Goal: Task Accomplishment & Management: Manage account settings

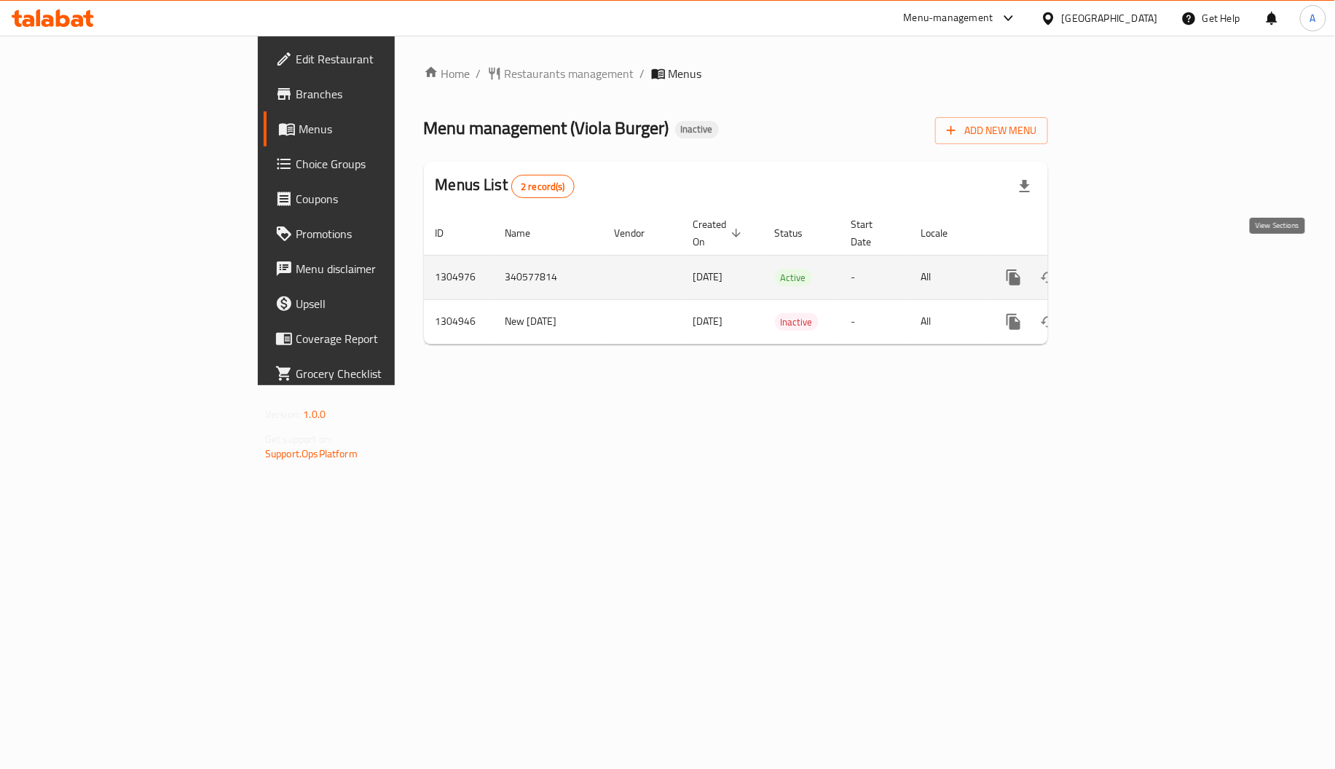
click at [1128, 269] on icon "enhanced table" at bounding box center [1118, 277] width 17 height 17
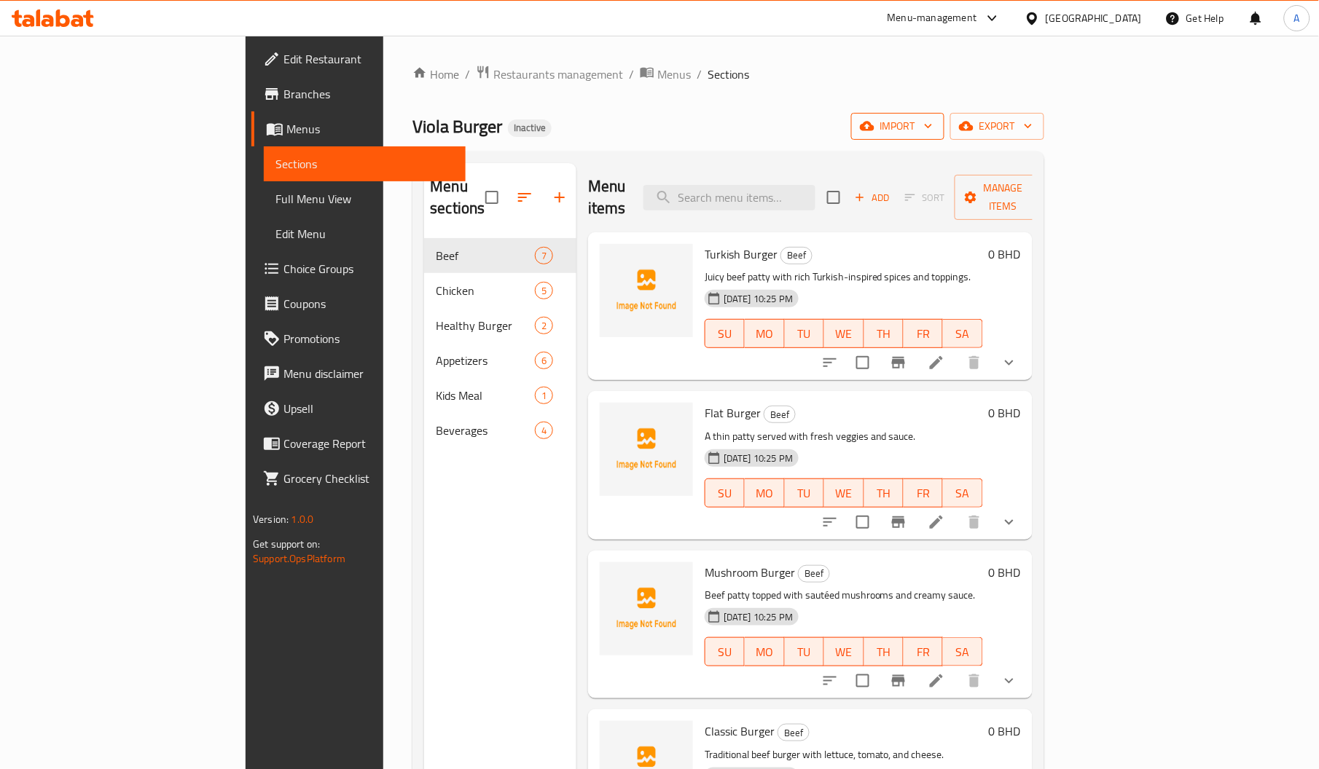
click at [933, 117] on span "import" at bounding box center [898, 126] width 70 height 18
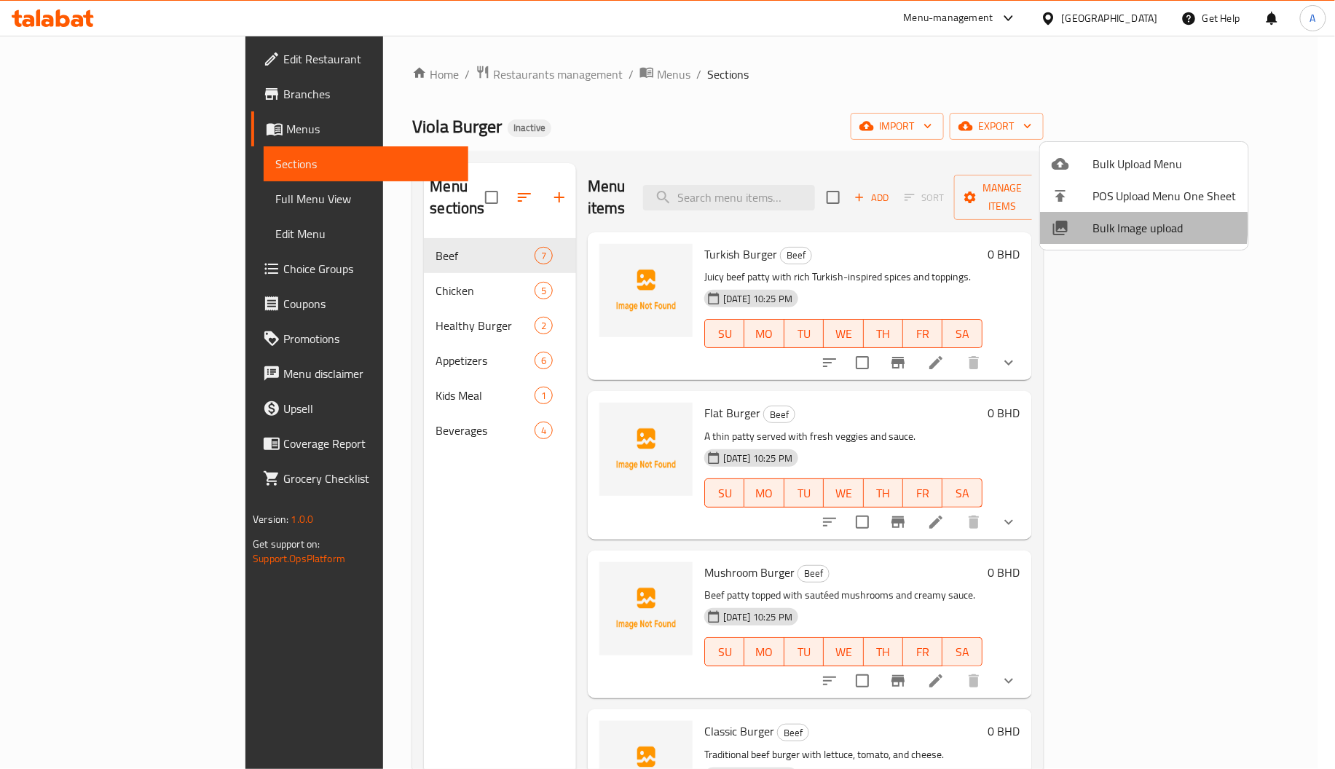
click at [1083, 225] on div at bounding box center [1072, 227] width 41 height 17
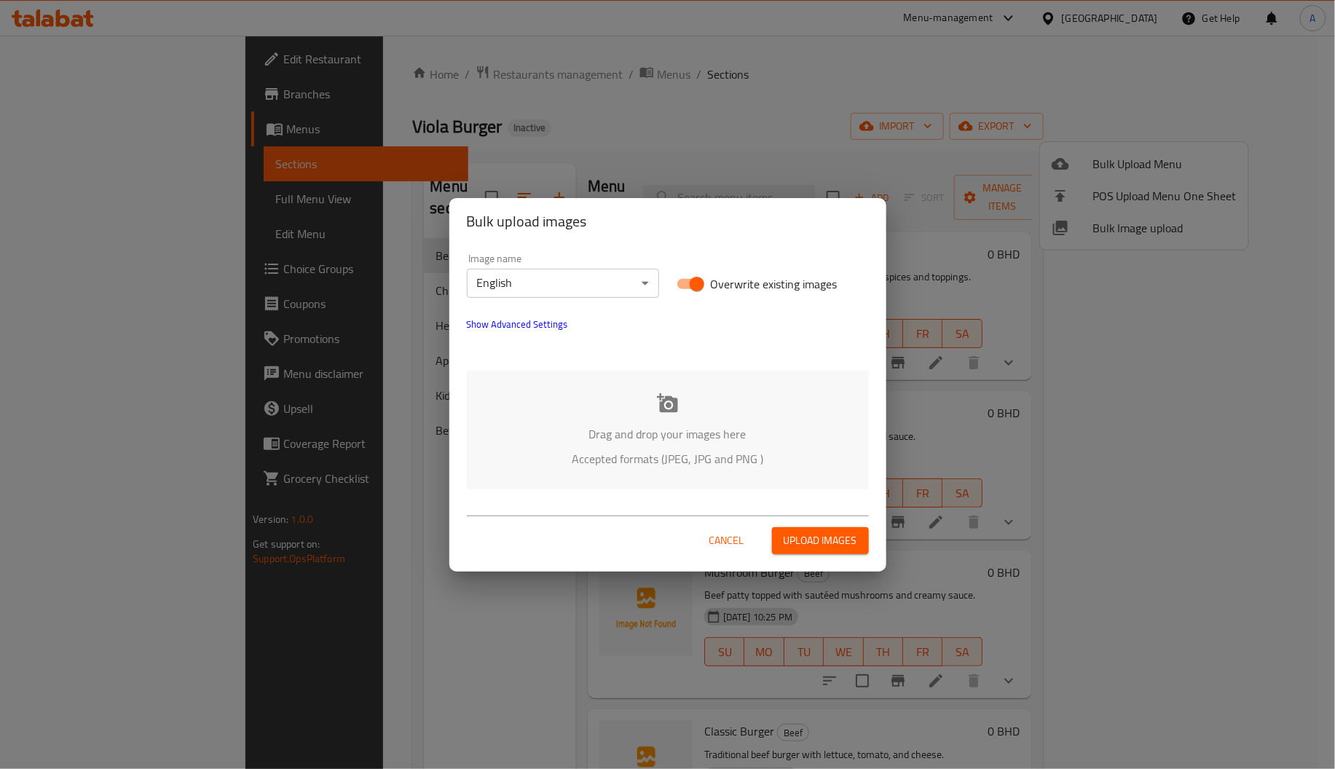
click at [664, 397] on icon at bounding box center [668, 404] width 22 height 22
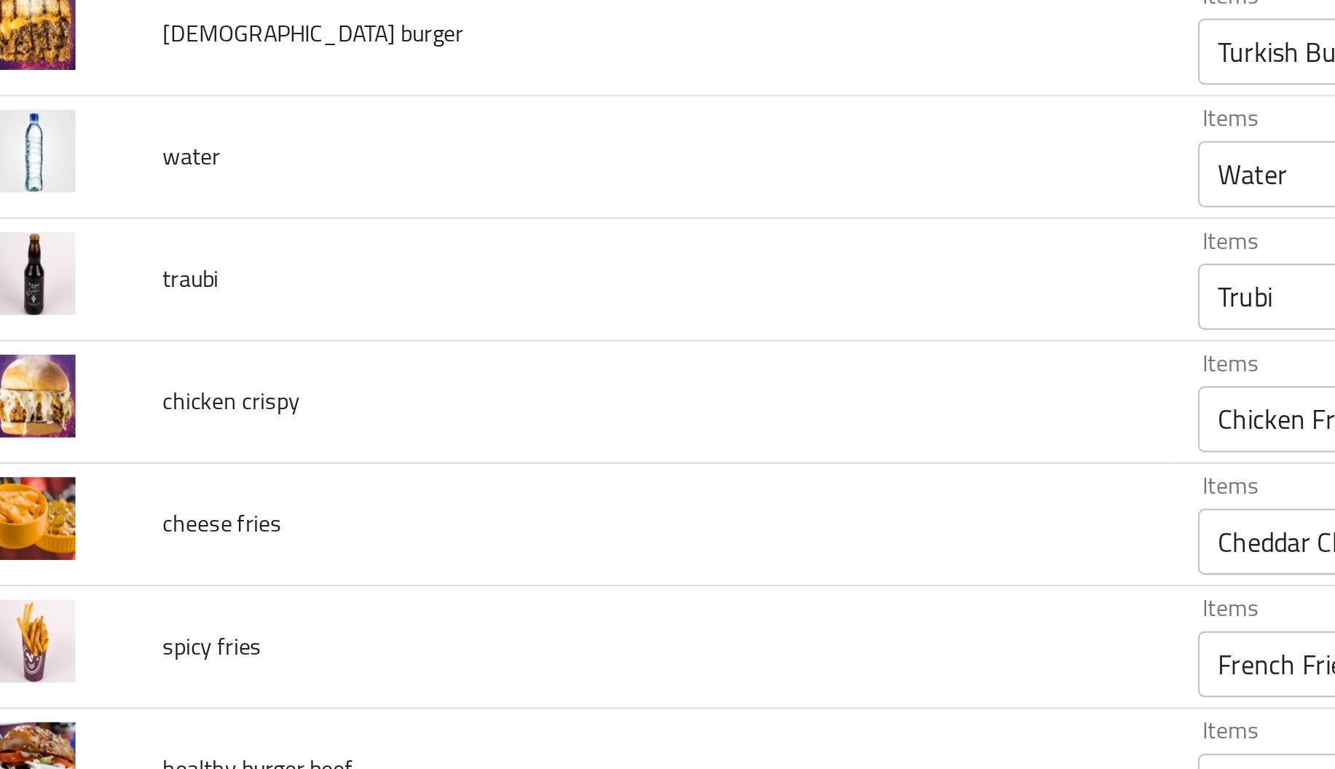
scroll to position [426, 0]
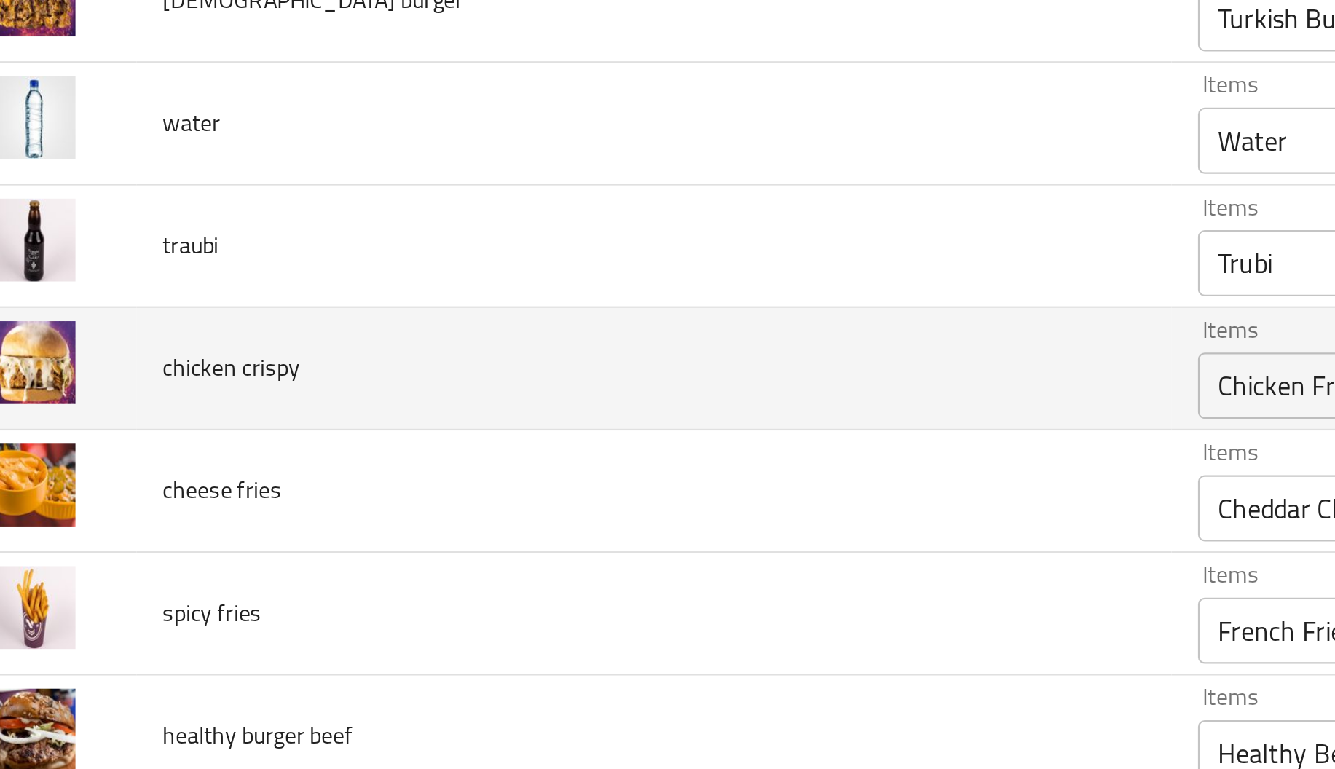
click at [157, 364] on span "chicken crispy" at bounding box center [134, 362] width 60 height 19
copy span "crispy"
click at [568, 372] on crispy "Chicken Fries" at bounding box center [685, 370] width 243 height 20
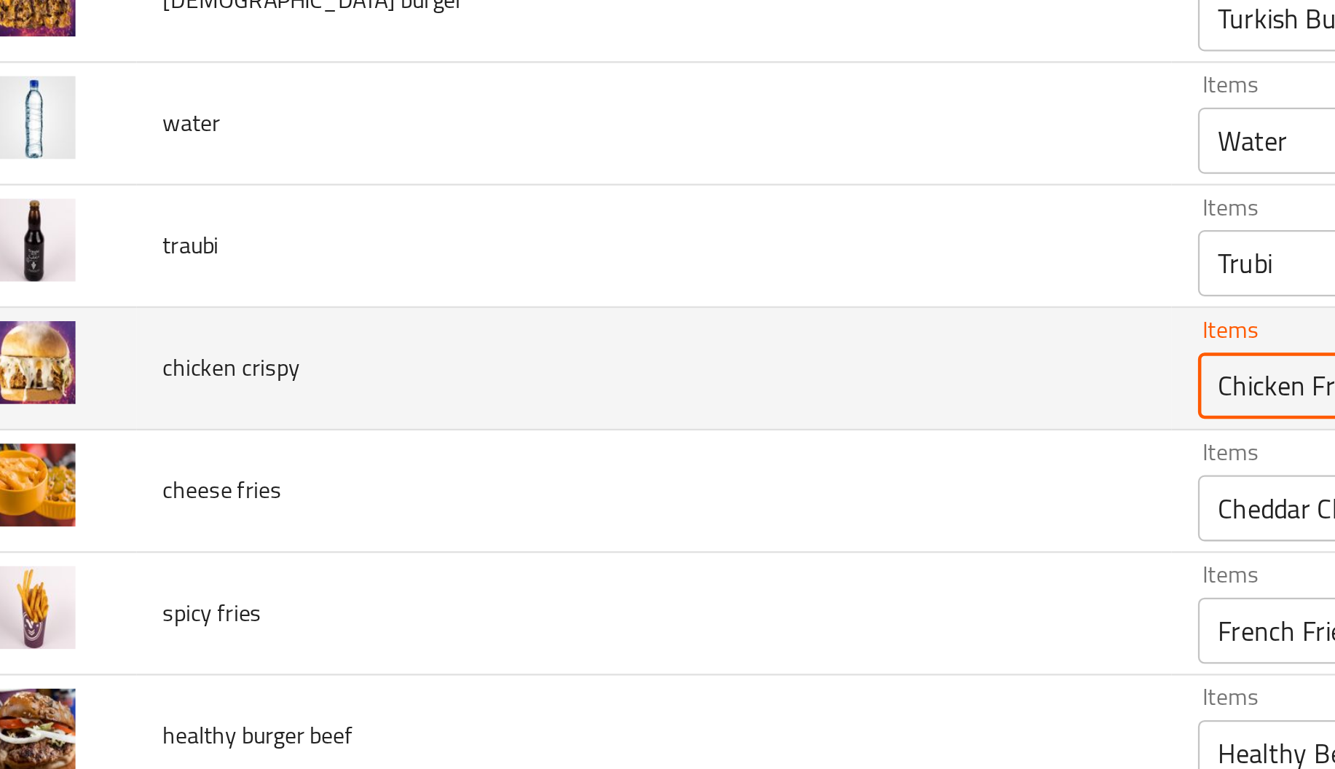
click at [568, 372] on crispy "Chicken Fries" at bounding box center [685, 370] width 243 height 20
paste crispy "crispy"
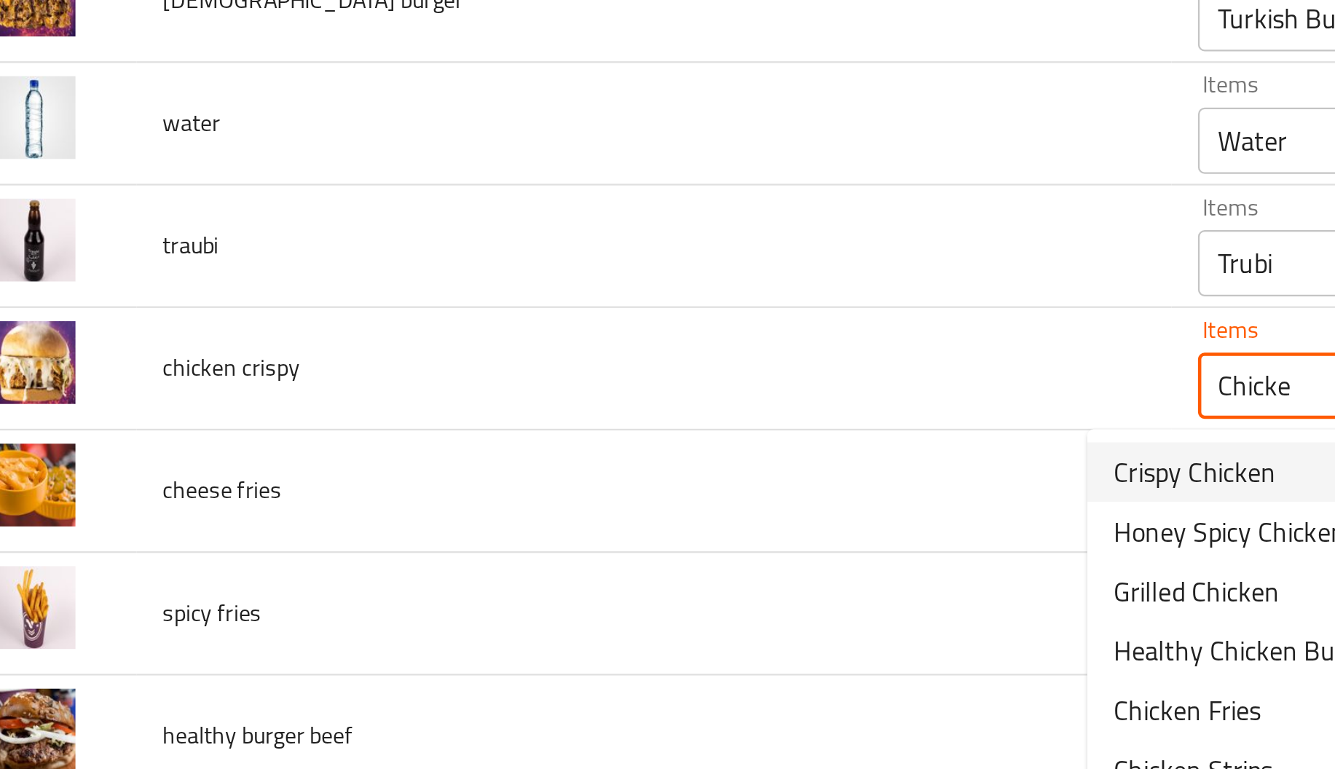
click at [563, 403] on span "Crispy Chicken" at bounding box center [557, 407] width 71 height 17
type crispy "Crispy Chicken"
type crispy-ar "دجاج كريسبي"
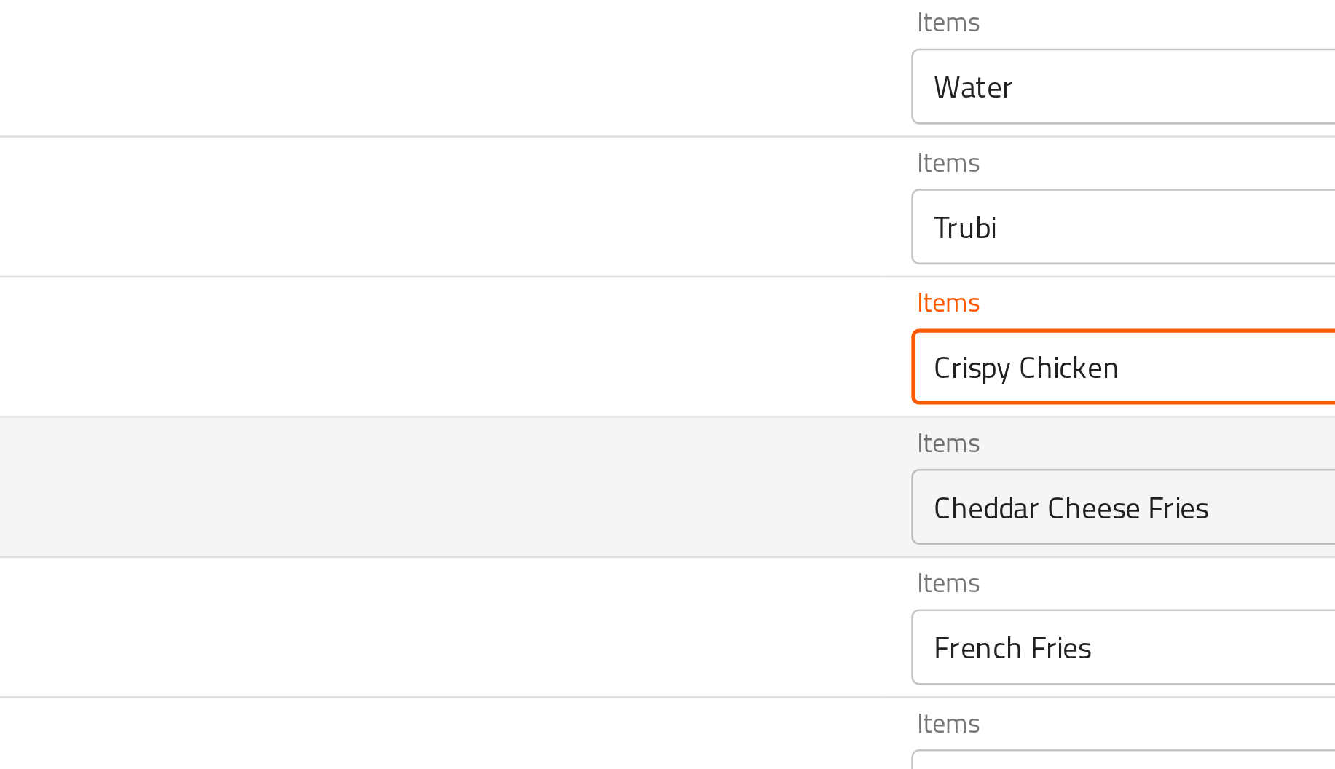
type crispy "Crispy Chicken"
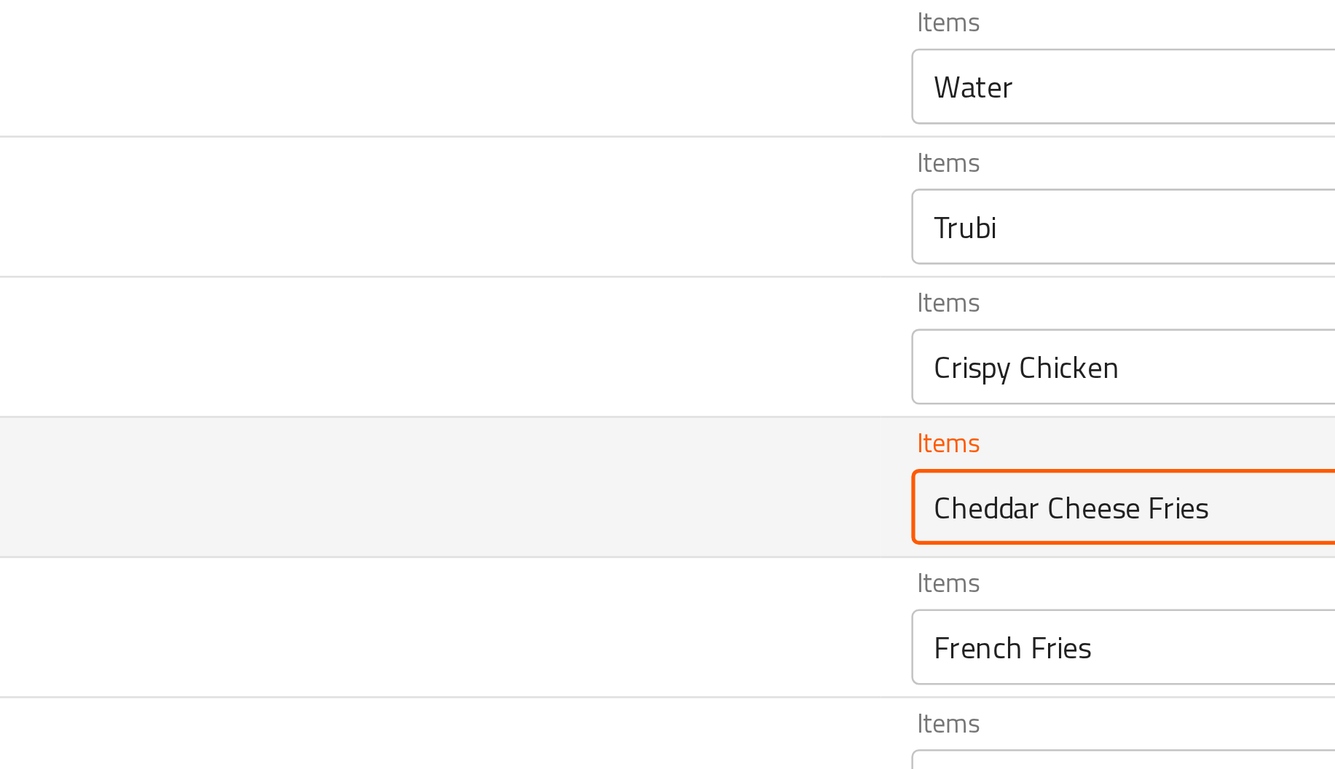
click at [564, 424] on fries "Cheddar Cheese Fries" at bounding box center [685, 424] width 243 height 20
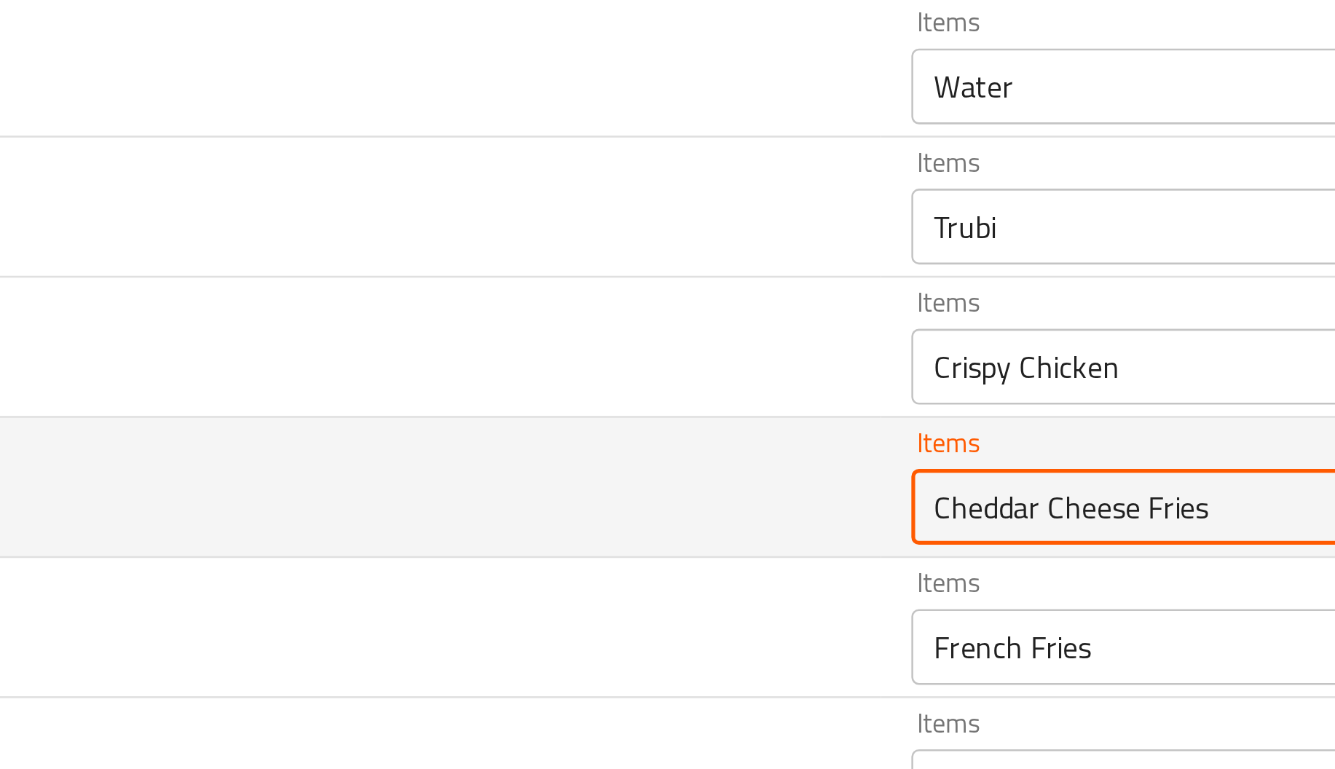
click at [564, 424] on fries "Cheddar Cheese Fries" at bounding box center [685, 424] width 243 height 20
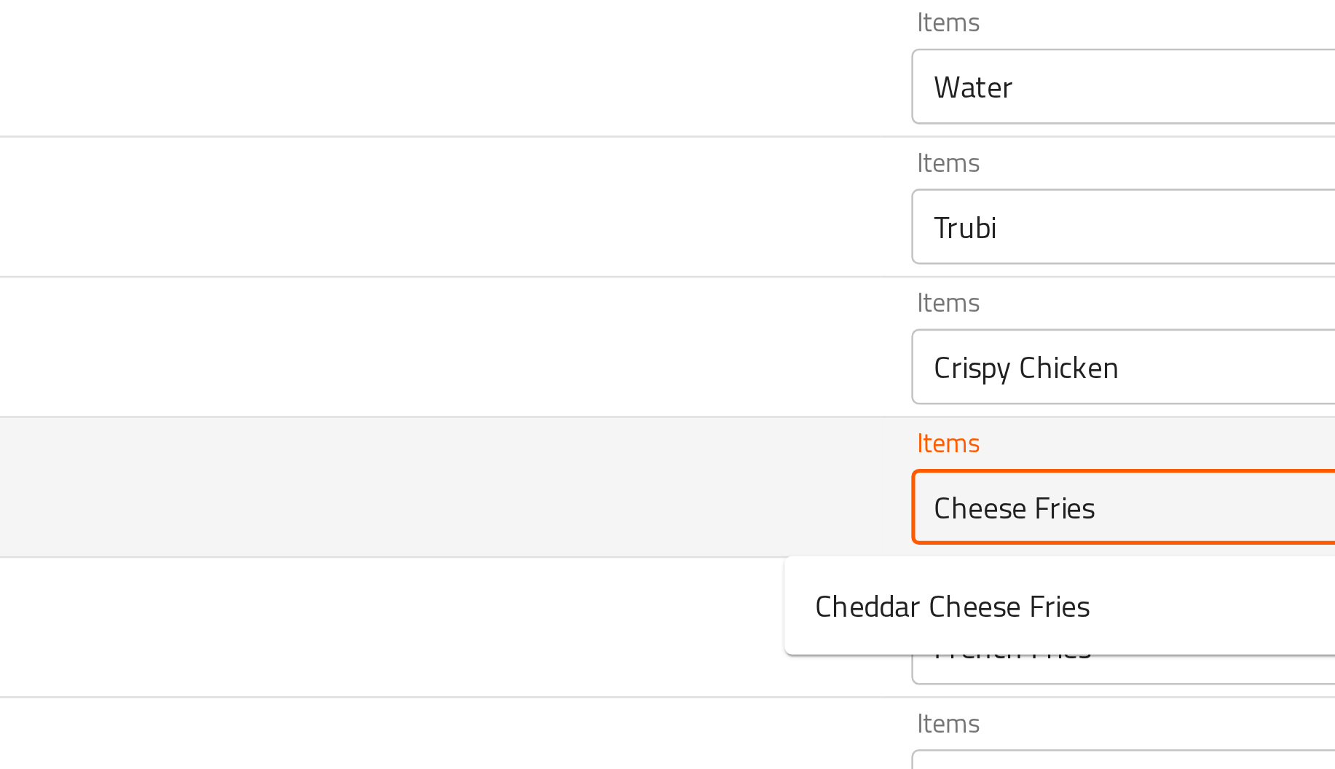
click at [613, 428] on fries "Cheese Fries" at bounding box center [685, 424] width 243 height 20
type fries "Cheddar Cheese Fries"
click at [360, 423] on td "cheese fries" at bounding box center [320, 417] width 455 height 54
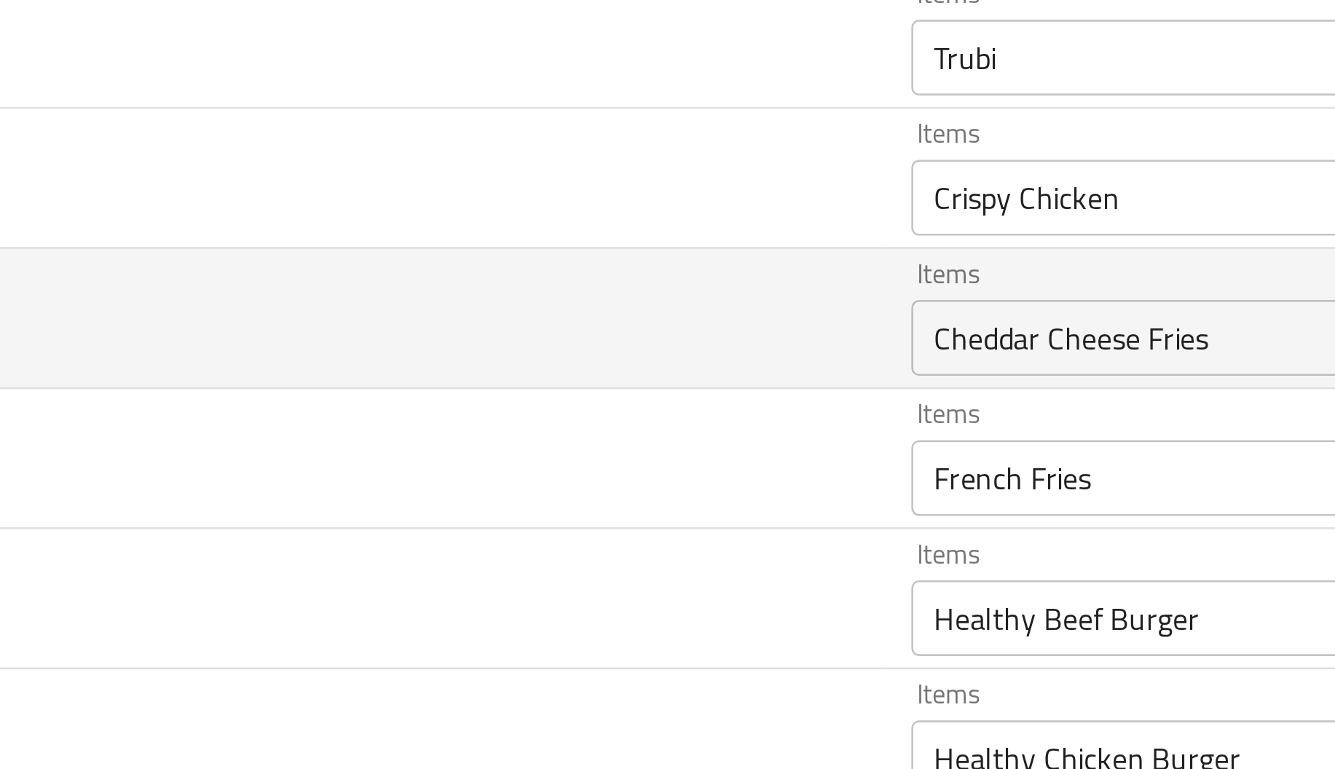
scroll to position [500, 0]
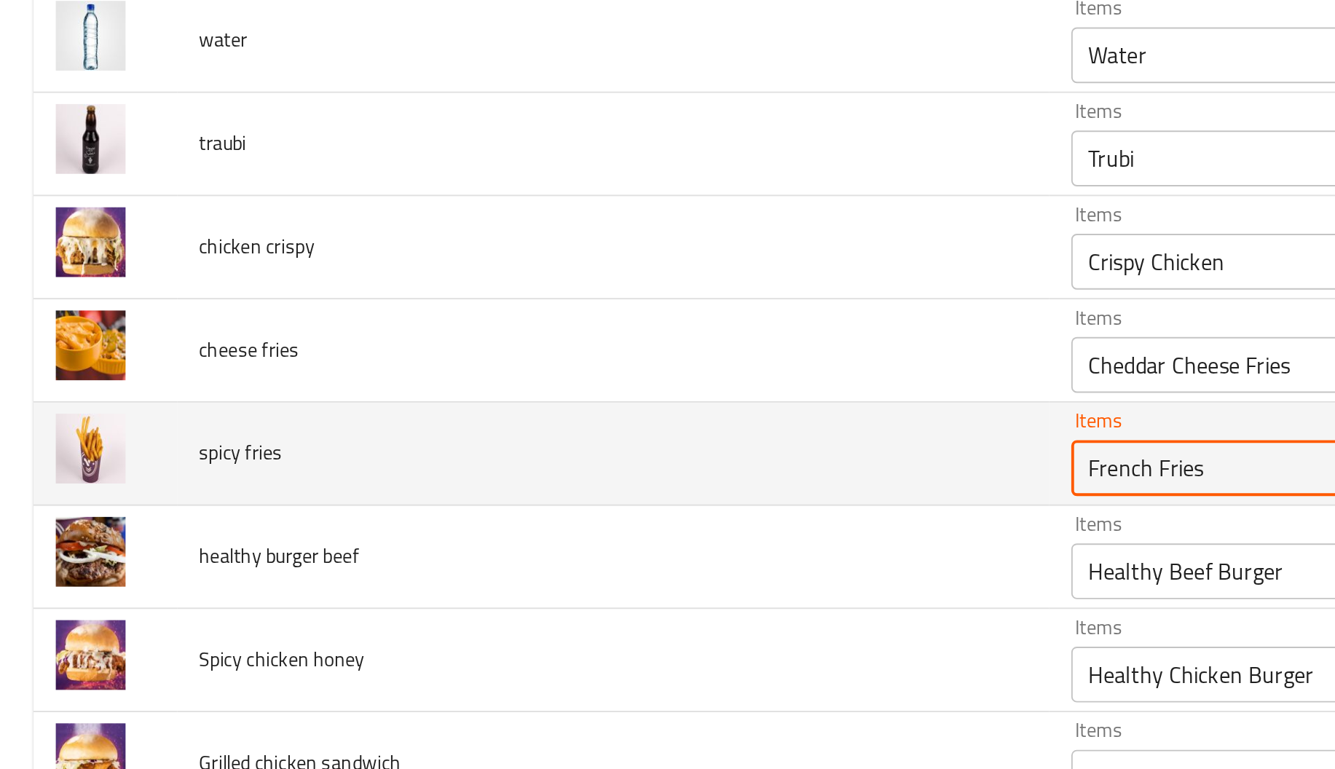
click at [572, 404] on fries "French Fries" at bounding box center [685, 403] width 243 height 20
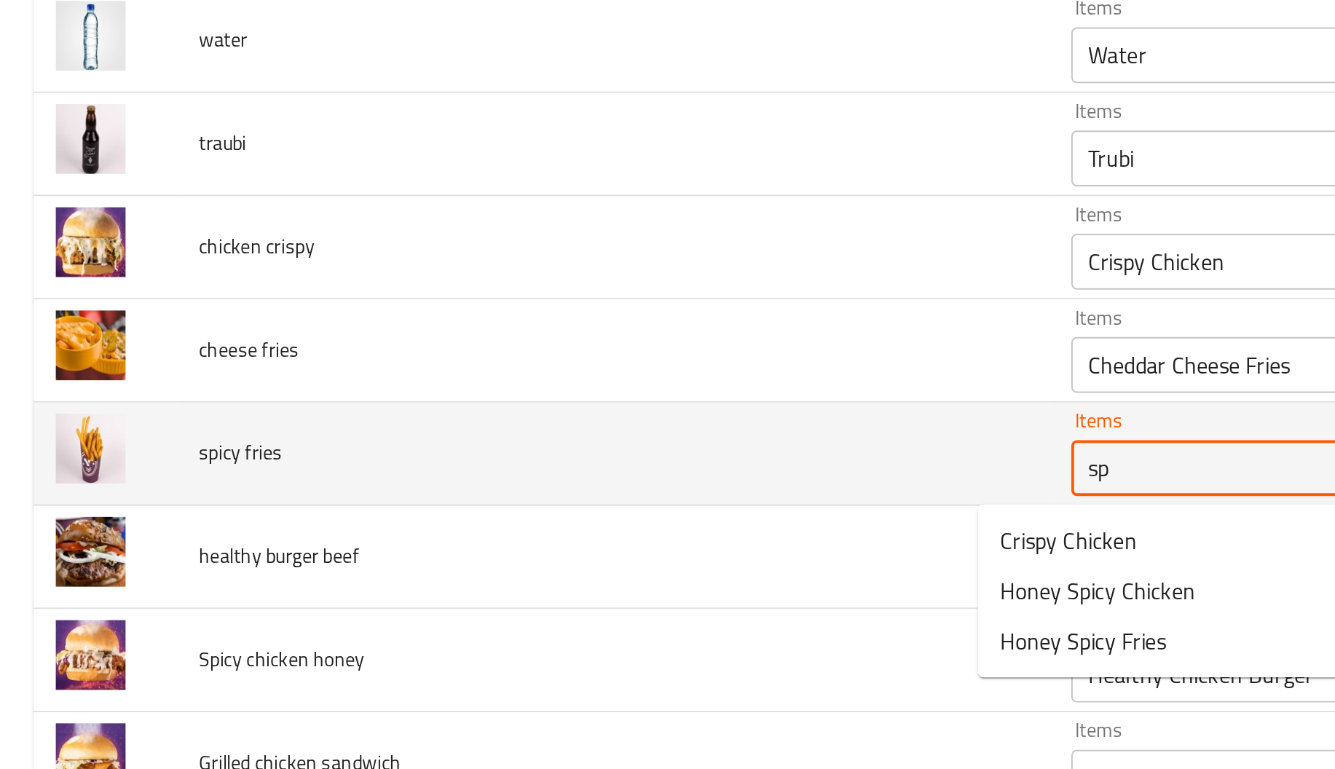
type fries "s"
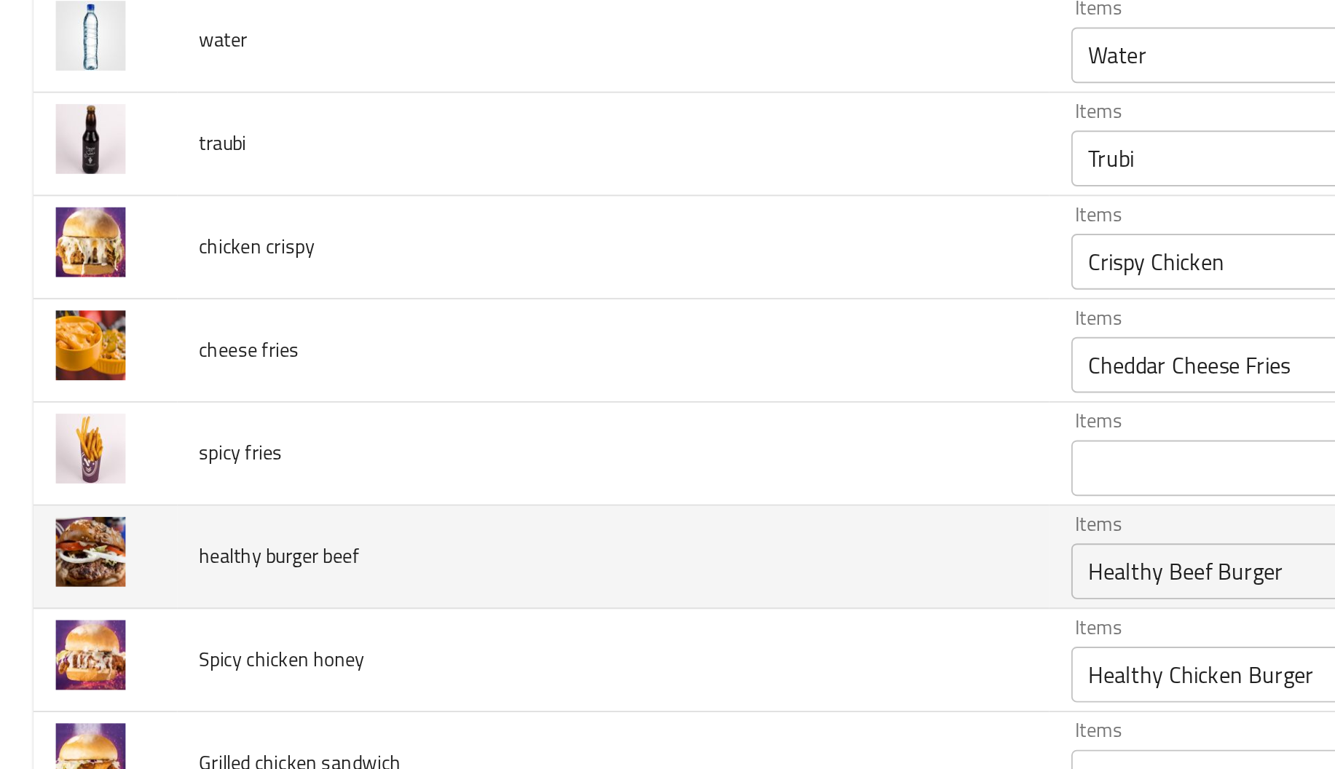
click at [467, 444] on td "healthy burger beef" at bounding box center [320, 450] width 455 height 54
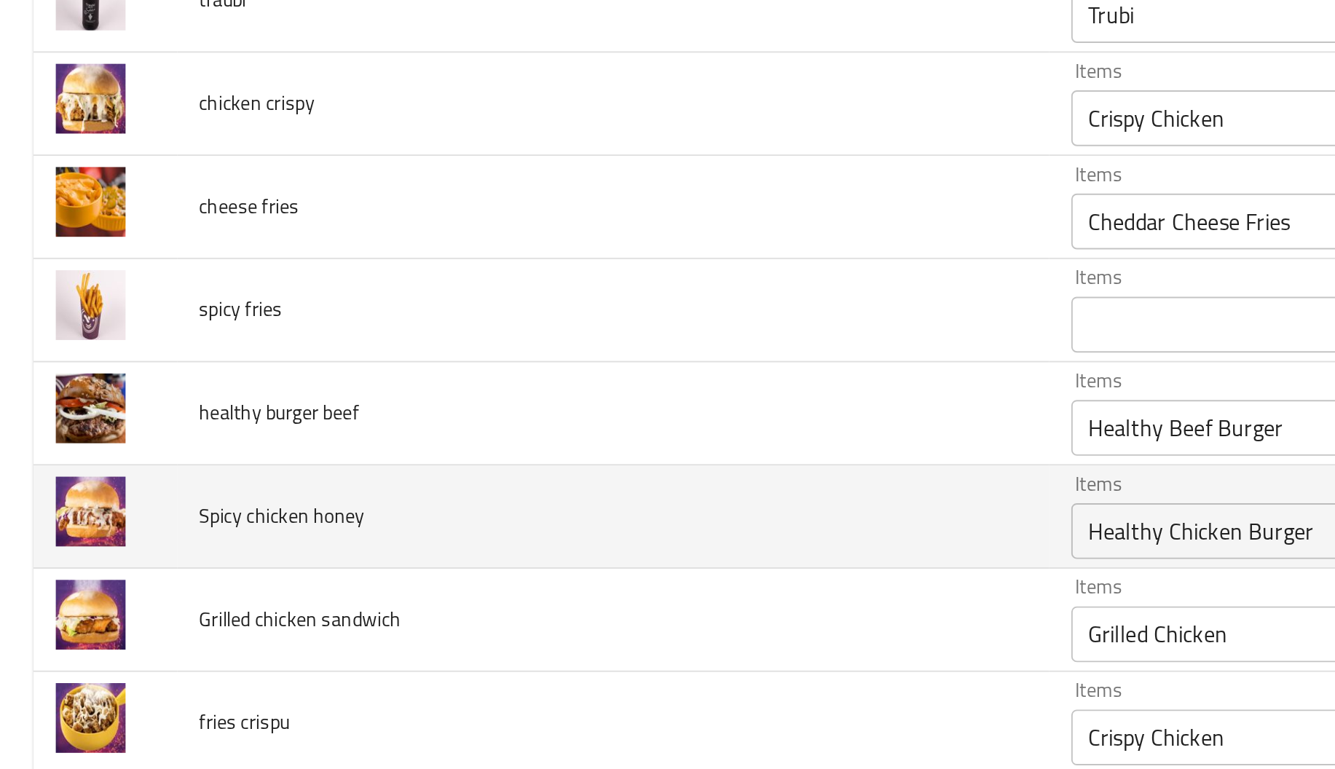
scroll to position [632, 0]
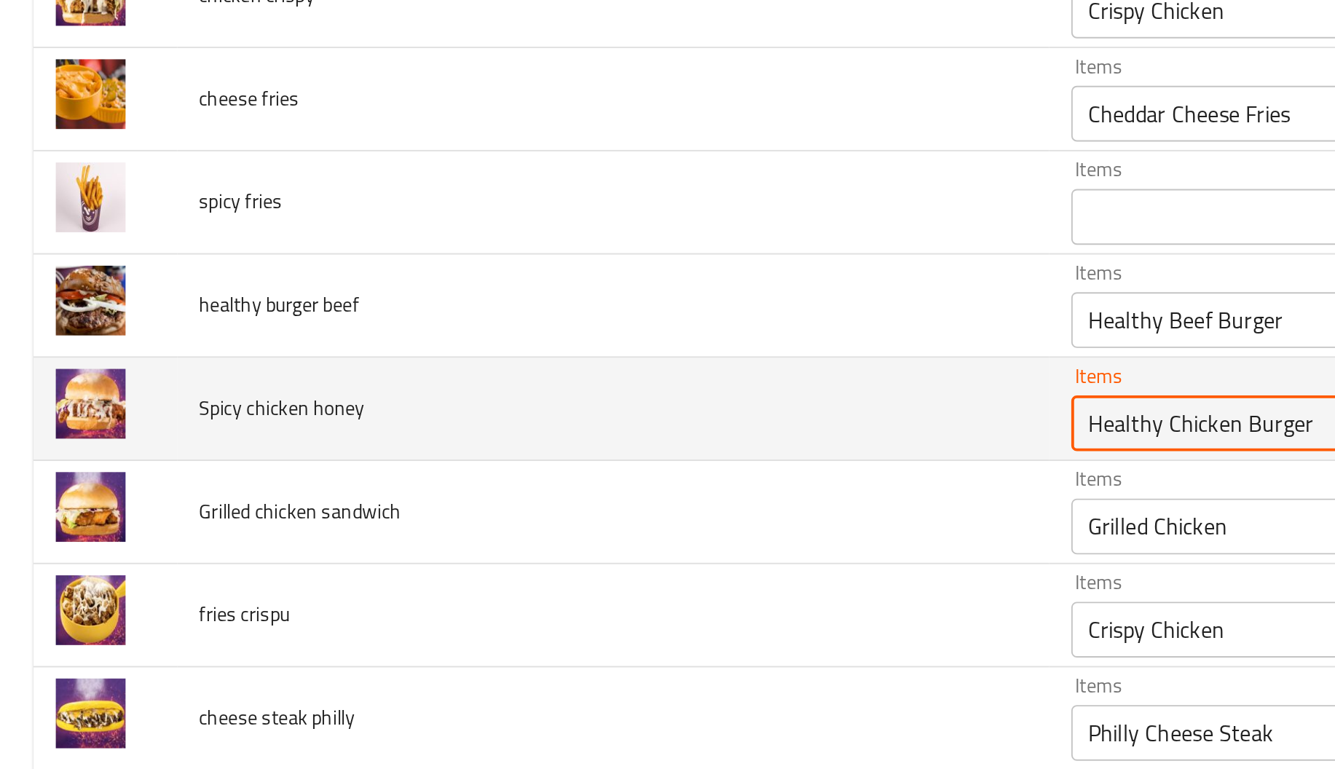
click at [564, 382] on honey "Healthy Chicken Burger" at bounding box center [685, 380] width 243 height 20
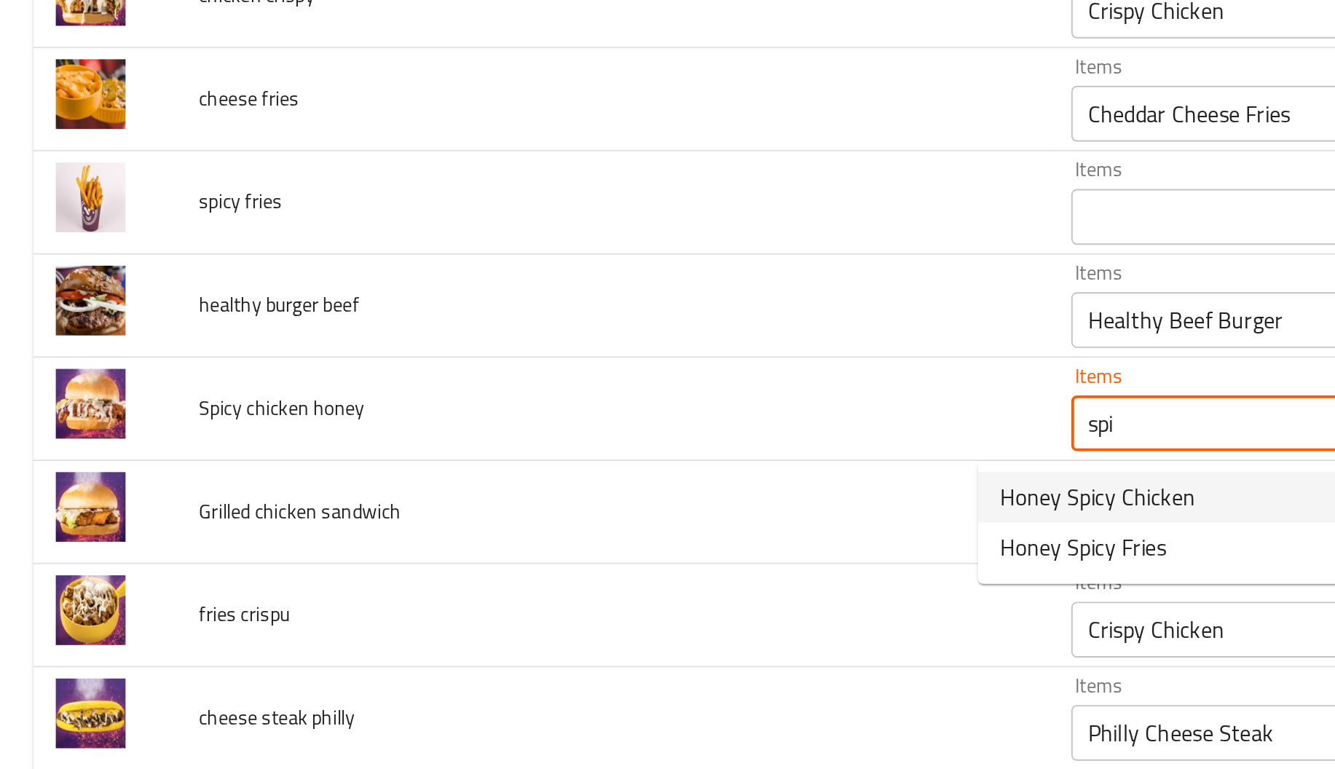
click at [576, 412] on span "Honey Spicy Chicken" at bounding box center [573, 418] width 102 height 17
type honey "Honey Spicy Chicken"
type honey-ar "دجاج حار بالعسل"
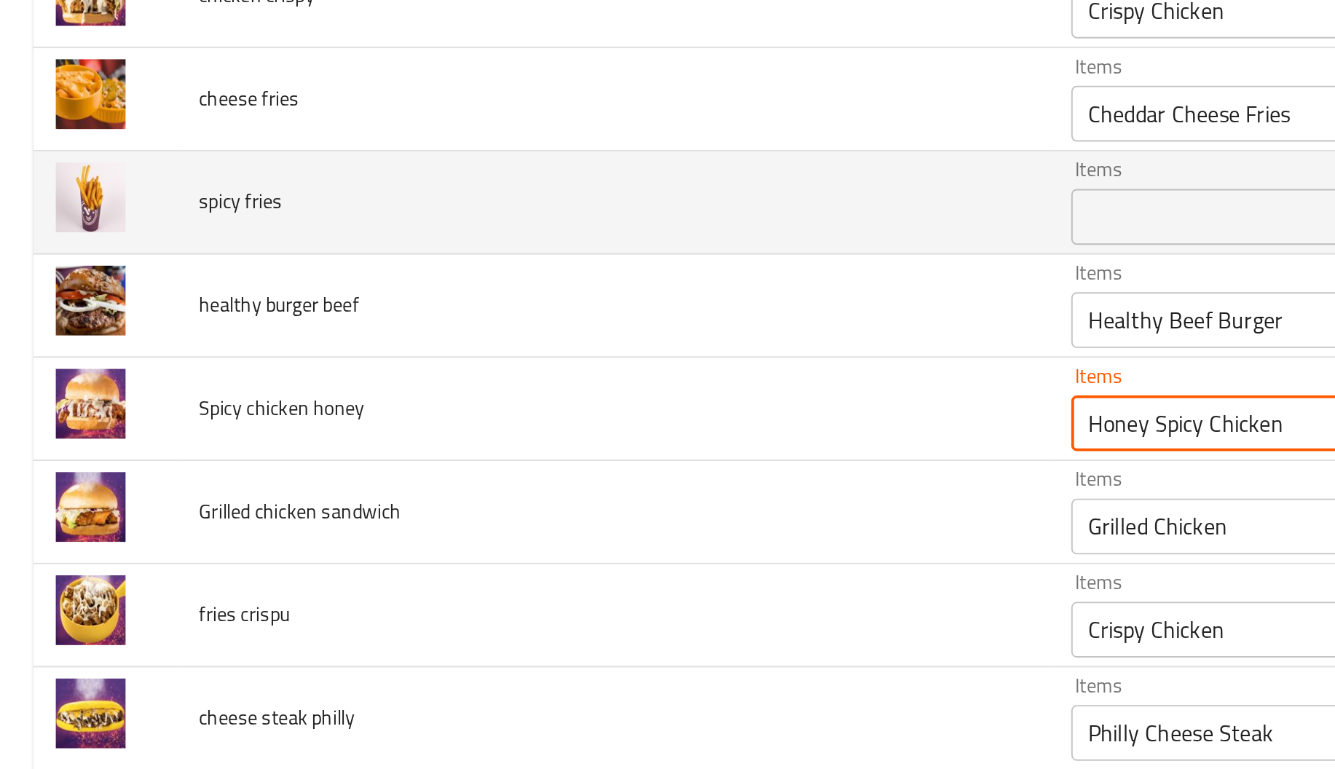
type honey "Honey Spicy Chicken"
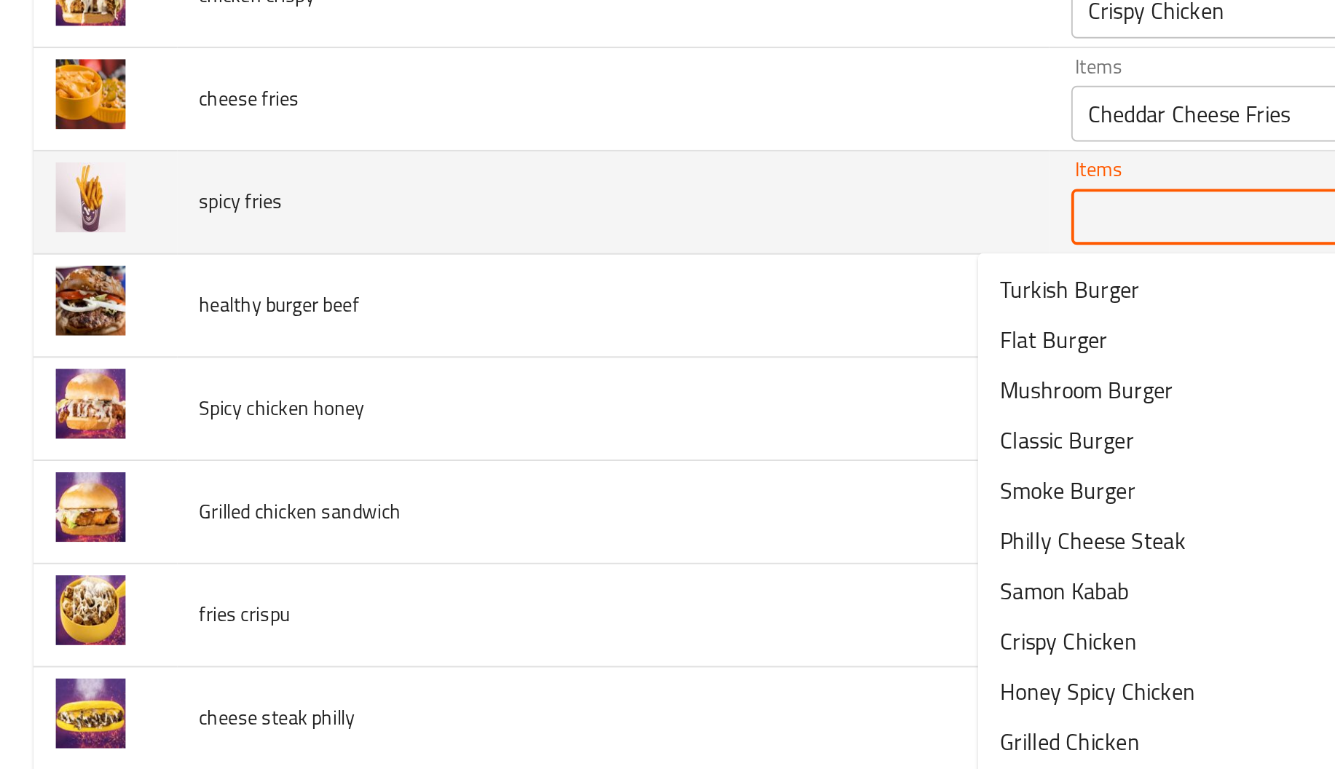
click at [564, 275] on fries "Items" at bounding box center [685, 272] width 243 height 20
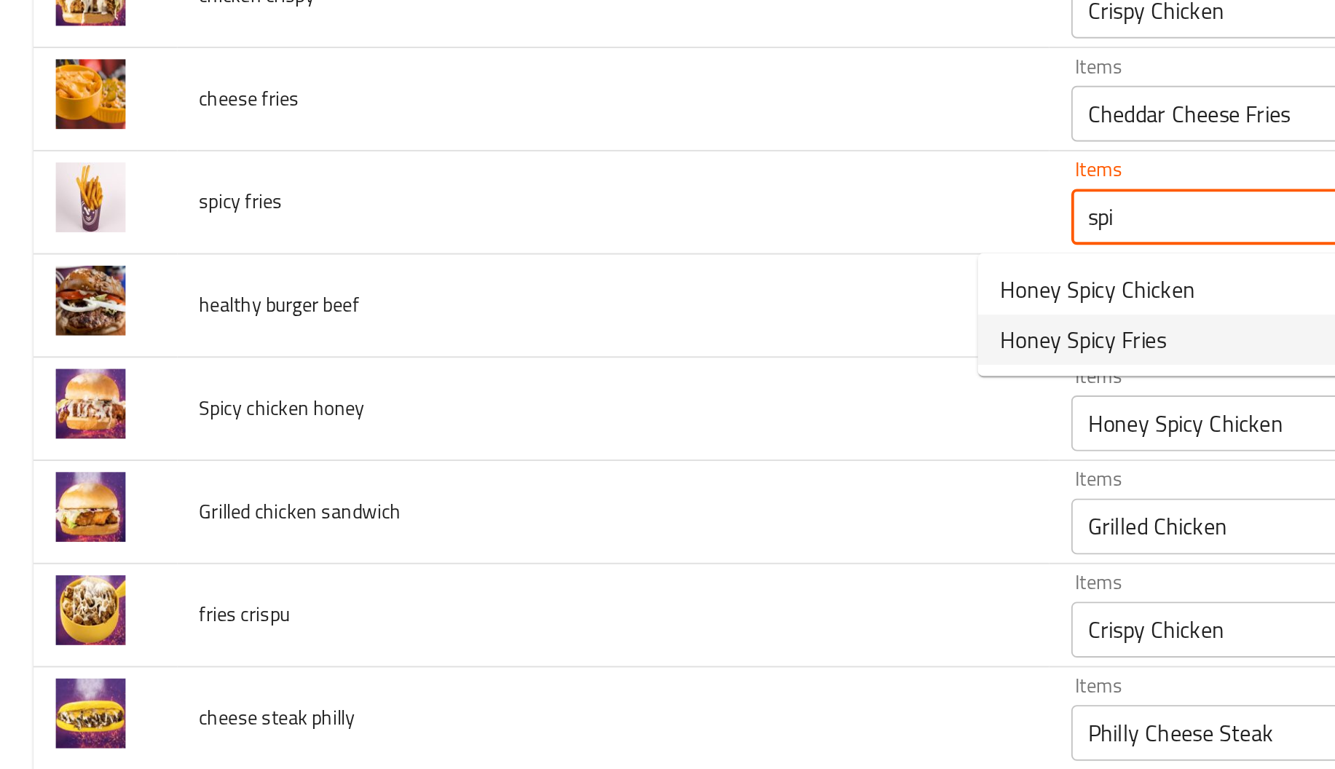
click at [565, 334] on span "Honey Spicy Fries" at bounding box center [565, 336] width 87 height 17
type fries "Honey Spicy Fries"
type fries-ar "بطاطا مقلية حارة بالعسل"
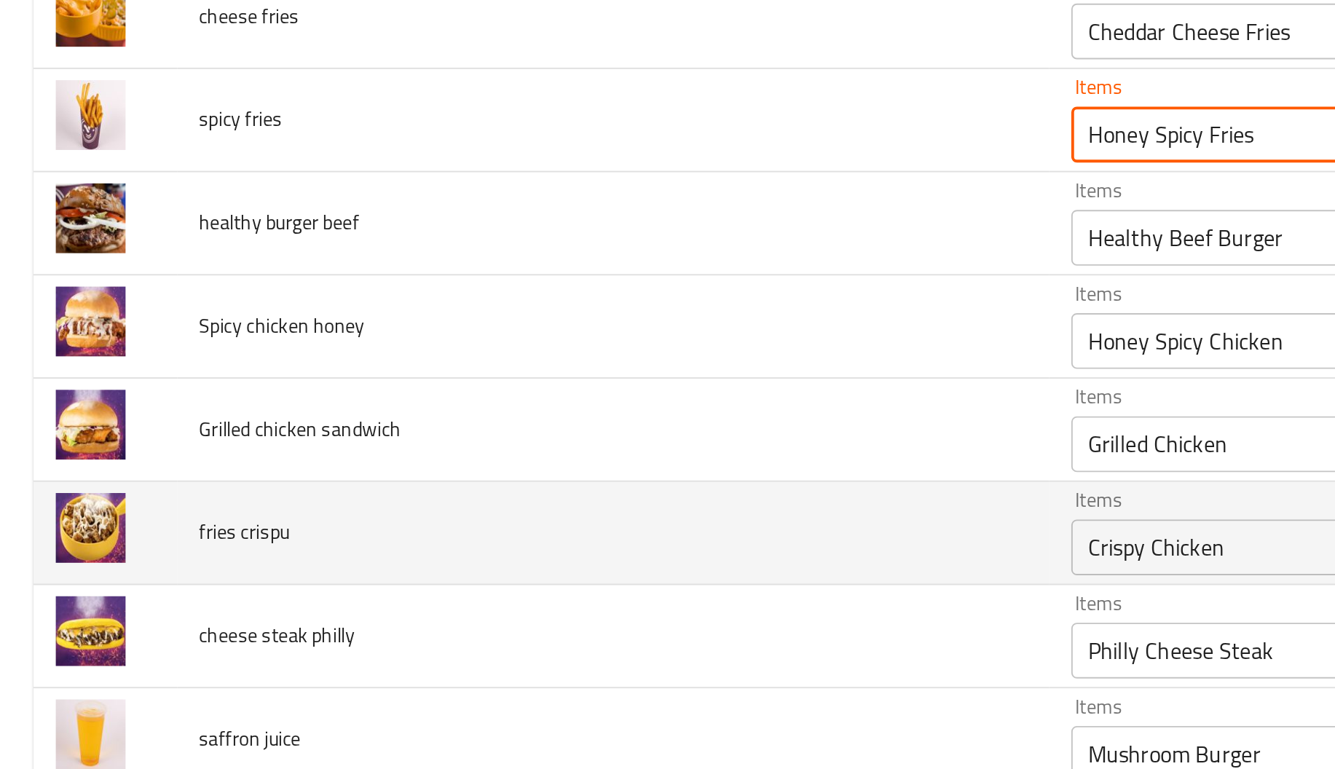
scroll to position [675, 0]
type fries "Honey Spicy Fries"
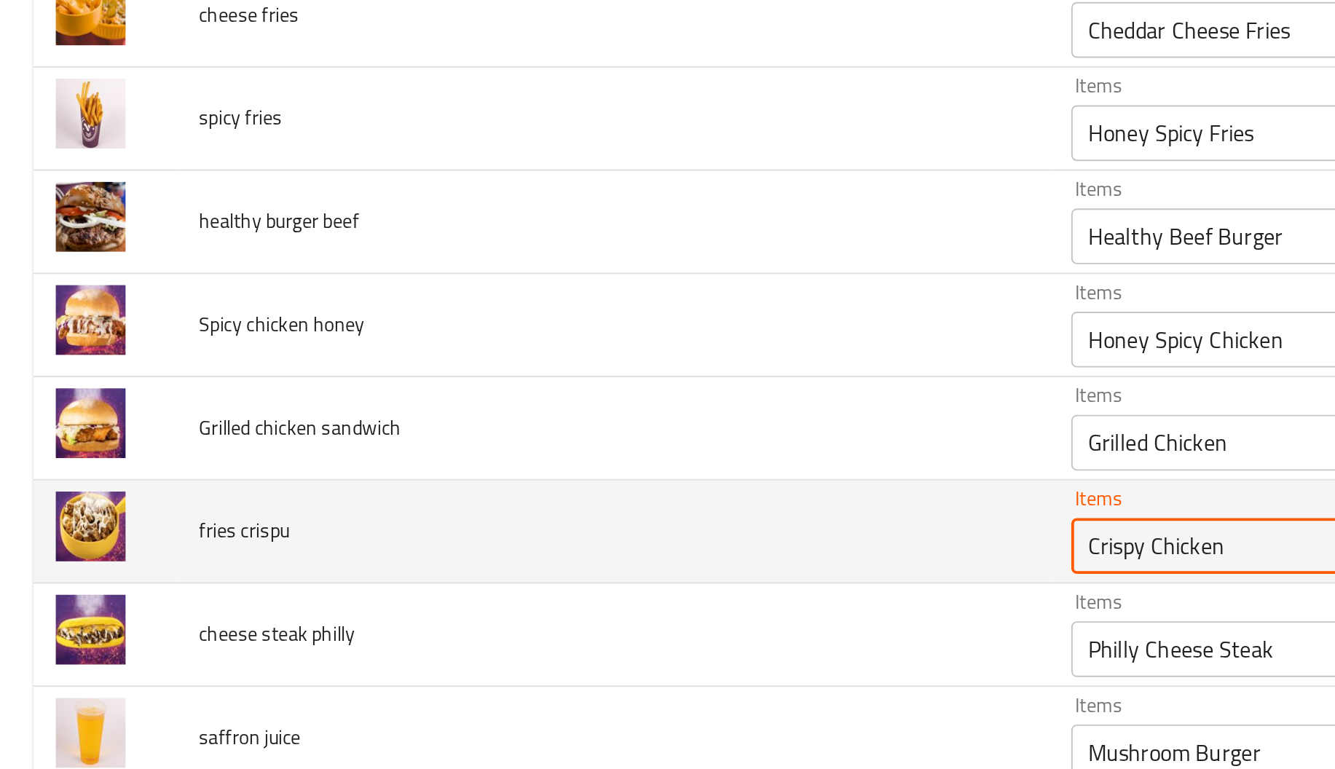
click at [564, 448] on crispu "Crispy Chicken" at bounding box center [685, 444] width 243 height 20
click at [568, 455] on crispu "Crispy Chicken" at bounding box center [685, 444] width 243 height 20
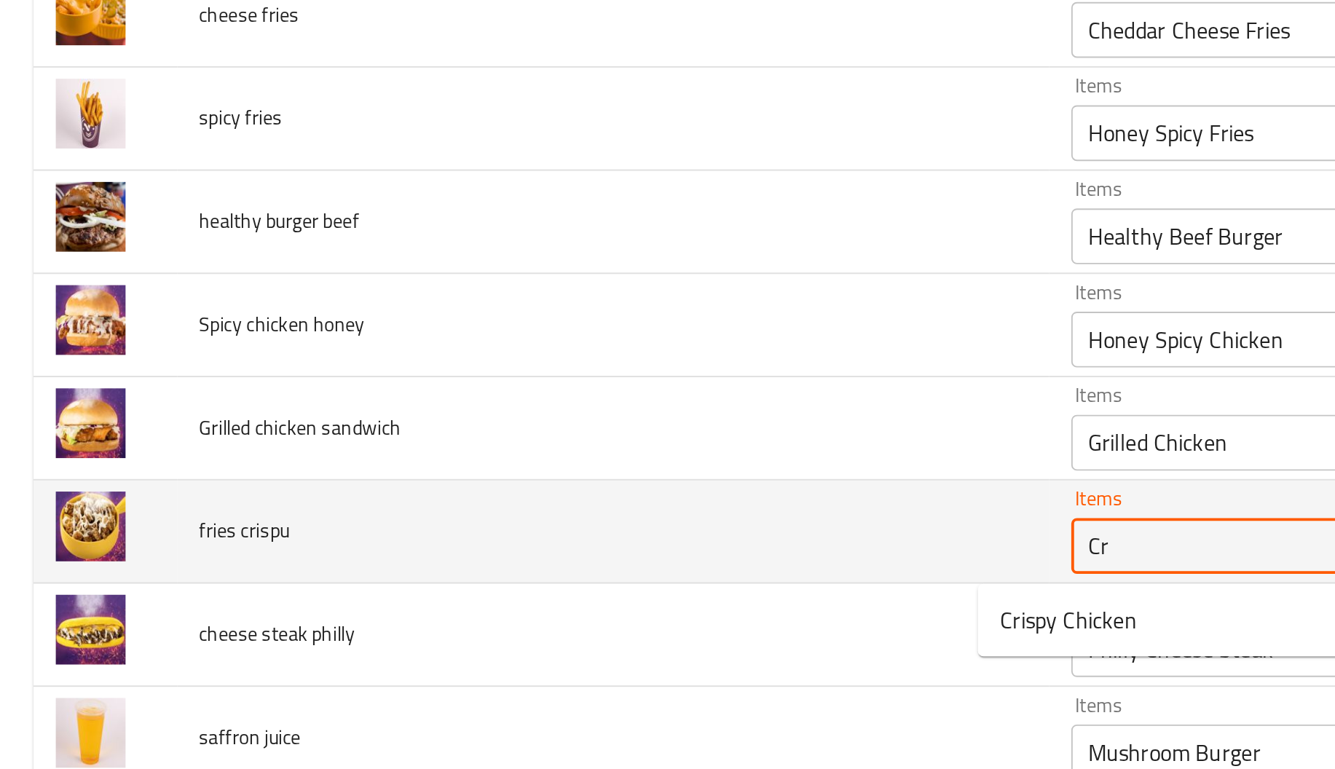
type crispu "C"
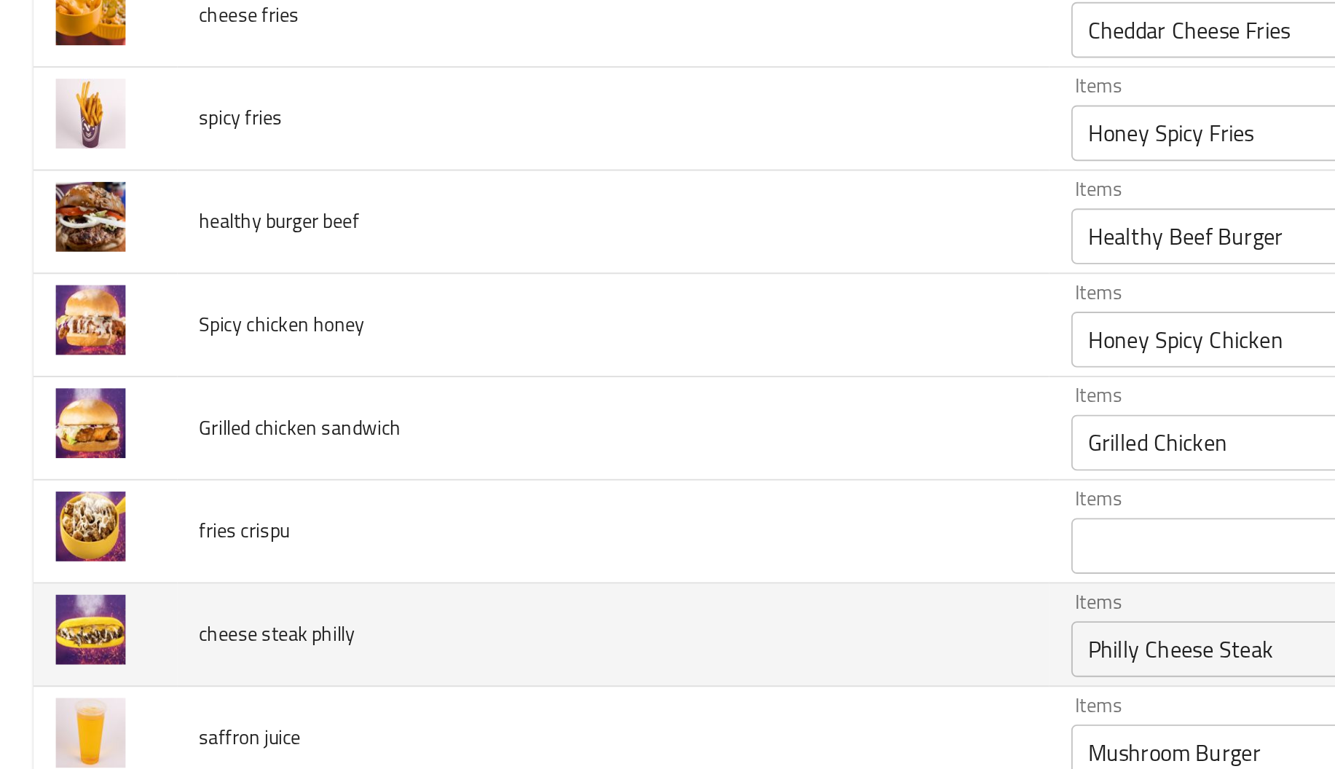
click at [427, 493] on td "cheese steak philly" at bounding box center [320, 491] width 455 height 54
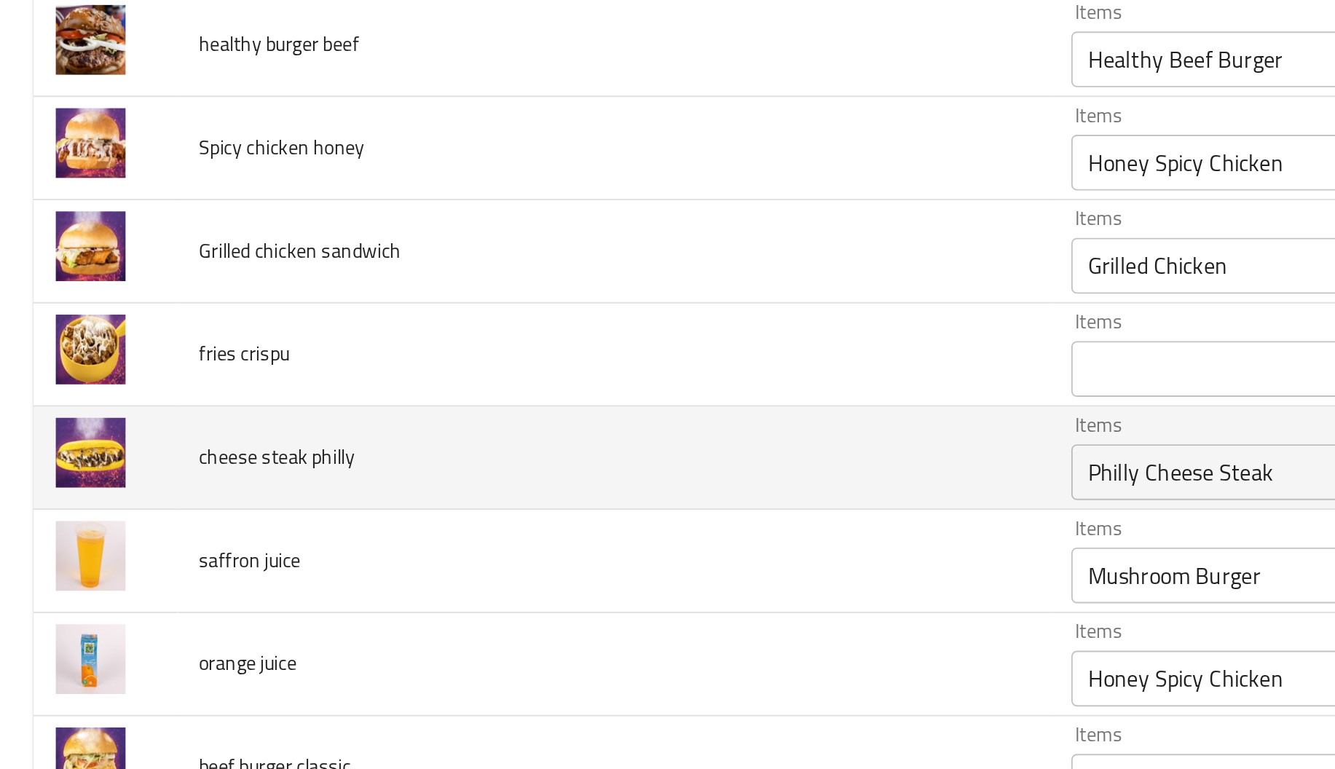
scroll to position [800, 0]
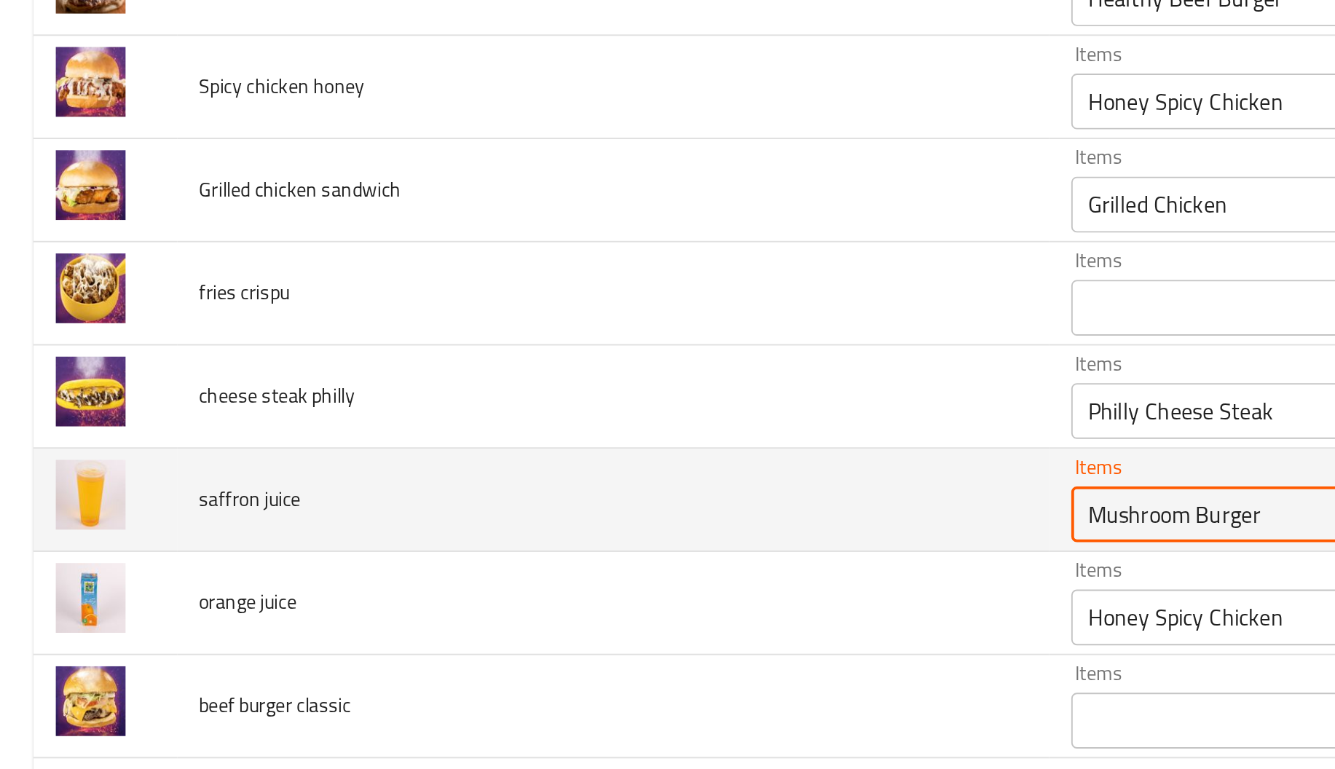
click at [565, 431] on juice "Mushroom Burger" at bounding box center [685, 427] width 243 height 20
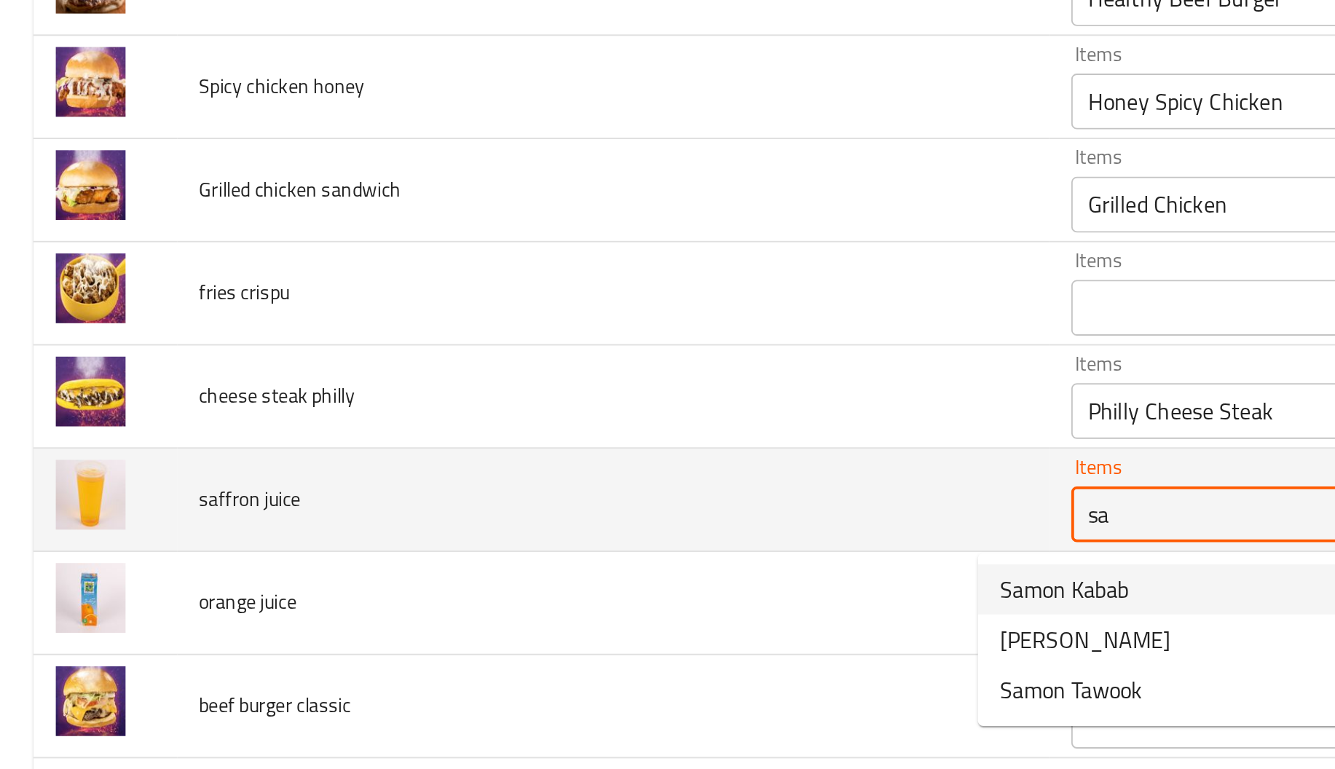
type juice "s"
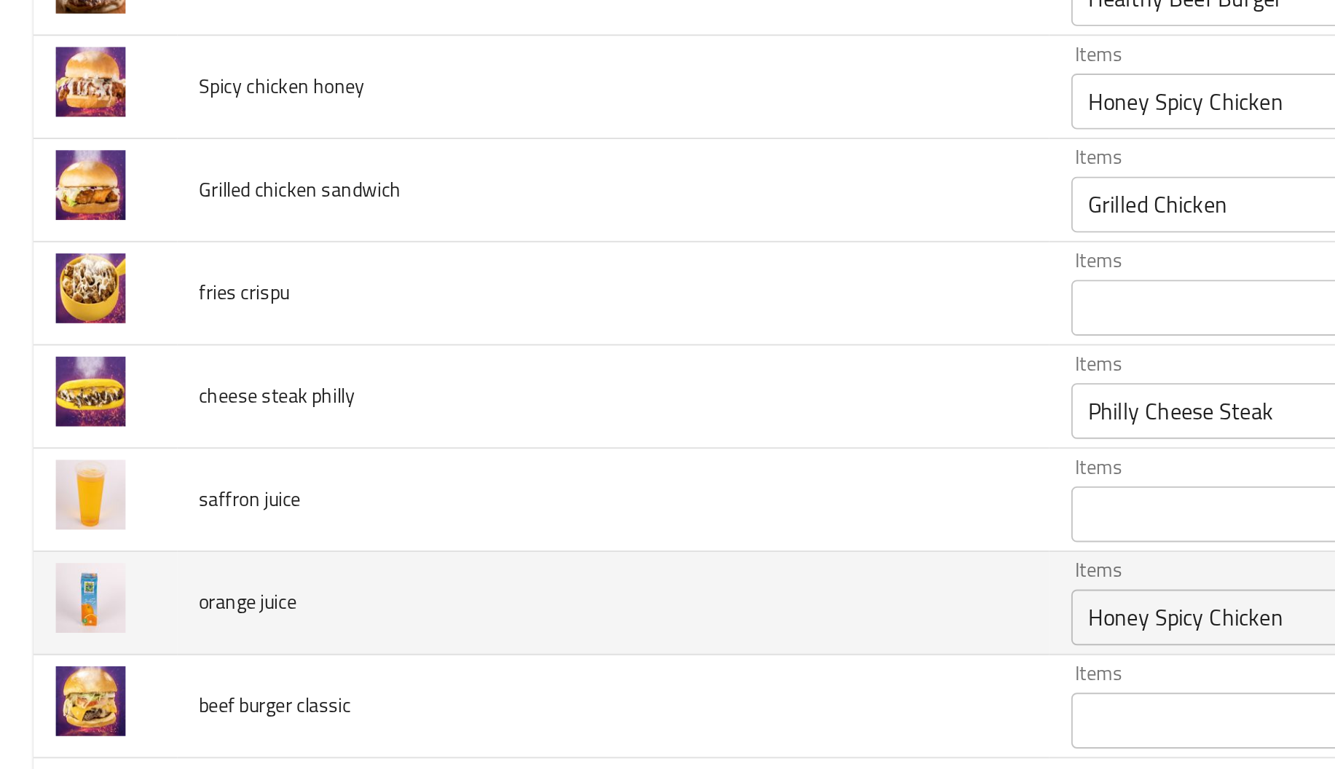
click at [548, 474] on td "Items Honey Spicy Chicken Items" at bounding box center [709, 474] width 323 height 54
click at [564, 480] on juice "Honey Spicy Chicken" at bounding box center [685, 481] width 243 height 20
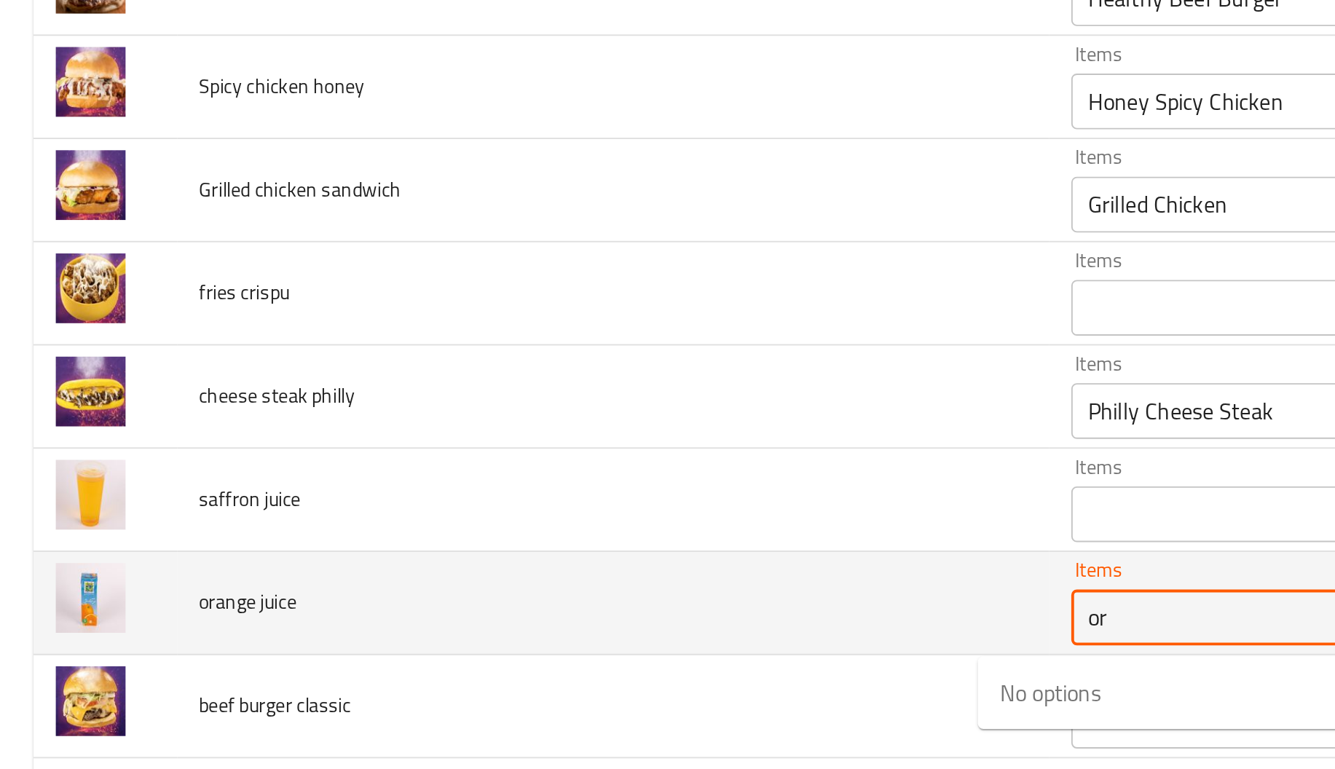
type juice "o"
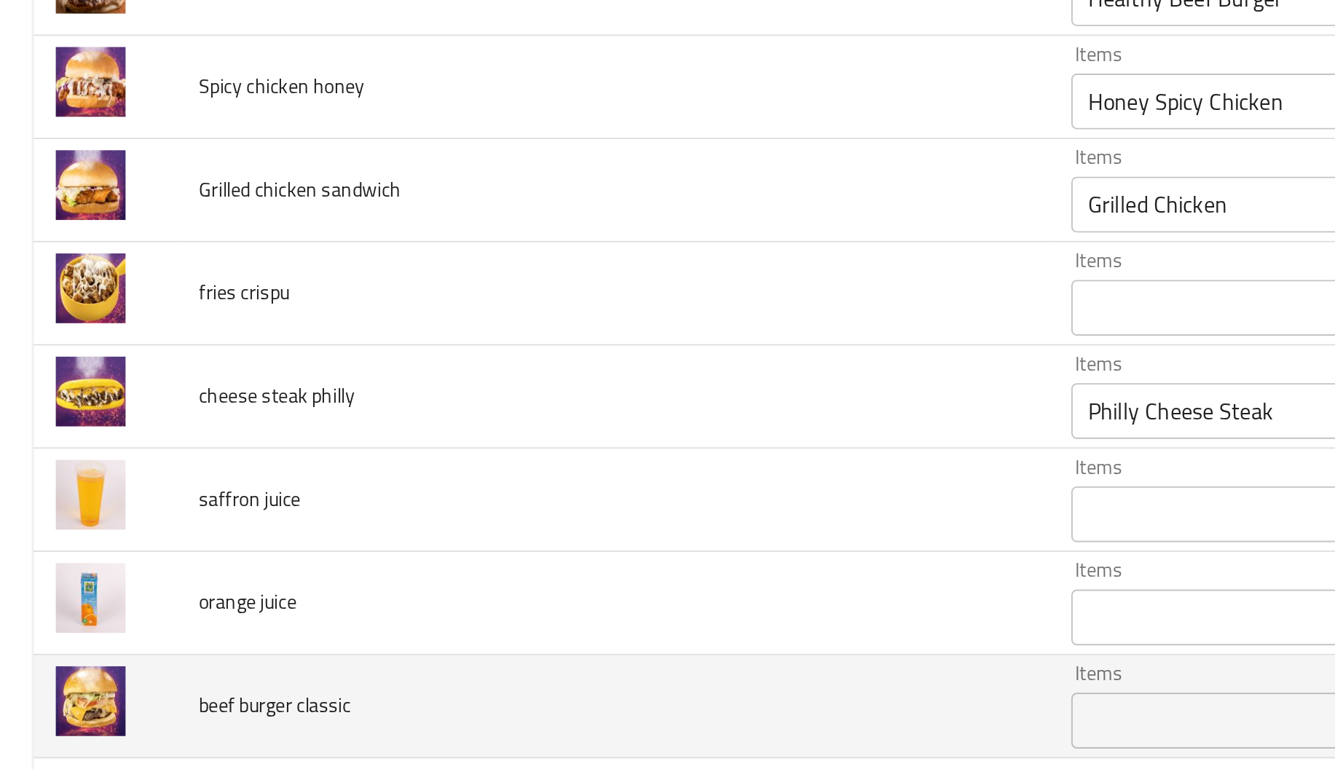
click at [396, 534] on td "beef burger classic" at bounding box center [320, 528] width 455 height 54
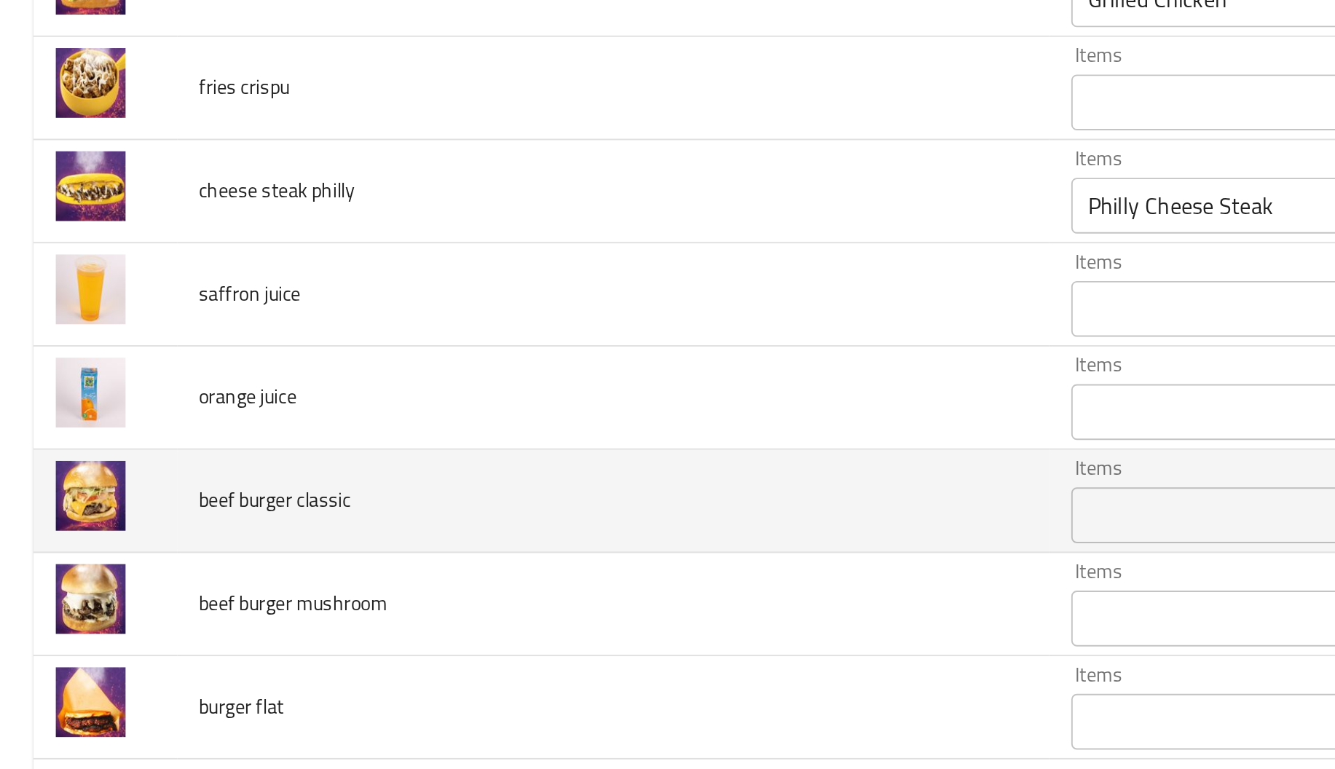
scroll to position [930, 0]
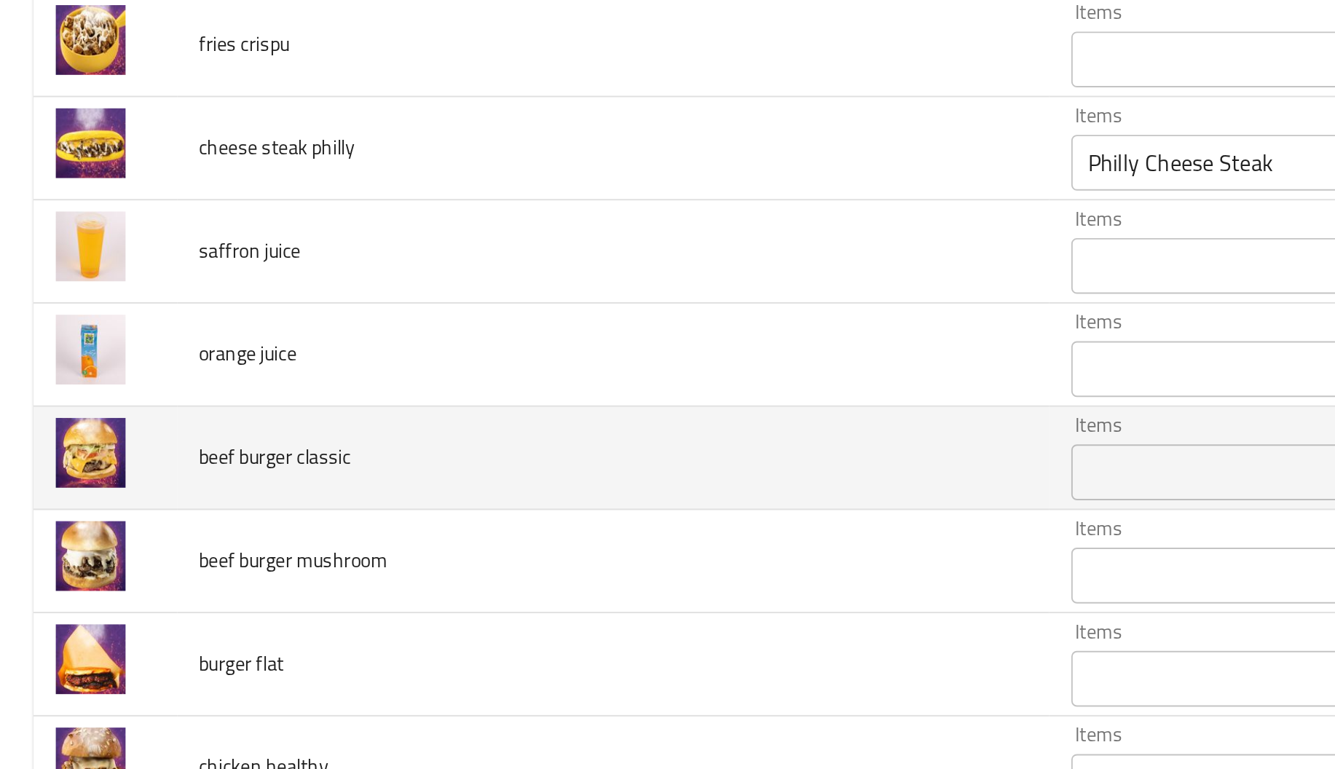
click at [184, 400] on span "beef burger classic" at bounding box center [143, 397] width 79 height 19
click at [170, 402] on span "beef burger classic" at bounding box center [143, 397] width 79 height 19
copy span "classic"
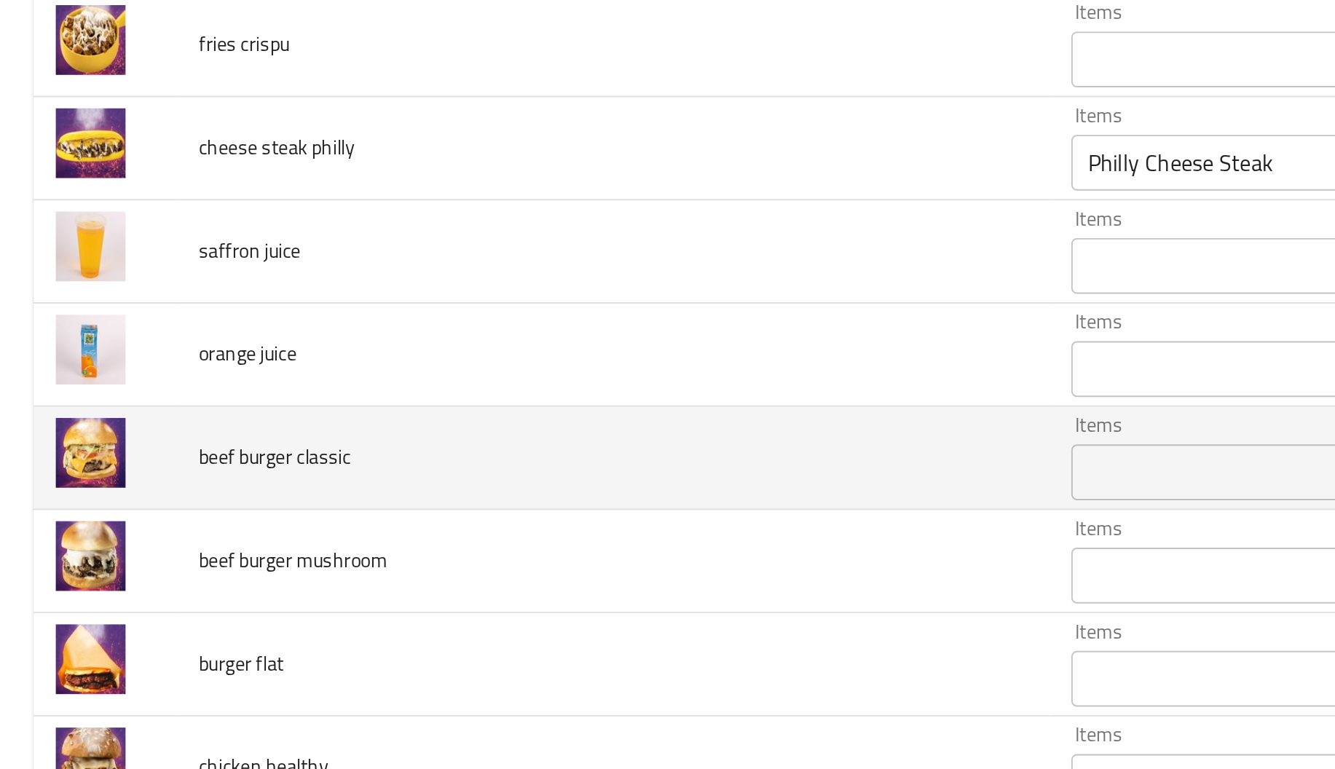
paste classic "classic"
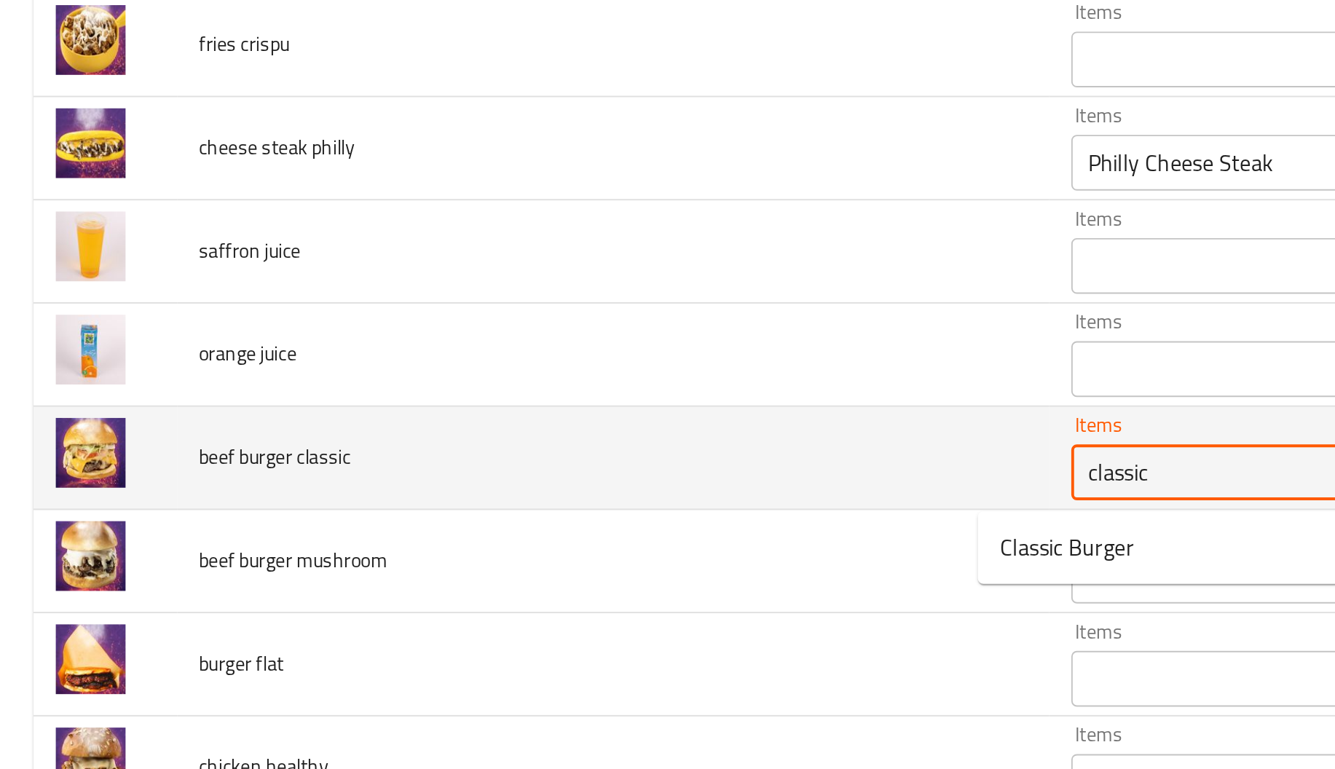
click at [569, 399] on classic "classic" at bounding box center [685, 406] width 243 height 20
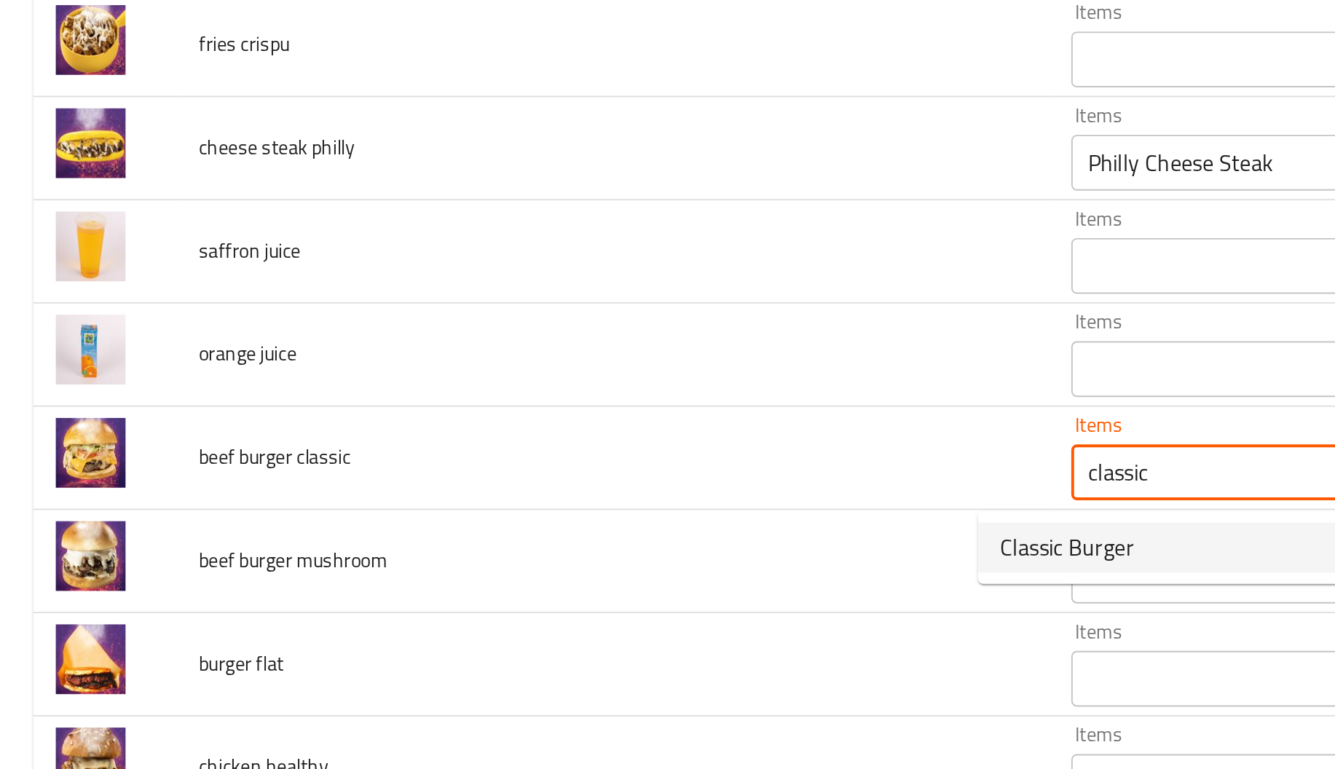
click at [548, 442] on span "Classic Burger" at bounding box center [557, 444] width 70 height 17
type classic "Classic Burger"
type classic-ar "برجر كلاسيك"
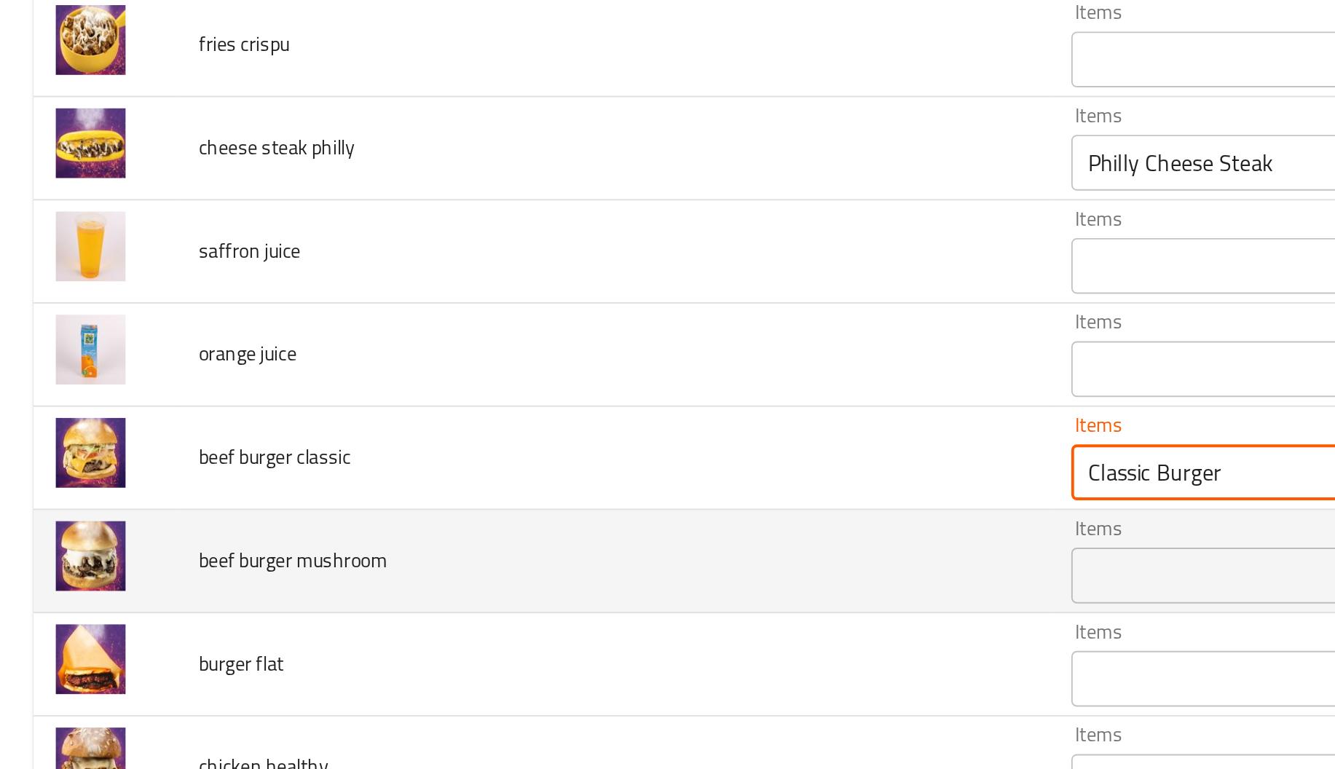
type classic "Classic Burger"
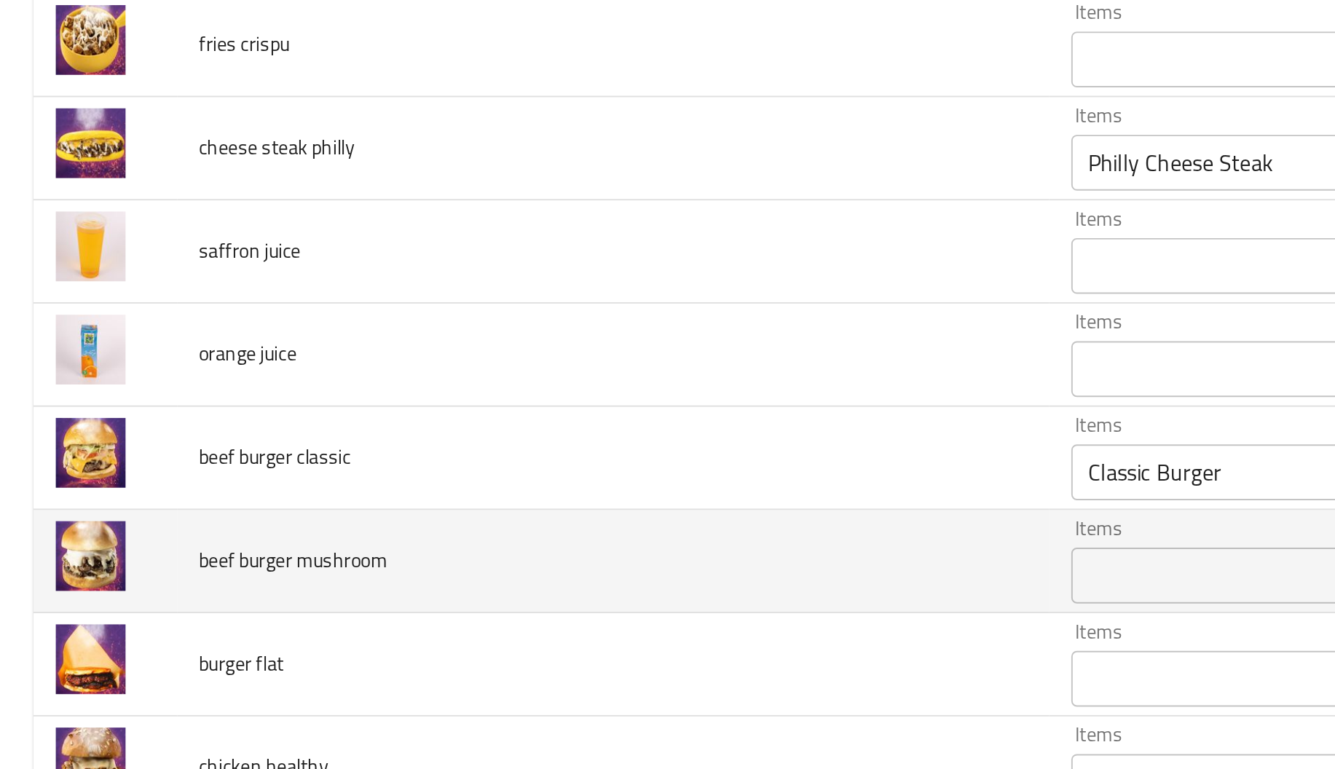
click at [178, 452] on span "beef burger mushroom" at bounding box center [153, 451] width 98 height 19
copy span "mushroom"
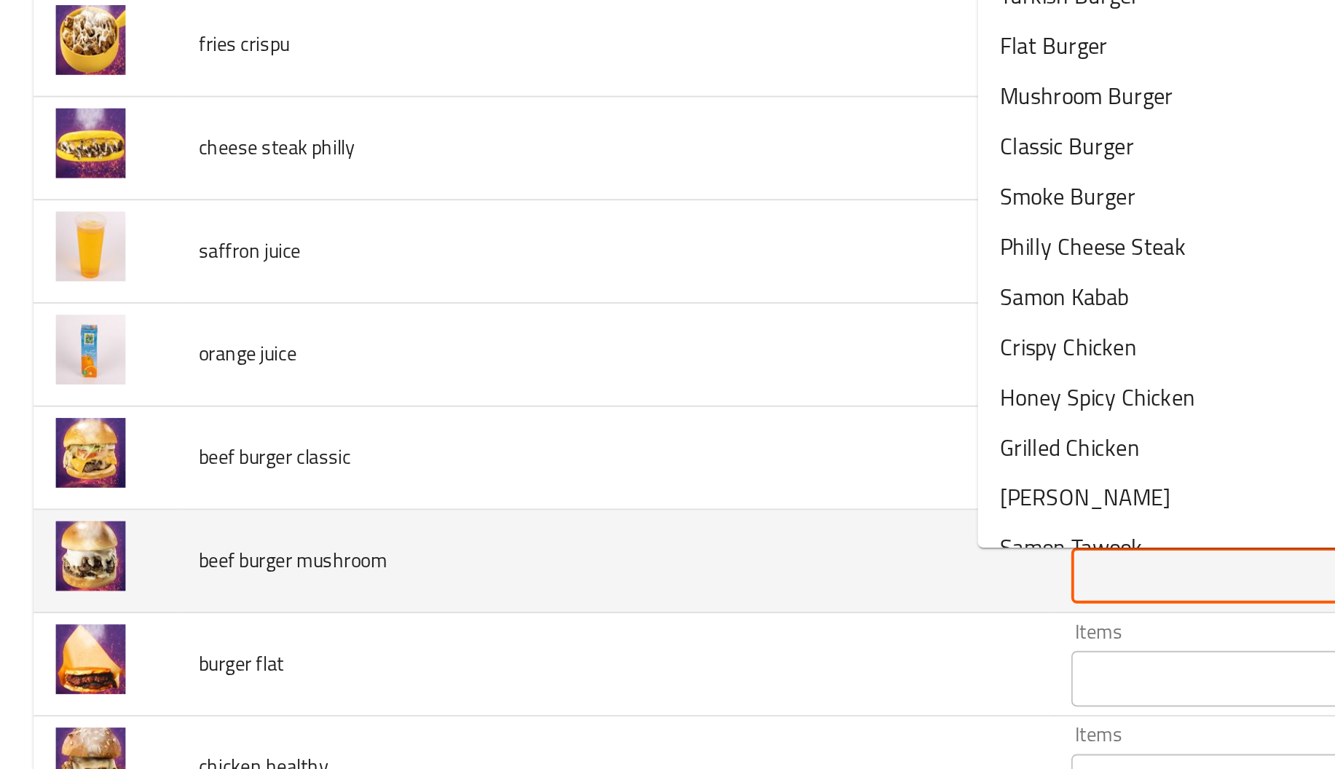
paste mushroom "mushroom"
click at [573, 464] on mushroom "Items" at bounding box center [685, 459] width 243 height 20
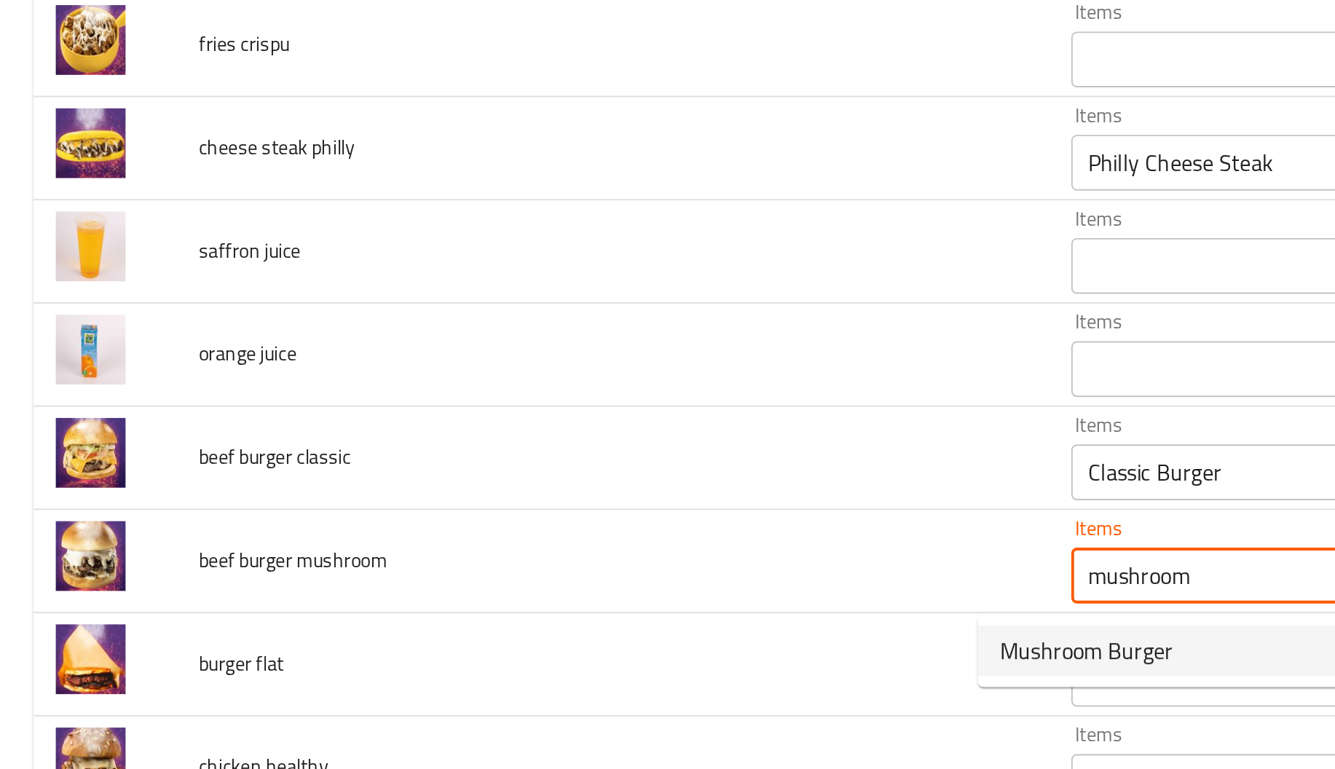
click at [565, 494] on span "Mushroom Burger" at bounding box center [567, 498] width 90 height 17
type mushroom "Mushroom Burger"
type mushroom-ar "مشروم برجر"
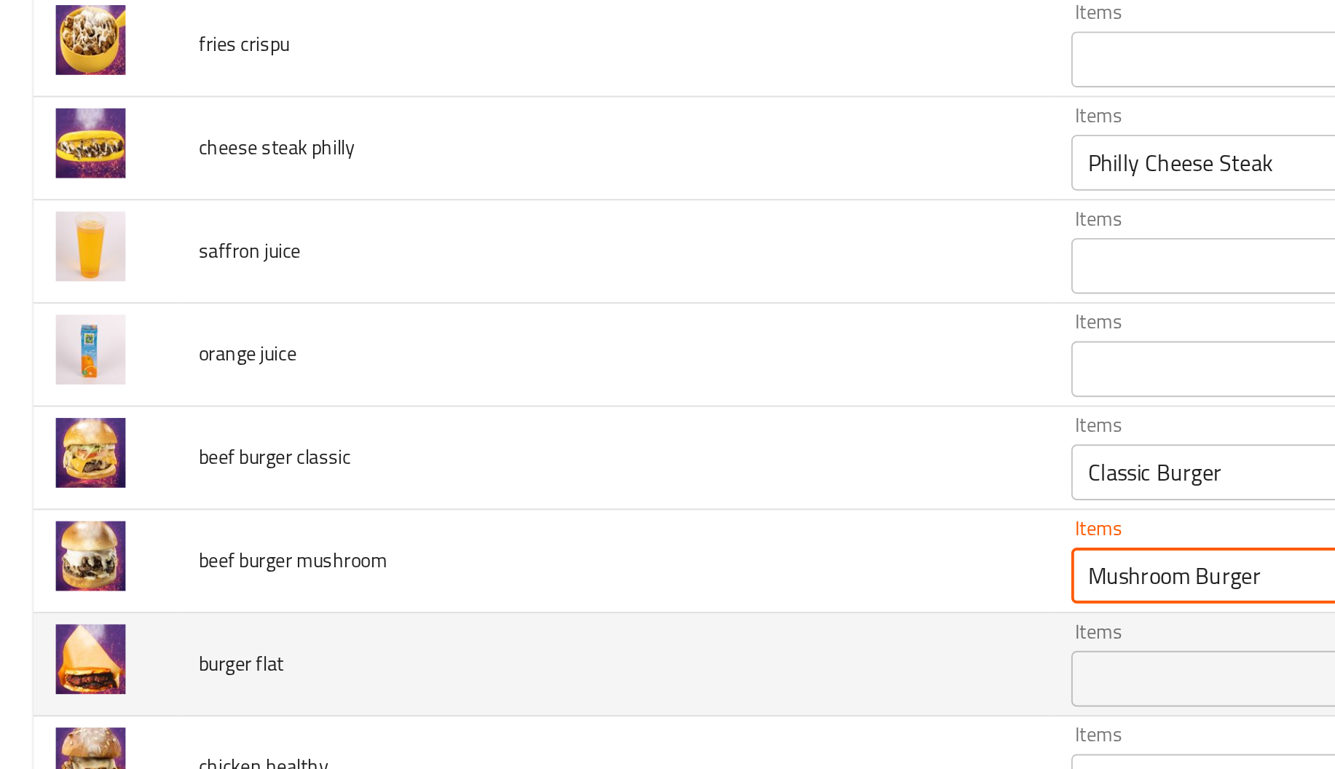
type mushroom "Mushroom Burger"
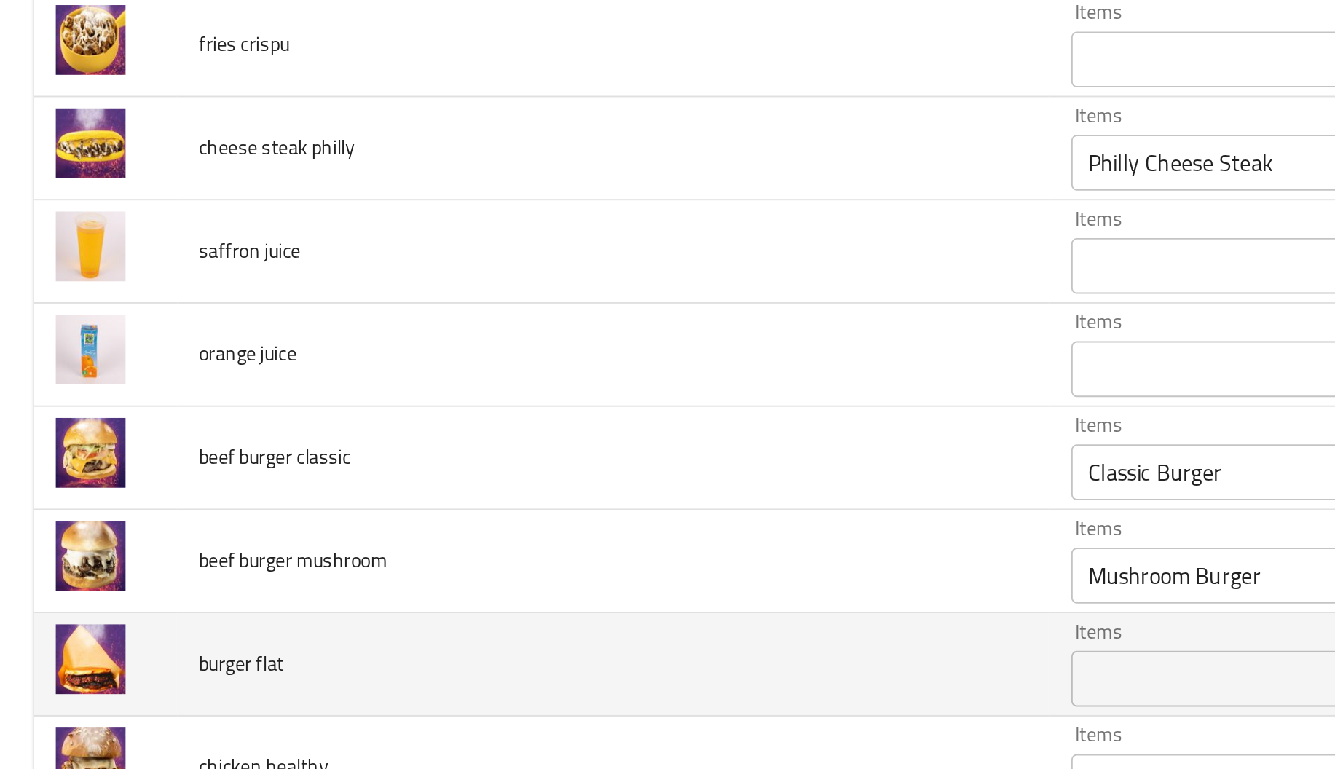
click at [123, 509] on span "burger flat" at bounding box center [126, 505] width 44 height 19
drag, startPoint x: 123, startPoint y: 509, endPoint x: 162, endPoint y: 507, distance: 38.6
click at [162, 507] on td "burger flat" at bounding box center [320, 506] width 455 height 54
click at [141, 509] on span "burger flat" at bounding box center [126, 505] width 44 height 19
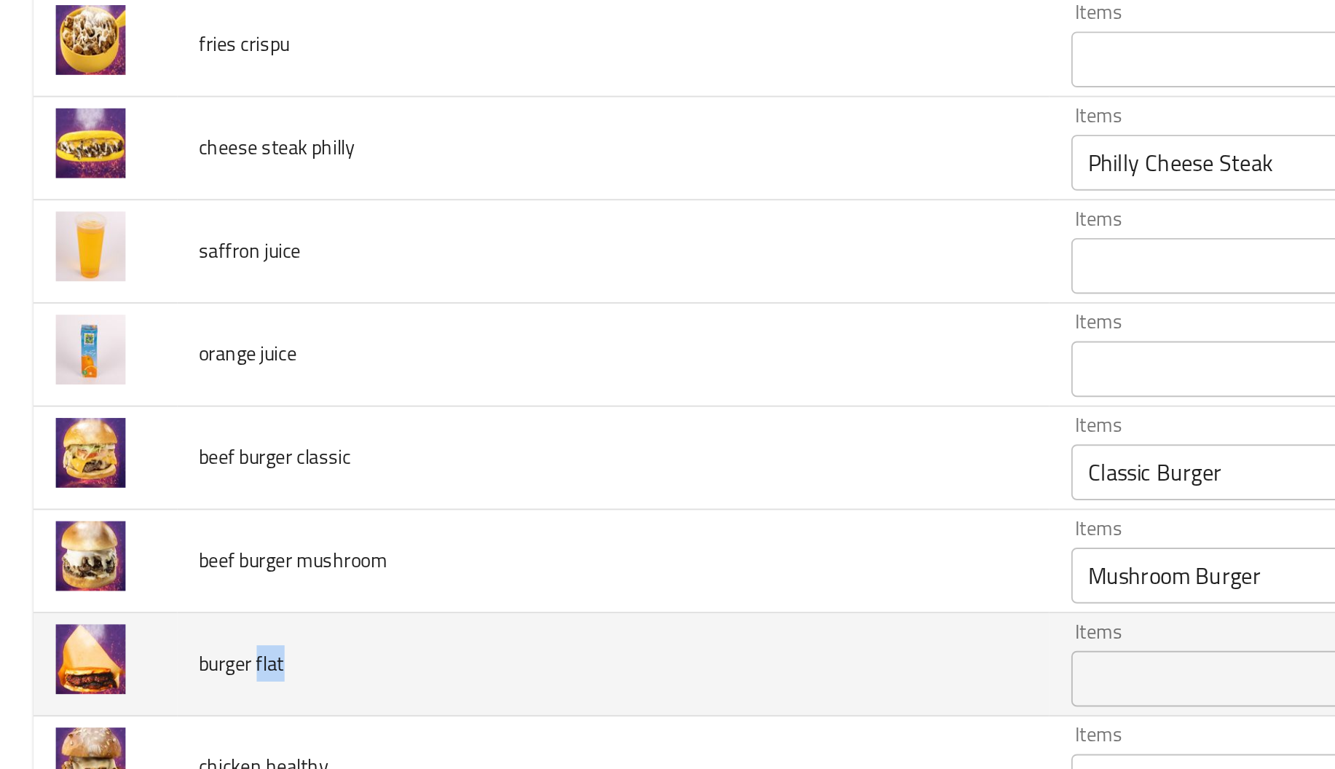
copy span "flat"
paste flat "flat"
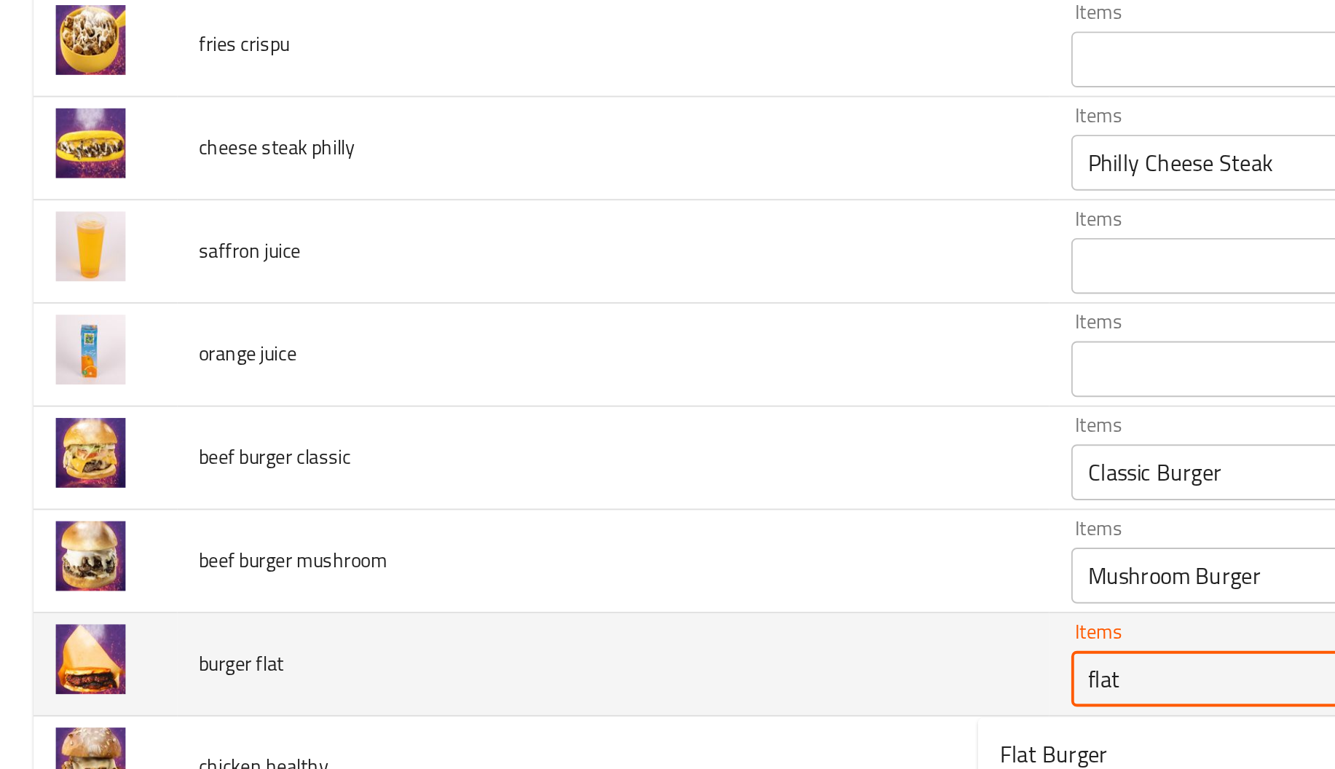
click at [592, 517] on flat "flat" at bounding box center [685, 513] width 243 height 20
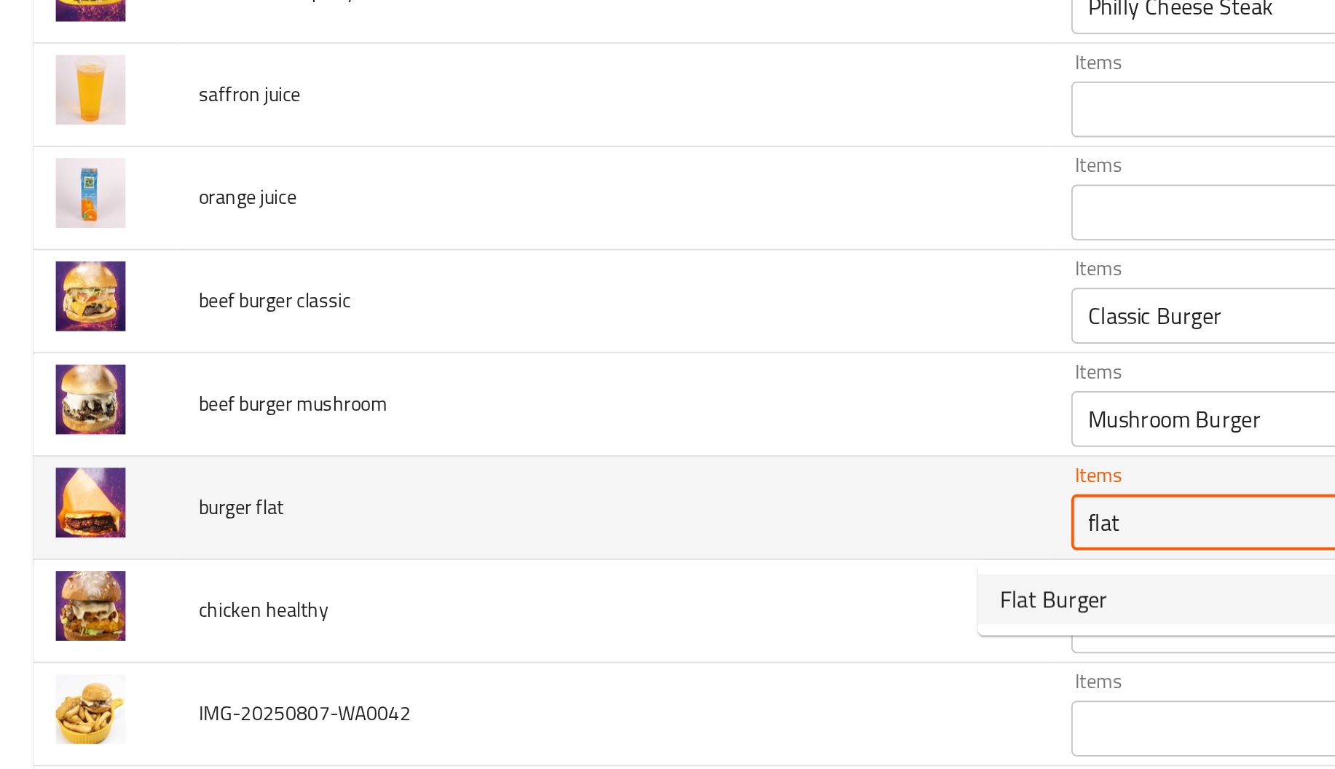
scroll to position [1012, 0]
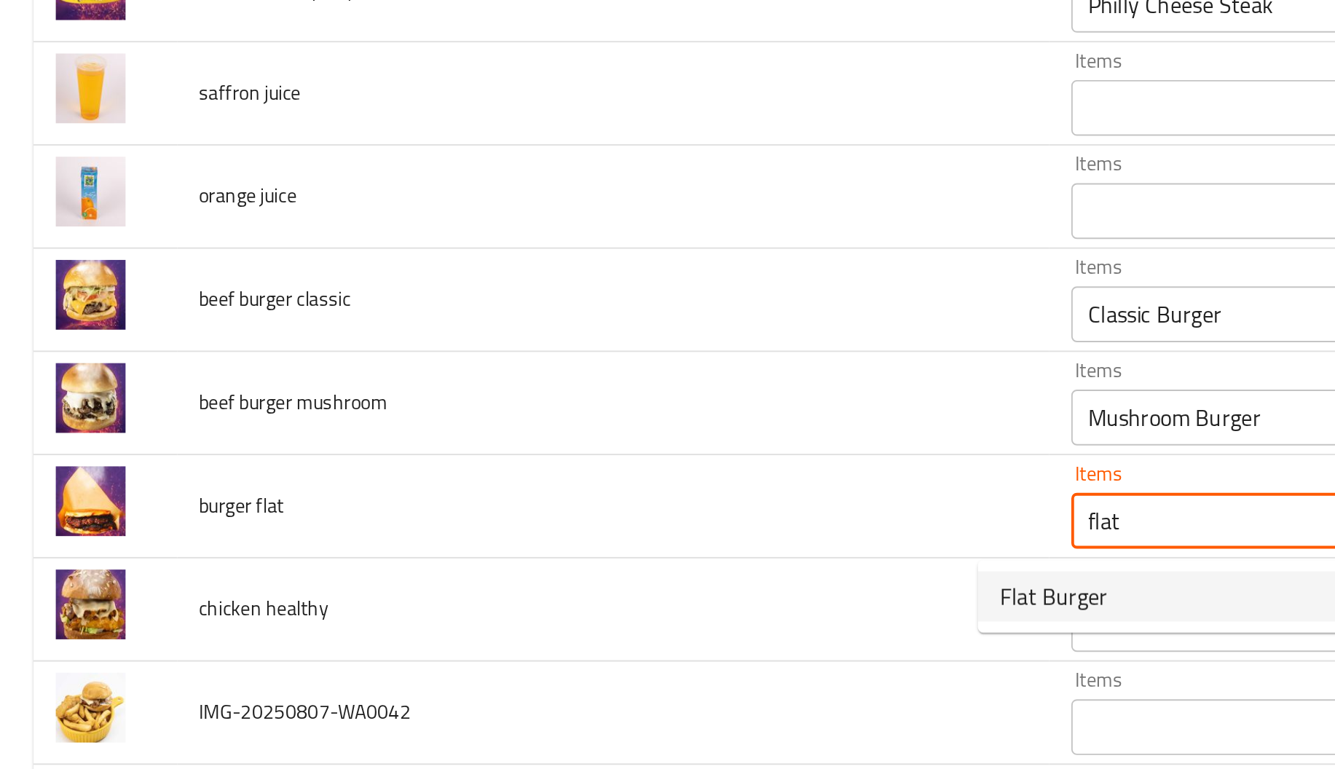
click at [551, 463] on span "Flat Burger" at bounding box center [550, 470] width 56 height 17
type flat "Flat Burger"
type flat-ar "فلات برجر"
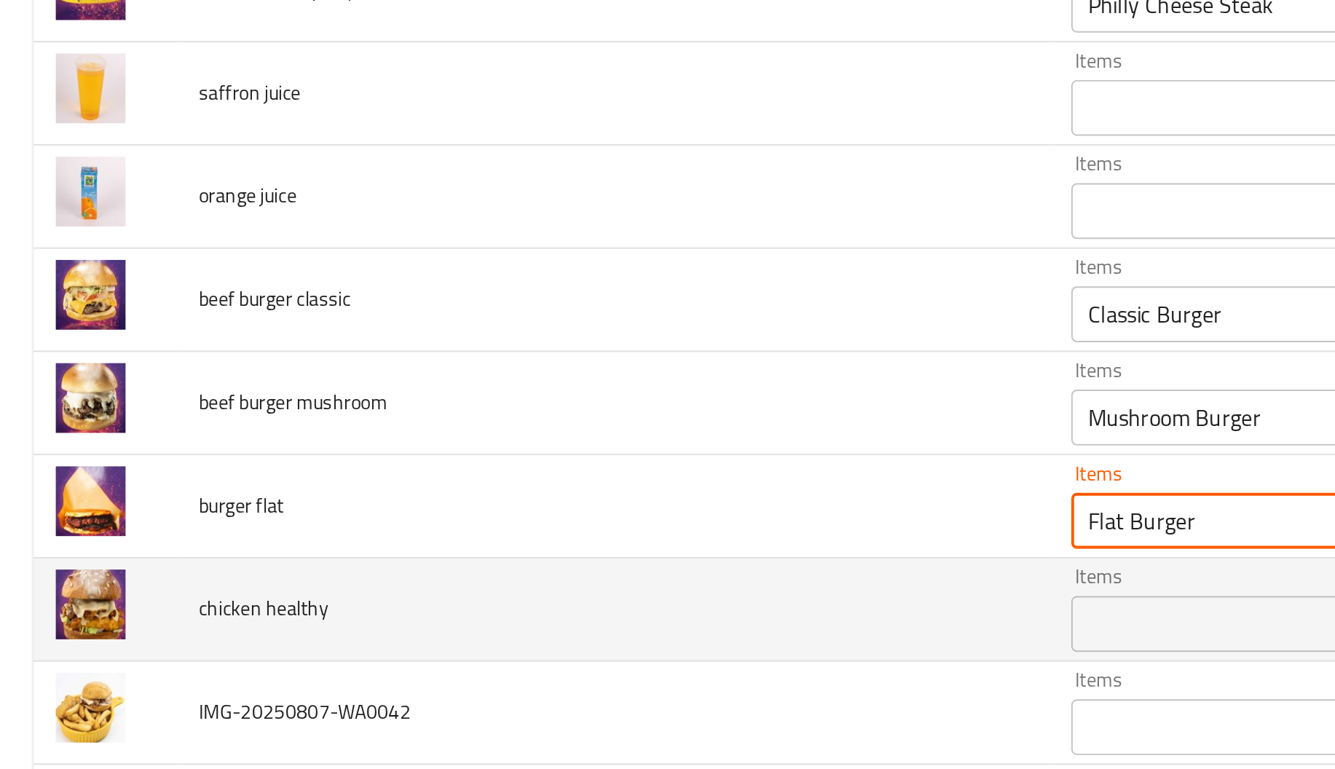
type flat "Flat Burger"
click at [145, 477] on span "chicken healthy" at bounding box center [138, 477] width 68 height 19
click at [147, 479] on span "chicken healthy" at bounding box center [138, 477] width 68 height 19
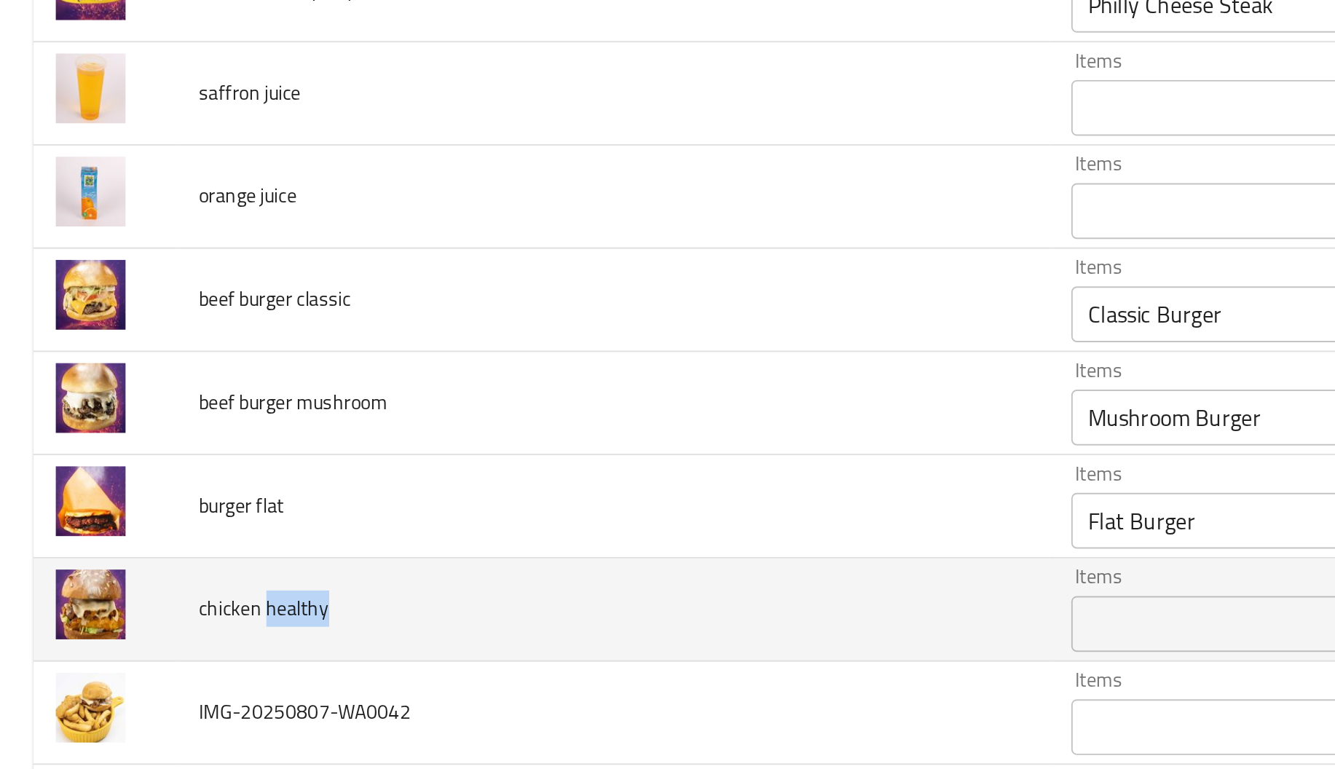
click at [147, 479] on span "chicken healthy" at bounding box center [138, 477] width 68 height 19
copy span "healthy"
paste healthy "healthy"
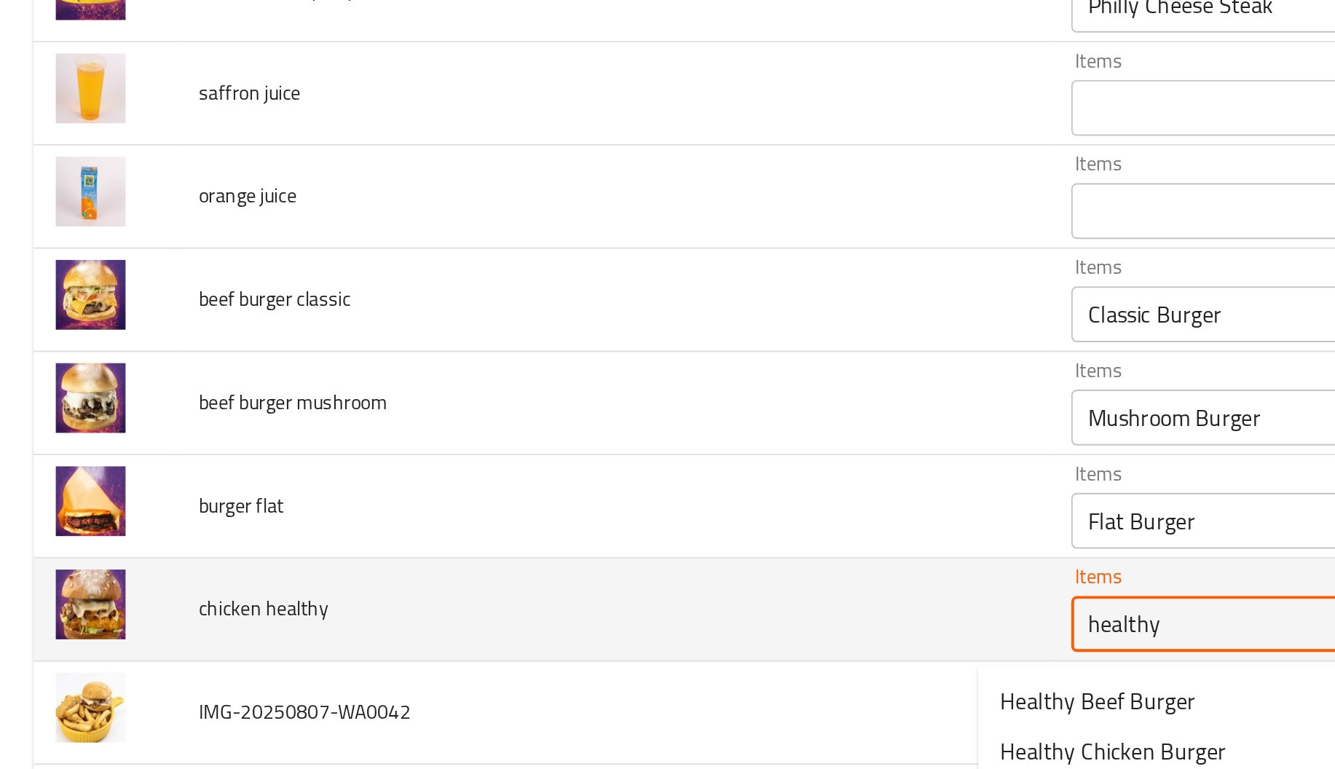
click at [564, 481] on healthy "healthy" at bounding box center [685, 485] width 243 height 20
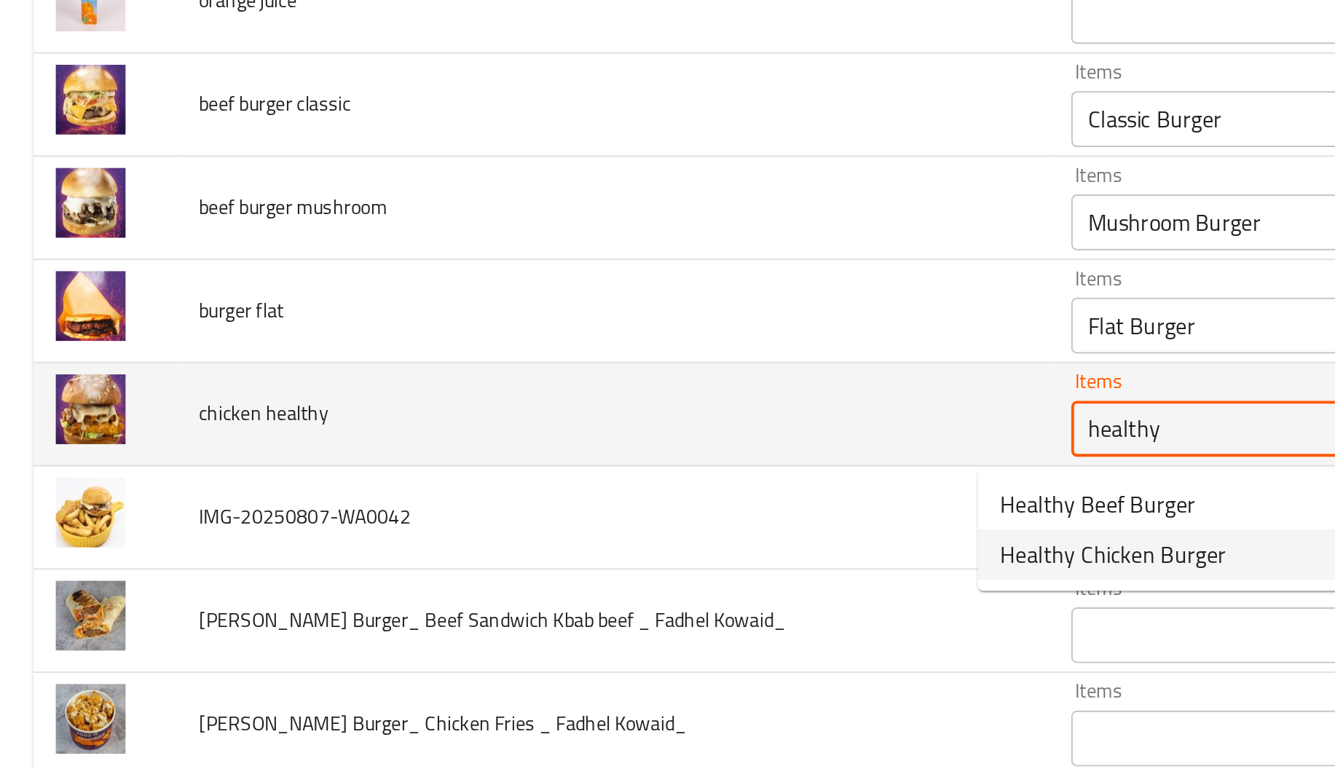
scroll to position [1115, 0]
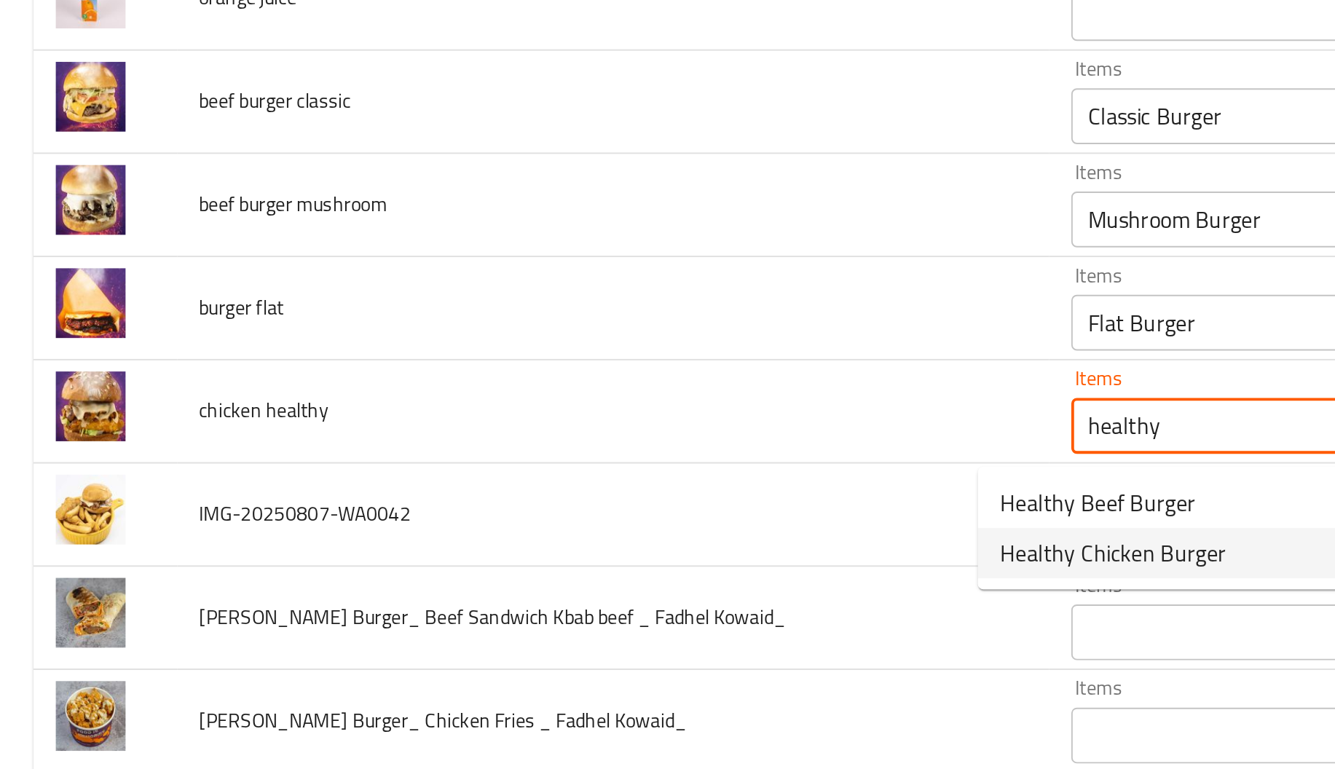
click at [562, 439] on span "Healthy Chicken Burger" at bounding box center [581, 447] width 118 height 17
type healthy "Healthy Chicken Burger"
type healthy-ar "برجر دجاج صحي"
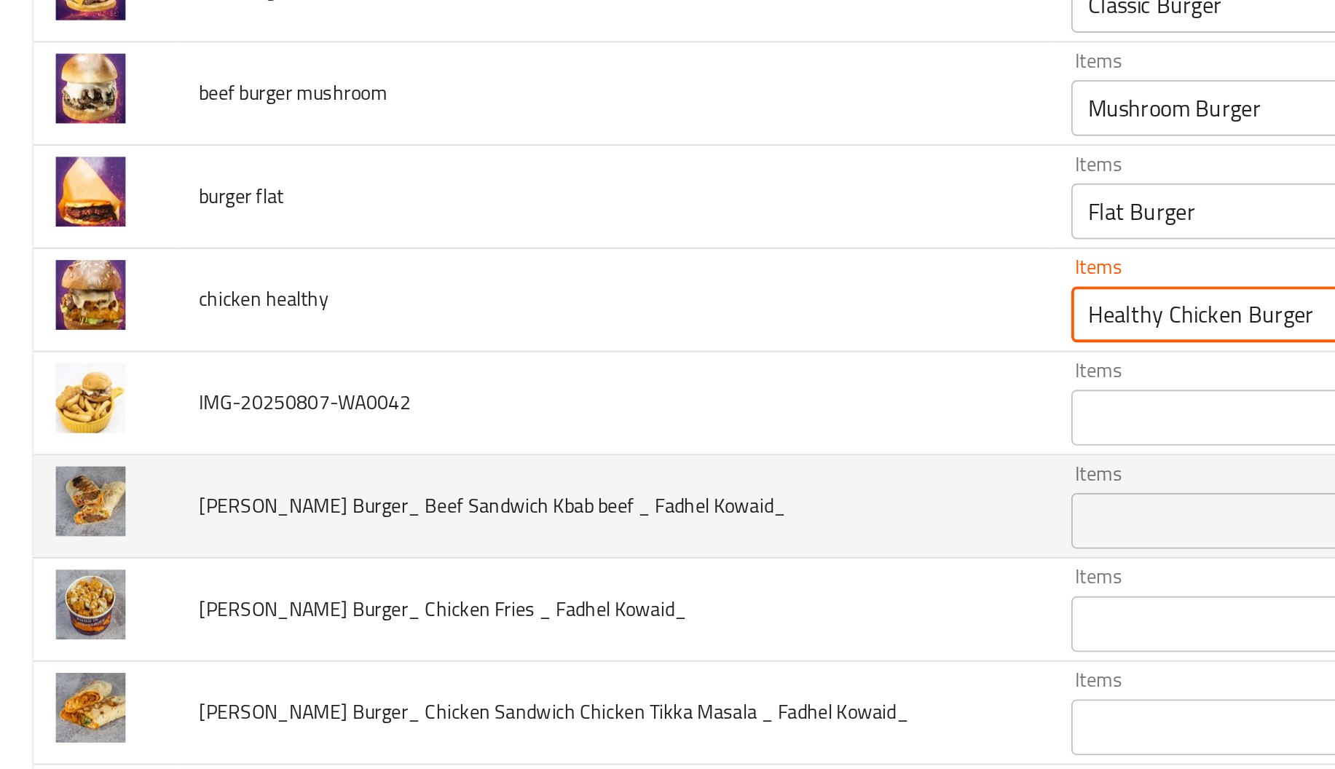
scroll to position [1175, 0]
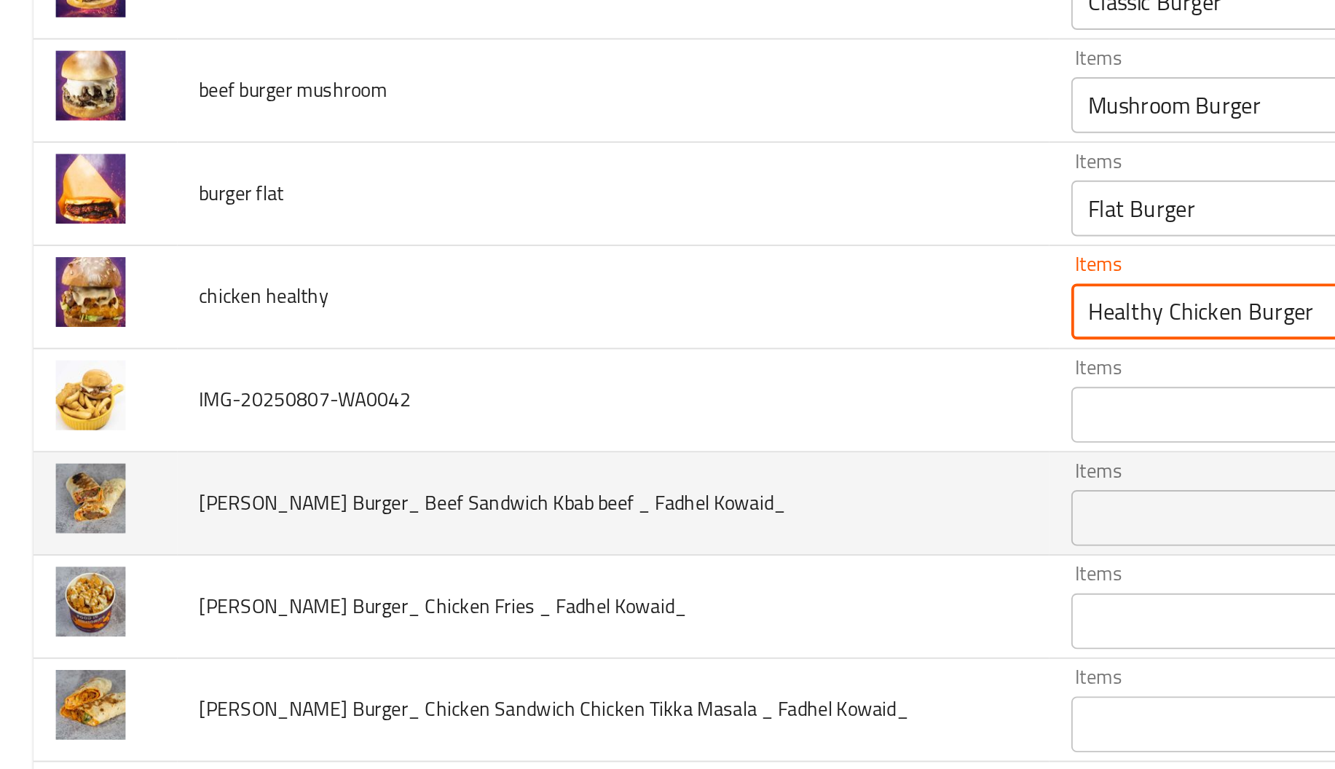
type healthy "Healthy Chicken Burger"
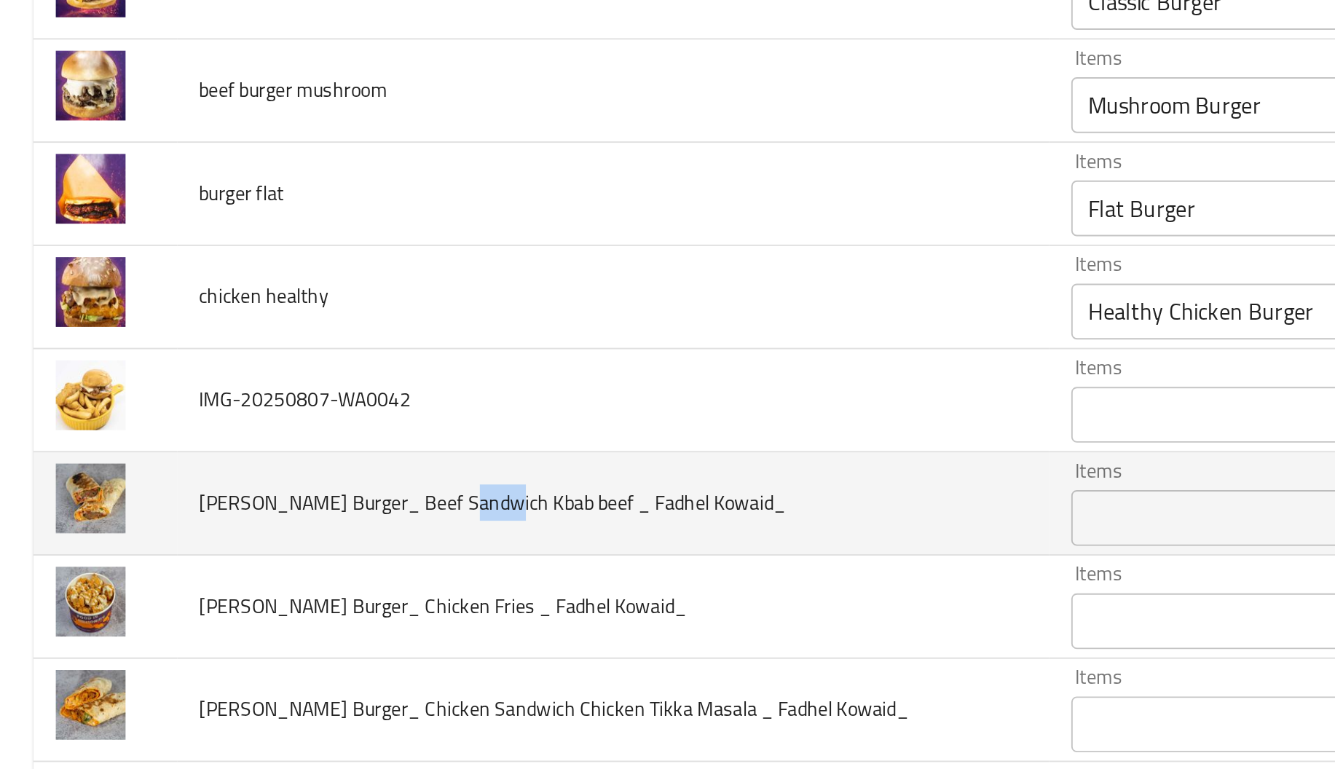
drag, startPoint x: 235, startPoint y: 424, endPoint x: 256, endPoint y: 424, distance: 21.1
click at [256, 424] on span "[PERSON_NAME] Burger_ Beef Sandwich Kbab beef _ Fadhel Kowaid_" at bounding box center [257, 421] width 307 height 19
copy span "Kbab"
paste Kowaid_ "Kbab"
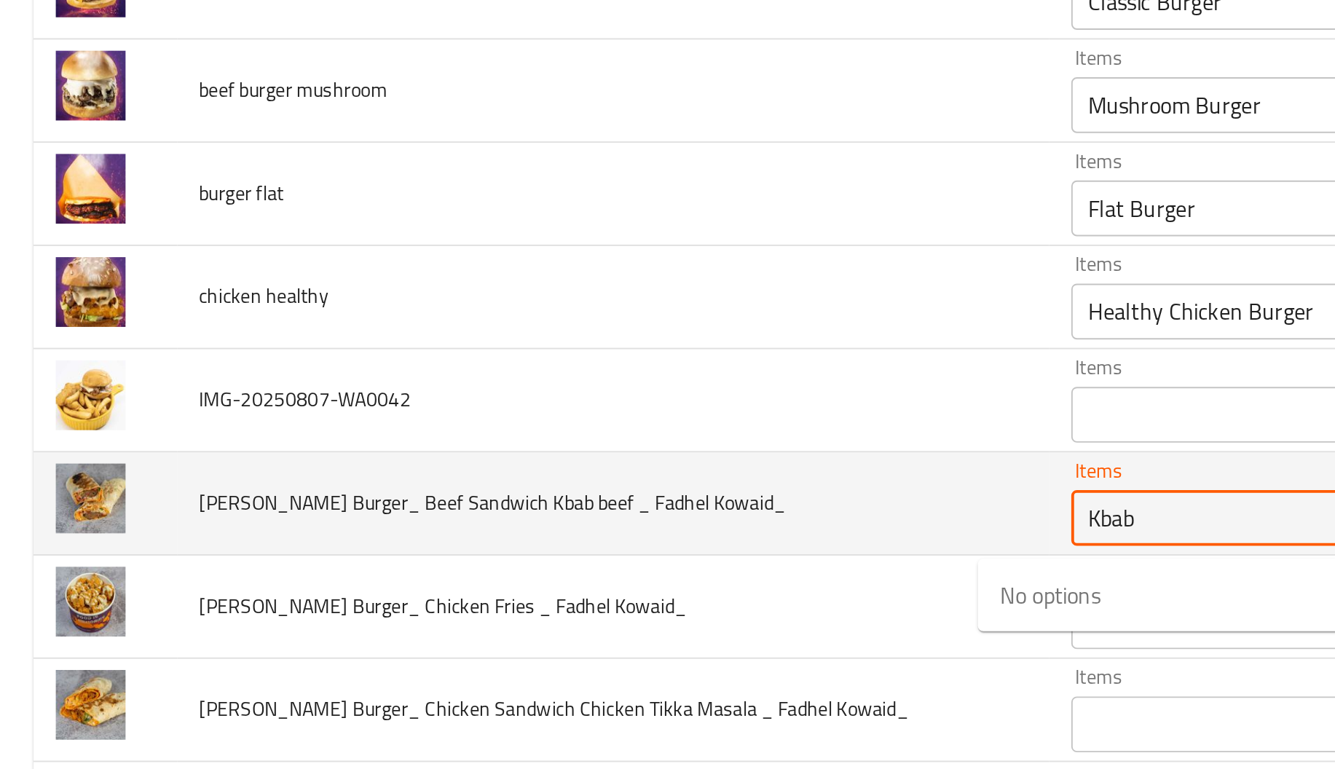
click at [564, 438] on Kowaid_ "Kbab" at bounding box center [685, 430] width 243 height 20
click at [564, 437] on Kowaid_ "Kbab" at bounding box center [685, 430] width 243 height 20
type Kowaid_ "K"
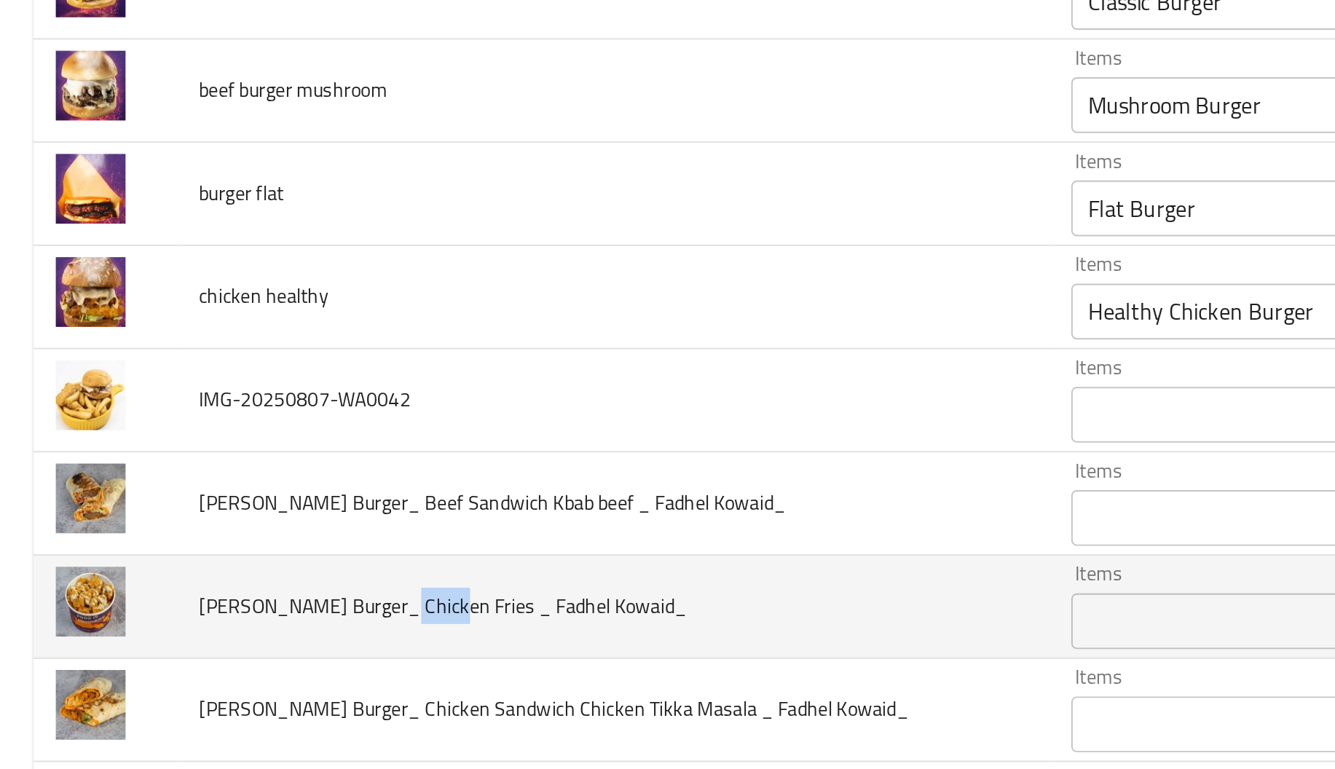
drag, startPoint x: 202, startPoint y: 477, endPoint x: 223, endPoint y: 478, distance: 21.1
click at [223, 478] on span "[PERSON_NAME] Burger_ Chicken Fries _ Fadhel Kowaid_" at bounding box center [231, 475] width 255 height 19
copy span "Fries"
click at [560, 474] on div "Items" at bounding box center [707, 483] width 294 height 29
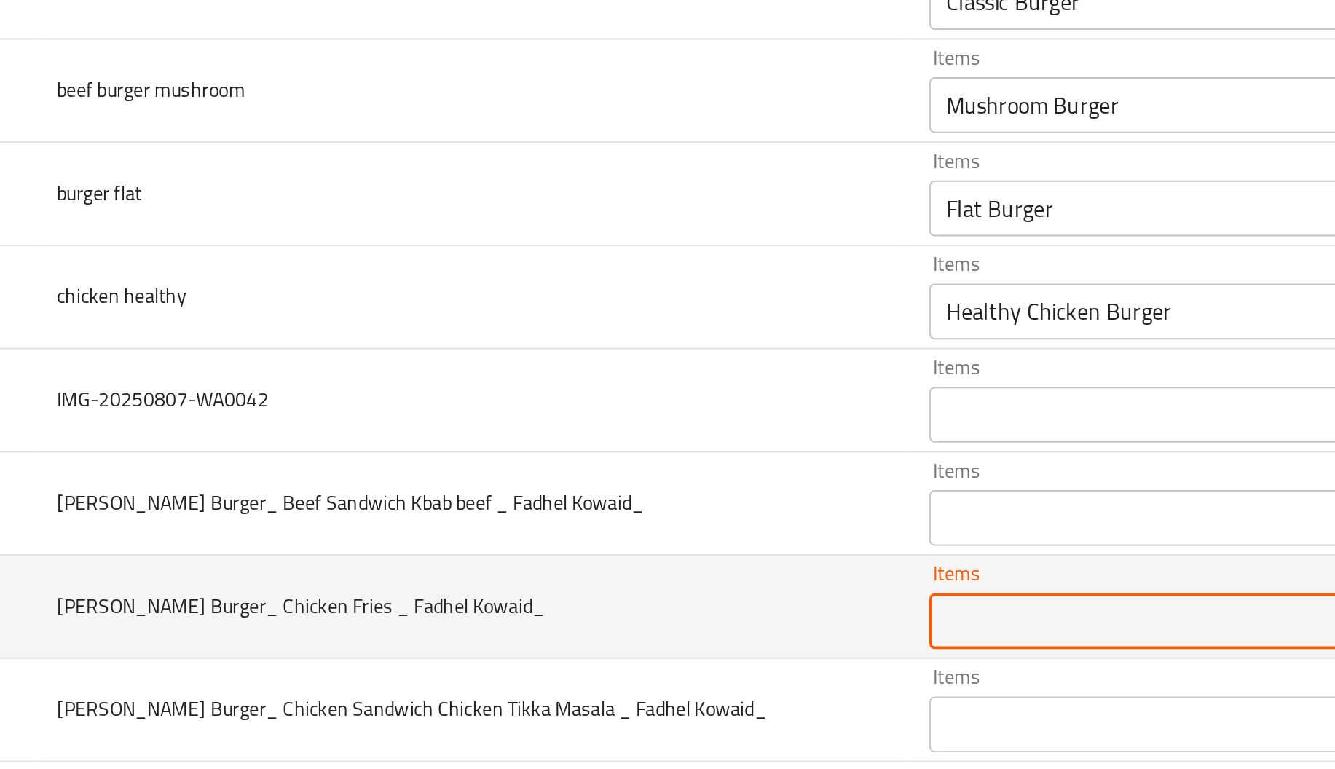
paste Kowaid_ "Fries"
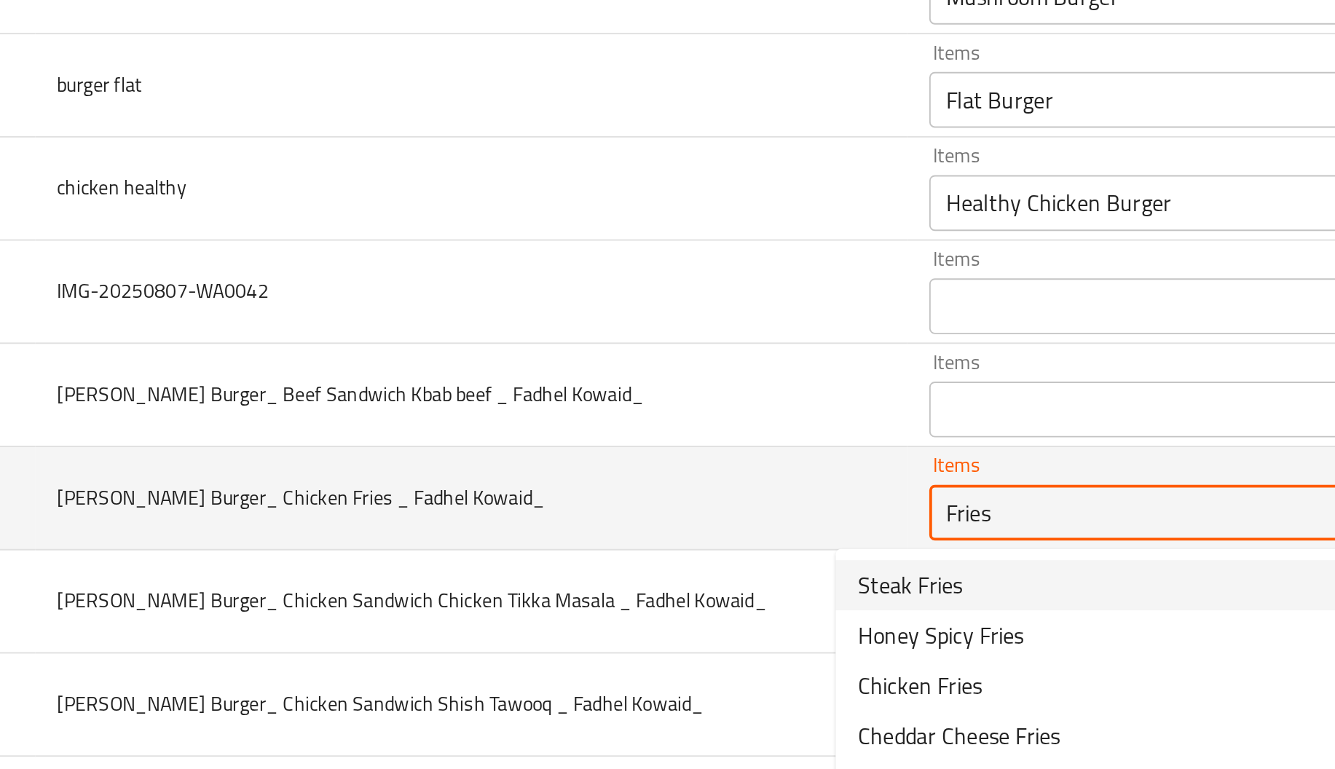
scroll to position [1235, 0]
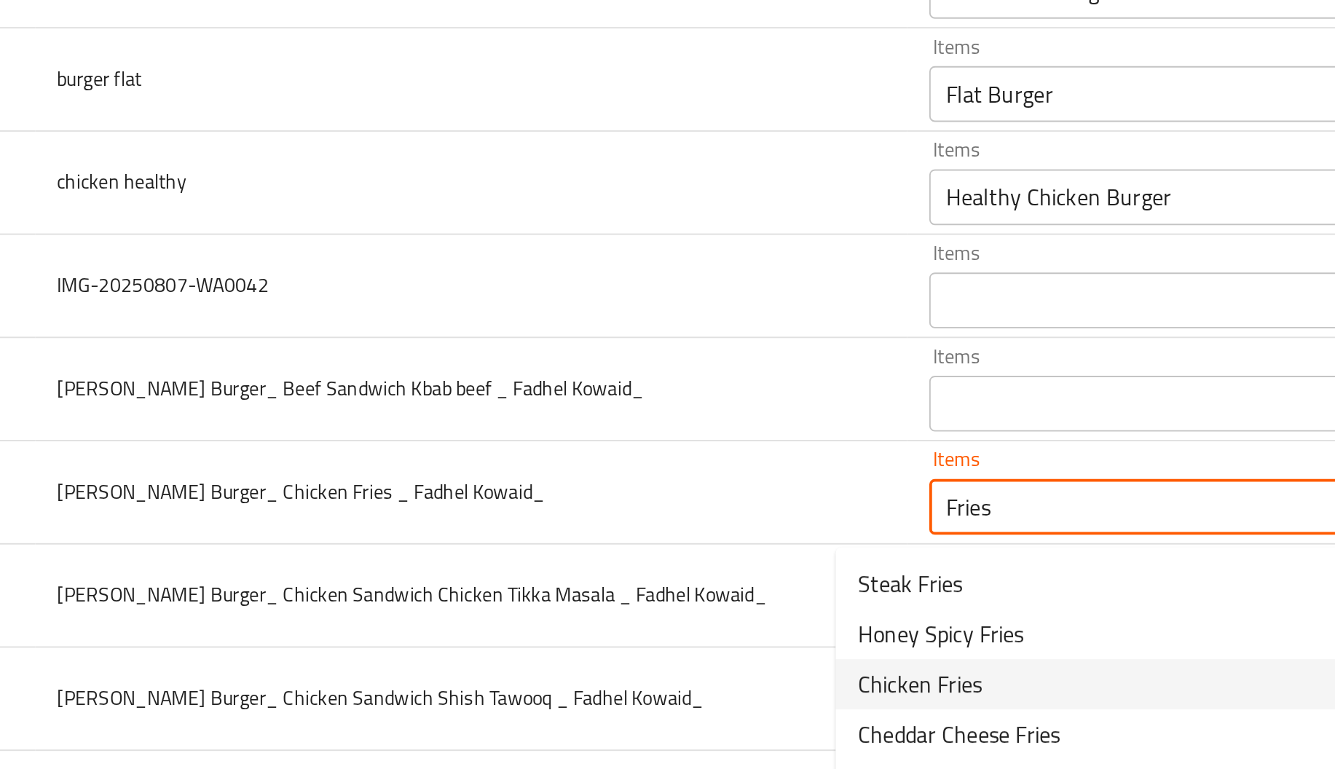
click at [568, 514] on span "Chicken Fries" at bounding box center [554, 516] width 65 height 17
type Kowaid_ "Chicken Fries"
type Kowaid_-ar "بطاطا مقلية بالدجاج"
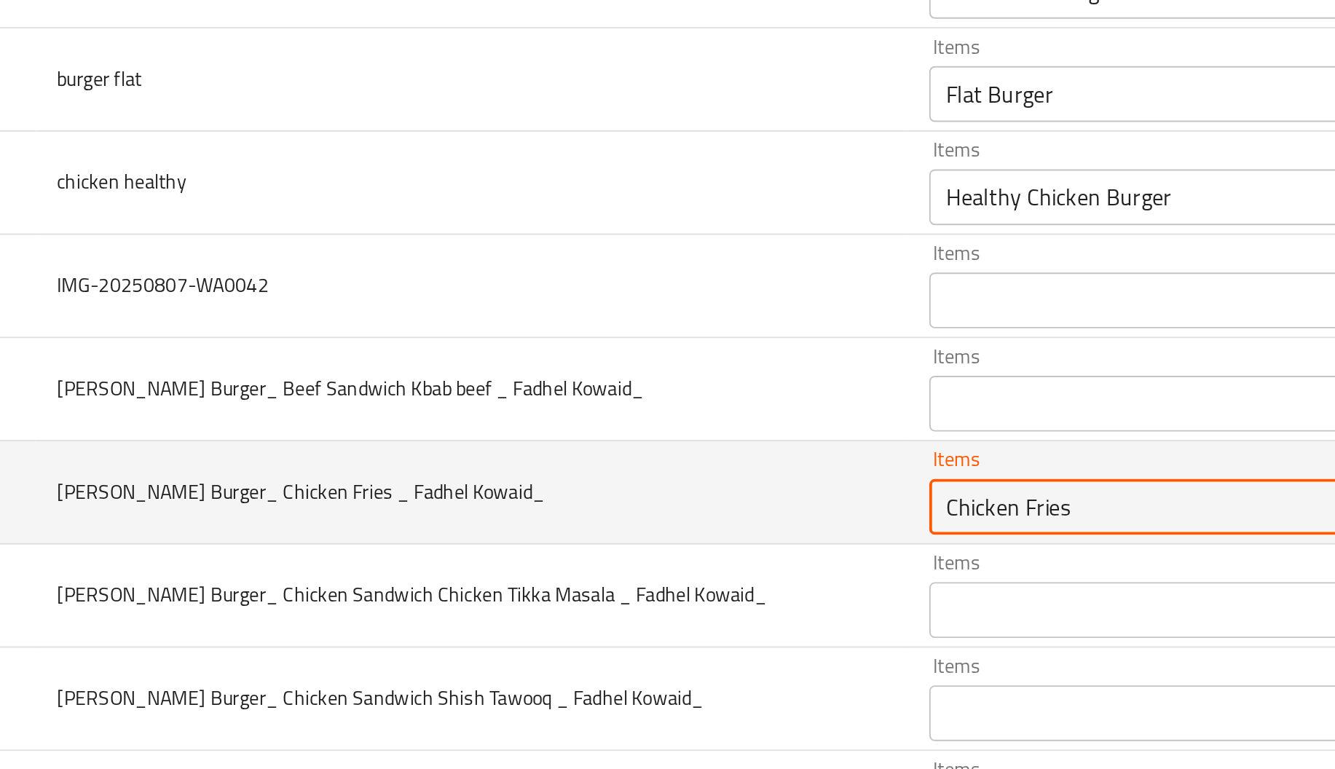
click at [564, 425] on Kowaid_ "Chicken Fries" at bounding box center [685, 424] width 243 height 20
type Kowaid_ "Chicken Fries"
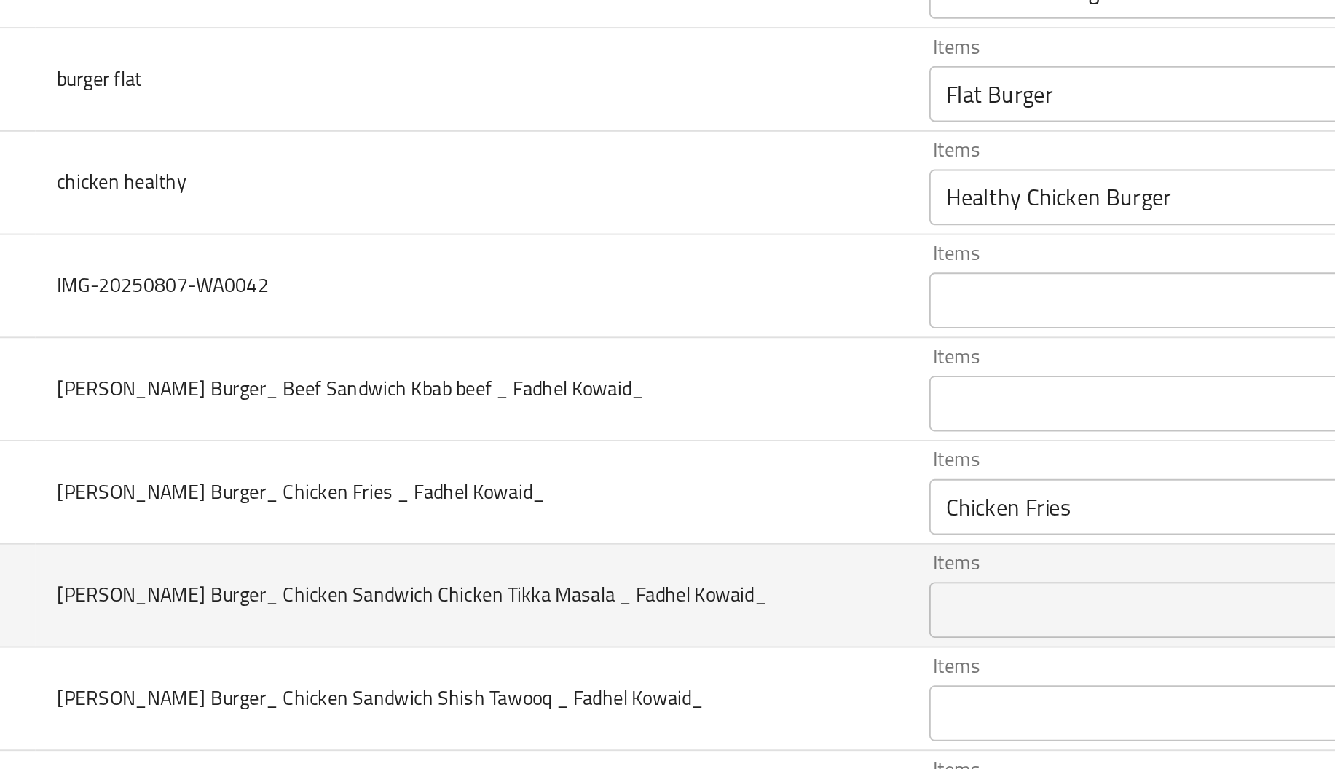
click at [280, 473] on span "[PERSON_NAME] Burger_ Chicken Sandwich Chicken Tikka Masala _ Fadhel Kowaid_" at bounding box center [289, 469] width 371 height 19
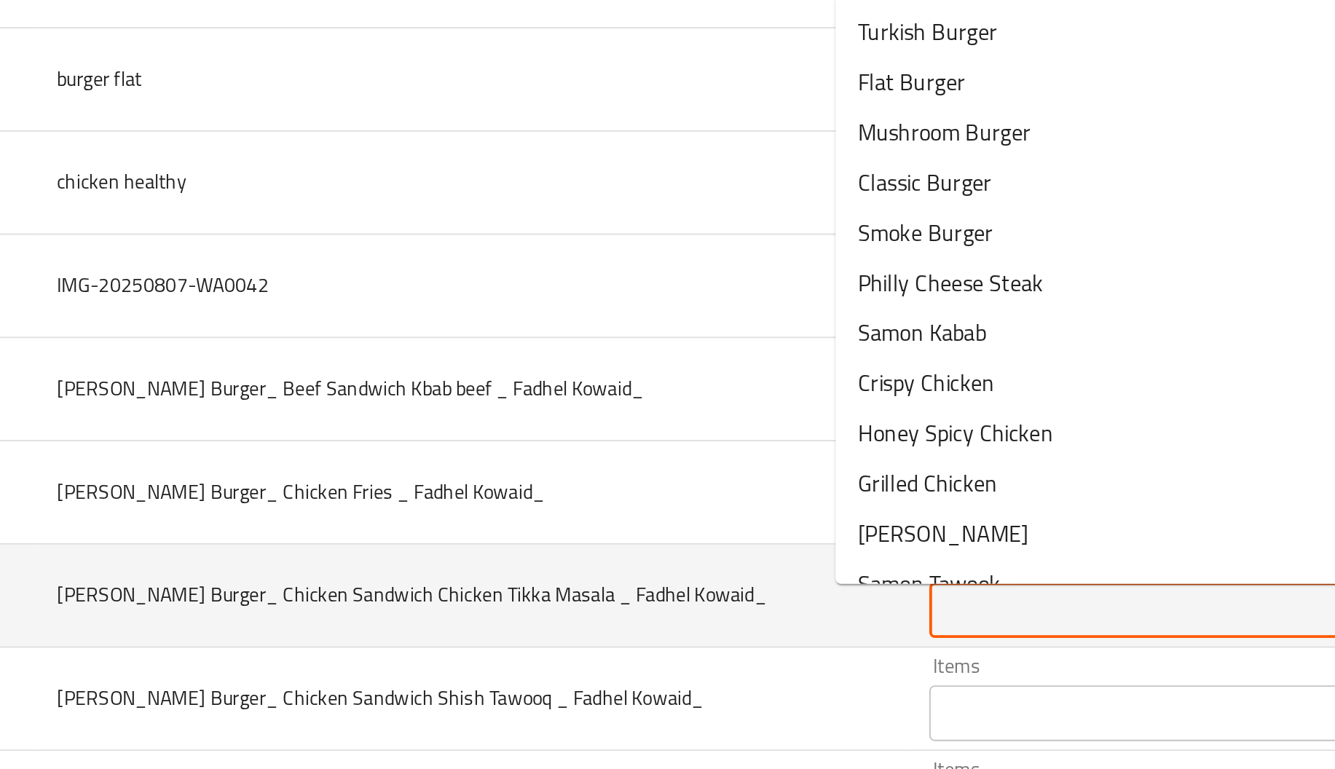
click at [564, 484] on Kowaid_ "Items" at bounding box center [685, 478] width 243 height 20
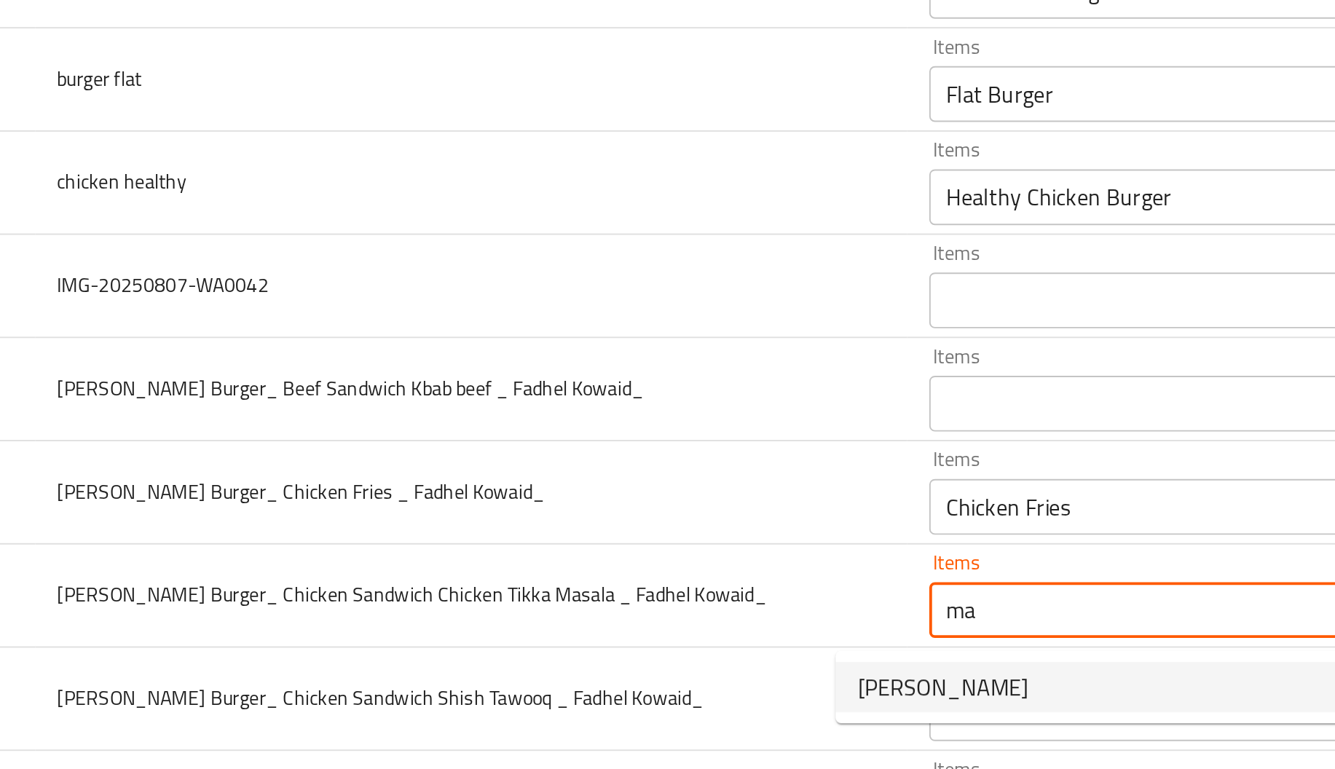
click at [549, 509] on span "[PERSON_NAME]" at bounding box center [566, 517] width 89 height 17
type Kowaid_ "[PERSON_NAME]"
type Kowaid_-ar "تكا مسالا"
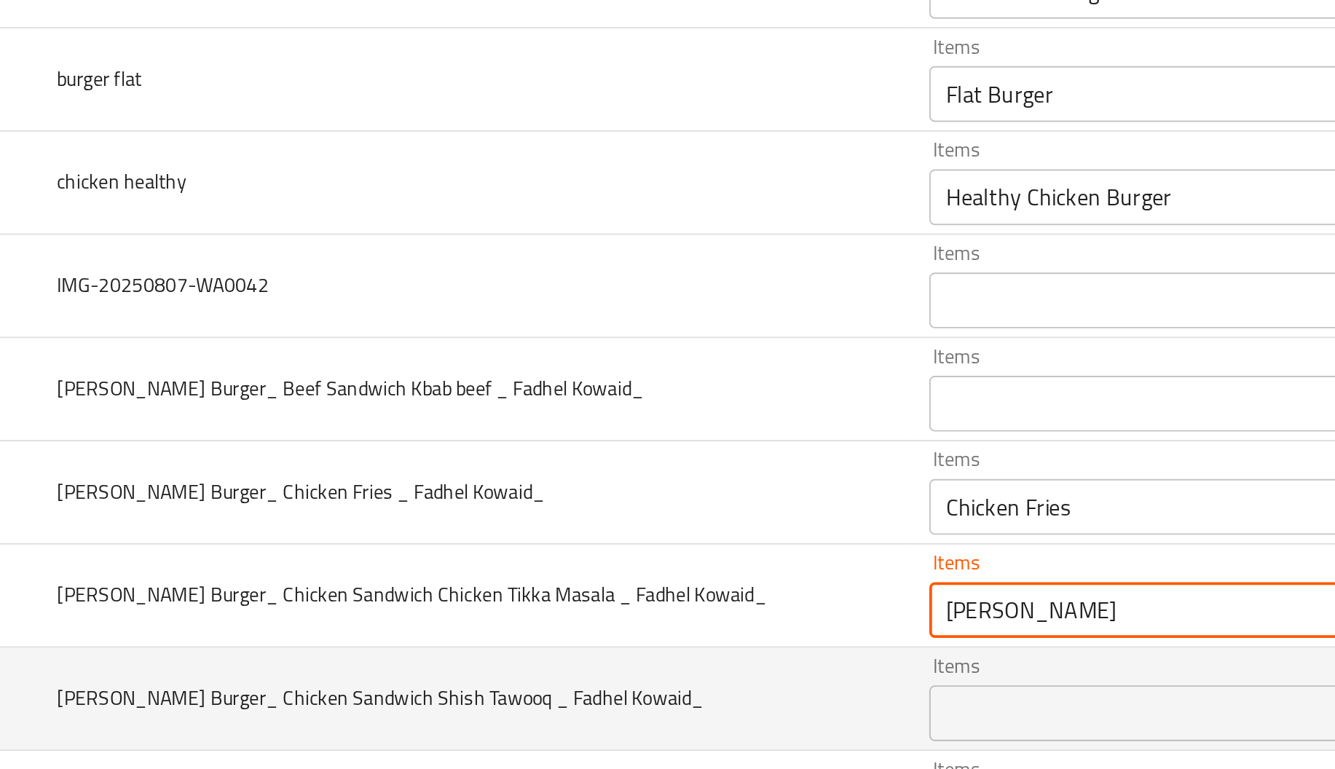
type Kowaid_ "[PERSON_NAME]"
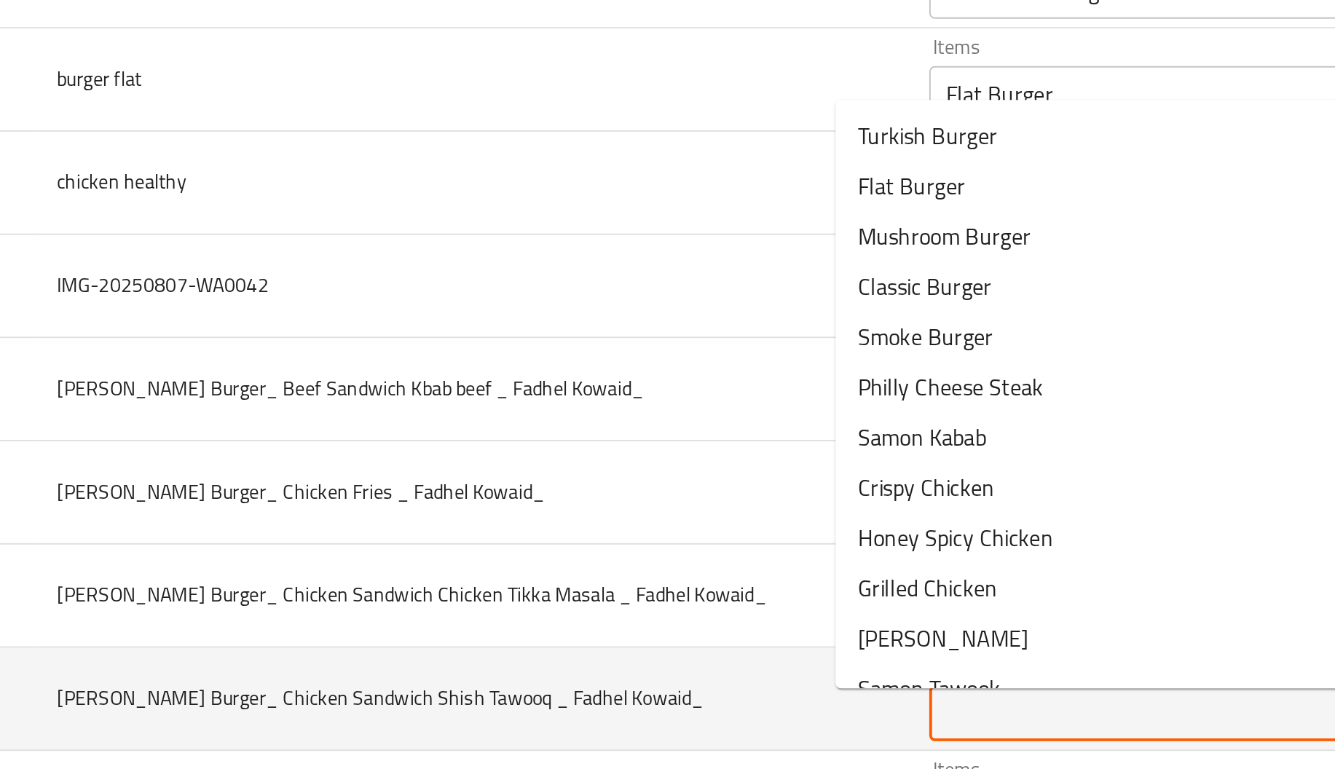
click at [564, 530] on Kowaid_ "Items" at bounding box center [685, 532] width 243 height 20
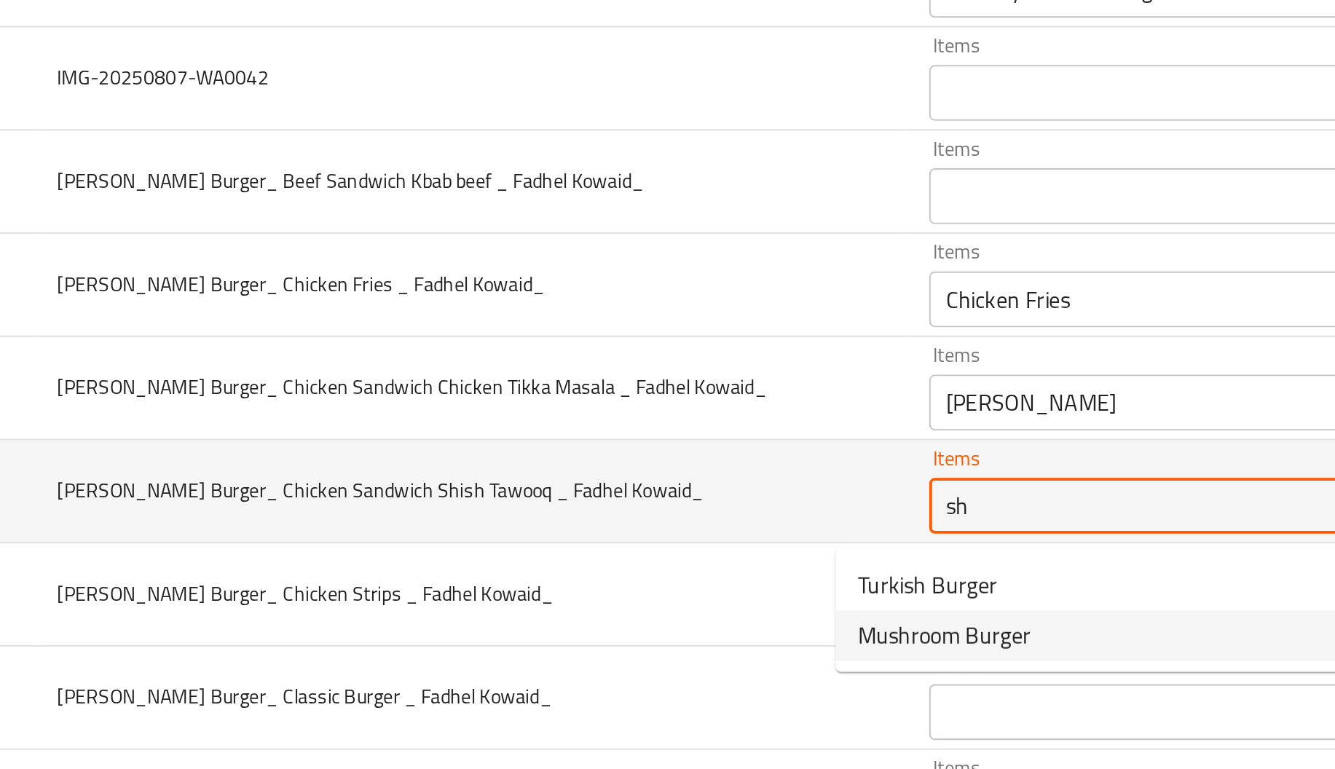
scroll to position [1343, 0]
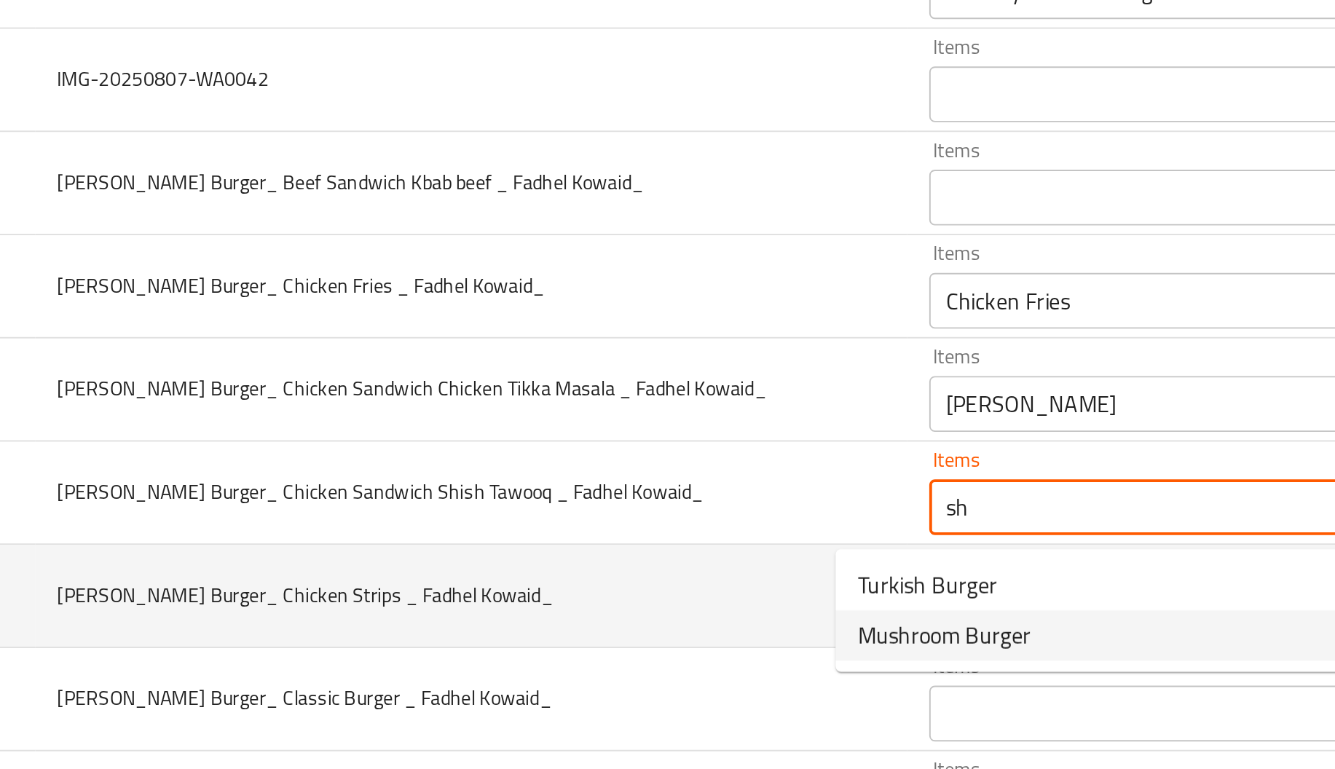
type Kowaid_ "s"
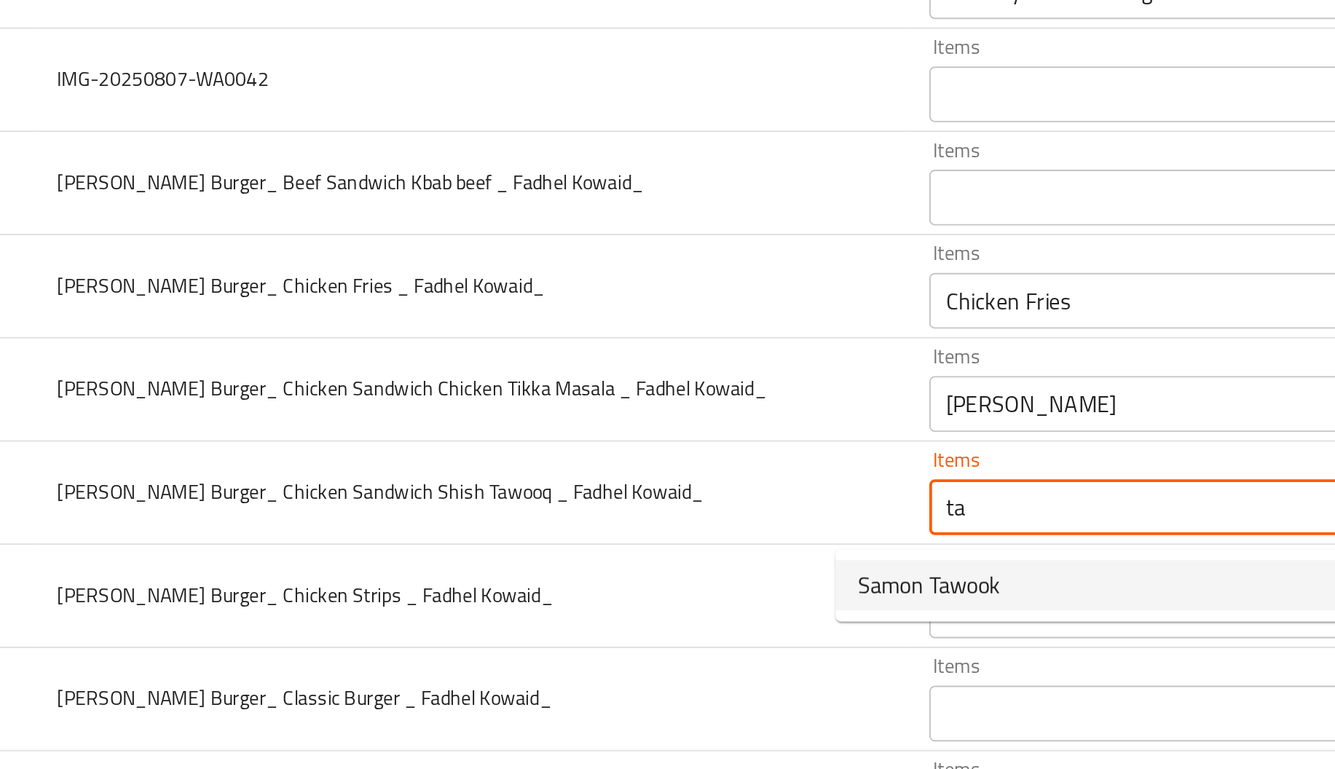
type Kowaid_ "t"
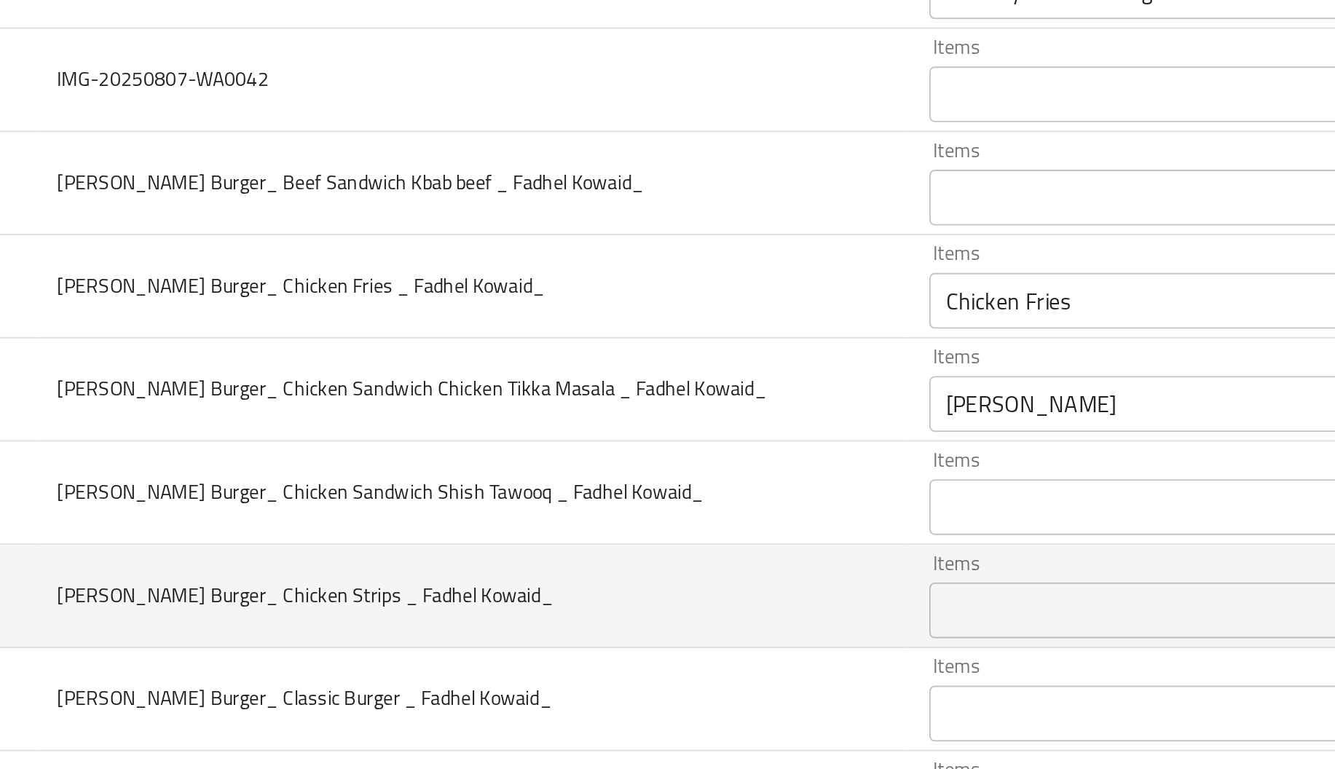
click at [405, 447] on td "[PERSON_NAME] Burger_ Chicken Strips _ Fadhel Kowaid_" at bounding box center [320, 471] width 455 height 54
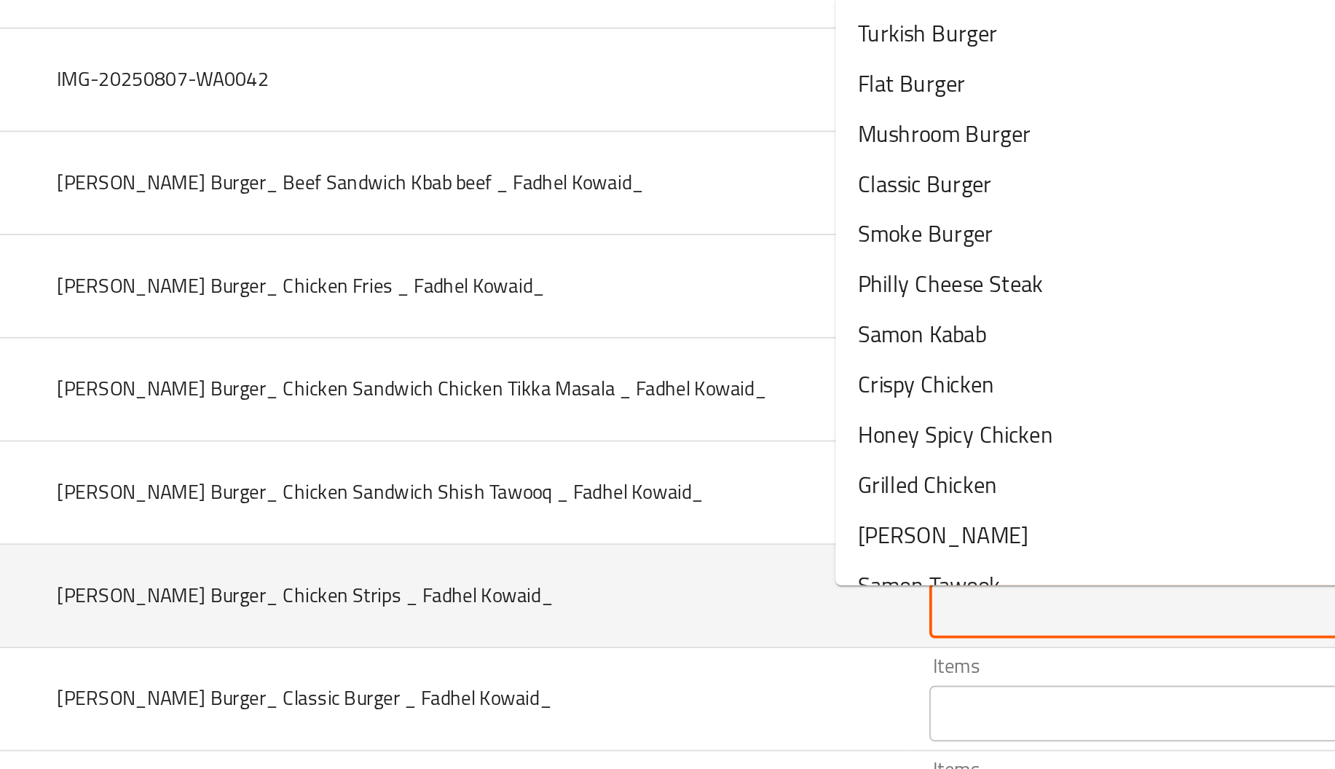
click at [564, 483] on Kowaid_ "Items" at bounding box center [685, 478] width 243 height 20
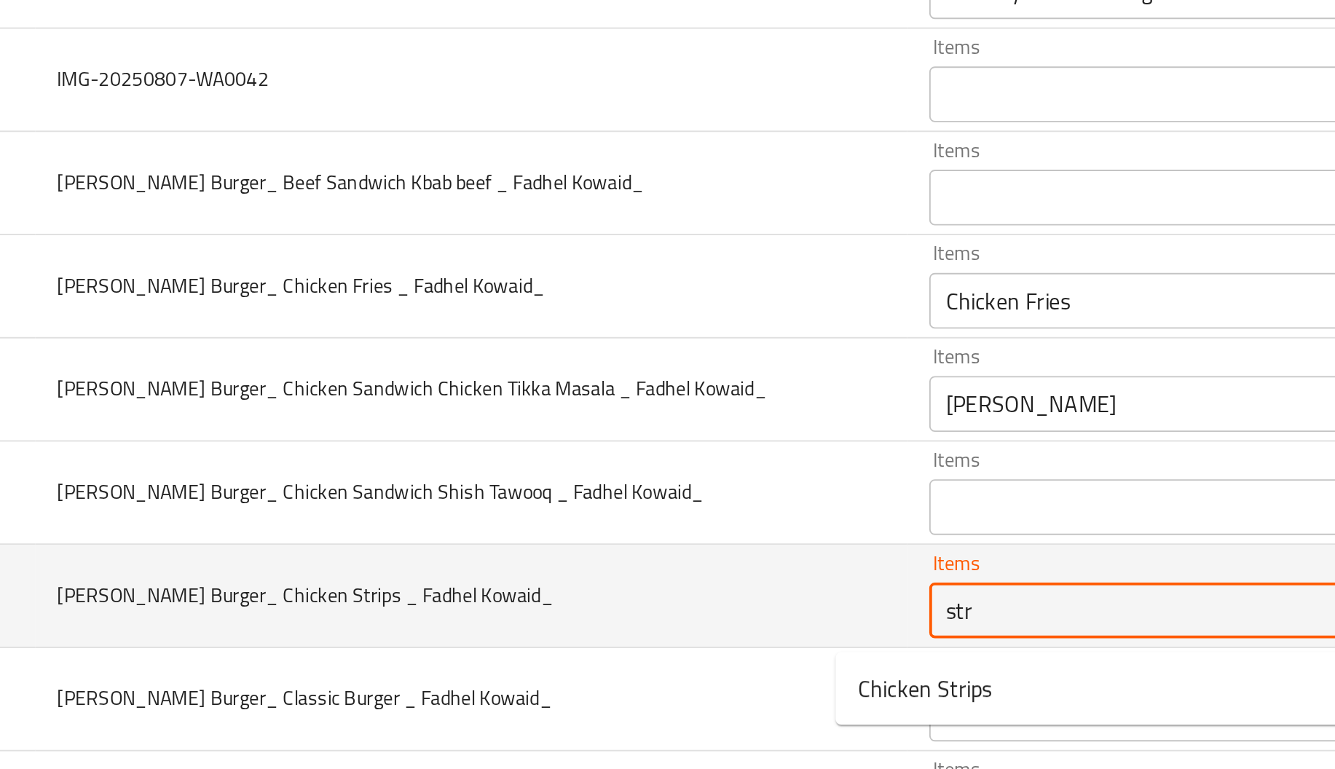
scroll to position [1365, 0]
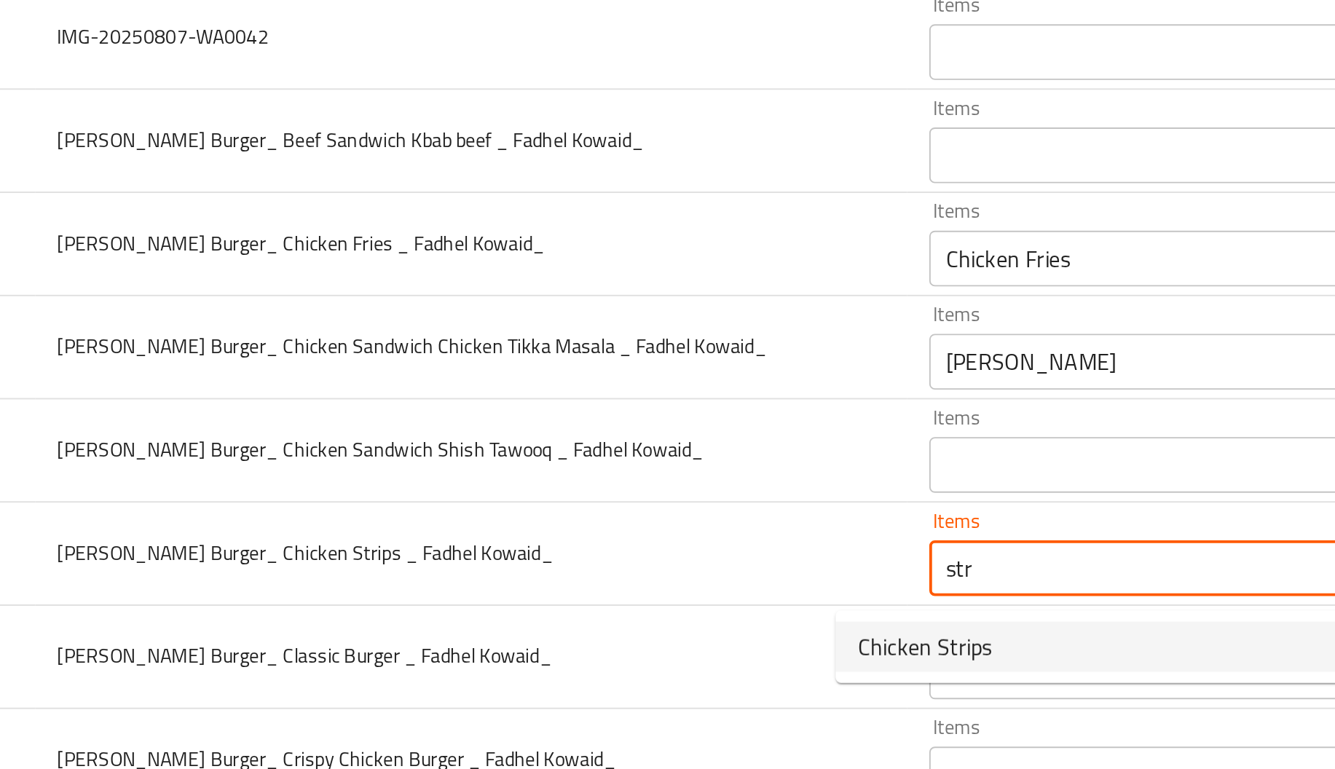
click at [553, 496] on span "Chicken Strips" at bounding box center [557, 496] width 70 height 17
type Kowaid_ "Chicken Strips"
type Kowaid_-ar "ستربس دجاج"
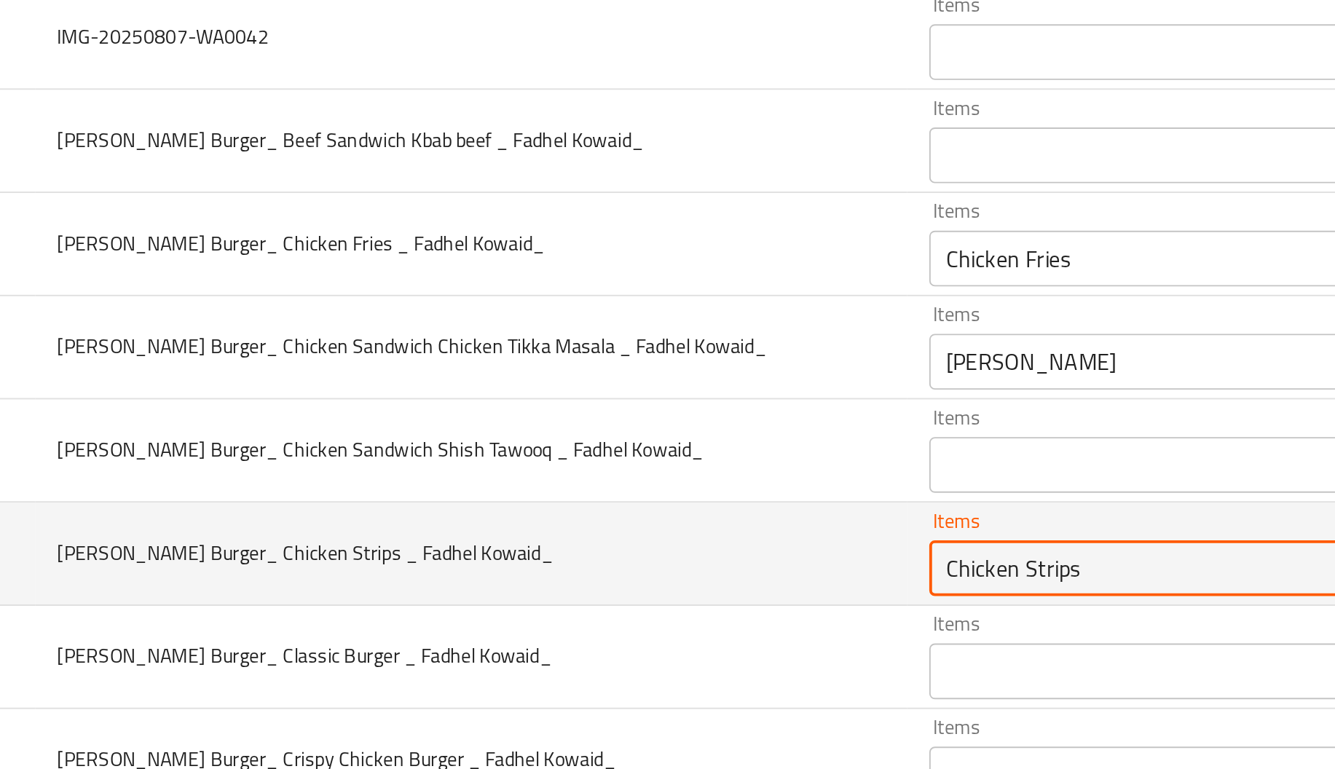
click at [564, 455] on Kowaid_ "Chicken Strips" at bounding box center [685, 456] width 243 height 20
type Kowaid_ "Chicken Strips"
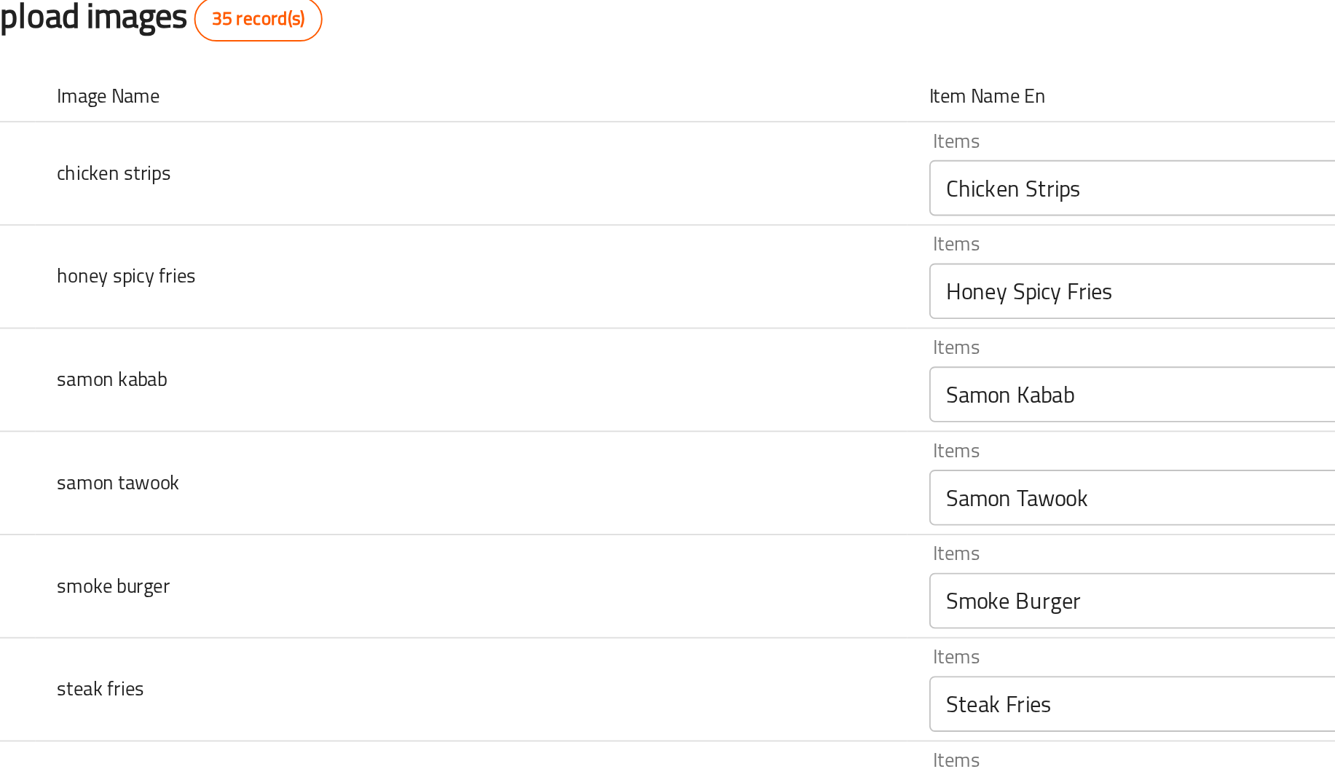
scroll to position [1375, 0]
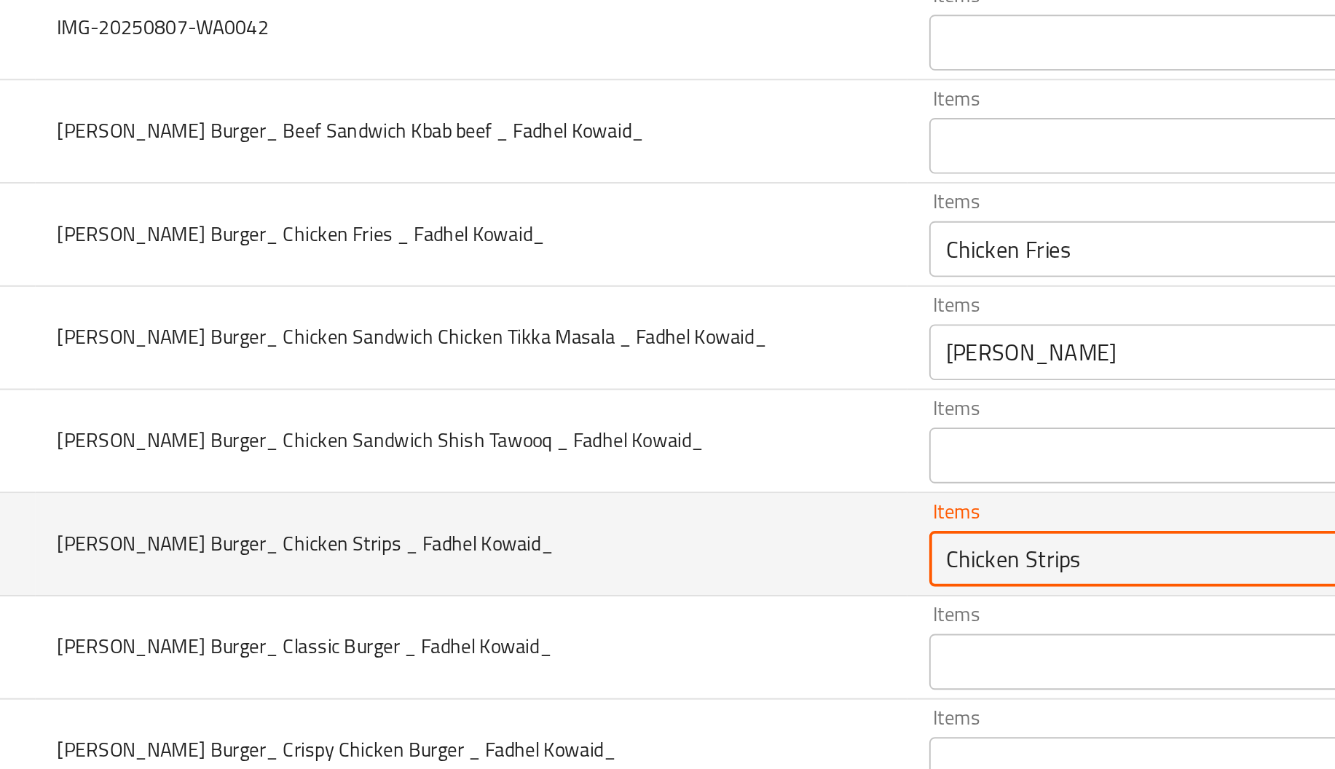
click at [564, 455] on Kowaid_ "Chicken Strips" at bounding box center [685, 451] width 243 height 20
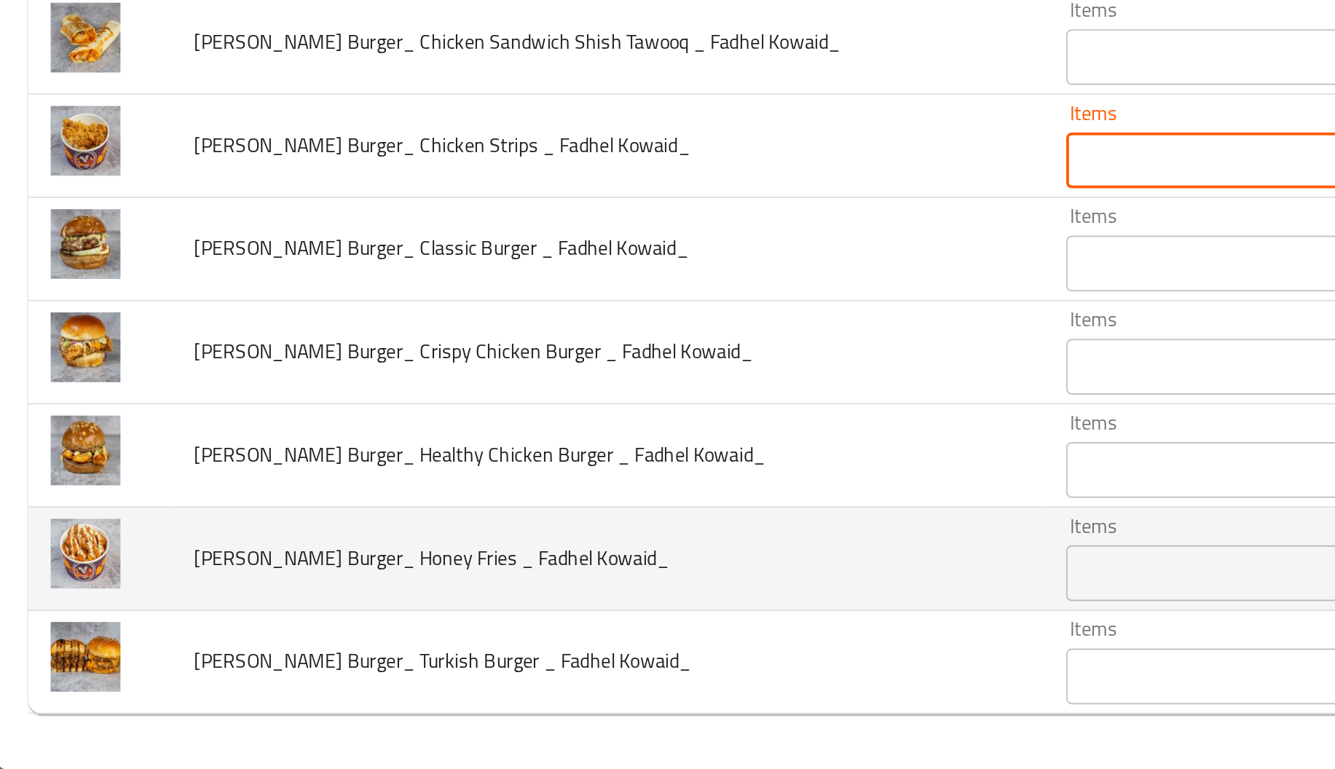
click at [586, 655] on div "Items" at bounding box center [707, 666] width 294 height 29
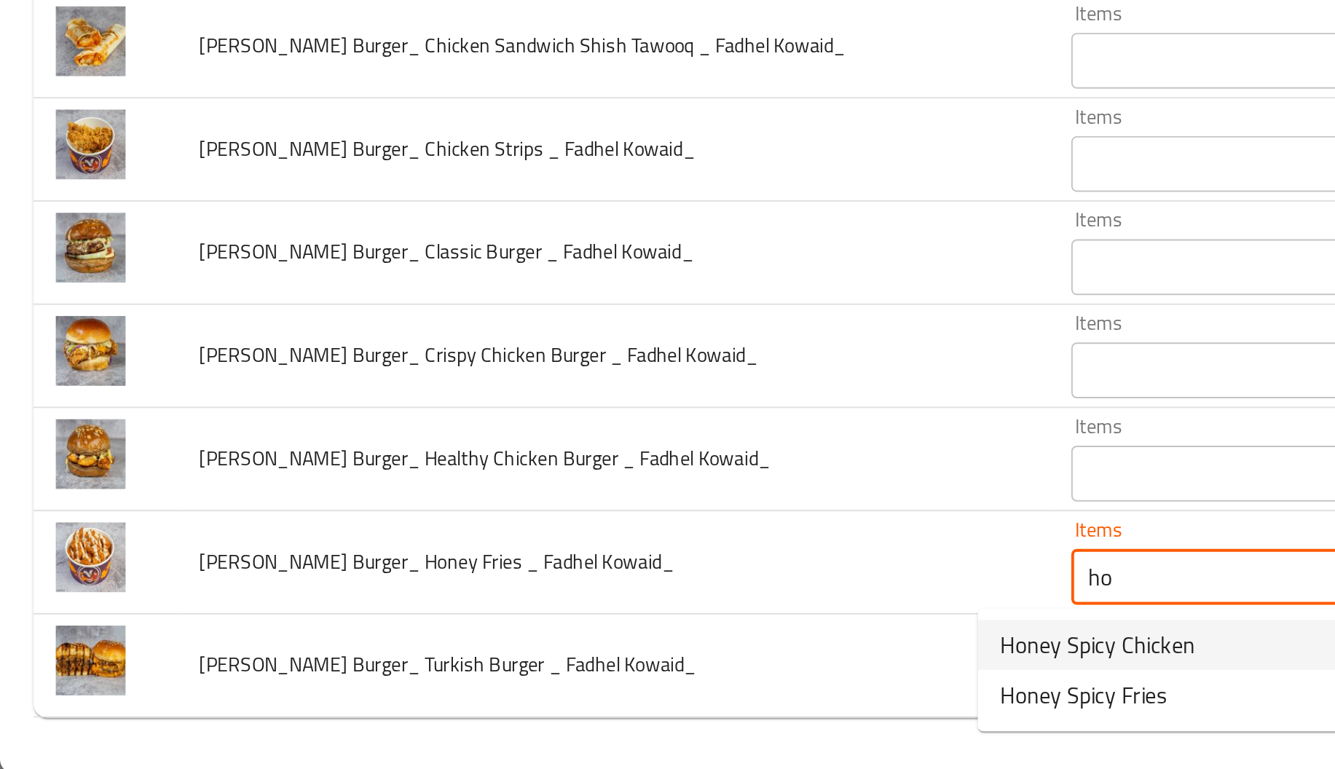
click at [640, 707] on Kowaid_-option-0 "Honey Spicy Chicken" at bounding box center [665, 702] width 309 height 26
type Kowaid_ "Honey Spicy Chicken"
type Kowaid_-ar "دجاج حار بالعسل"
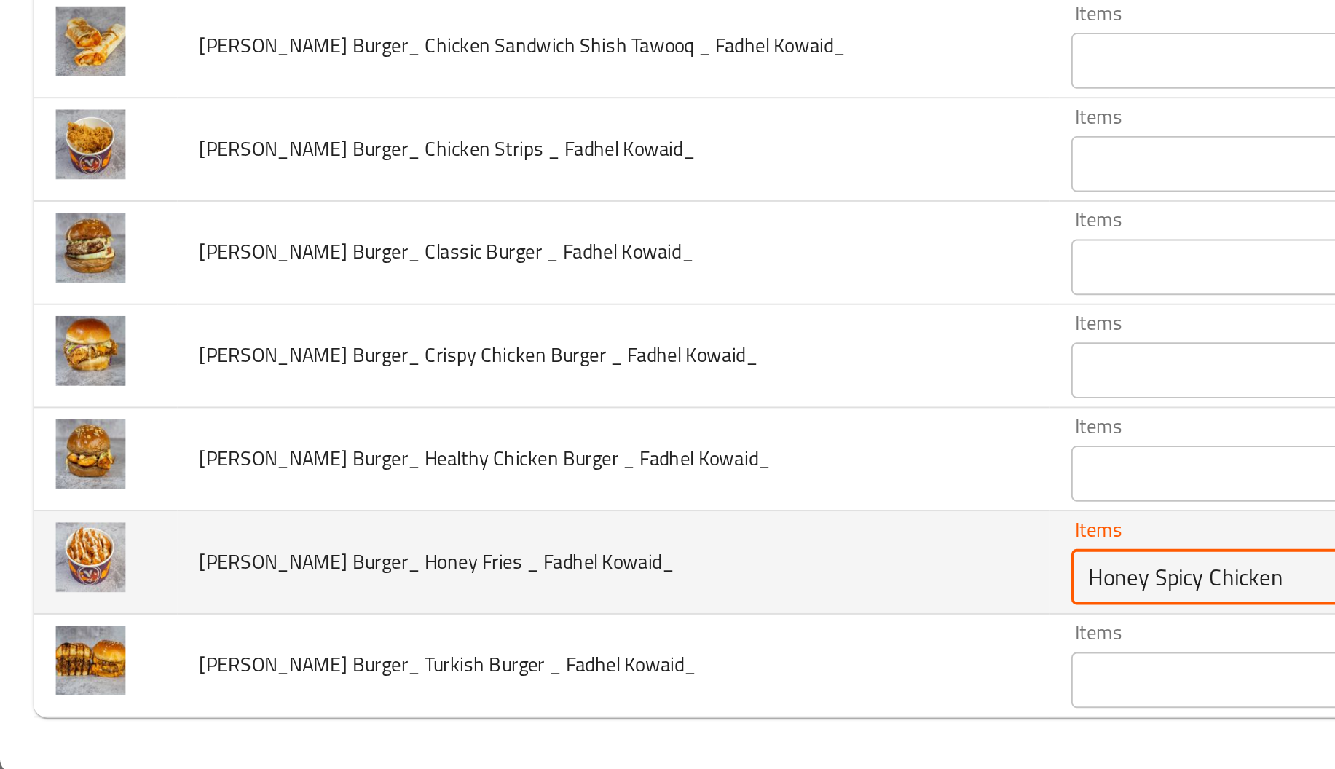
click at [610, 659] on Kowaid_ "Honey Spicy Chicken" at bounding box center [685, 666] width 243 height 20
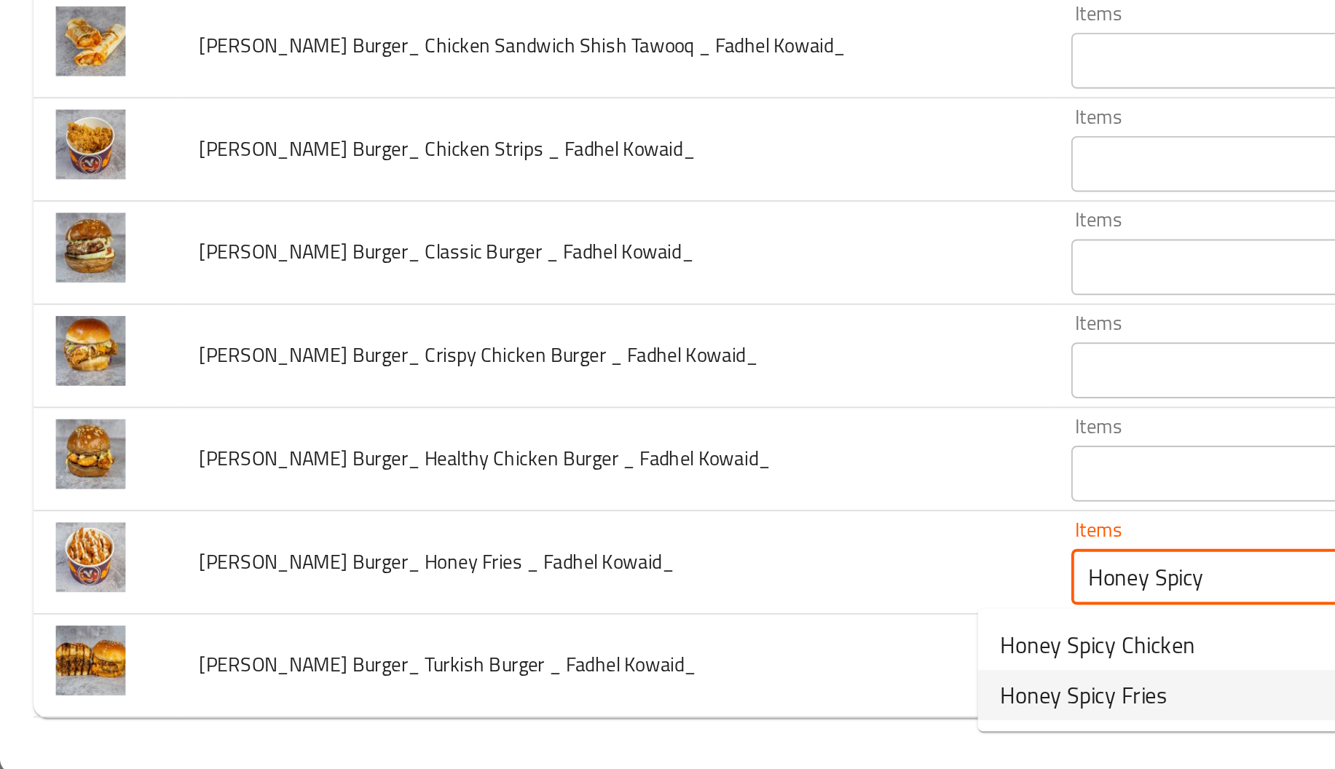
click at [580, 737] on span "Honey Spicy Fries" at bounding box center [565, 728] width 87 height 17
type Kowaid_ "Honey Spicy Fries"
type Kowaid_-ar "بطاطا مقلية حارة بالعسل"
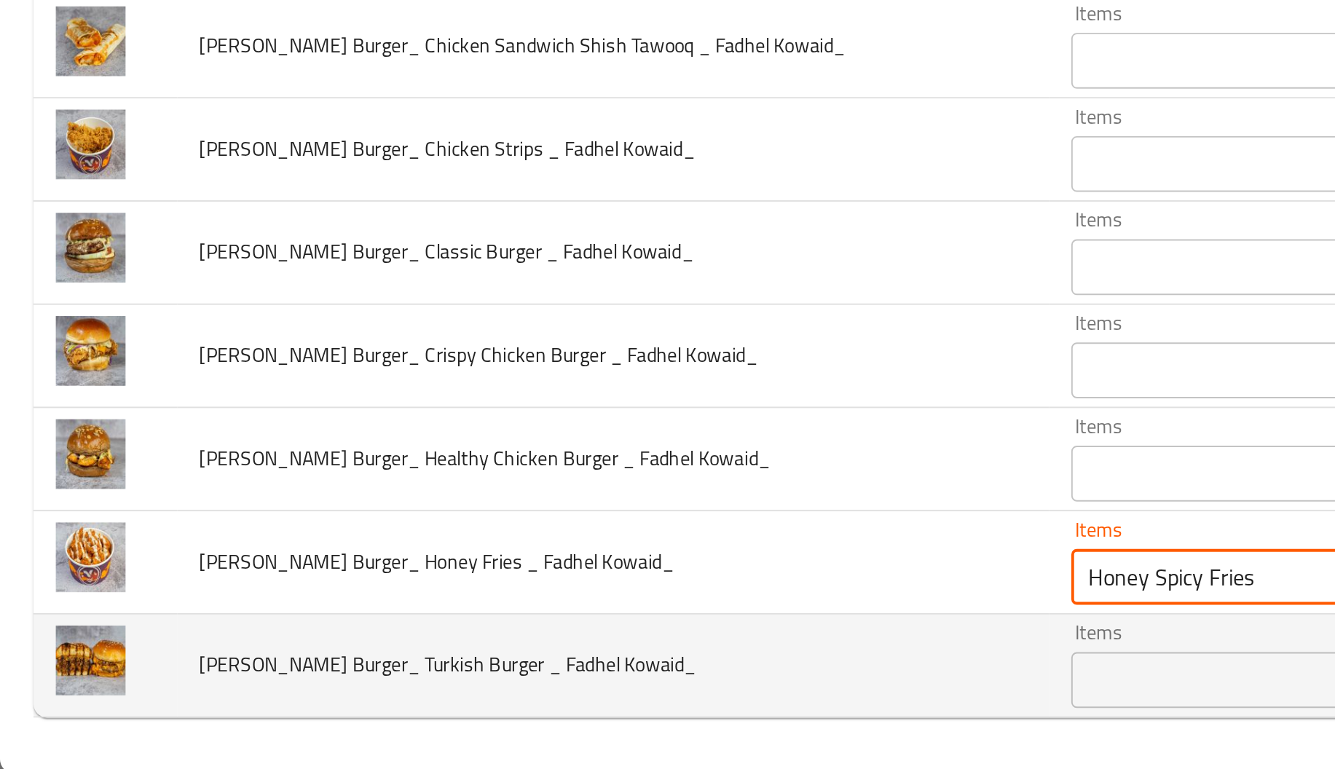
type Kowaid_ "Honey Spicy Fries"
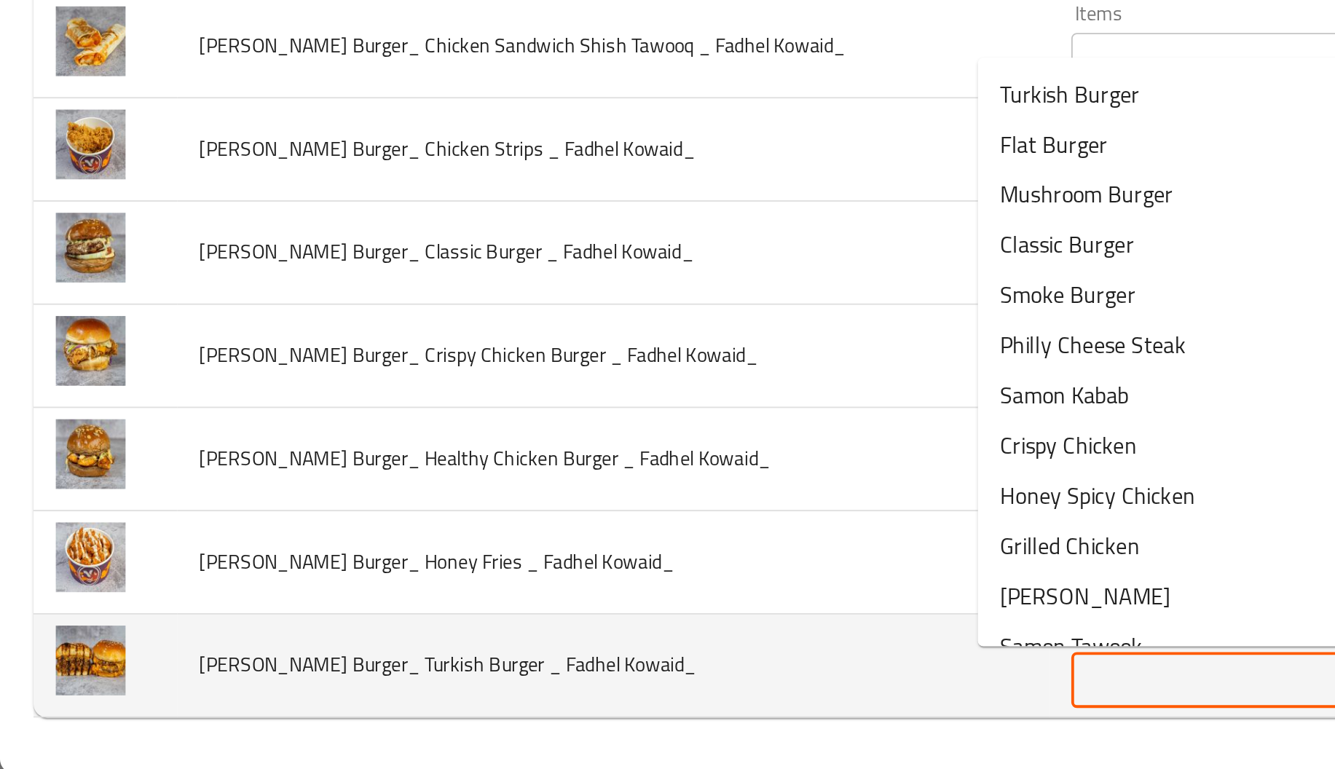
click at [564, 726] on Kowaid_ "Items" at bounding box center [685, 720] width 243 height 20
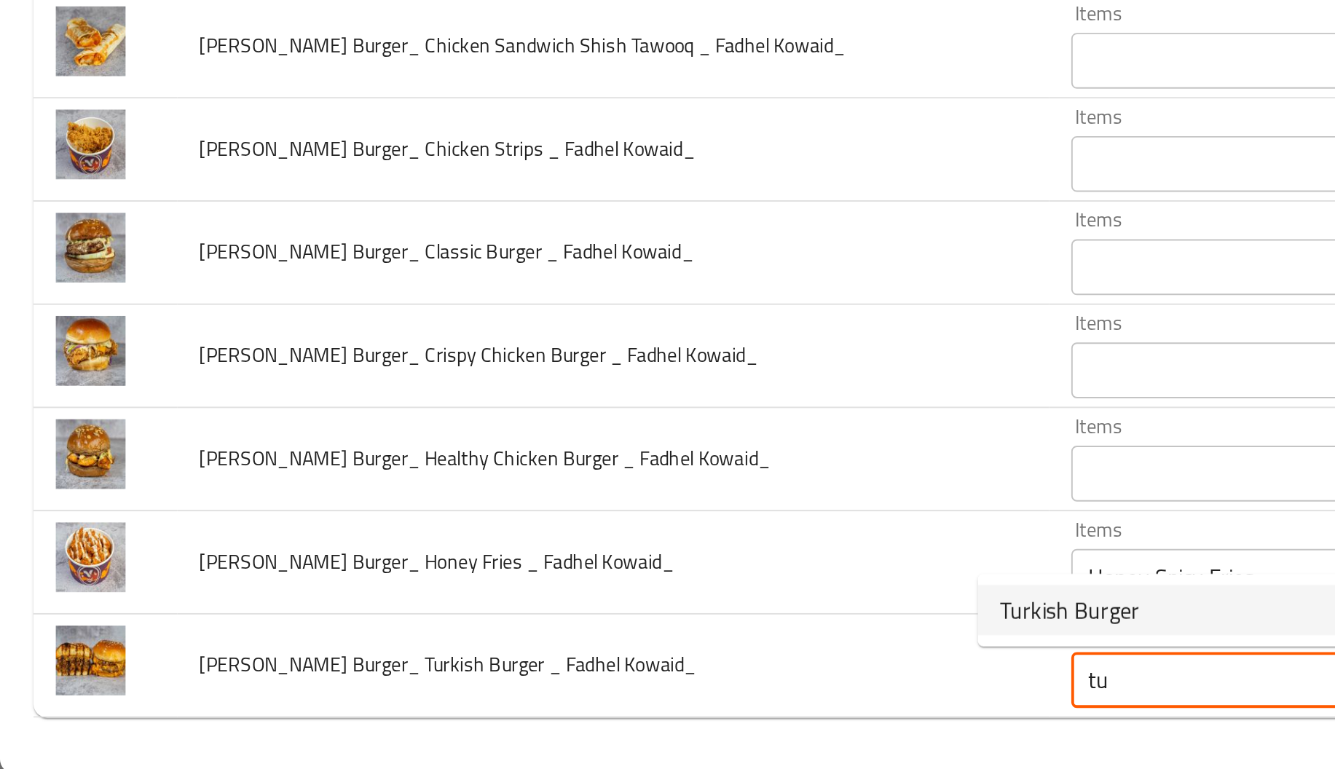
click at [589, 688] on span "Turkish Burger" at bounding box center [558, 683] width 73 height 17
type Kowaid_ "Turkish Burger"
type Kowaid_-ar "برجر تركي"
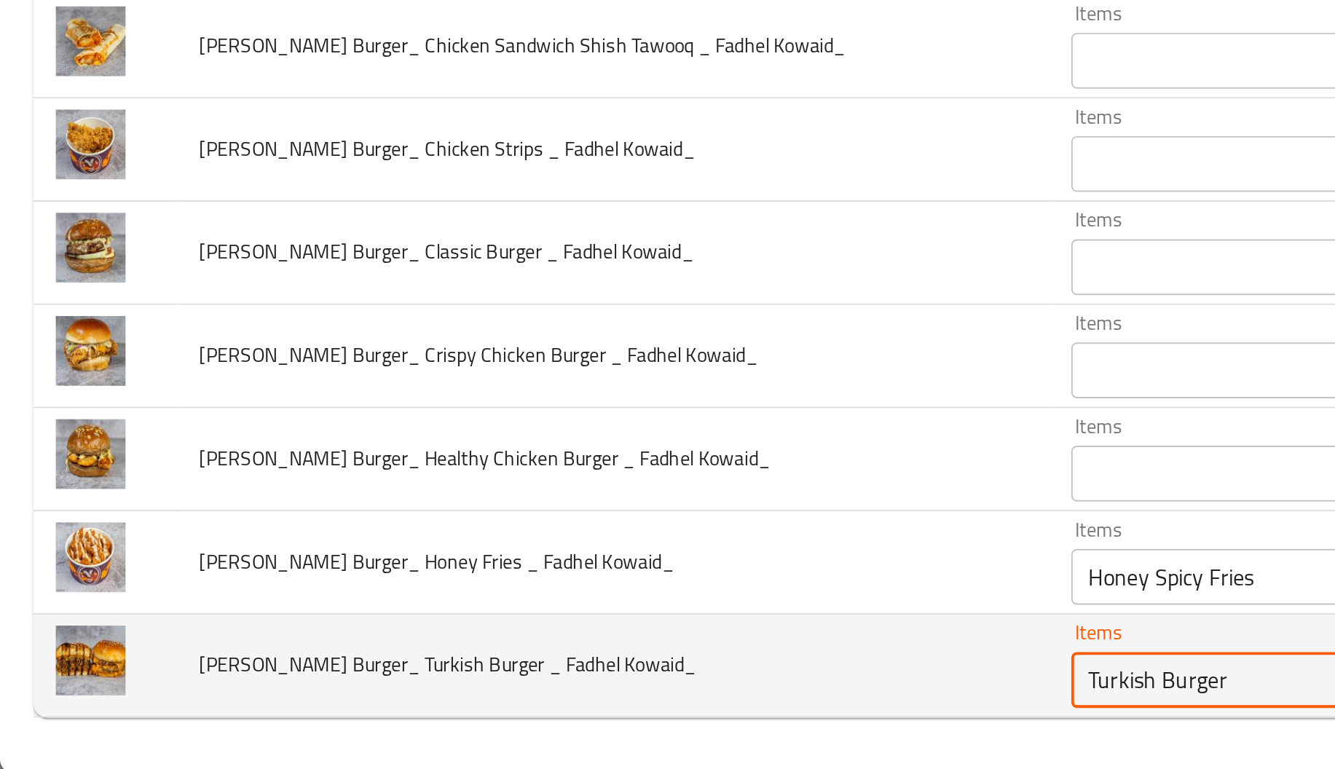
click at [605, 723] on Kowaid_ "Turkish Burger" at bounding box center [685, 720] width 243 height 20
type Kowaid_ "Turkish Burger"
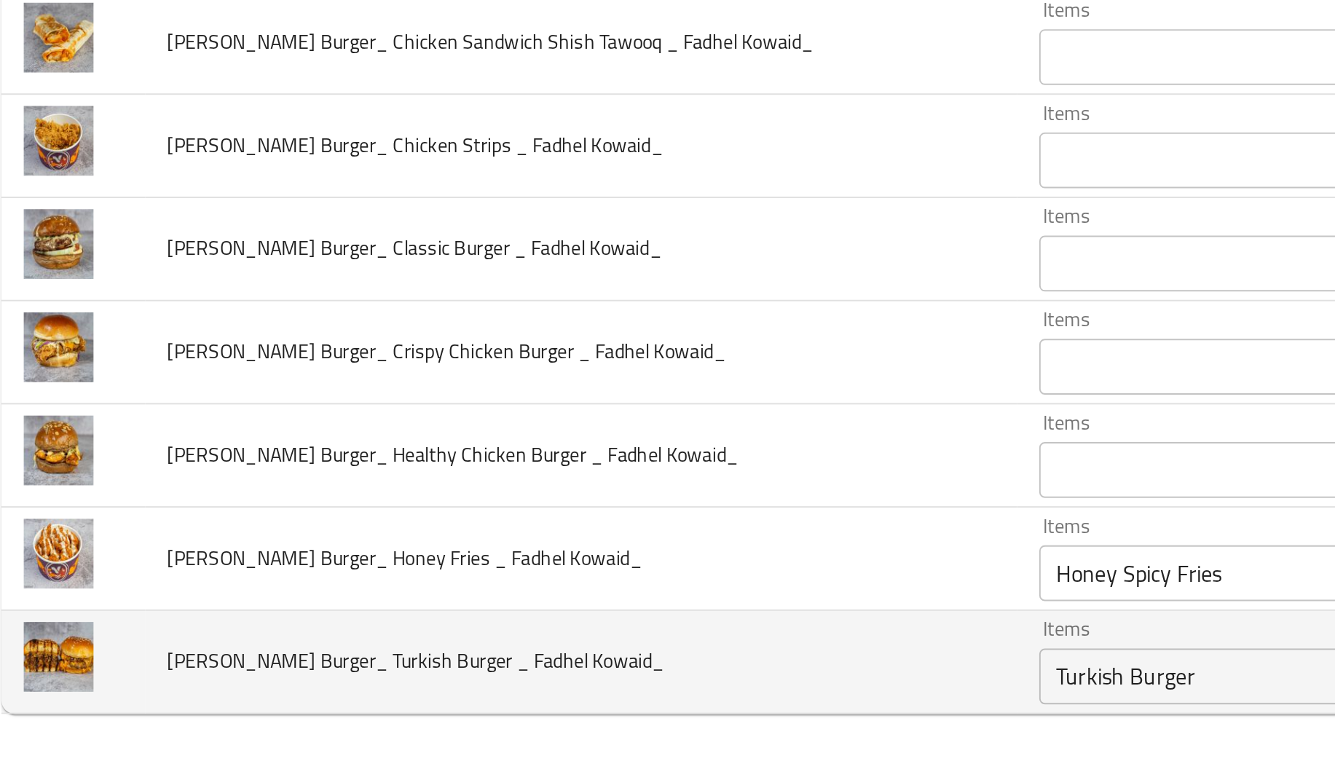
click at [621, 726] on Kowaid_ "Turkish Burger" at bounding box center [685, 720] width 243 height 20
drag, startPoint x: 605, startPoint y: 723, endPoint x: 621, endPoint y: 726, distance: 16.2
click at [621, 726] on Kowaid_ "Turkish Burger" at bounding box center [685, 720] width 243 height 20
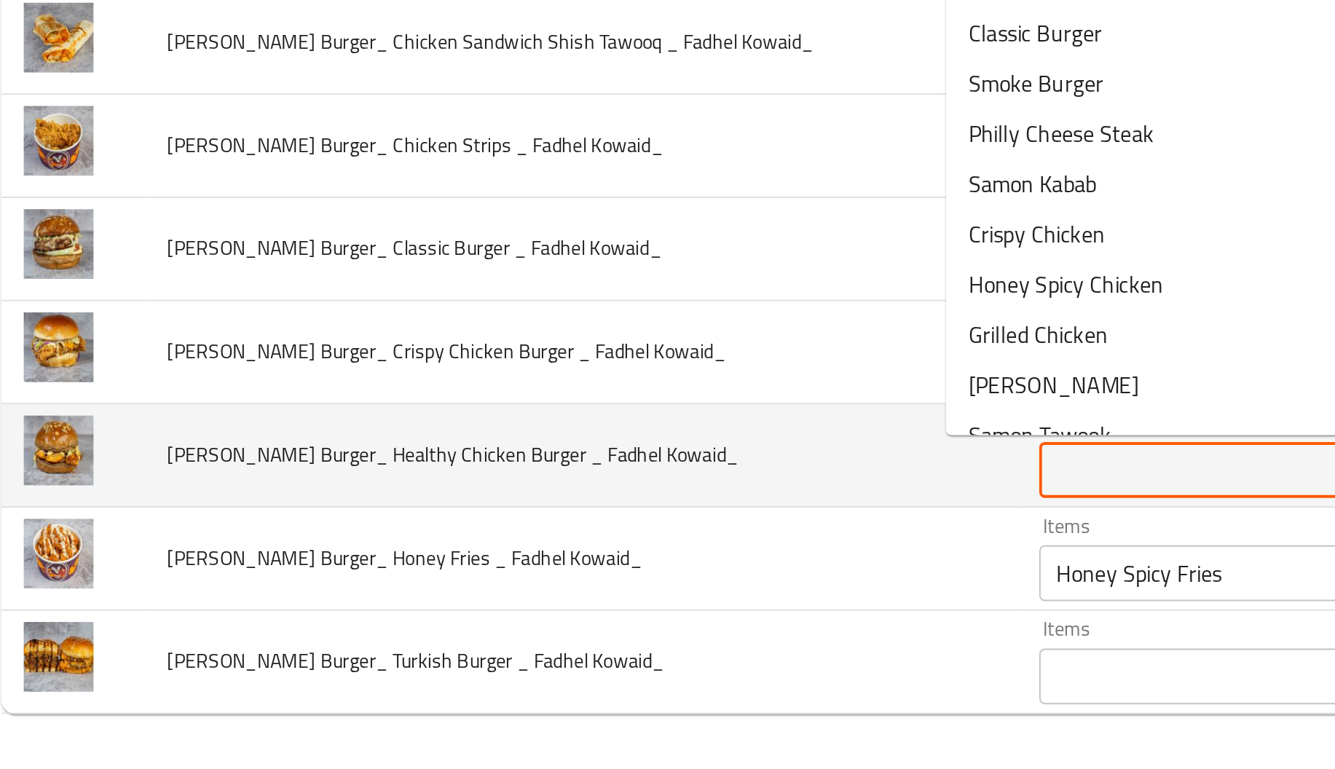
click at [564, 621] on Kowaid_ "Items" at bounding box center [685, 612] width 243 height 20
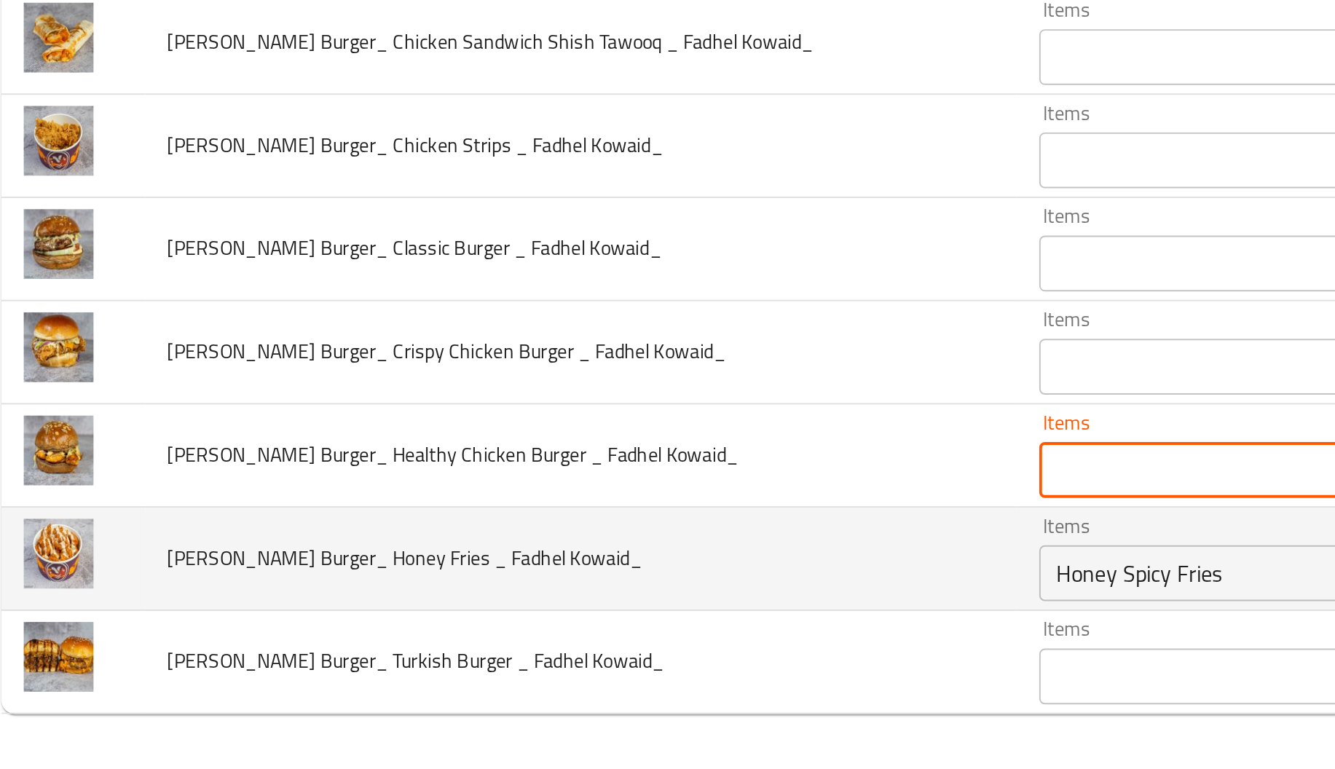
drag, startPoint x: 520, startPoint y: 621, endPoint x: 464, endPoint y: 634, distance: 57.6
click at [464, 634] on td "[PERSON_NAME] Burger_ Honey Fries _ Fadhel Kowaid_" at bounding box center [320, 659] width 455 height 54
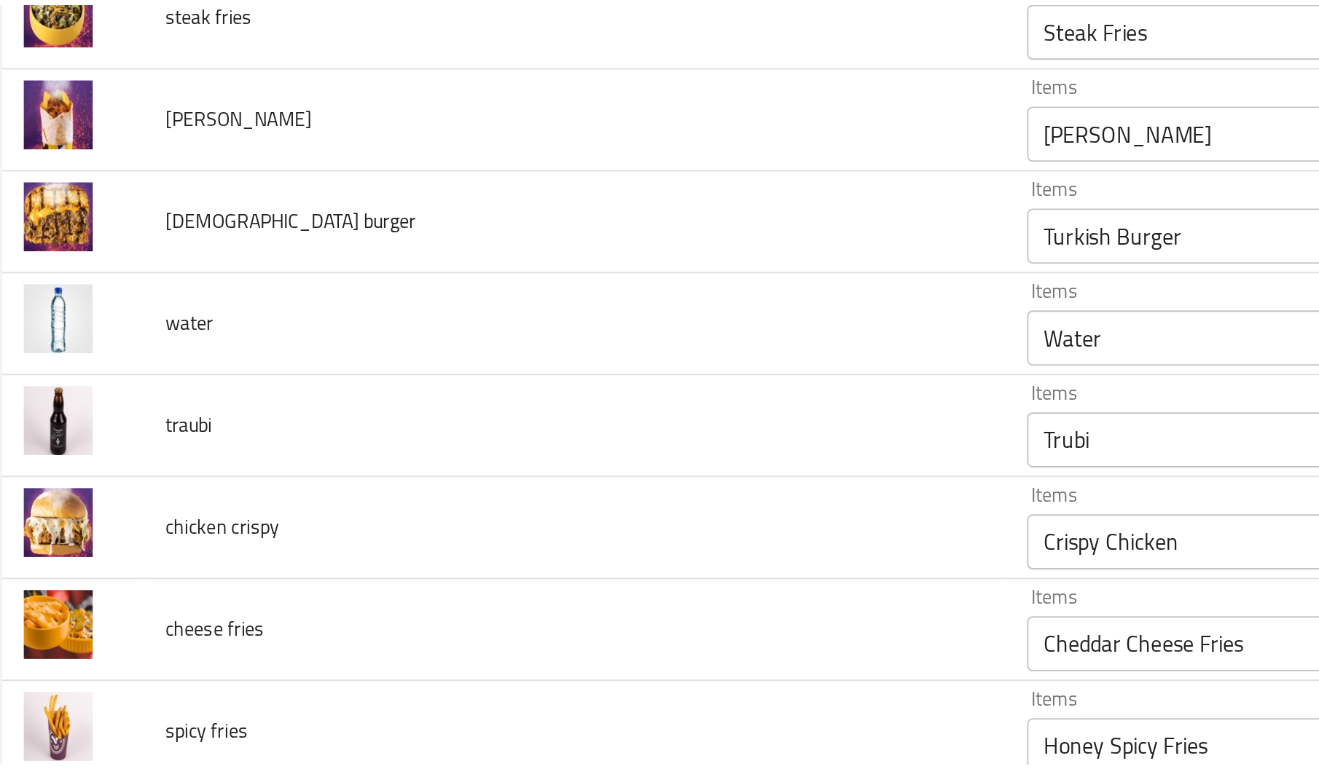
scroll to position [0, 0]
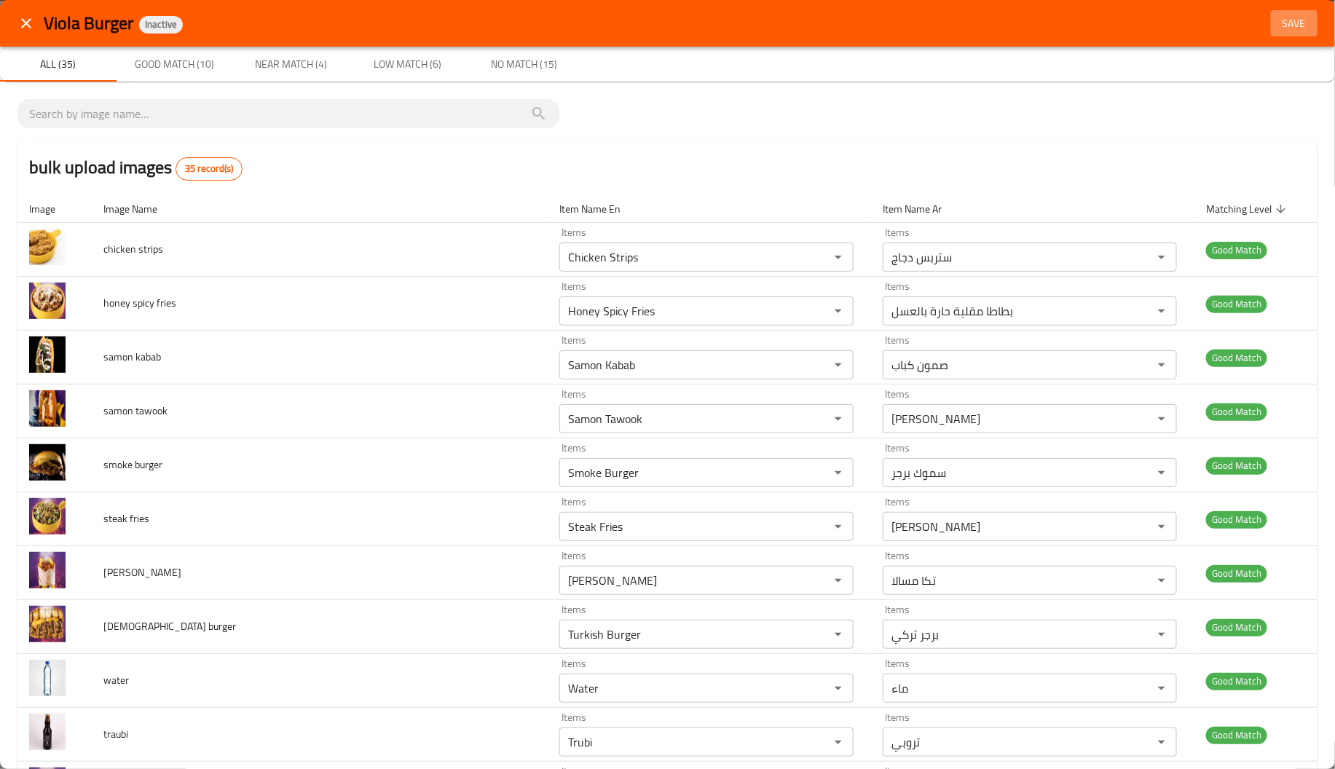
click at [1277, 28] on span "Save" at bounding box center [1294, 24] width 35 height 18
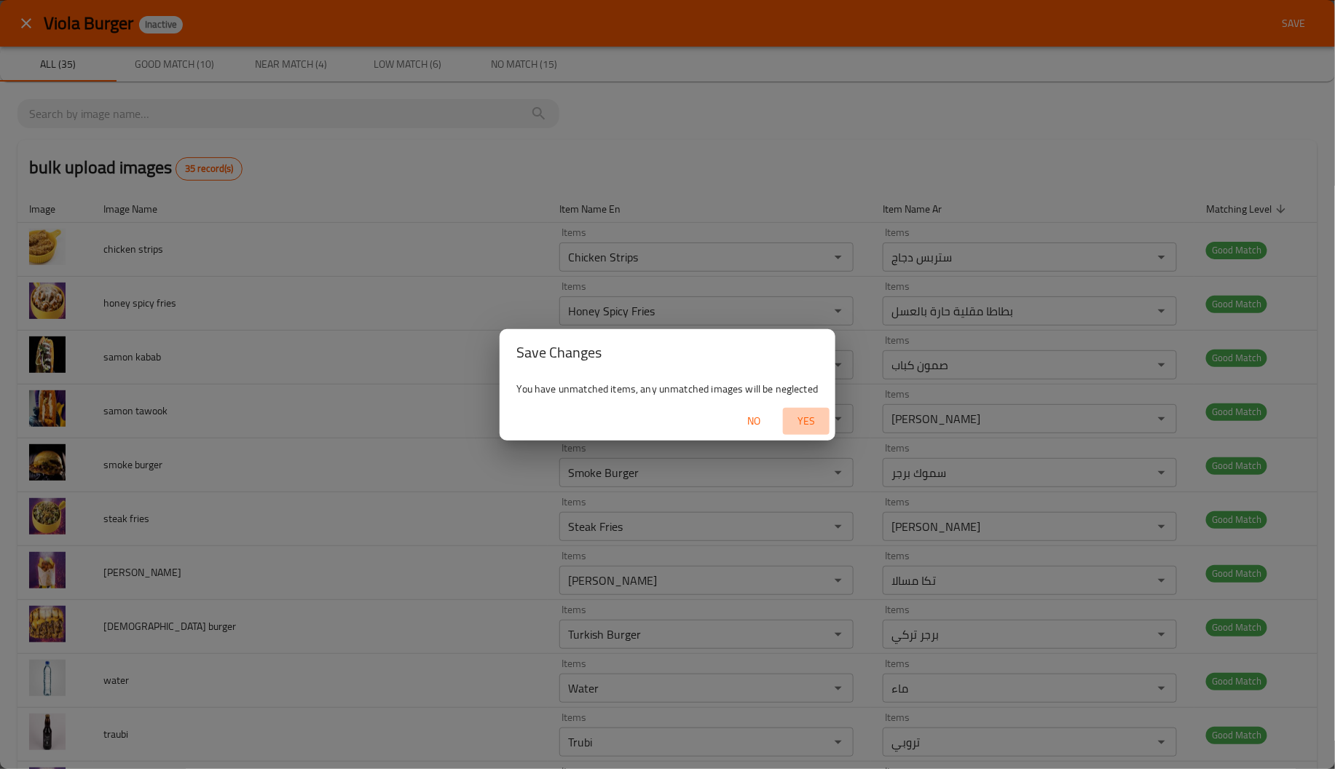
click at [804, 421] on span "Yes" at bounding box center [806, 421] width 35 height 18
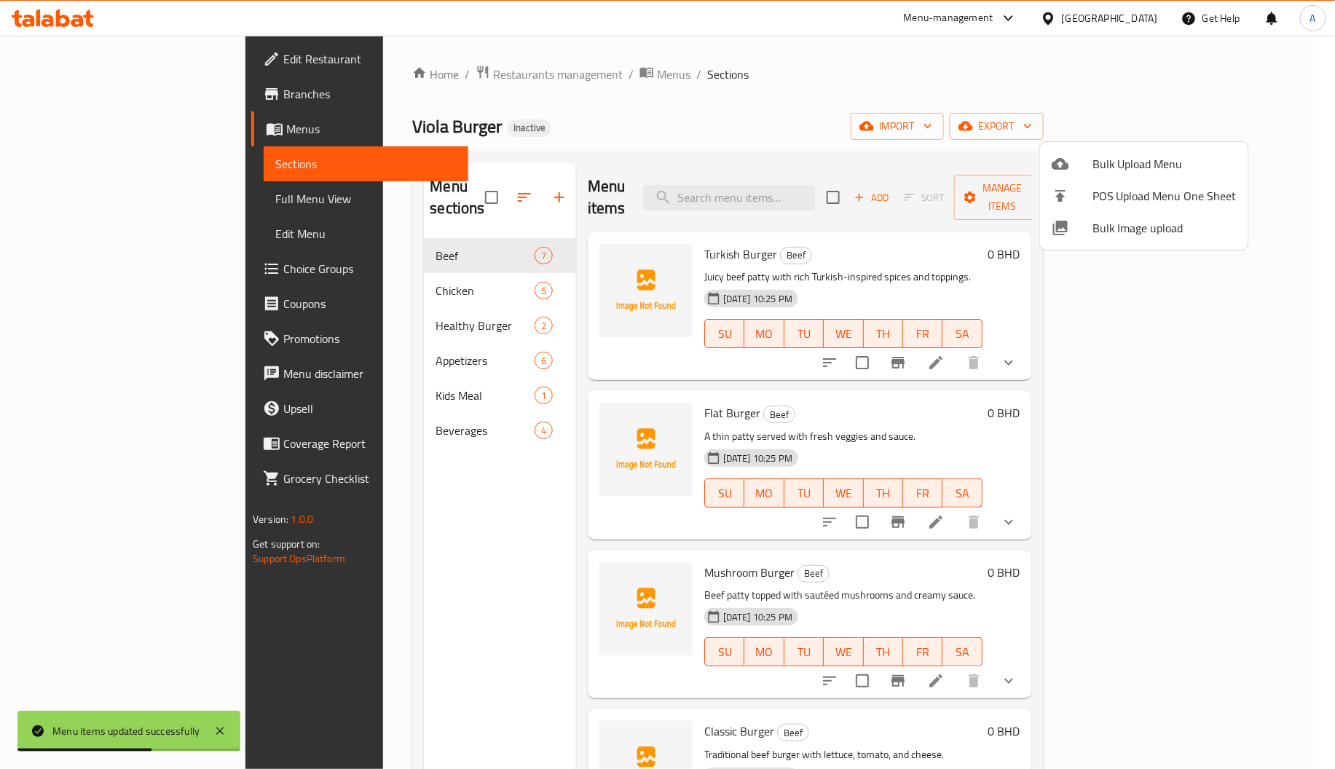
click at [353, 305] on div at bounding box center [667, 384] width 1335 height 769
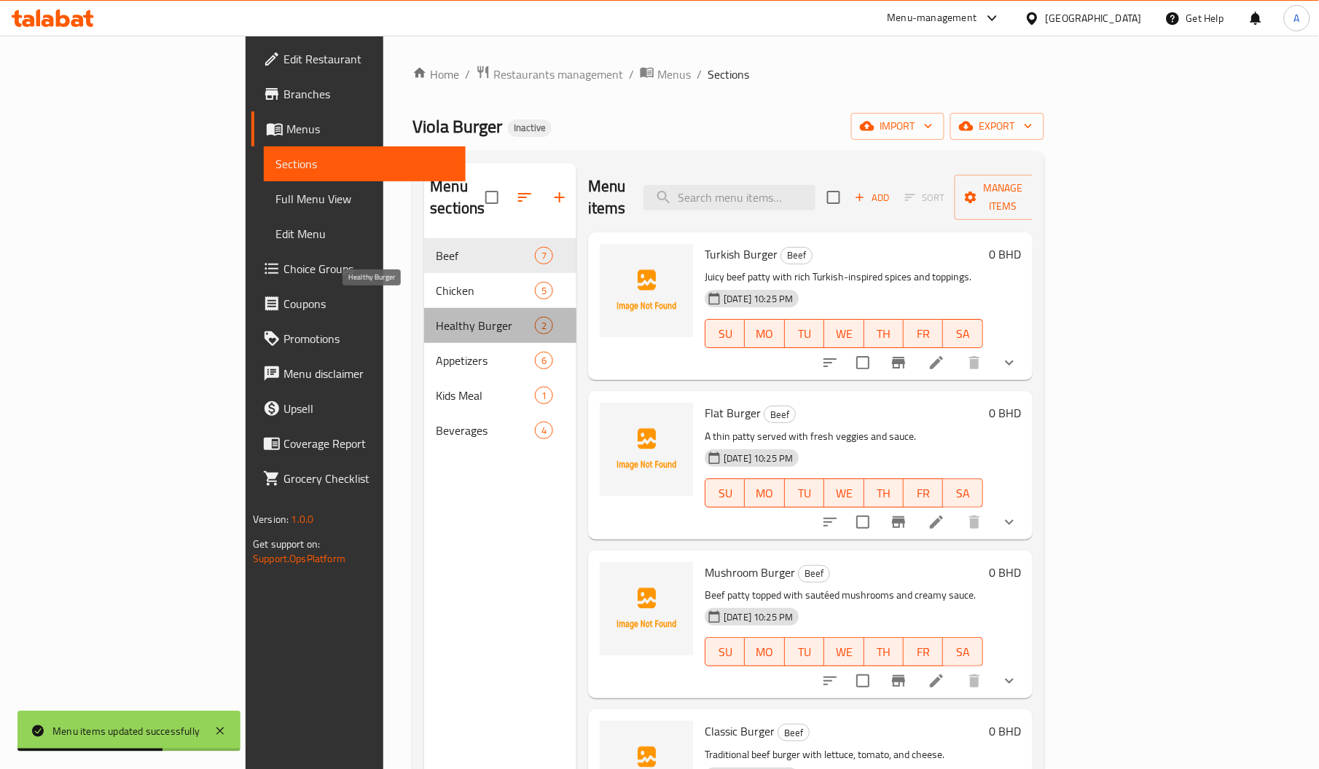
click at [436, 317] on span "Healthy Burger" at bounding box center [485, 325] width 98 height 17
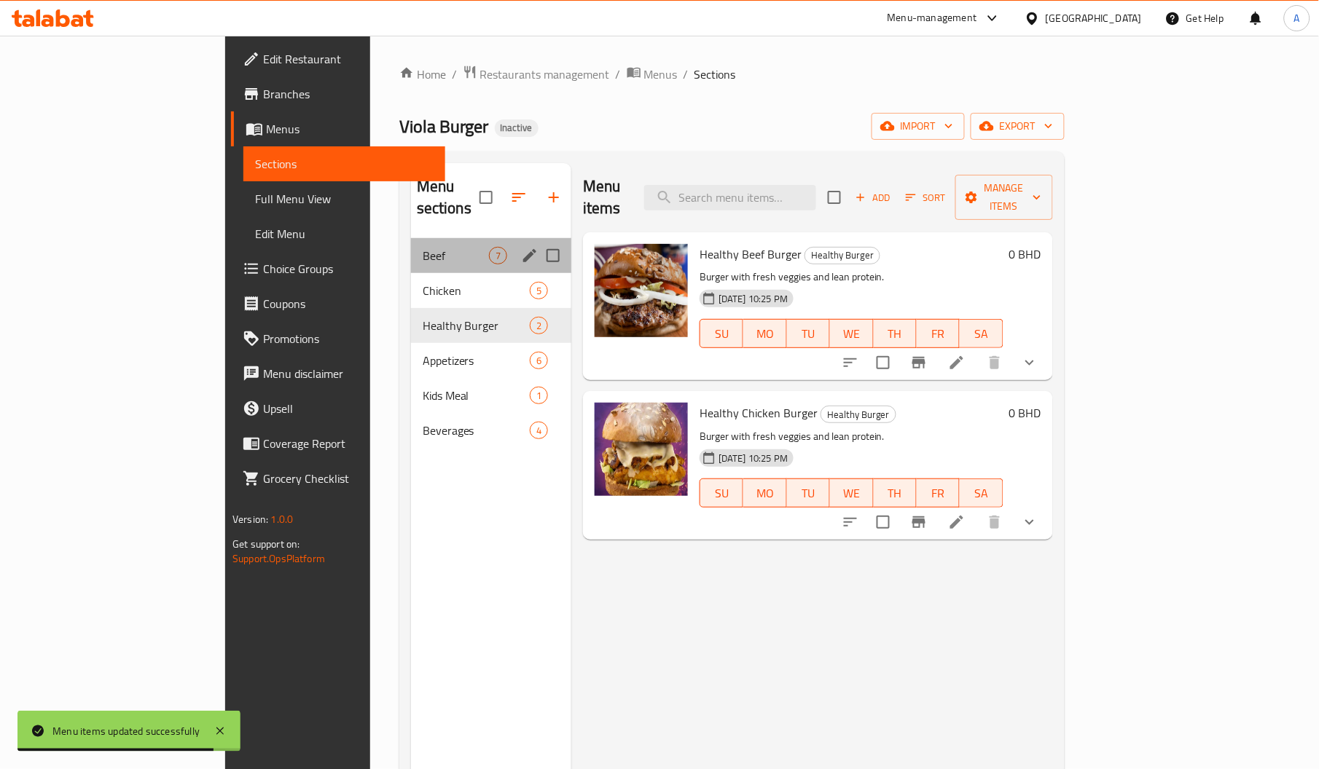
click at [411, 238] on div "Beef 7" at bounding box center [491, 255] width 160 height 35
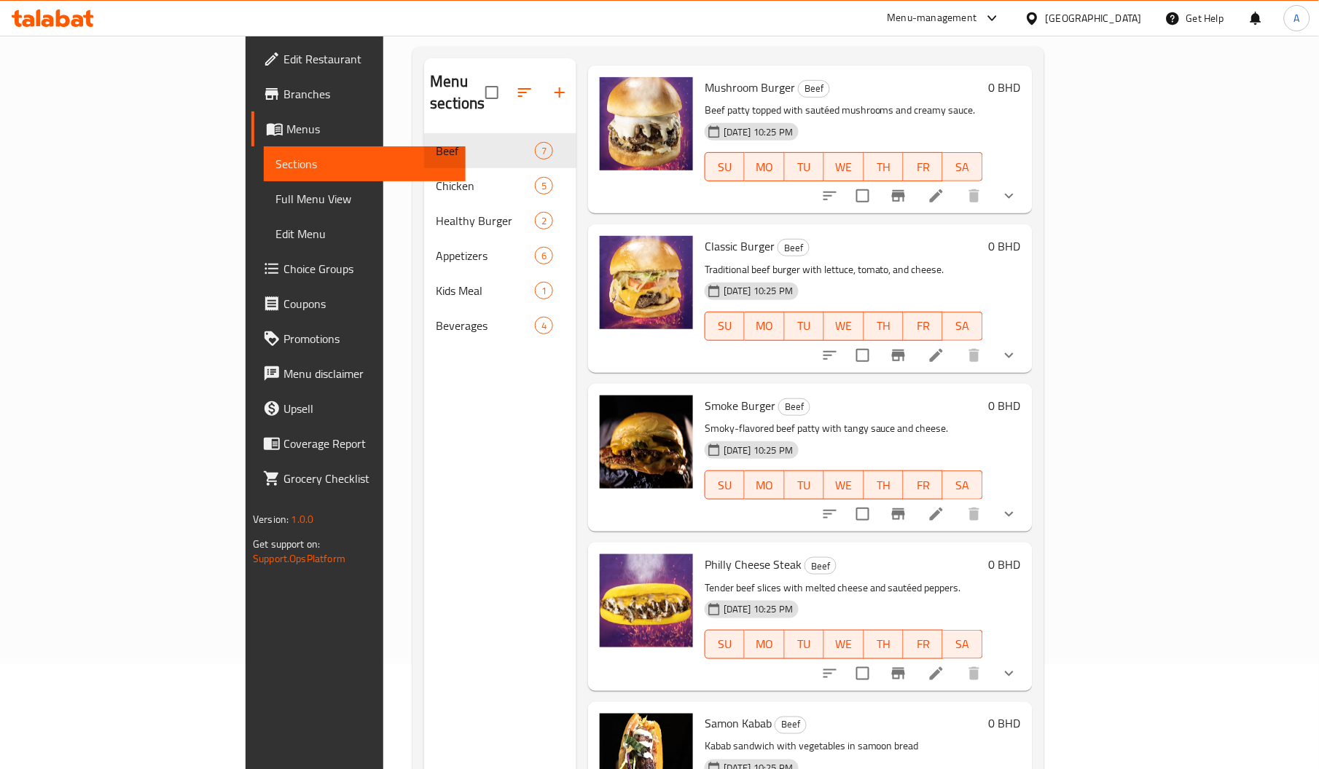
scroll to position [101, 0]
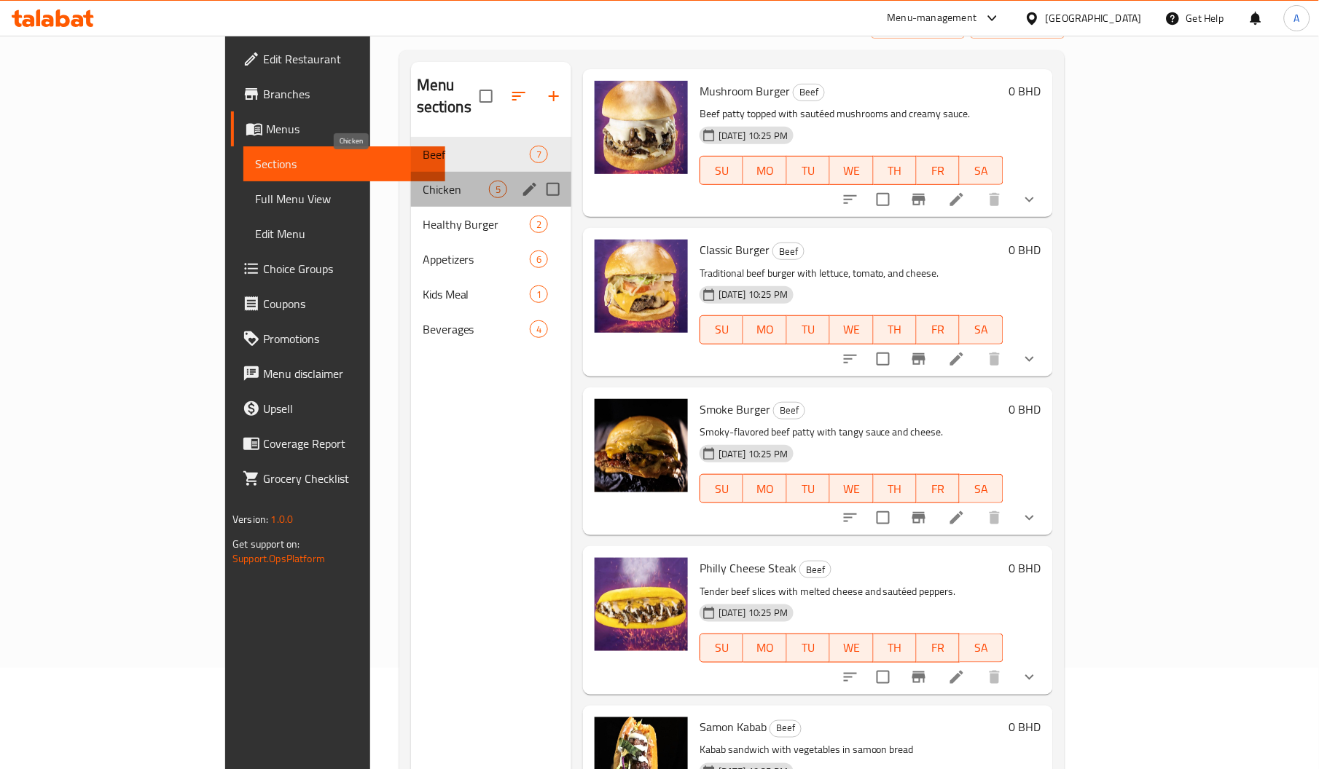
click at [423, 181] on span "Chicken" at bounding box center [456, 189] width 66 height 17
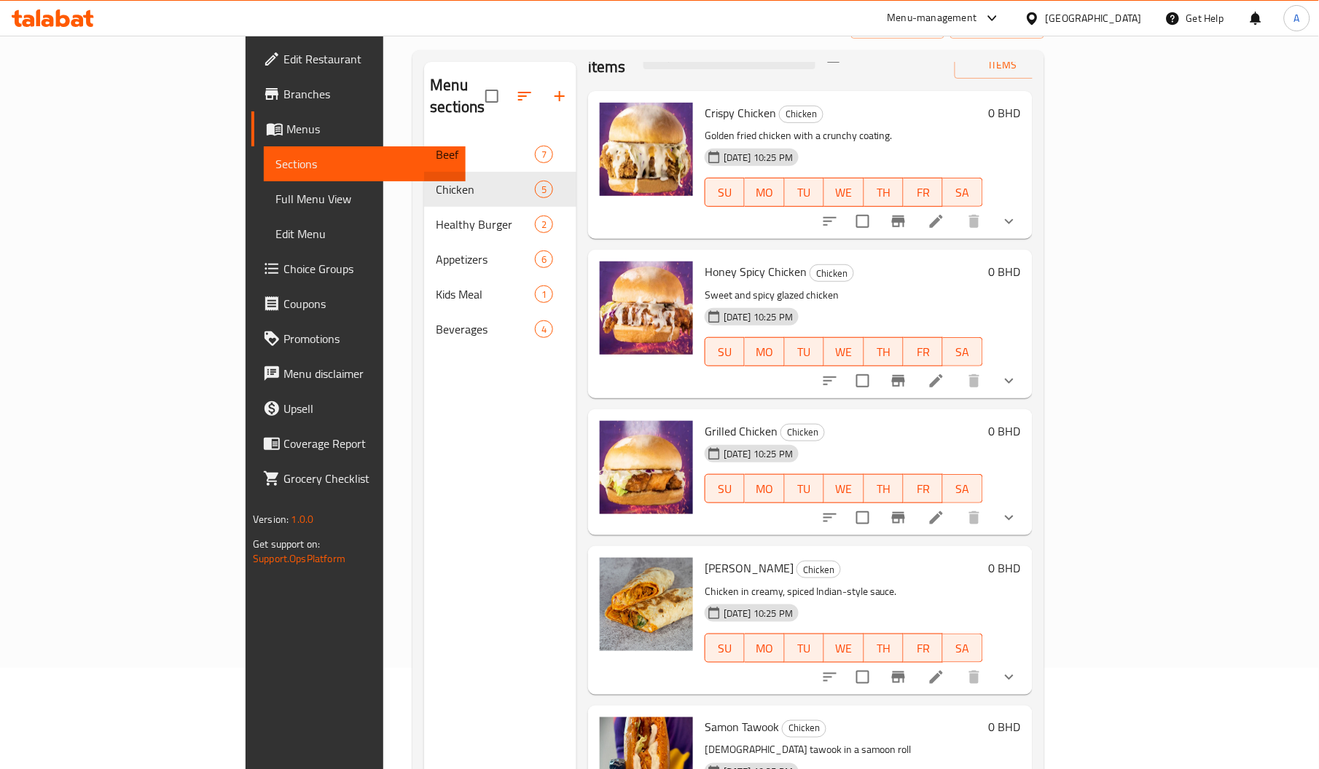
scroll to position [205, 0]
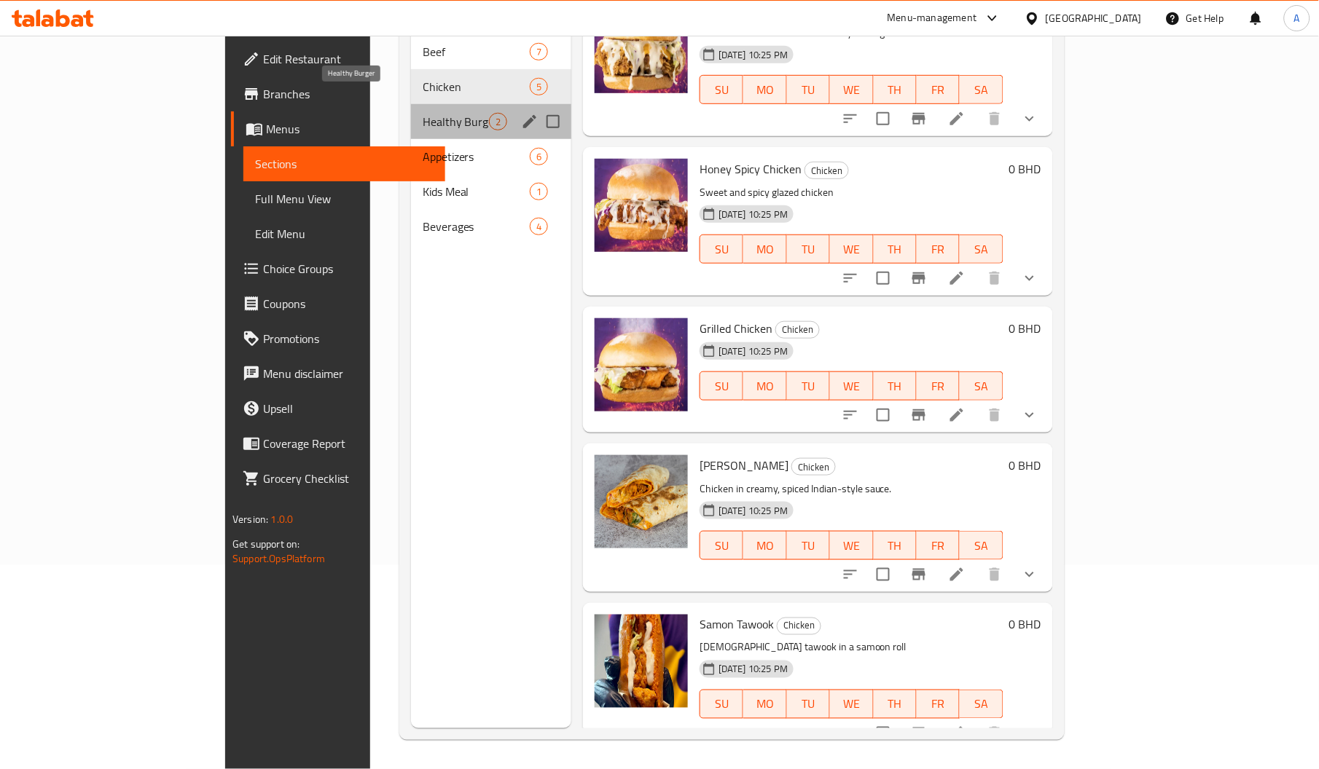
click at [423, 113] on span "Healthy Burger" at bounding box center [456, 121] width 66 height 17
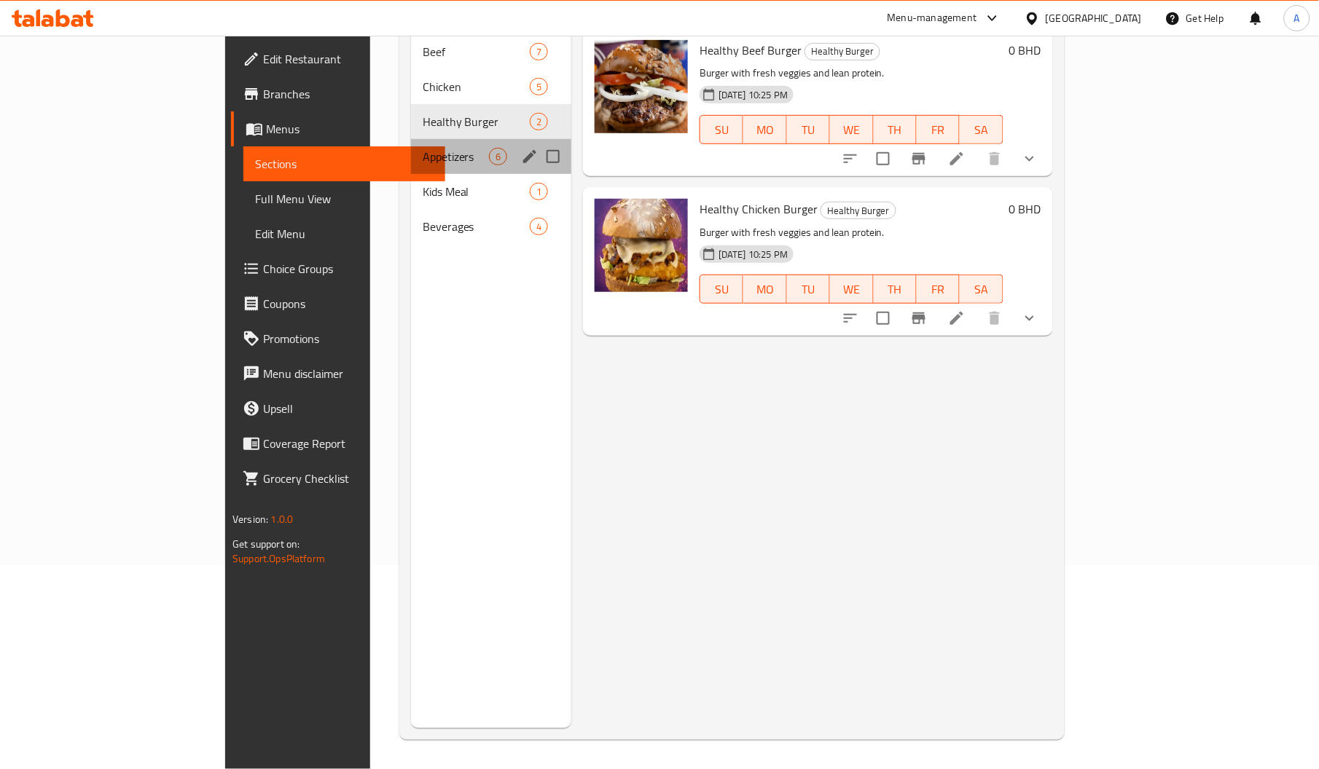
click at [411, 139] on div "Appetizers 6" at bounding box center [491, 156] width 160 height 35
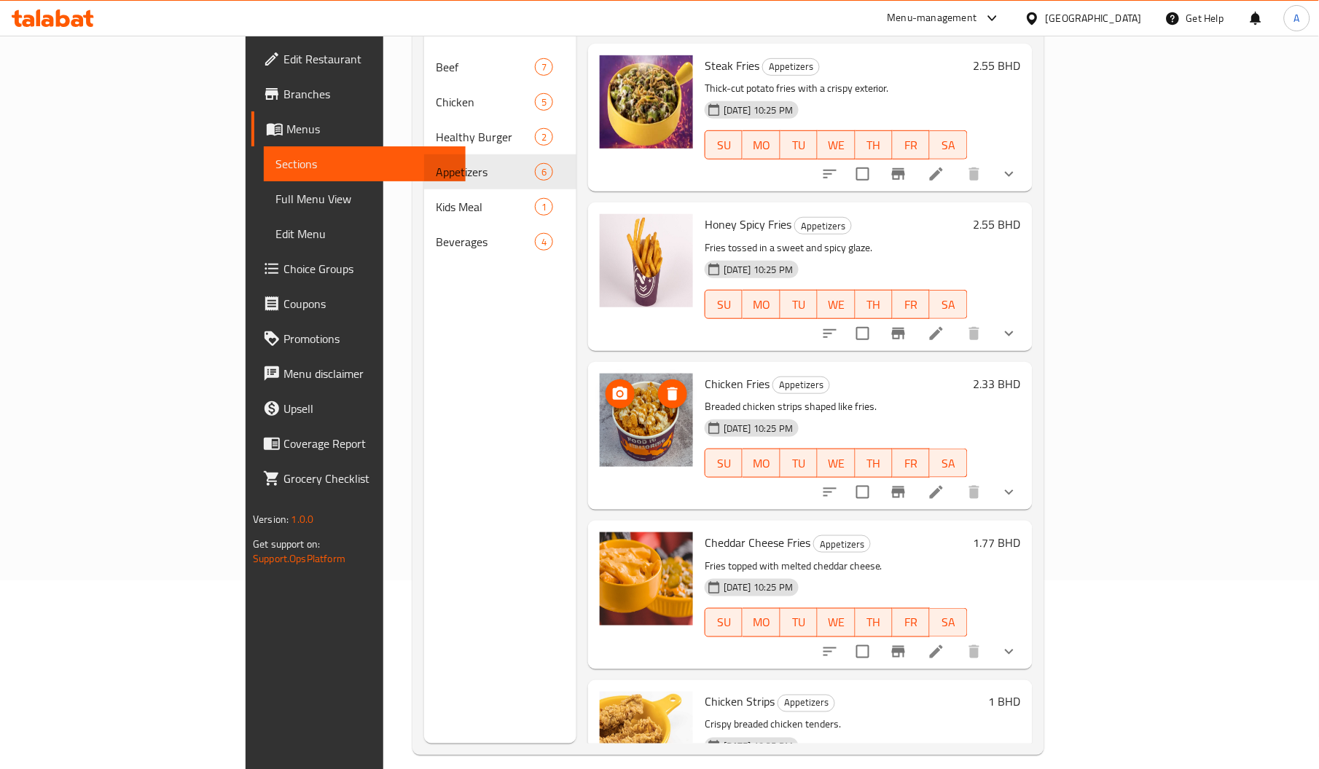
scroll to position [205, 0]
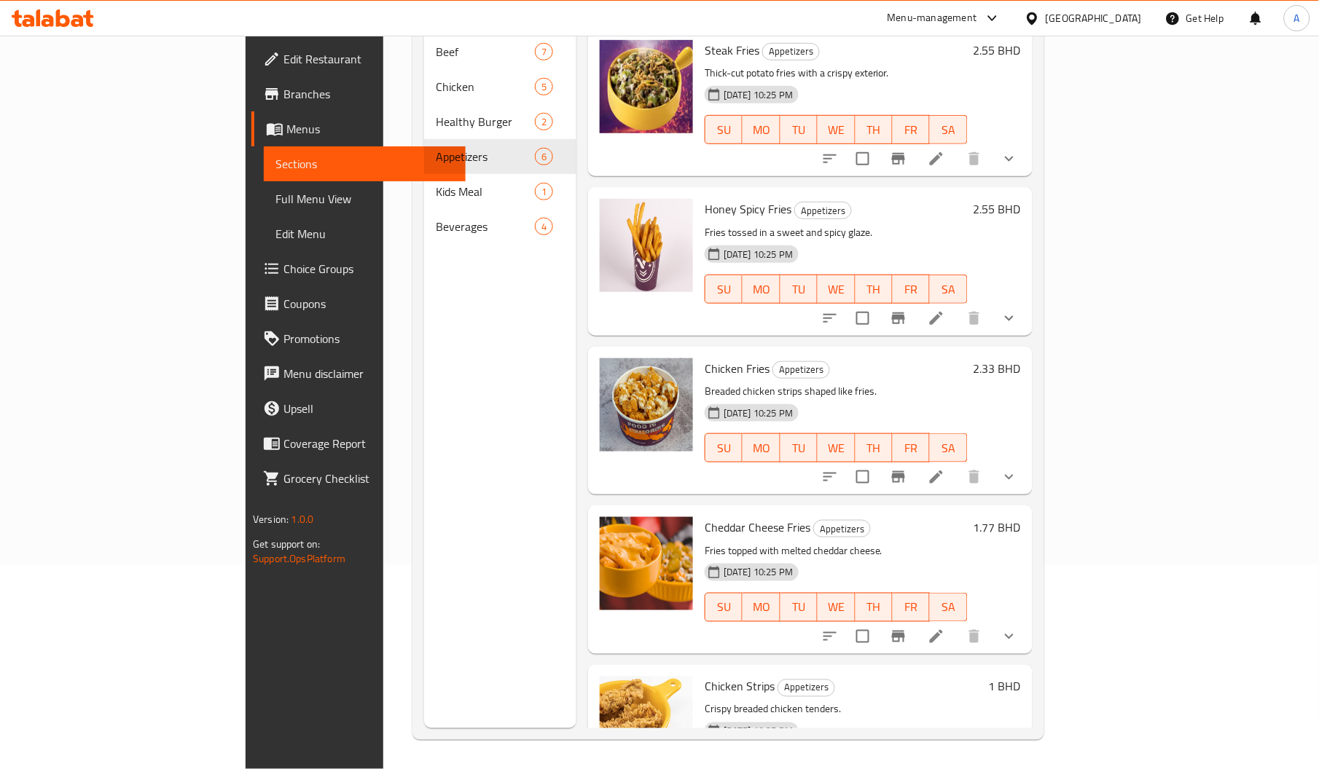
click at [705, 517] on span "Cheddar Cheese Fries" at bounding box center [757, 528] width 106 height 22
copy span "Cheese"
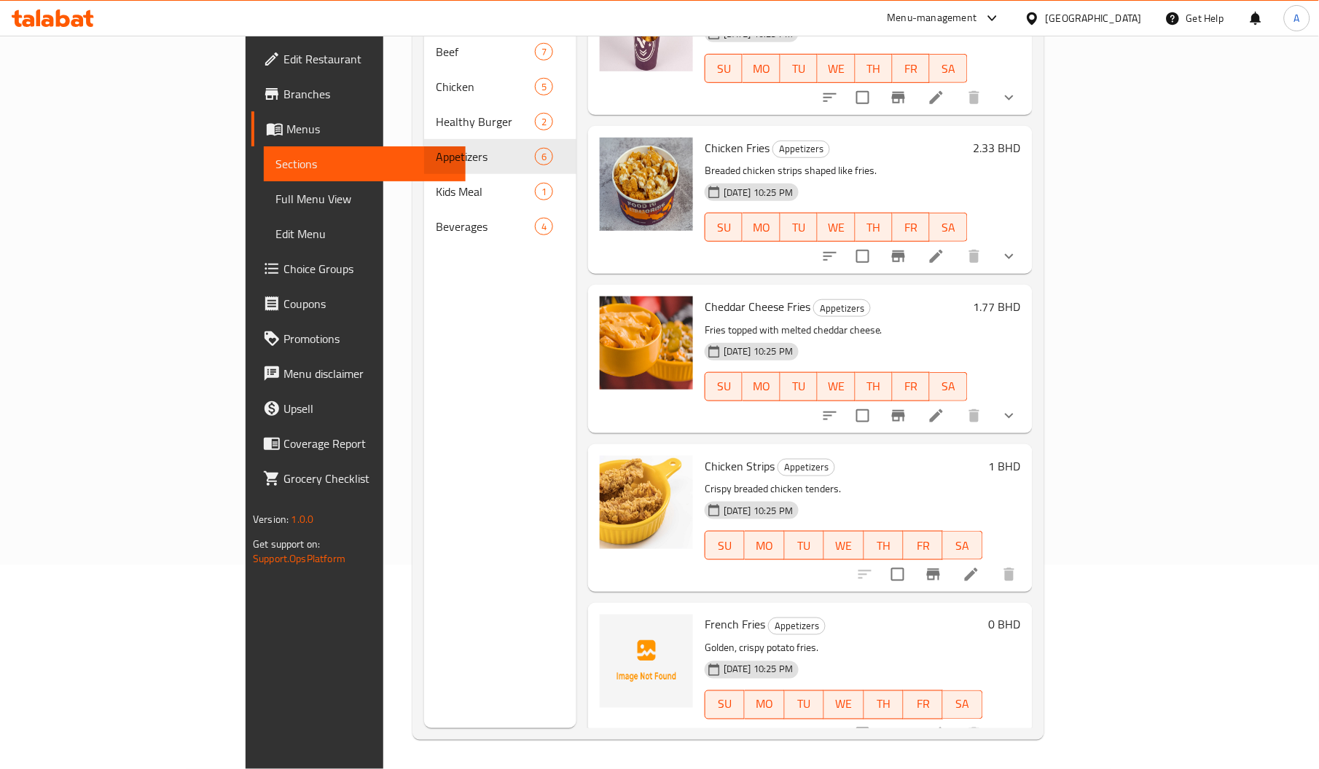
click at [704, 614] on span "French Fries" at bounding box center [734, 625] width 60 height 22
copy span "Fries"
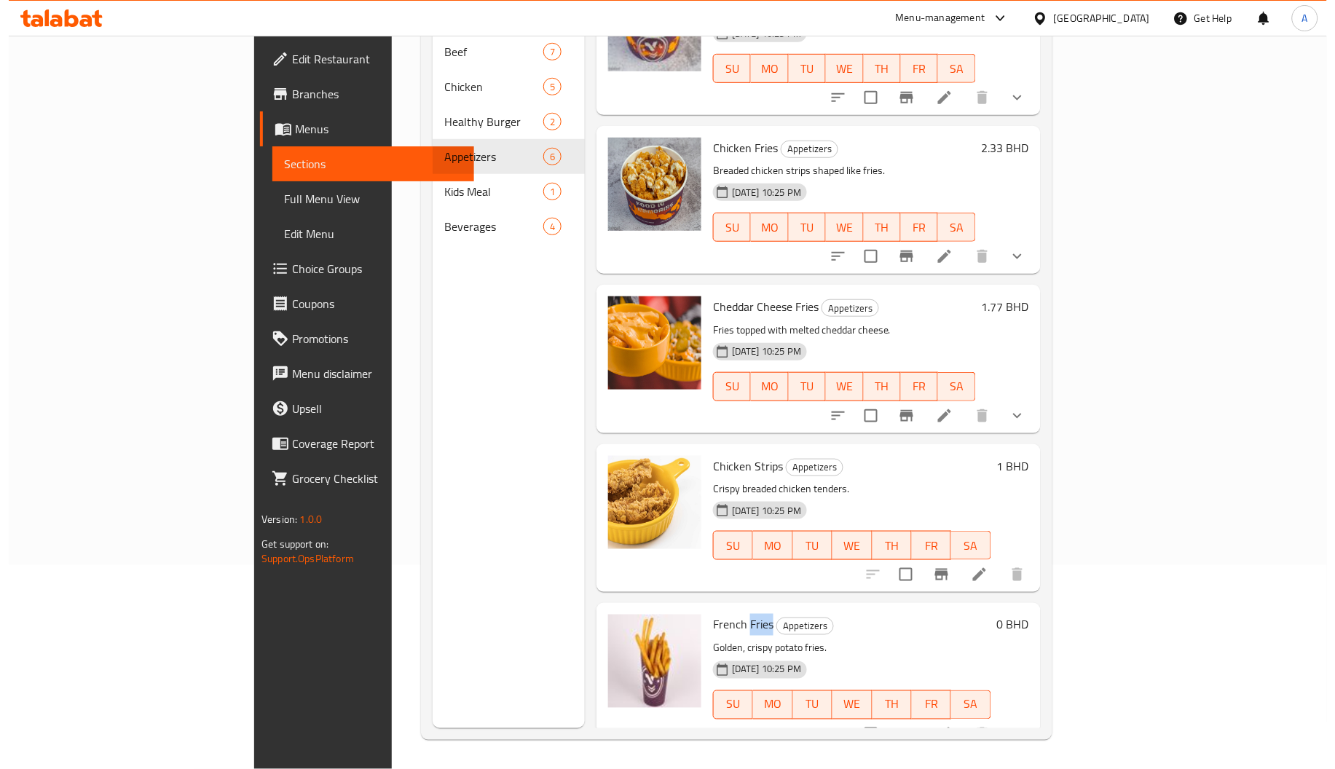
scroll to position [0, 0]
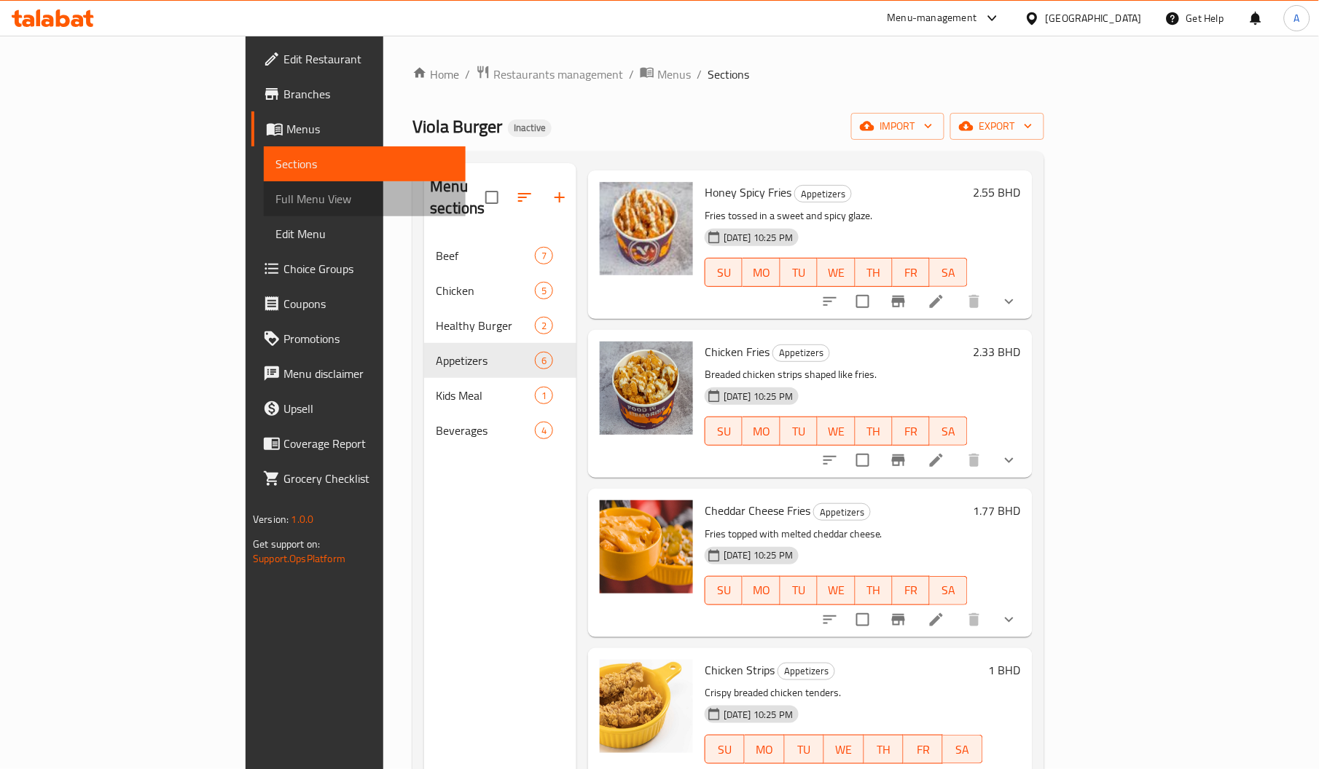
click at [275, 190] on span "Full Menu View" at bounding box center [364, 198] width 178 height 17
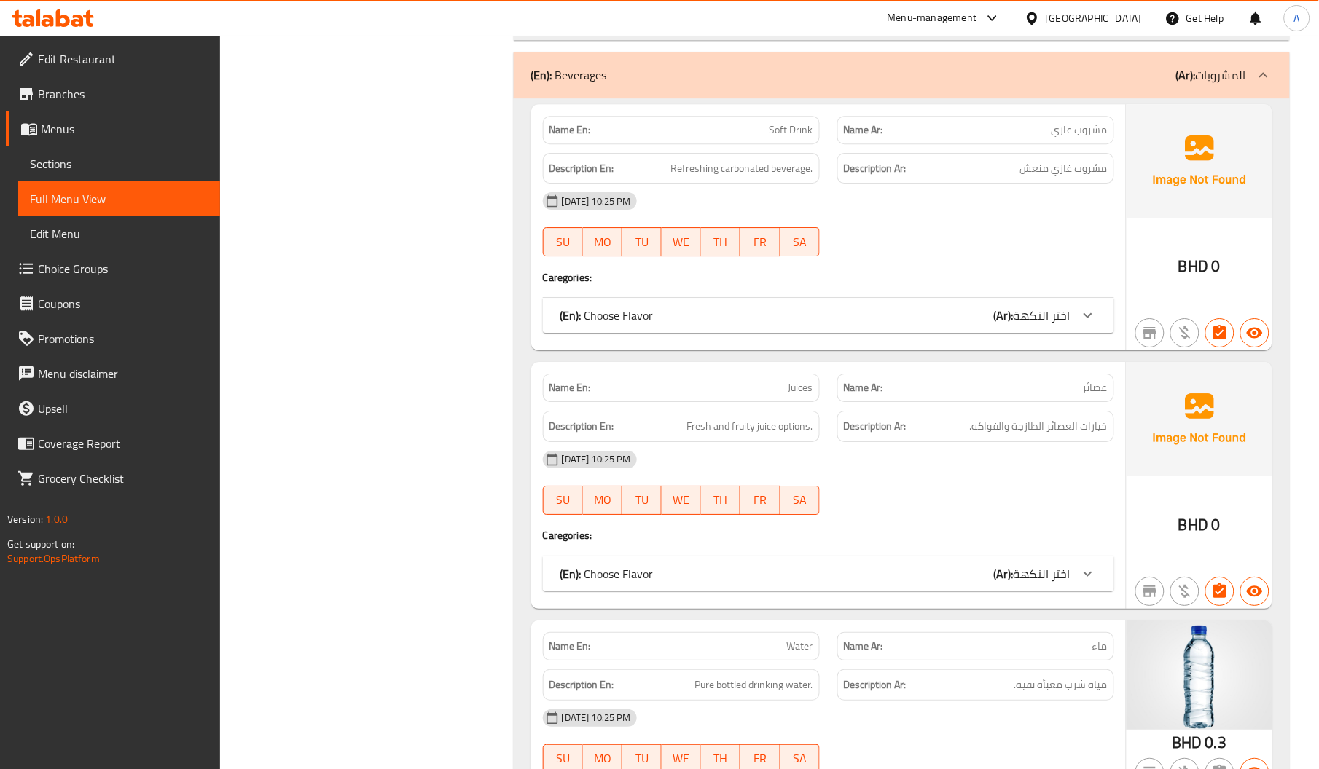
scroll to position [6238, 0]
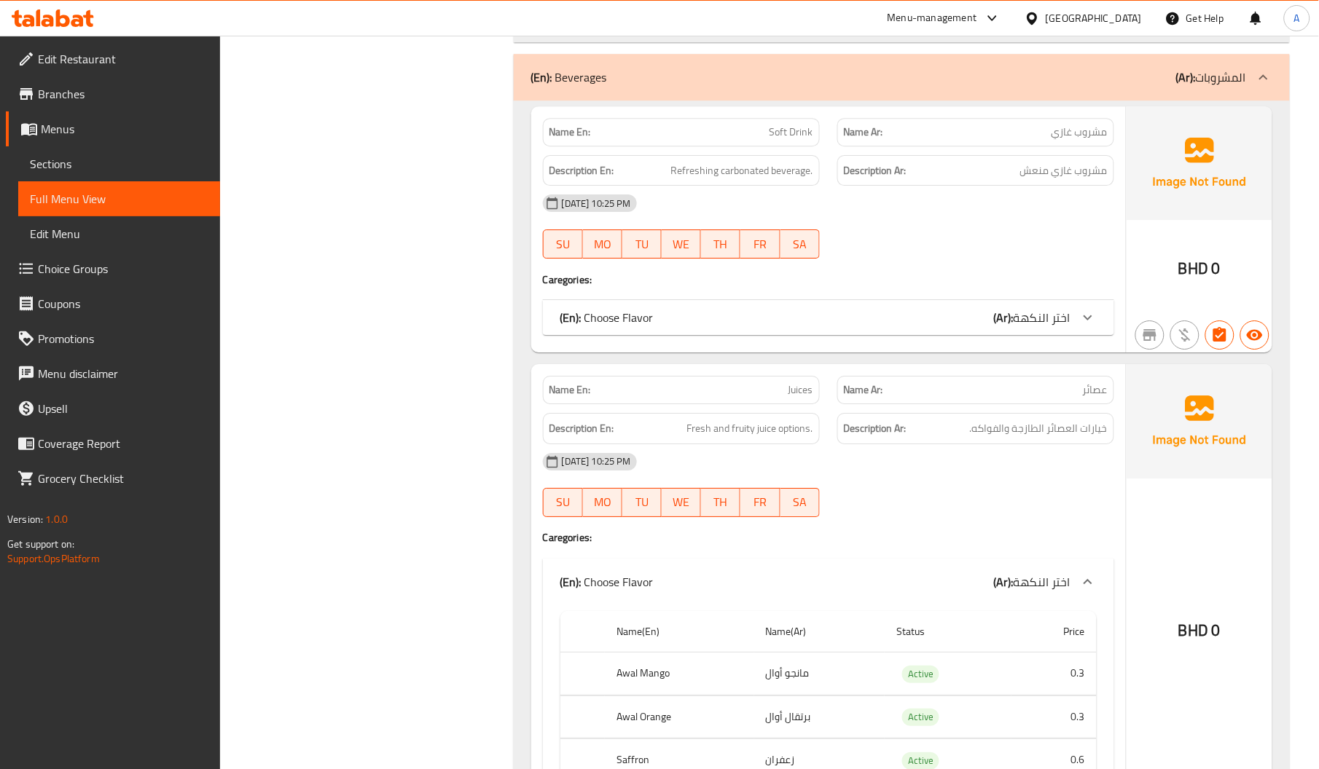
click at [876, 559] on div "(En): Choose Flavor (Ar): اختر النكهة" at bounding box center [828, 582] width 571 height 47
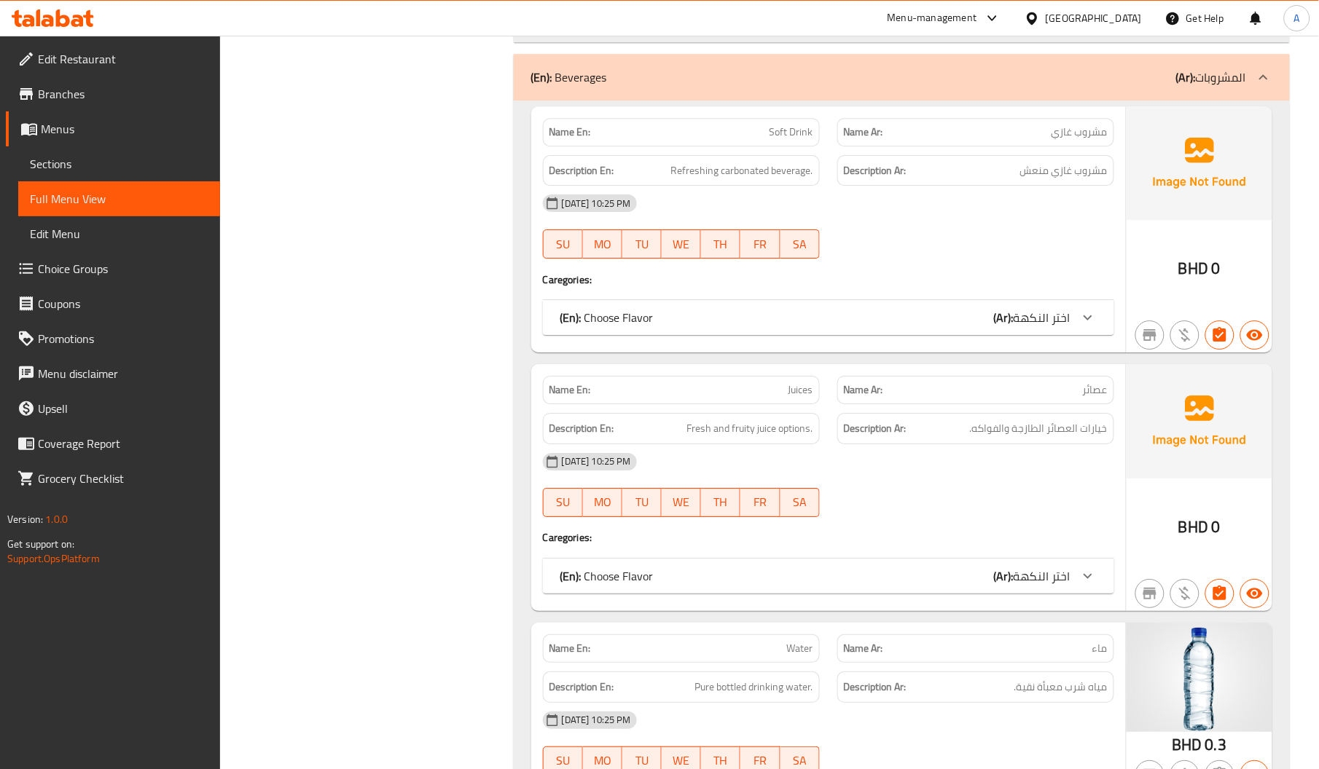
click at [95, 162] on span "Sections" at bounding box center [119, 163] width 178 height 17
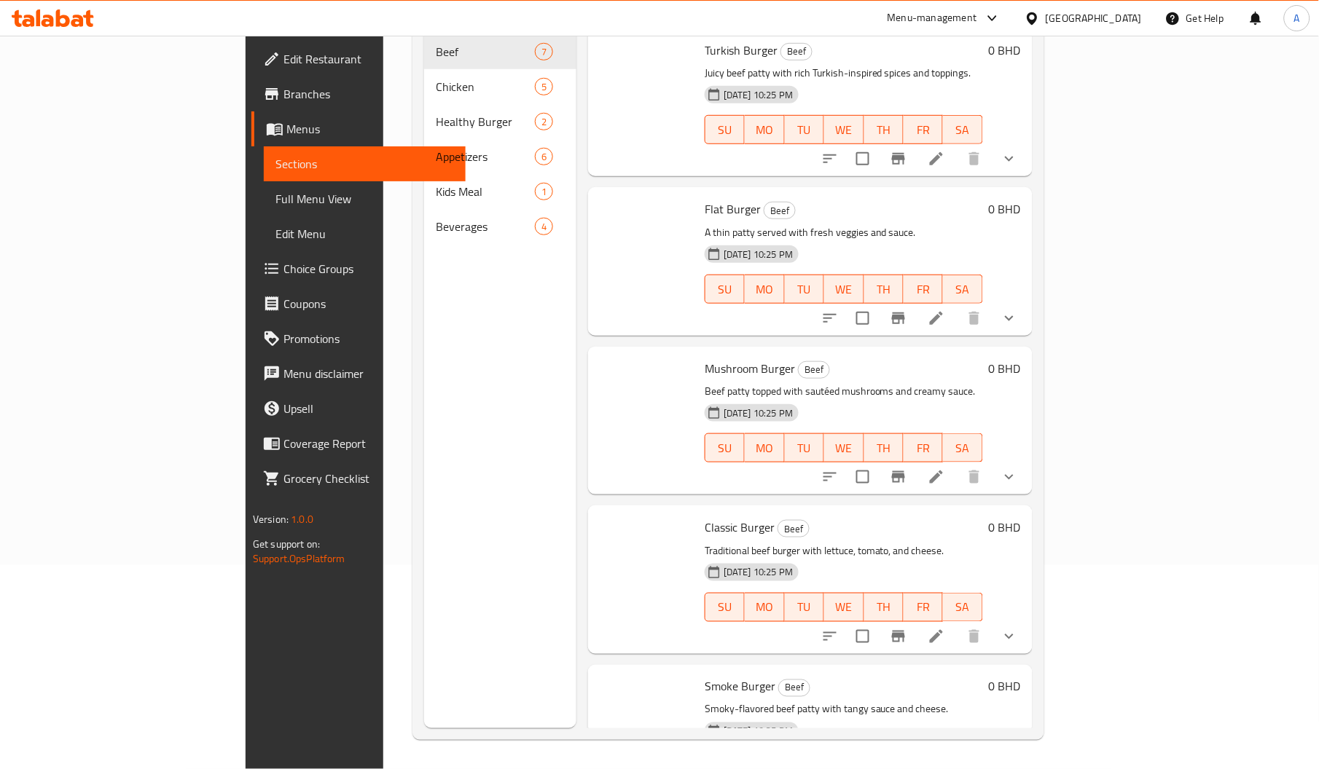
scroll to position [205, 0]
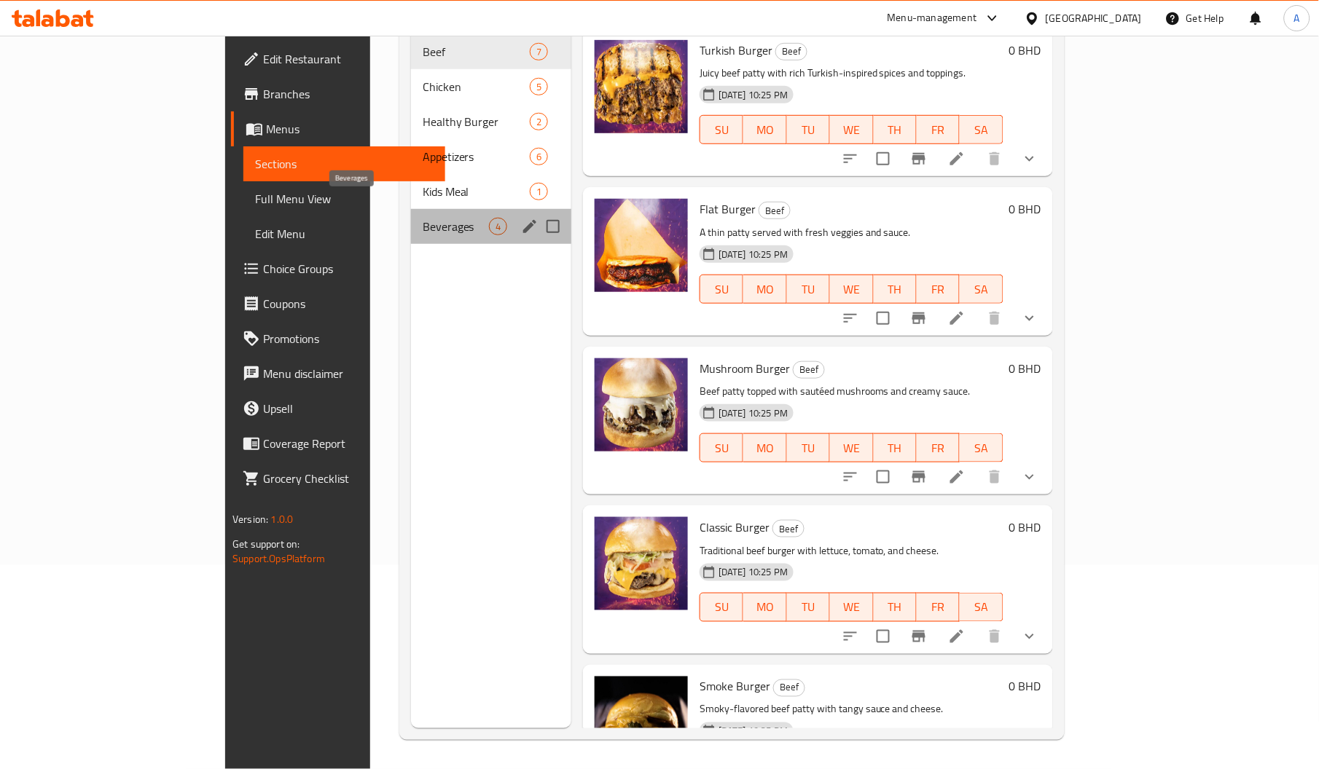
click at [423, 218] on span "Beverages" at bounding box center [456, 226] width 66 height 17
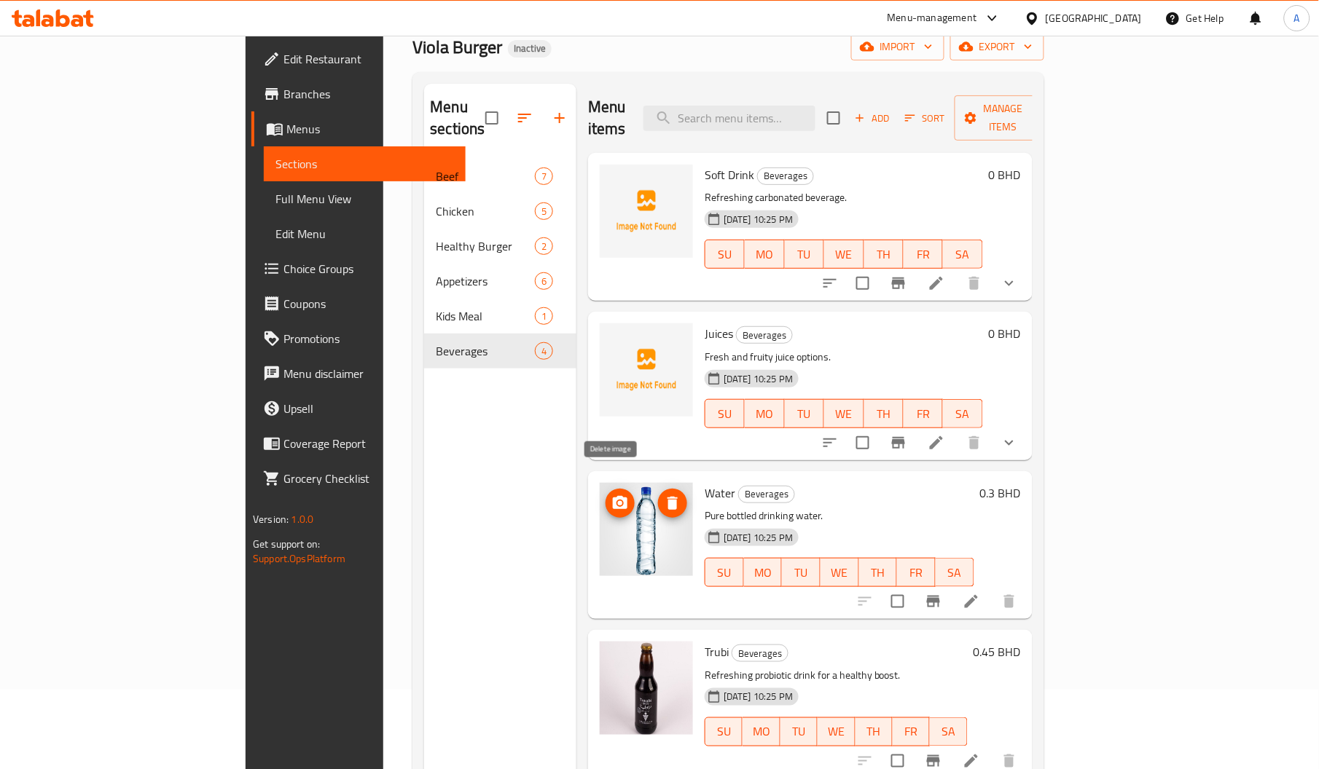
scroll to position [27, 0]
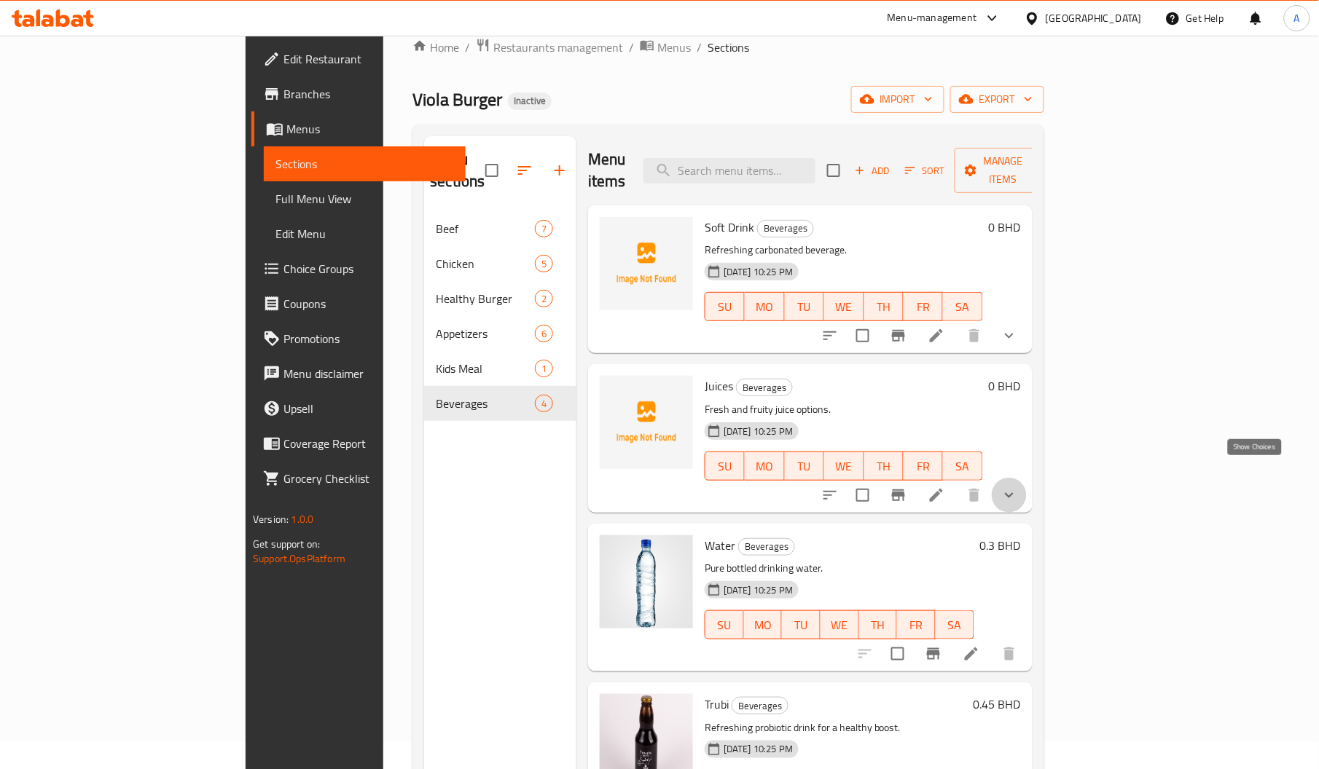
click at [1018, 487] on icon "show more" at bounding box center [1008, 495] width 17 height 17
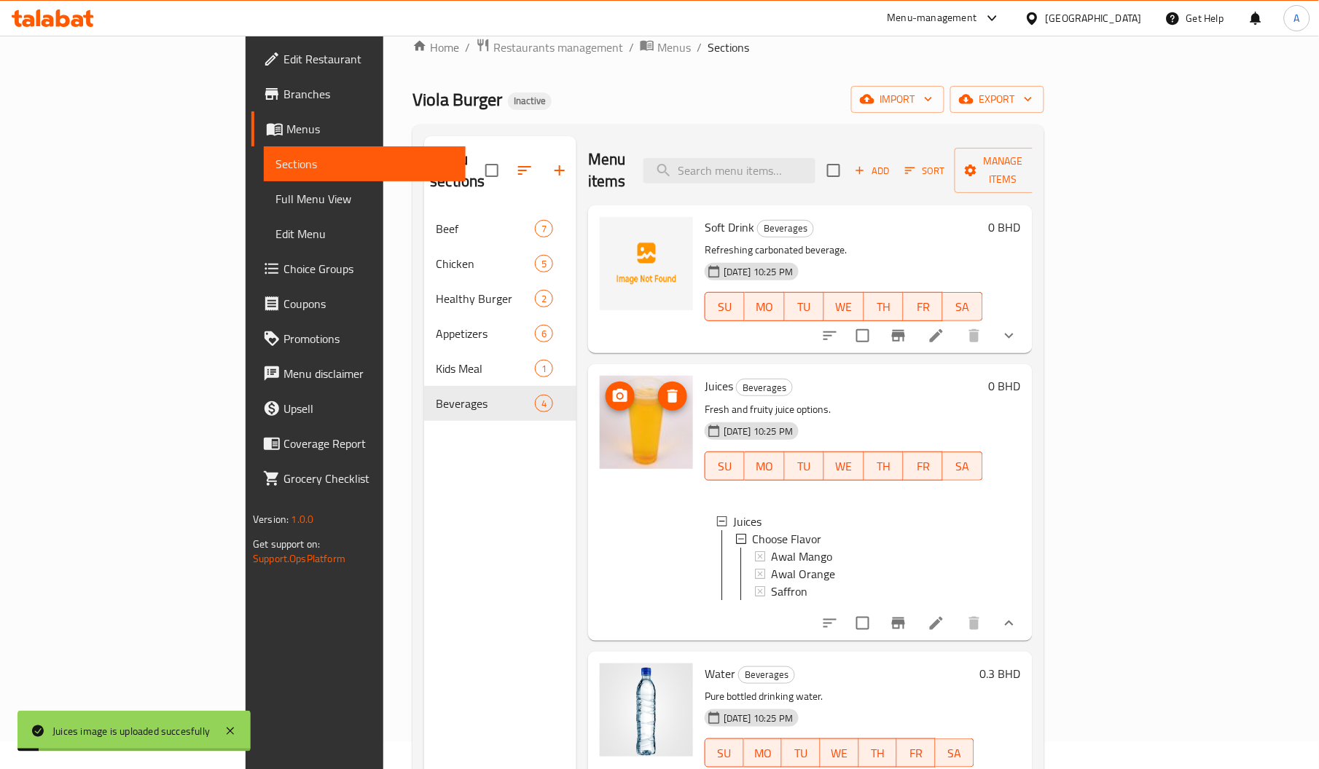
scroll to position [1, 0]
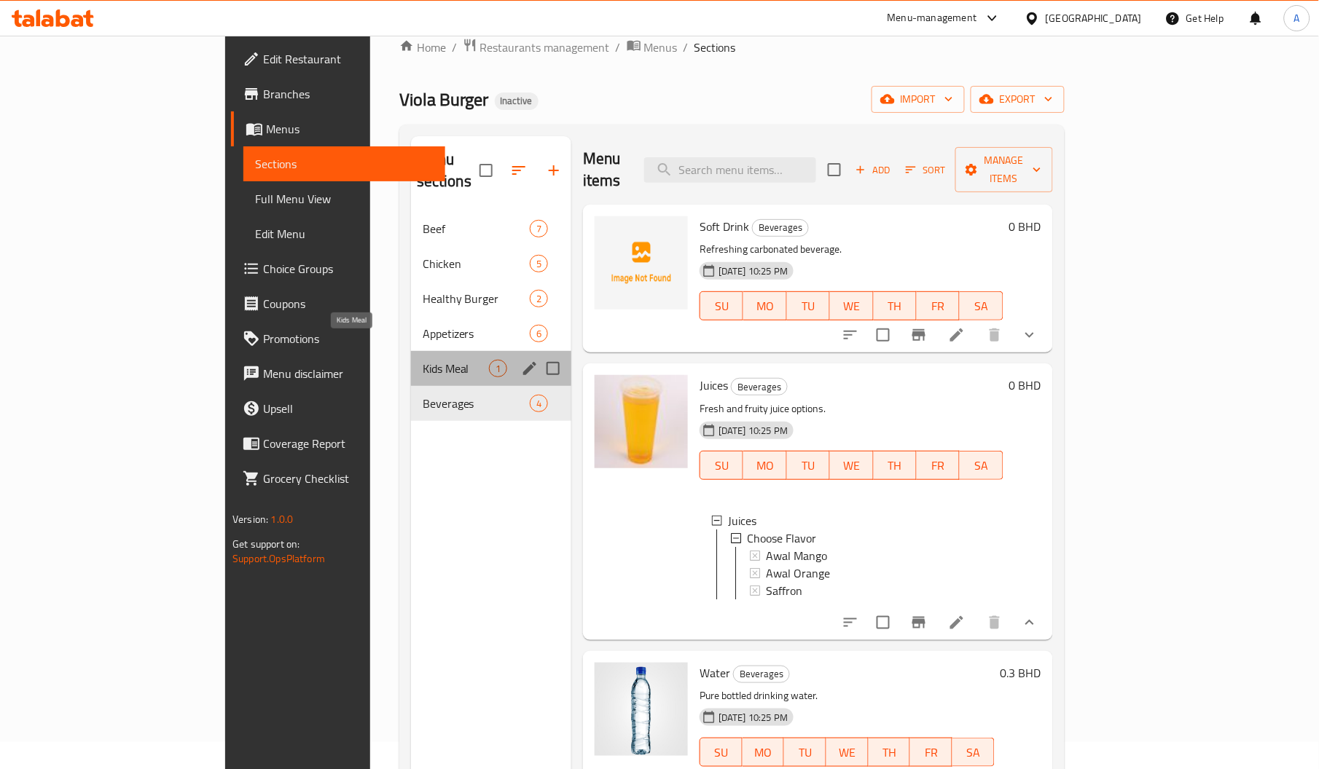
click at [423, 360] on span "Kids Meal" at bounding box center [456, 368] width 66 height 17
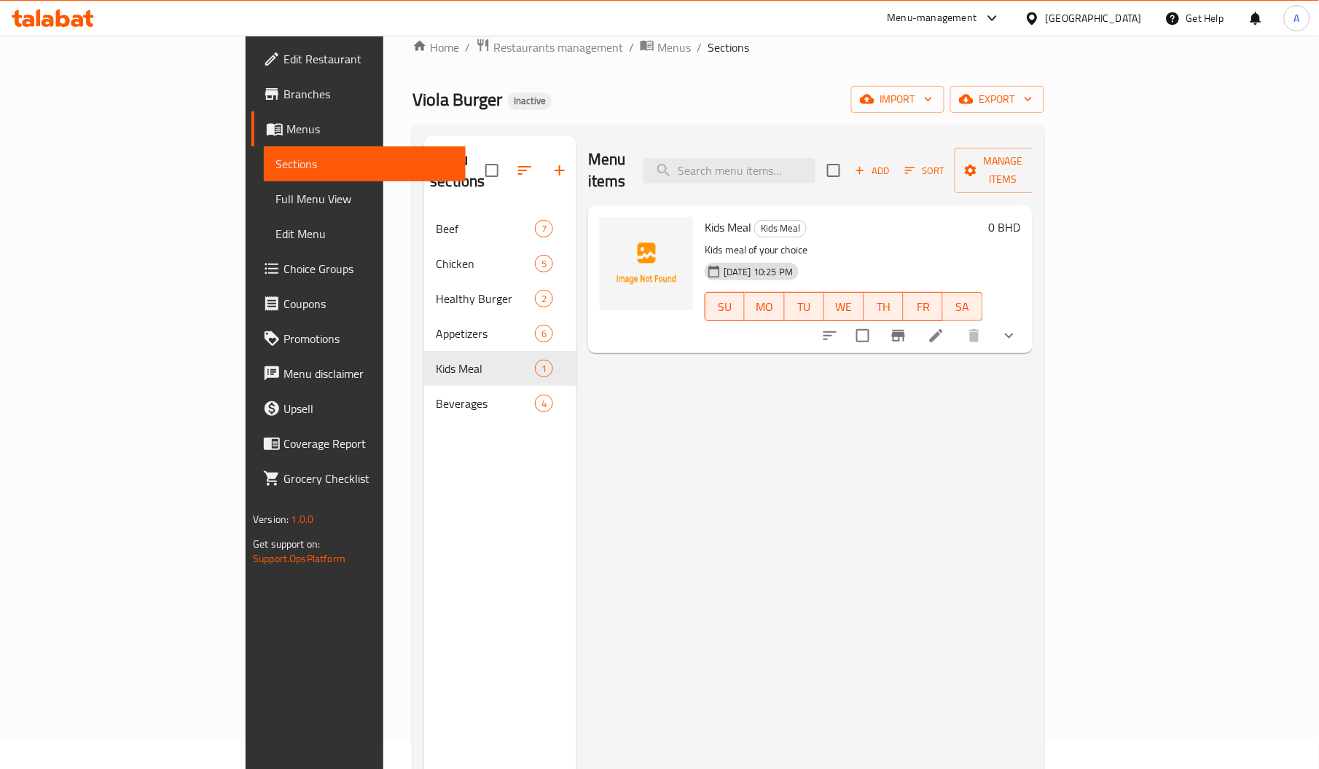
click at [704, 216] on span "Kids Meal" at bounding box center [727, 227] width 47 height 22
copy span "Kids"
click at [1018, 327] on icon "show more" at bounding box center [1008, 335] width 17 height 17
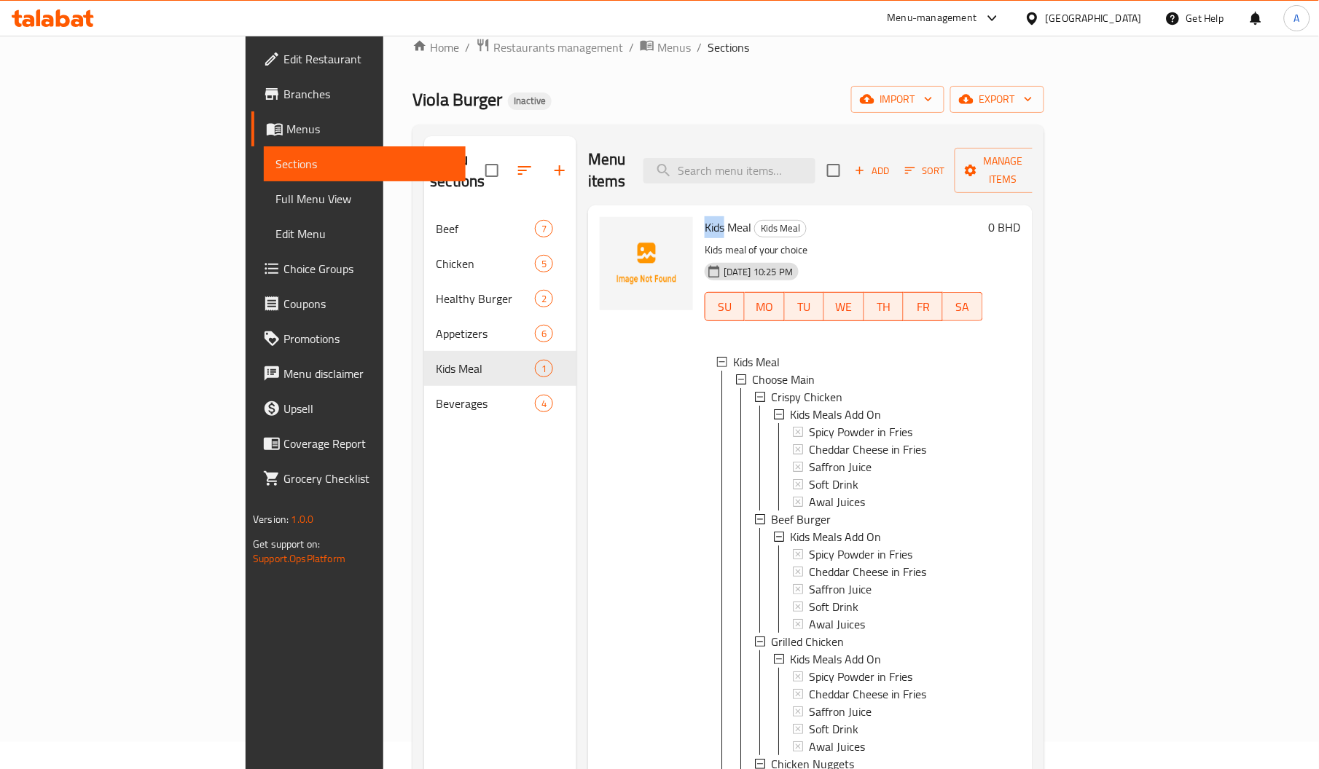
scroll to position [1, 0]
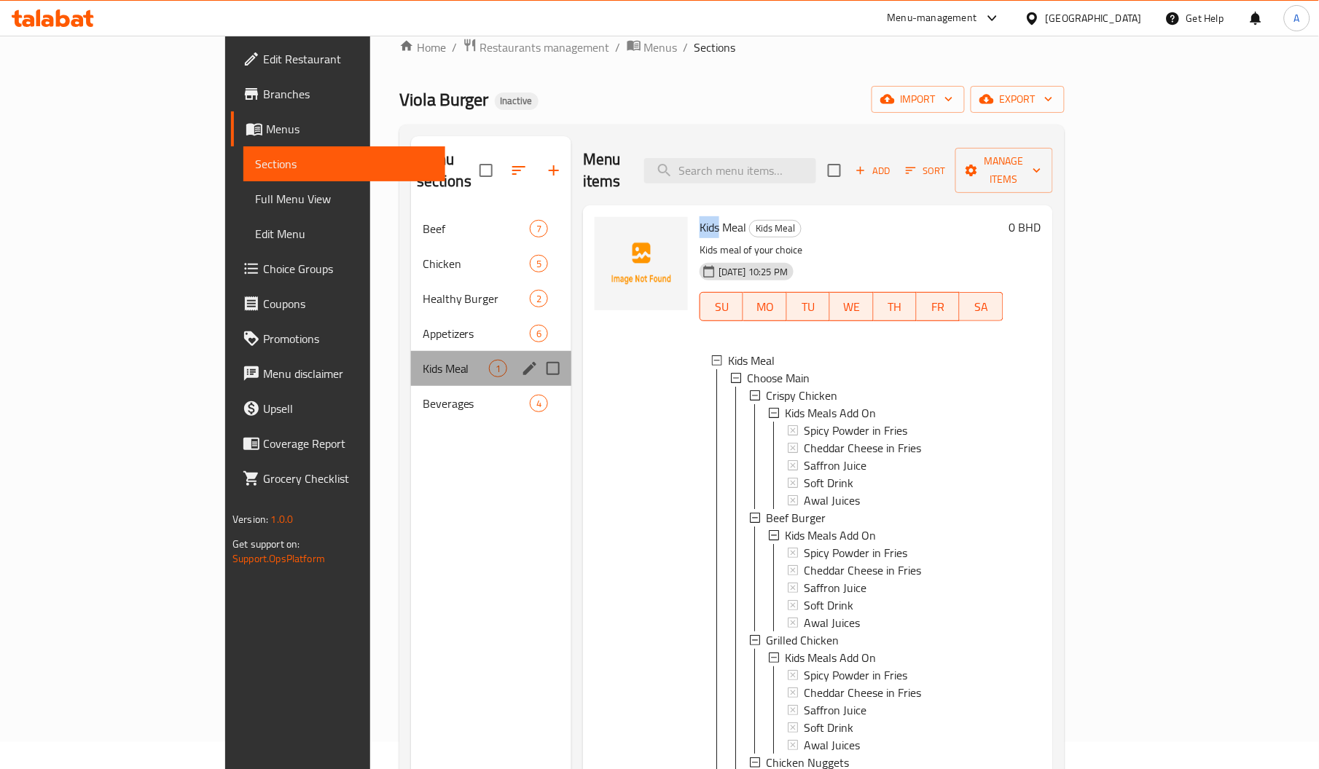
click at [411, 361] on div "Kids Meal 1" at bounding box center [491, 368] width 160 height 35
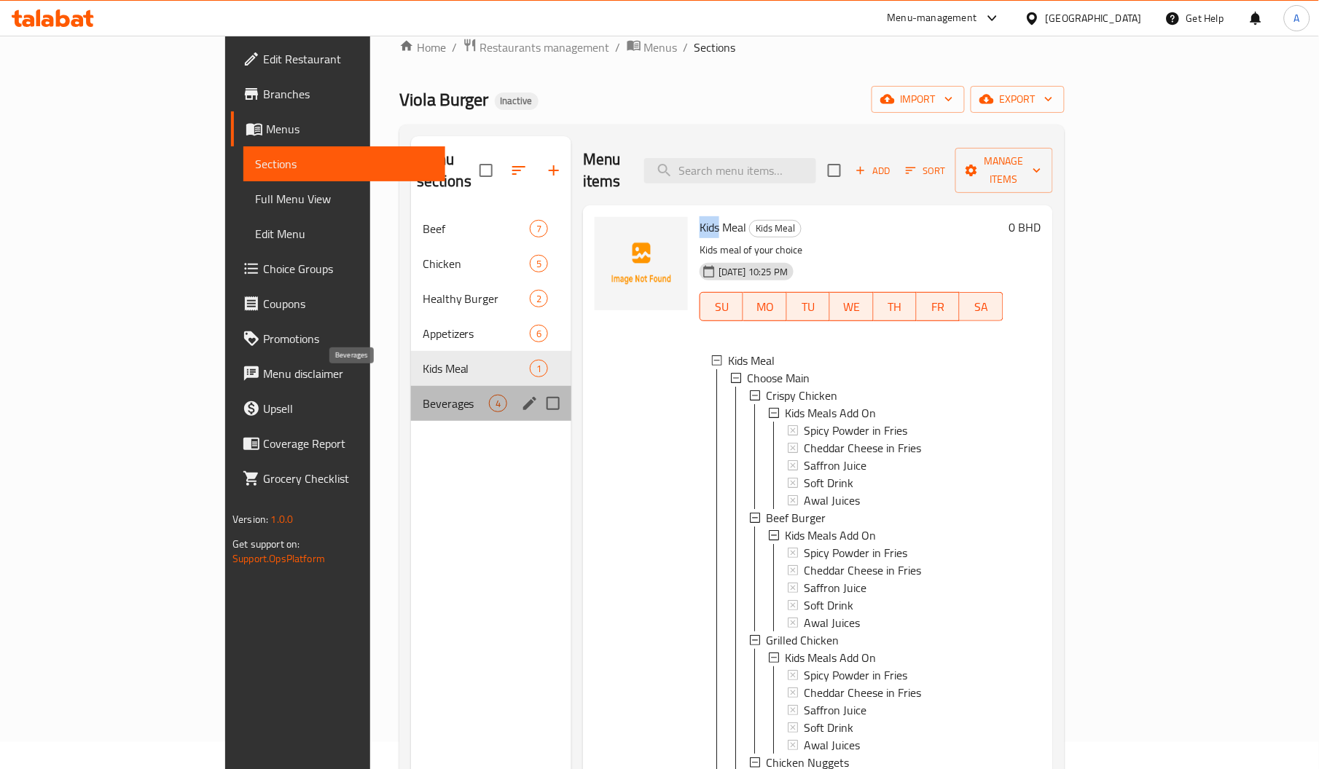
click at [423, 395] on span "Beverages" at bounding box center [456, 403] width 66 height 17
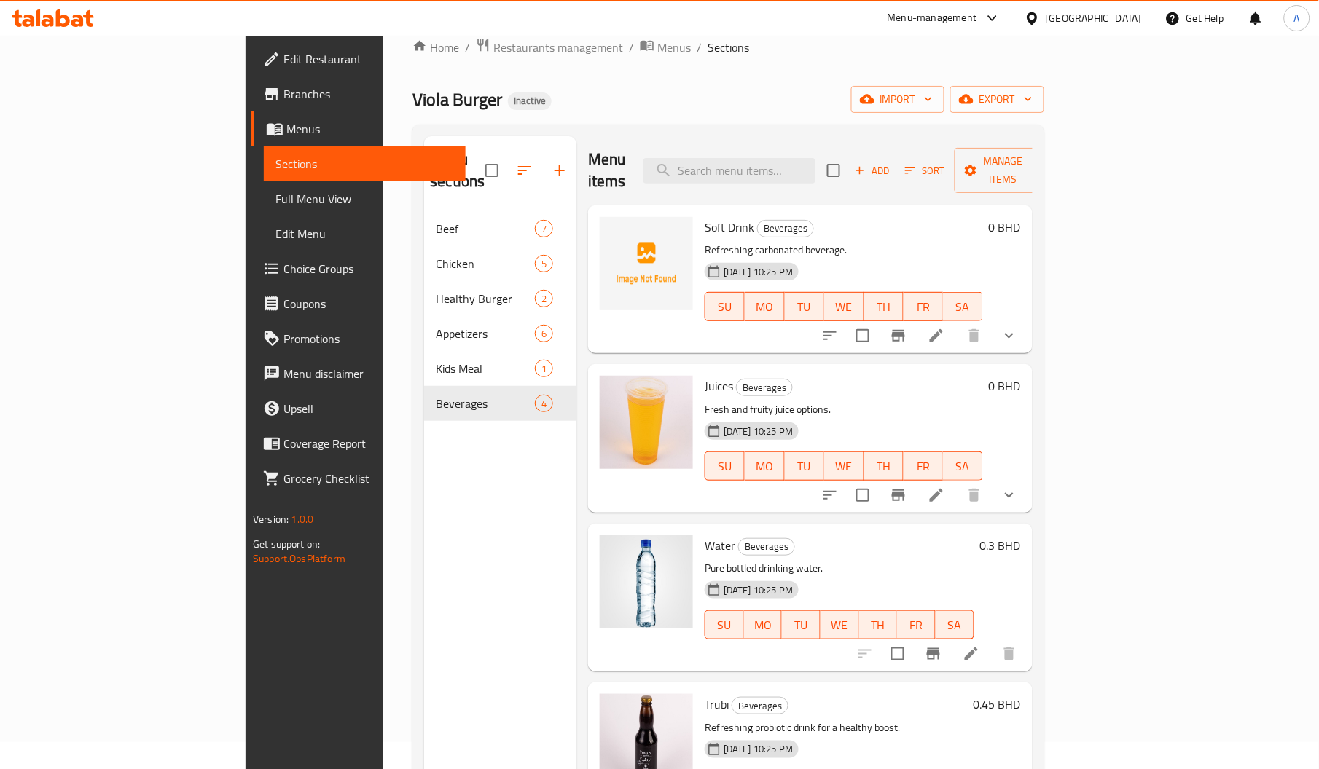
click at [704, 216] on span "Soft Drink" at bounding box center [729, 227] width 50 height 22
click at [275, 195] on span "Full Menu View" at bounding box center [364, 198] width 178 height 17
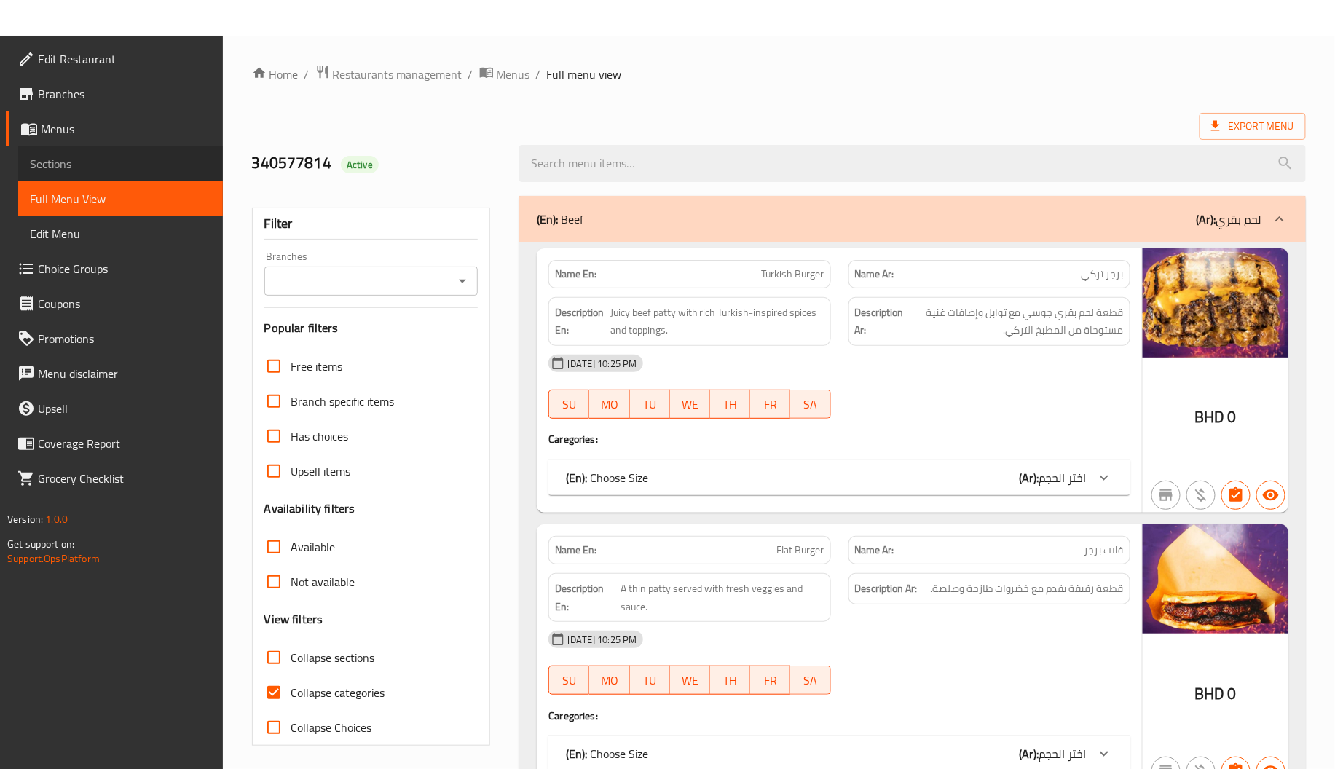
click at [119, 165] on span "Sections" at bounding box center [120, 163] width 181 height 17
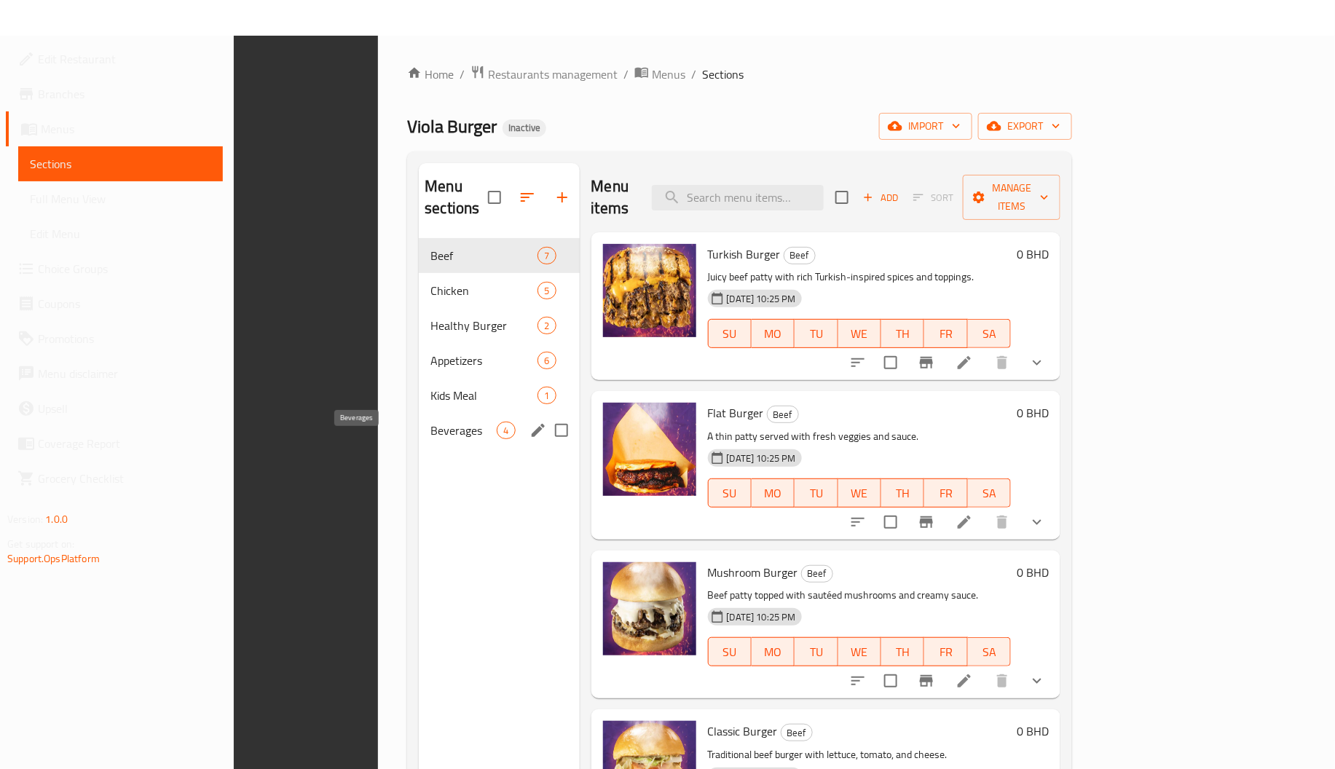
click at [431, 422] on span "Beverages" at bounding box center [464, 430] width 66 height 17
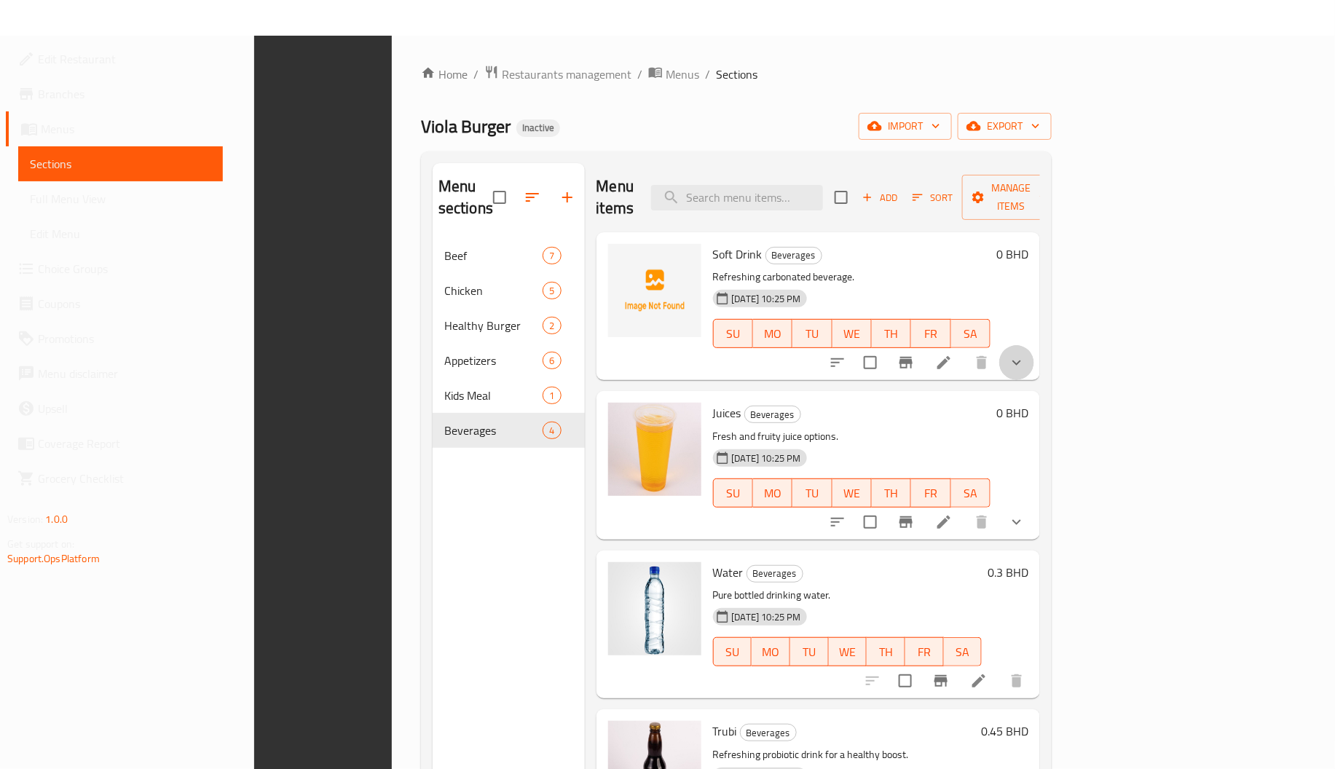
click at [1035, 345] on button "show more" at bounding box center [1017, 362] width 35 height 35
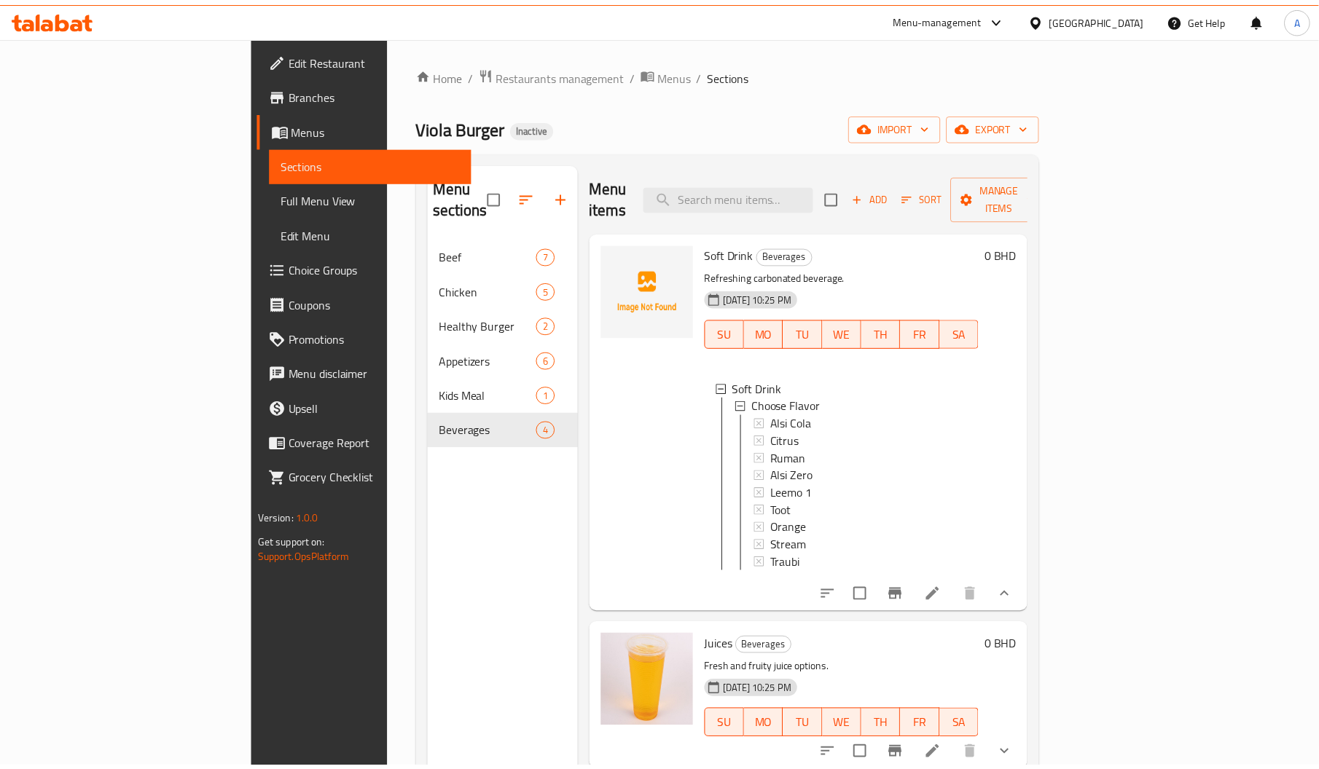
scroll to position [205, 0]
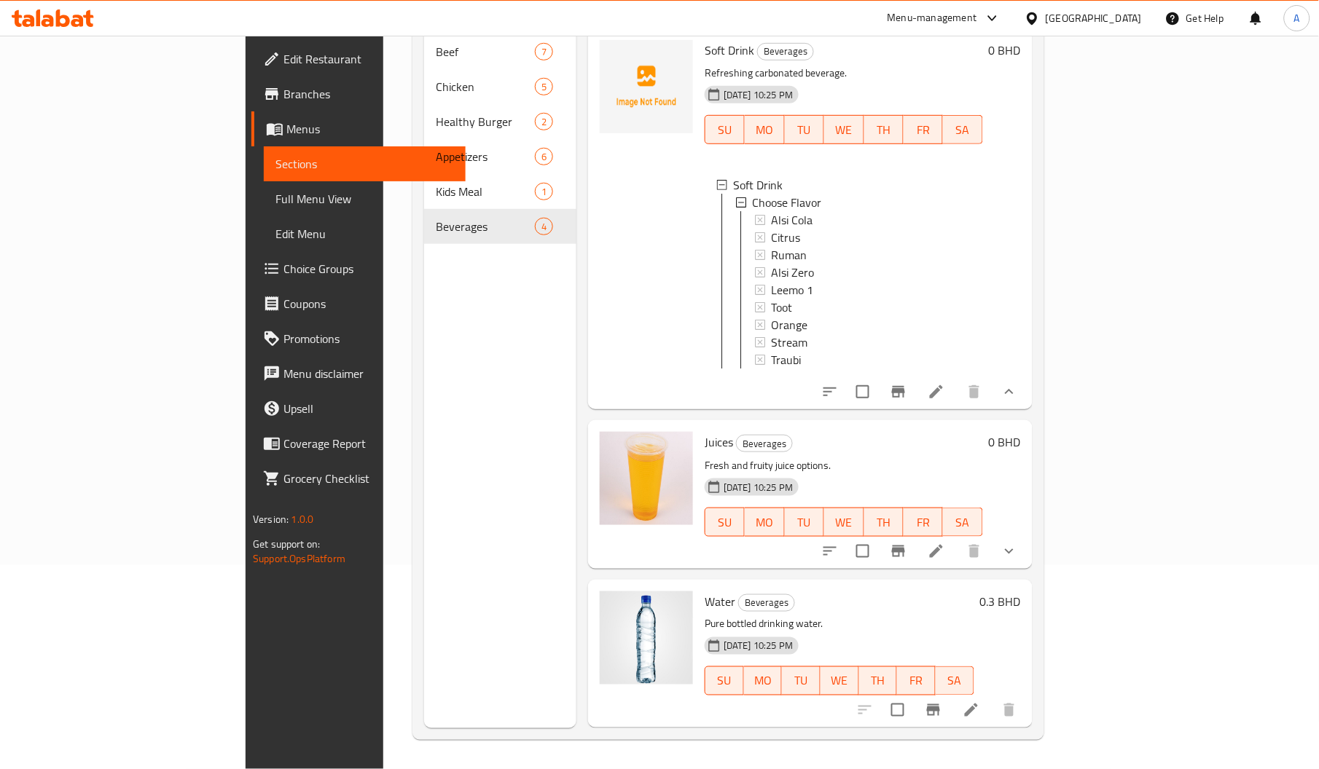
click at [514, 533] on div "Menu sections Beef 7 Chicken 5 Healthy Burger 2 Appetizers 6 Kids Meal 1 Bevera…" at bounding box center [500, 343] width 152 height 769
click at [275, 191] on span "Full Menu View" at bounding box center [364, 198] width 178 height 17
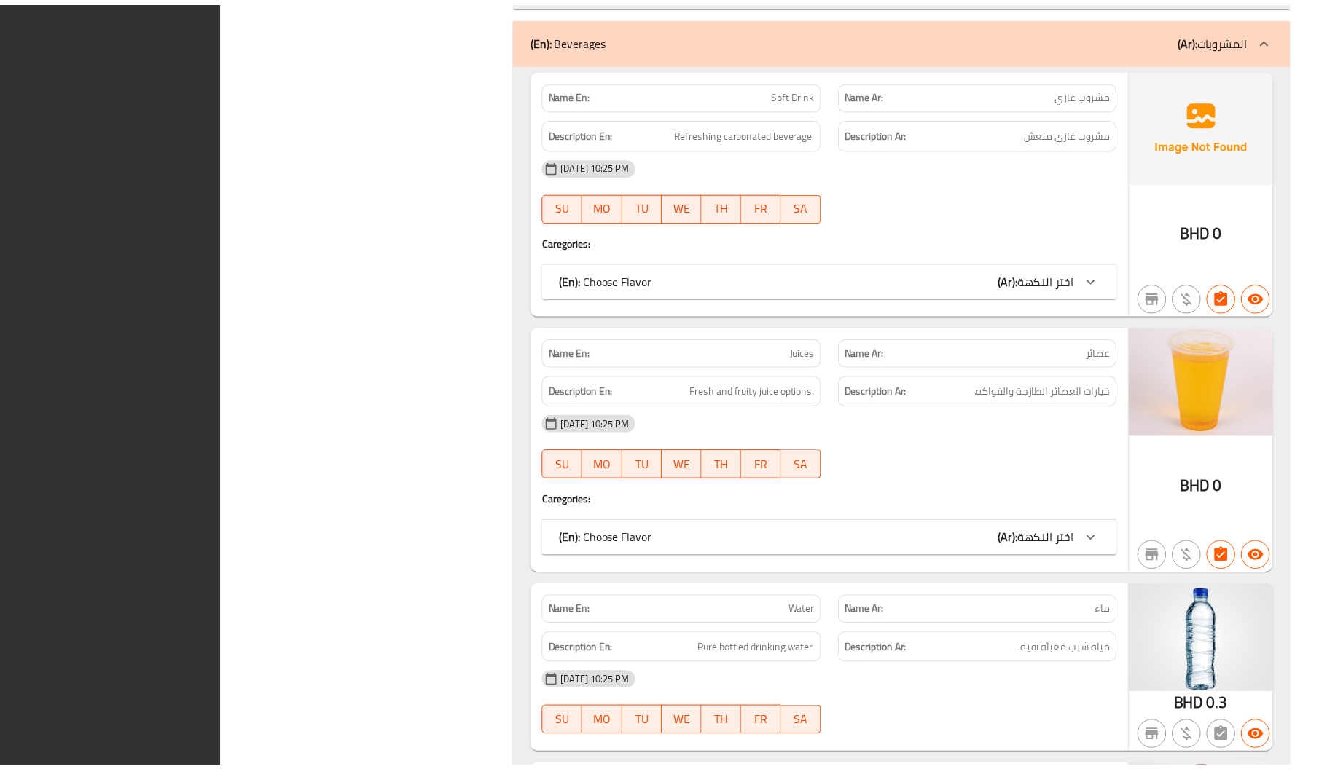
scroll to position [6427, 0]
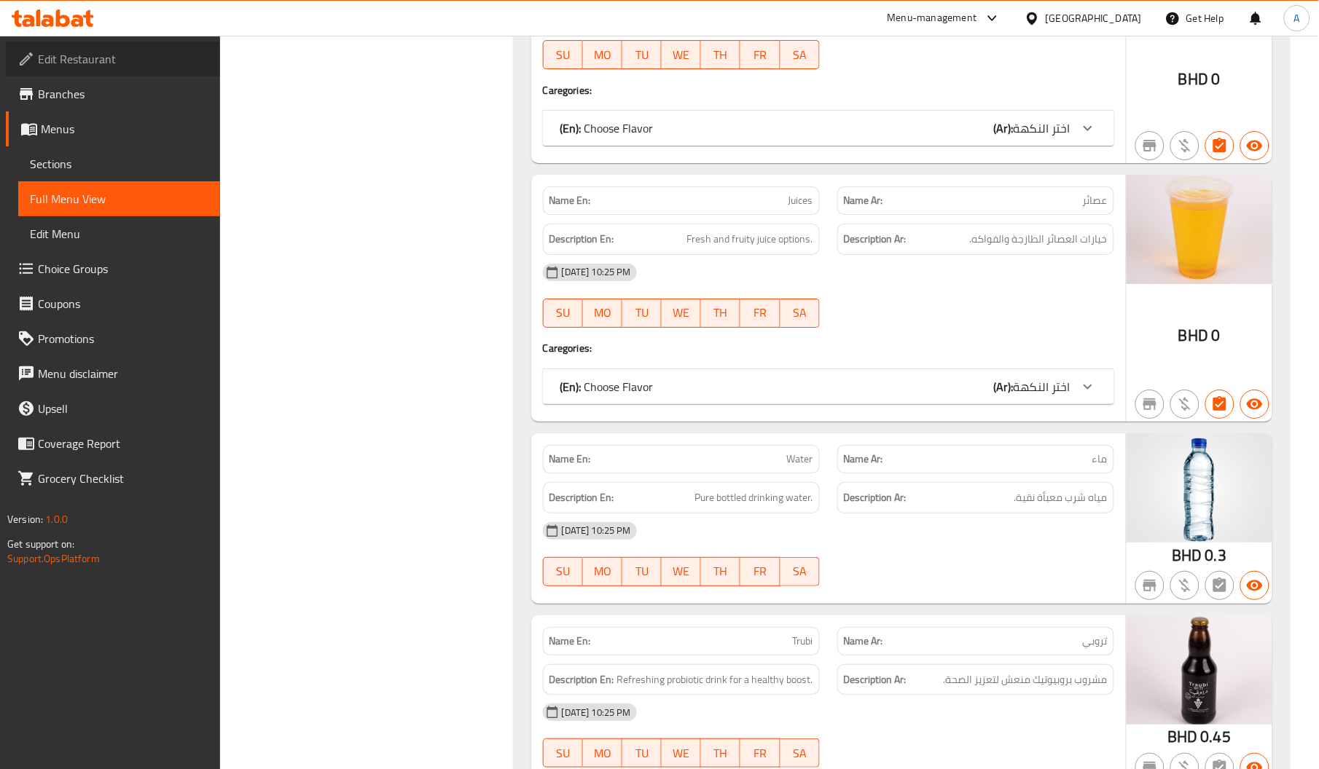
click at [86, 42] on link "Edit Restaurant" at bounding box center [113, 59] width 214 height 35
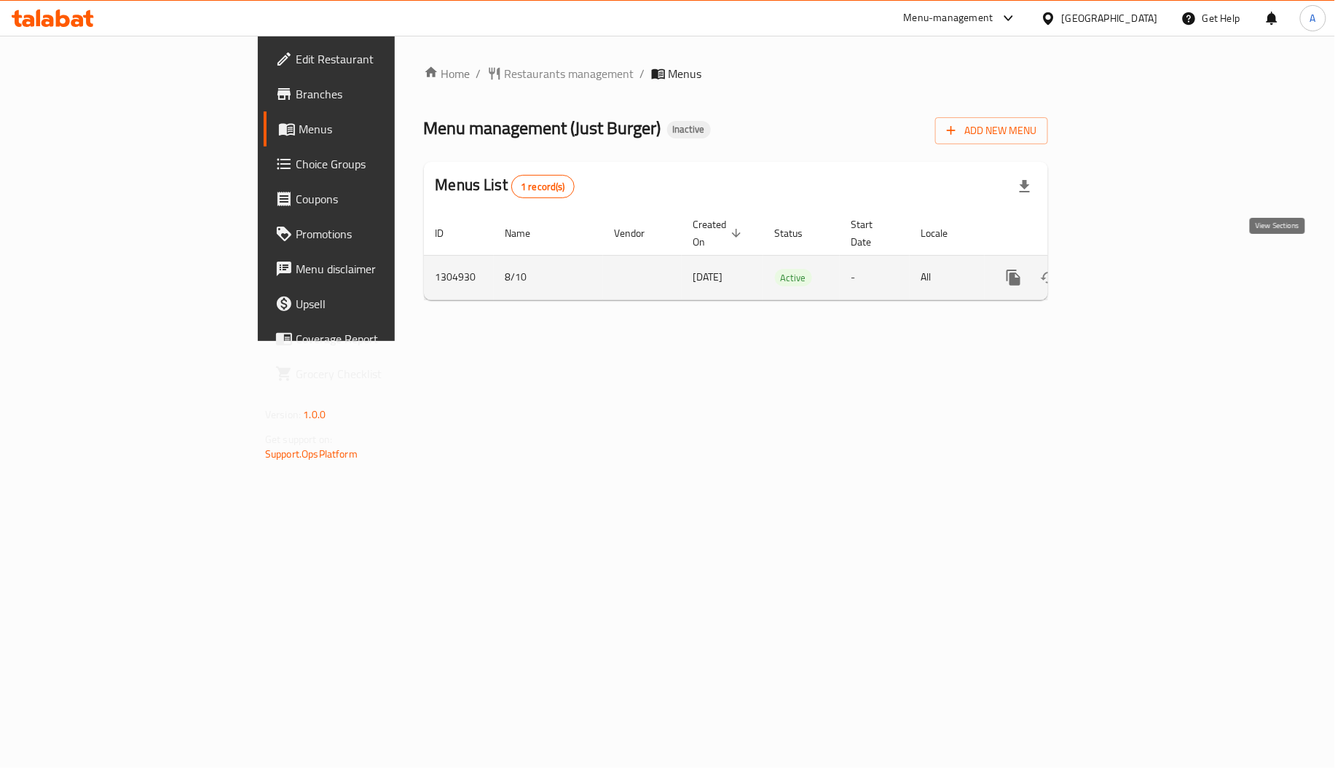
click at [1128, 269] on icon "enhanced table" at bounding box center [1118, 277] width 17 height 17
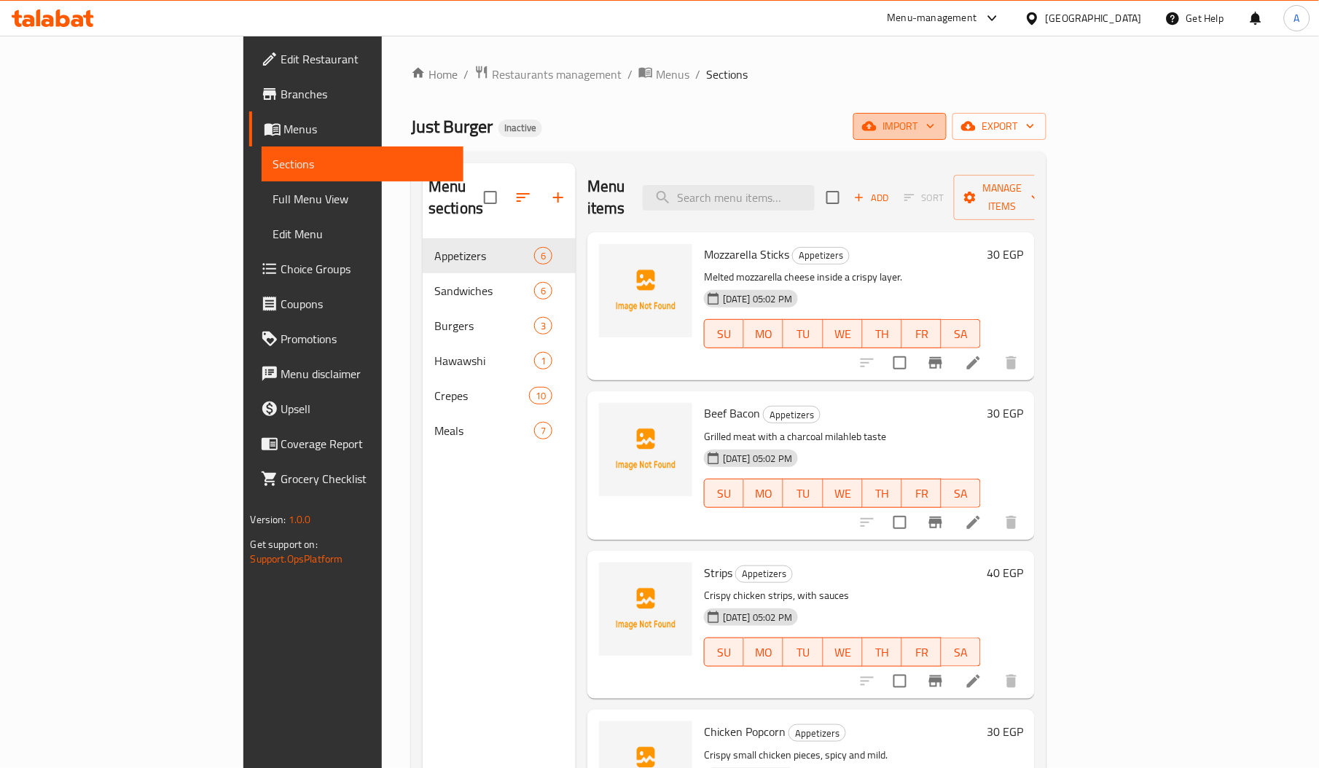
click at [935, 117] on span "import" at bounding box center [900, 126] width 70 height 18
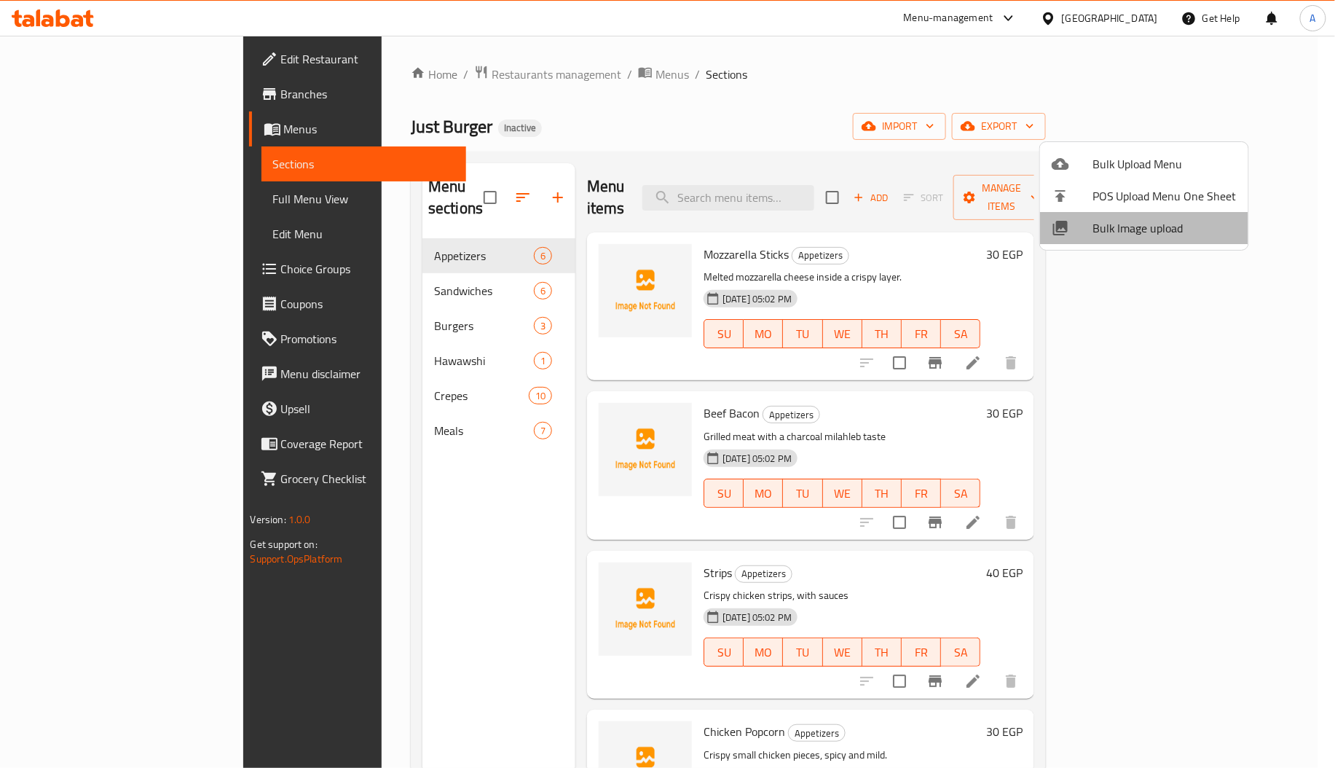
click at [1147, 224] on span "Bulk Image upload" at bounding box center [1165, 227] width 144 height 17
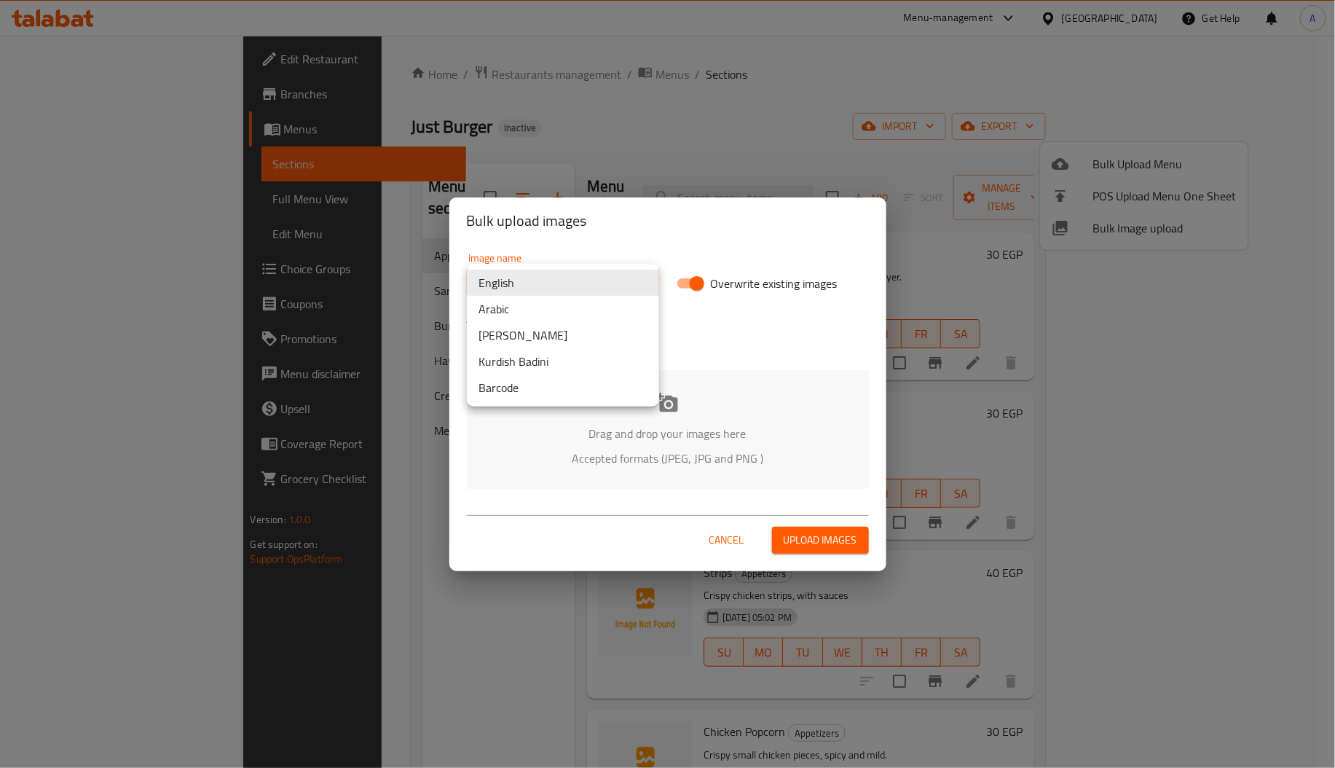
click at [598, 280] on body "​ Menu-management Egypt Get Help A Edit Restaurant Branches Menus Sections Full…" at bounding box center [667, 402] width 1335 height 732
click at [561, 310] on li "Arabic" at bounding box center [563, 309] width 192 height 26
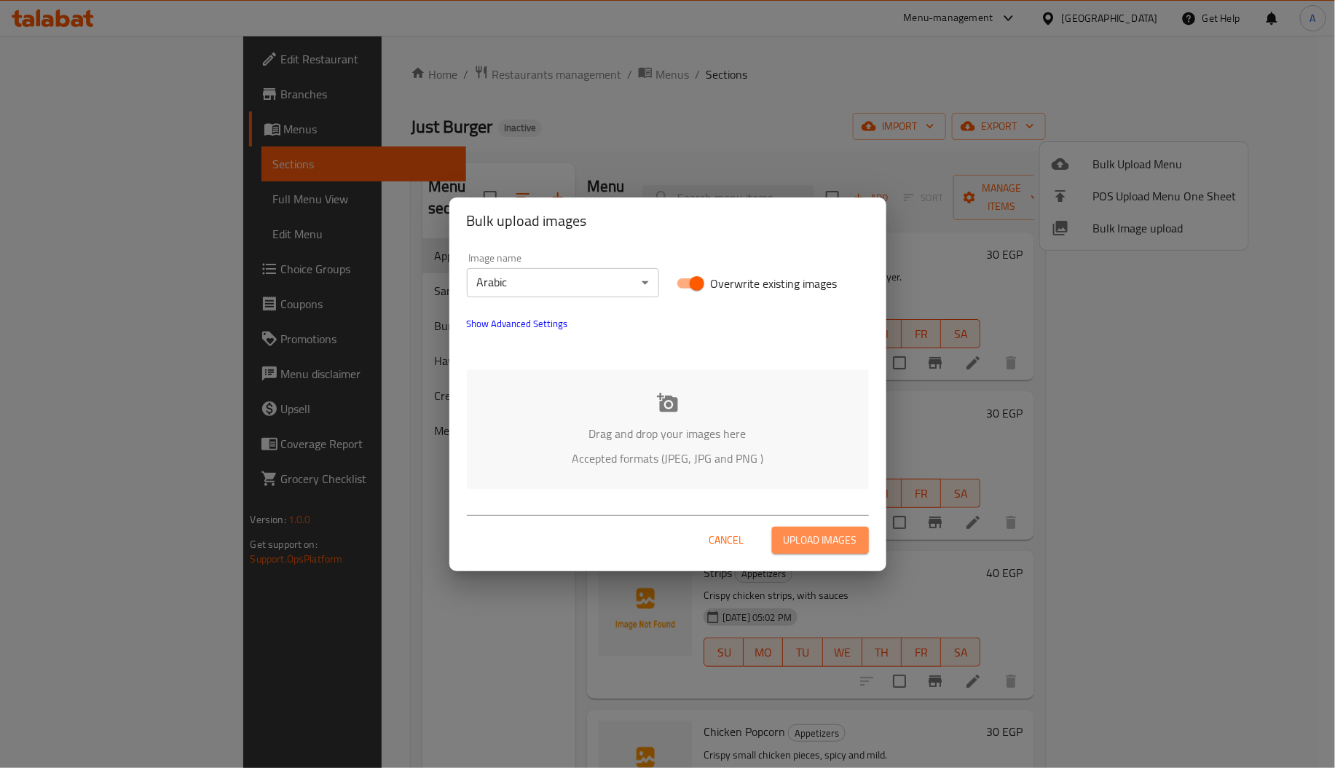
click at [827, 553] on button "Upload images" at bounding box center [820, 540] width 97 height 27
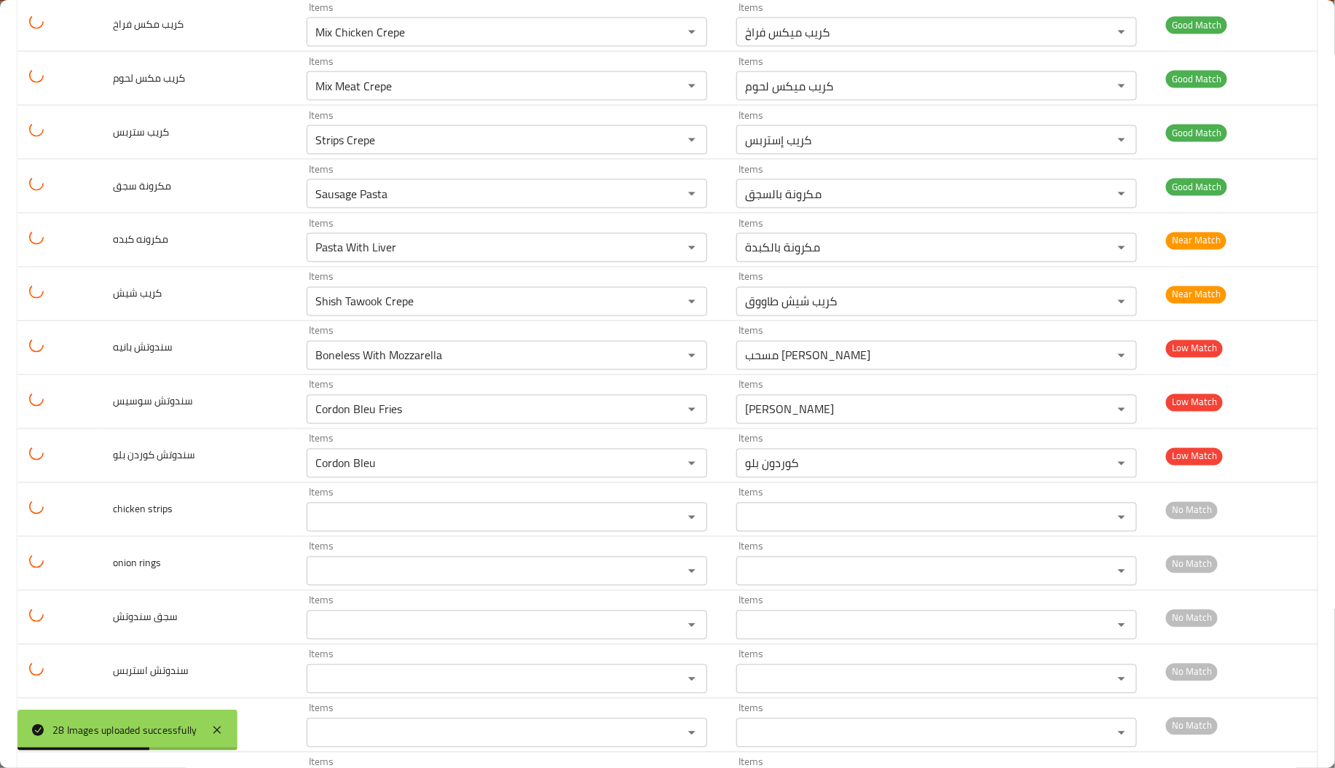
scroll to position [997, 0]
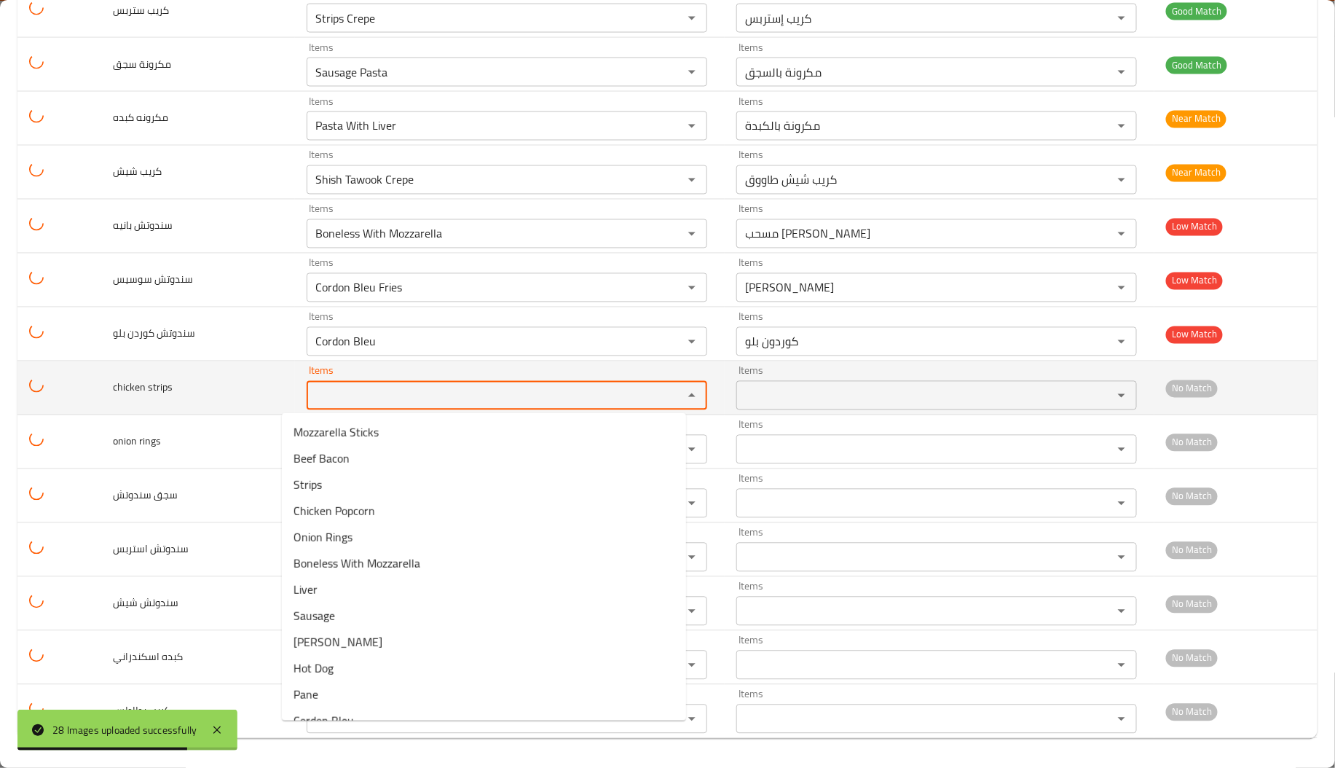
click at [311, 401] on strips "Items" at bounding box center [485, 395] width 349 height 20
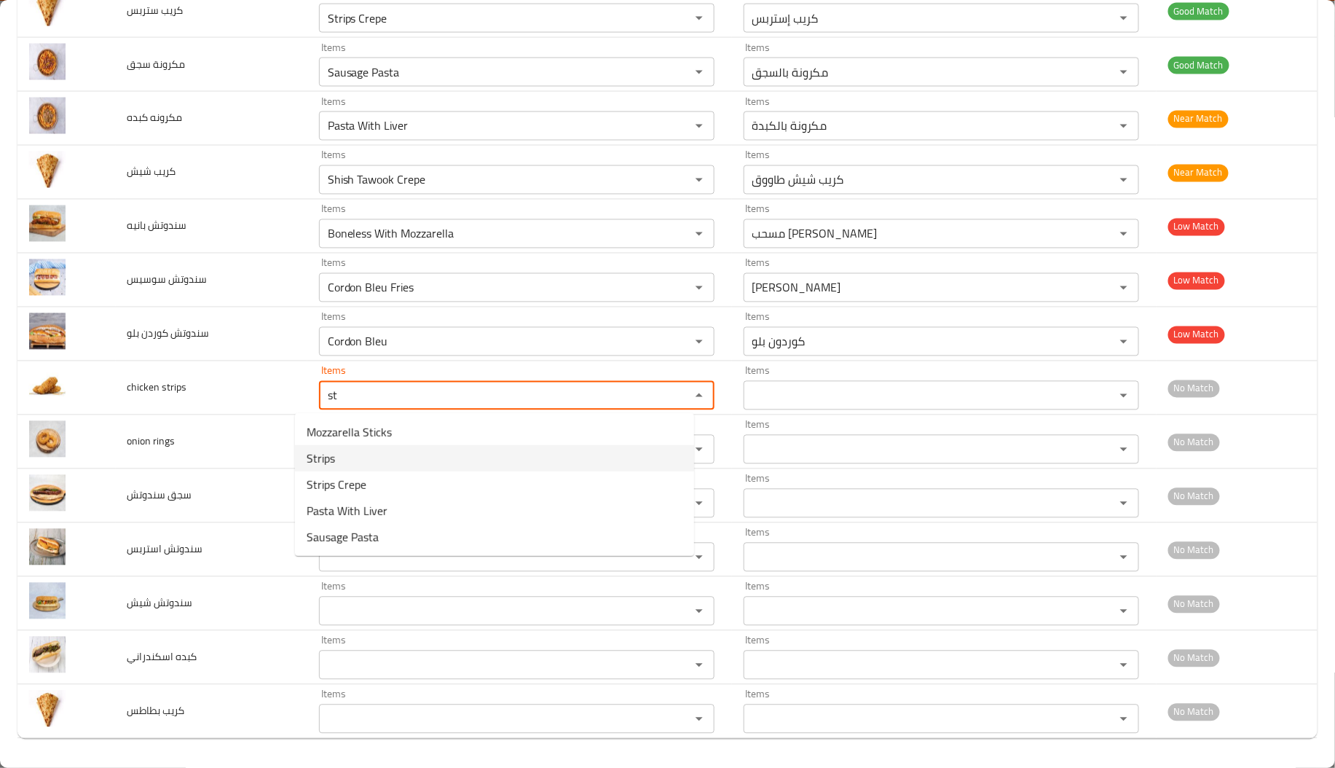
click at [372, 470] on strips-option-1 "Strips" at bounding box center [494, 458] width 399 height 26
type strips "Strips"
type strips-ar "إستربس"
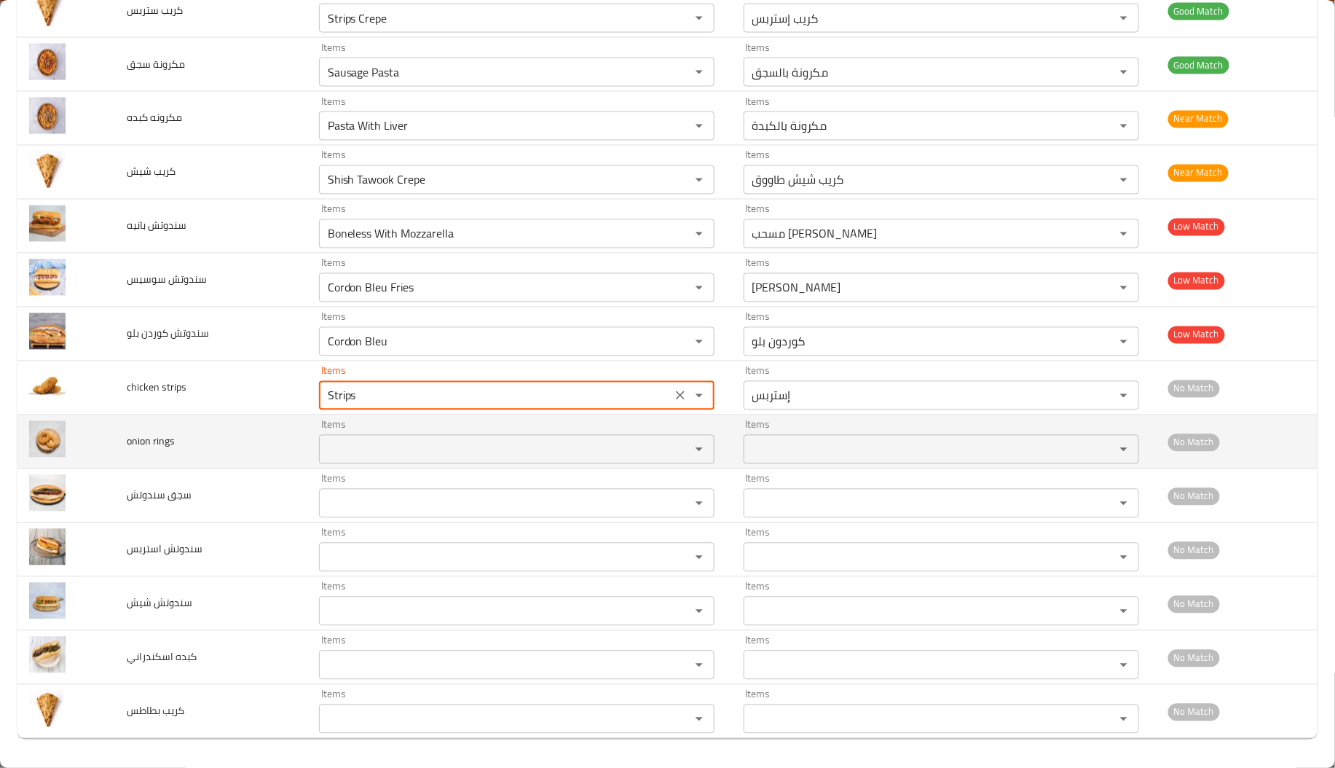
click at [360, 437] on div "Items" at bounding box center [517, 449] width 396 height 29
type strips "Strips"
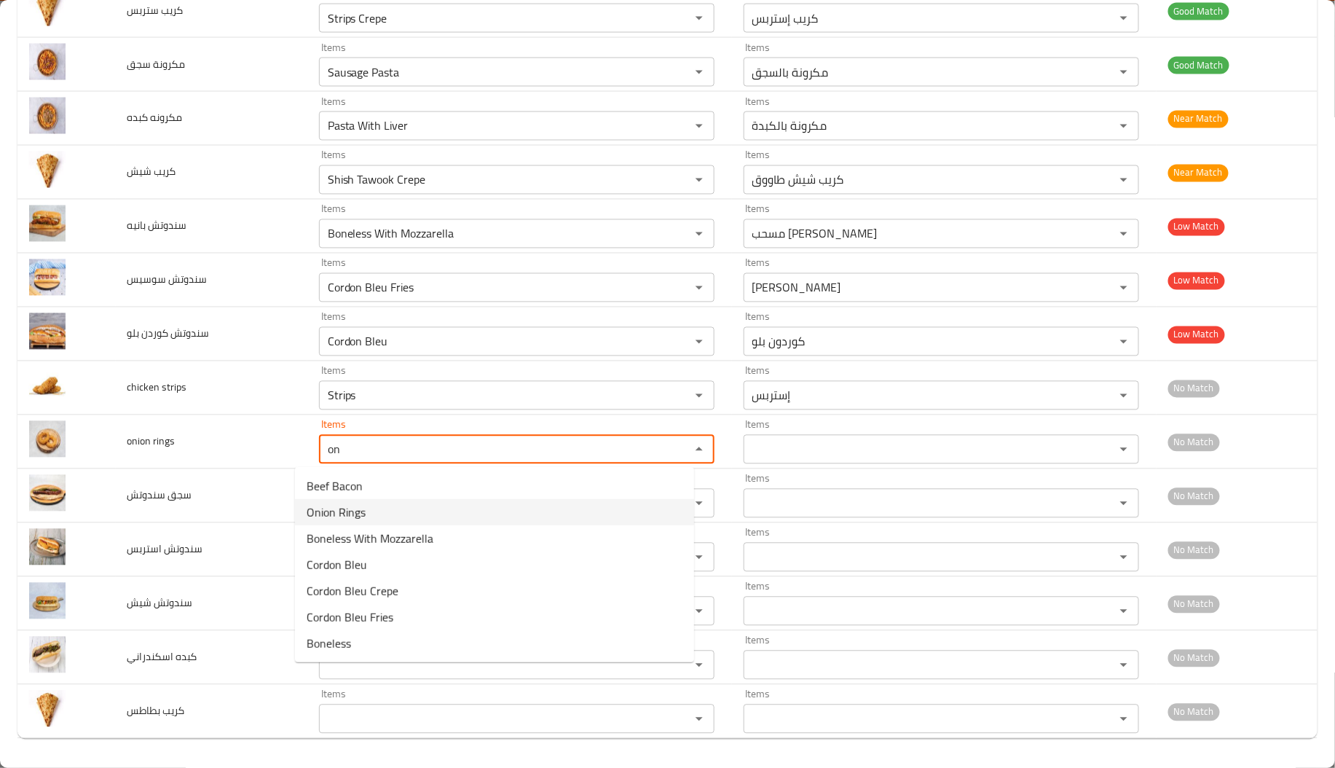
click at [340, 511] on span "Onion Rings" at bounding box center [336, 511] width 59 height 17
type rings "Onion Rings"
type rings-ar "حلقات بصل"
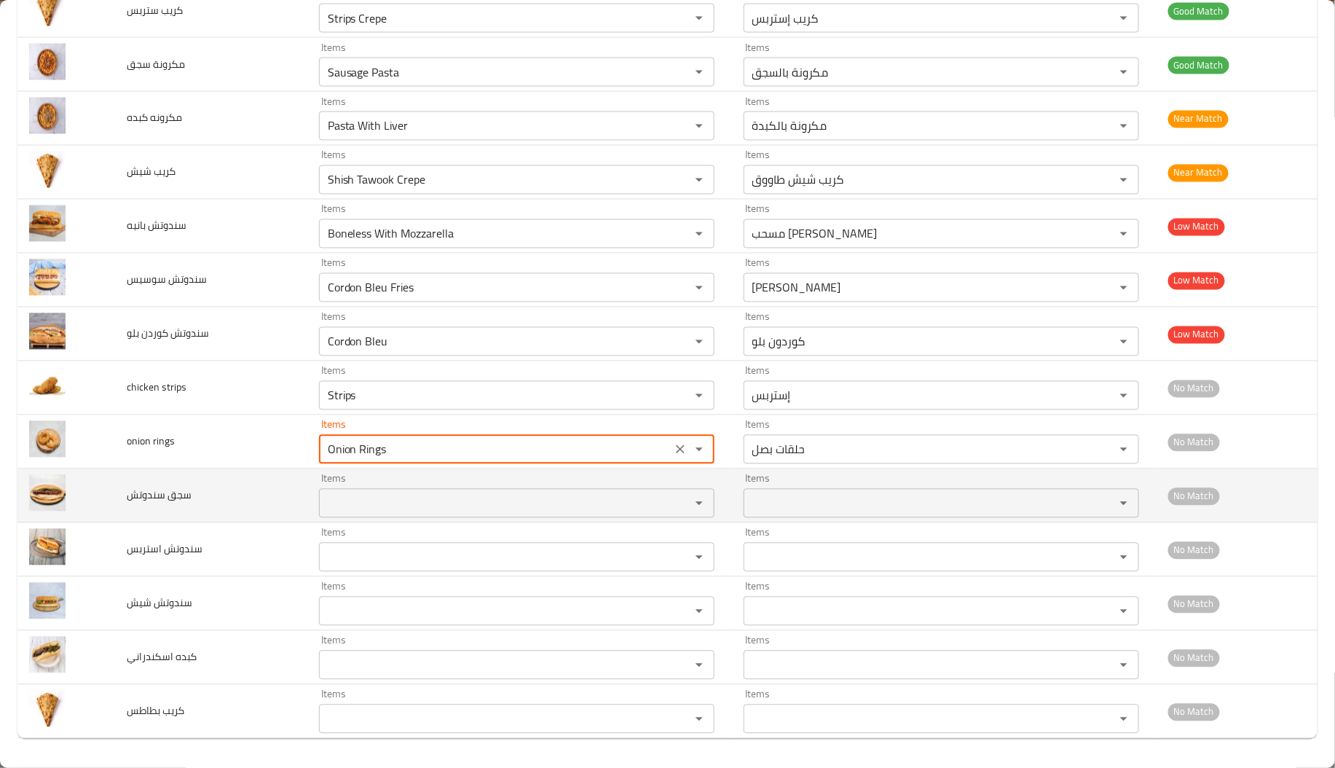
type rings "Onion Rings"
click at [323, 505] on سندوتش "Items" at bounding box center [495, 503] width 344 height 20
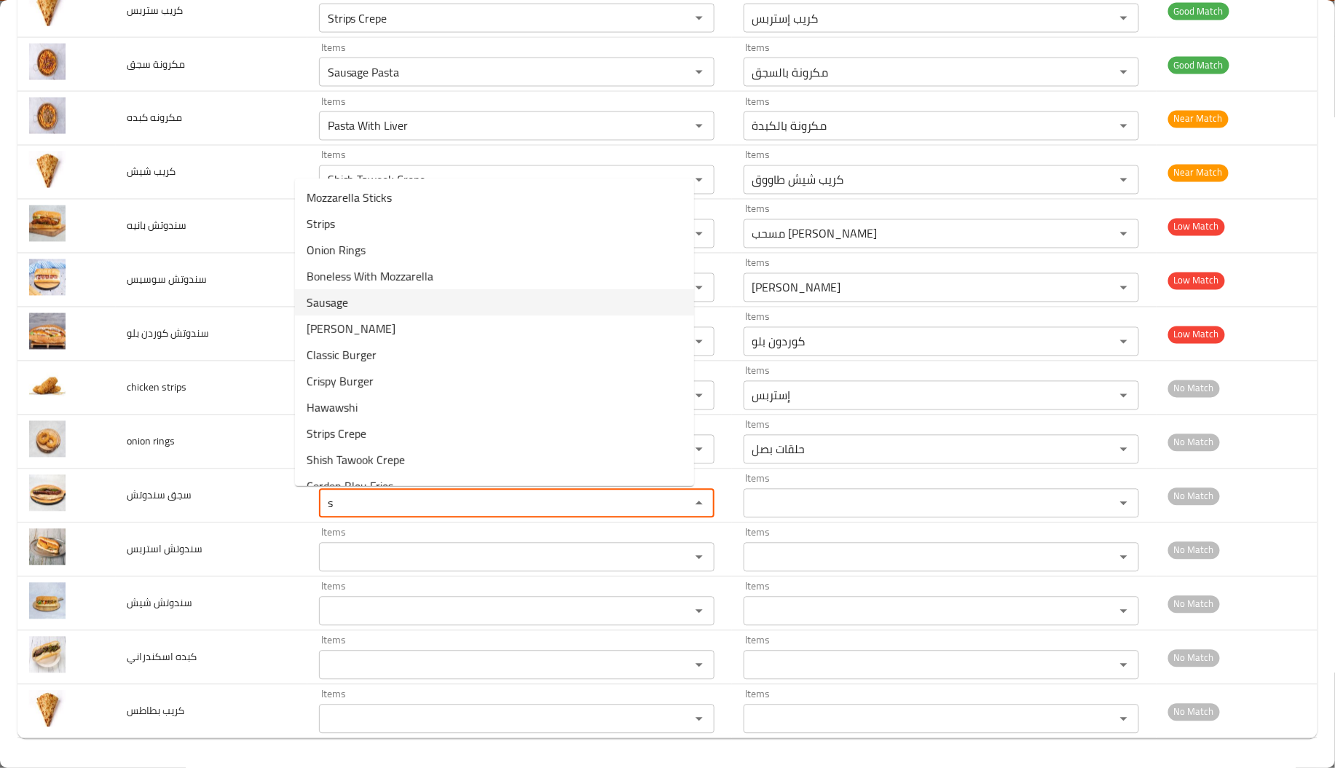
click at [368, 305] on سندوتش-option-4 "Sausage" at bounding box center [494, 302] width 399 height 26
type سندوتش "Sausage"
type سندوتش-ar "سجق"
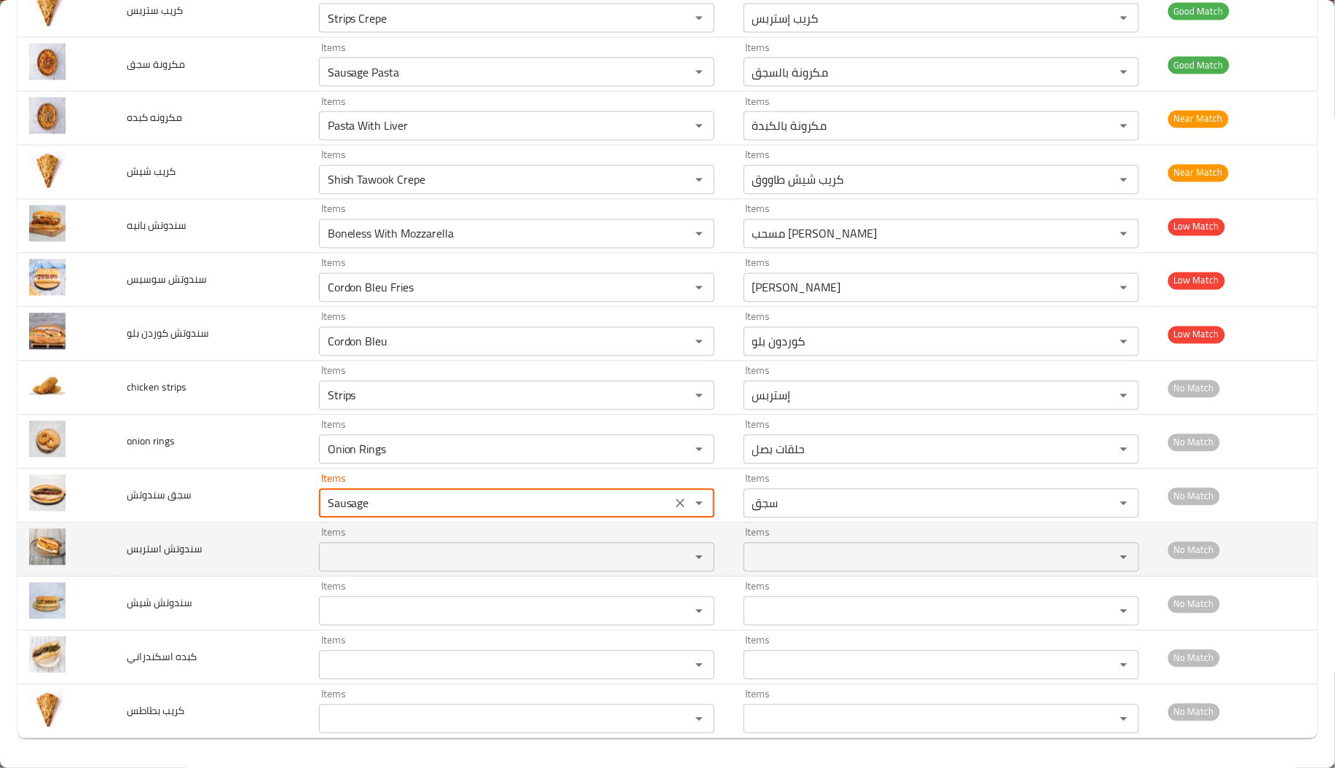
type سندوتش "Sausage"
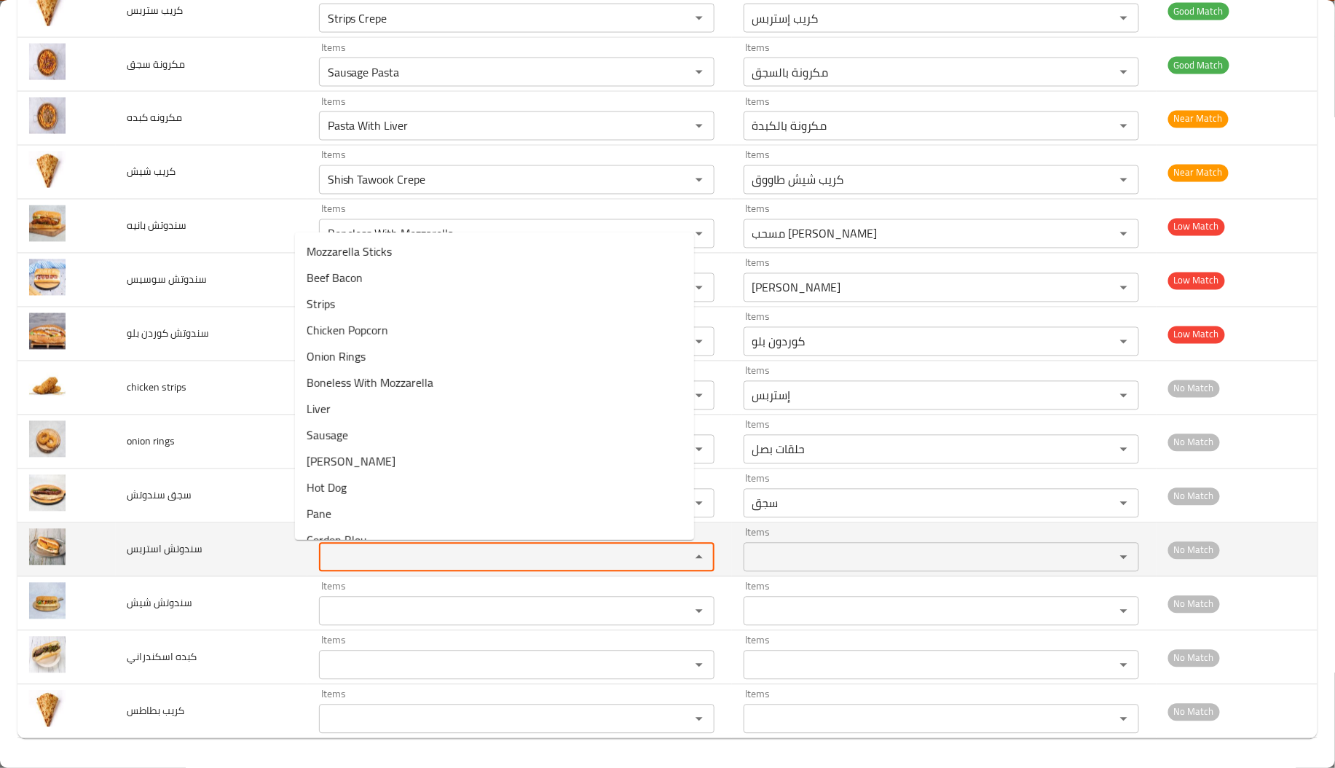
click at [323, 549] on استربس "Items" at bounding box center [495, 557] width 344 height 20
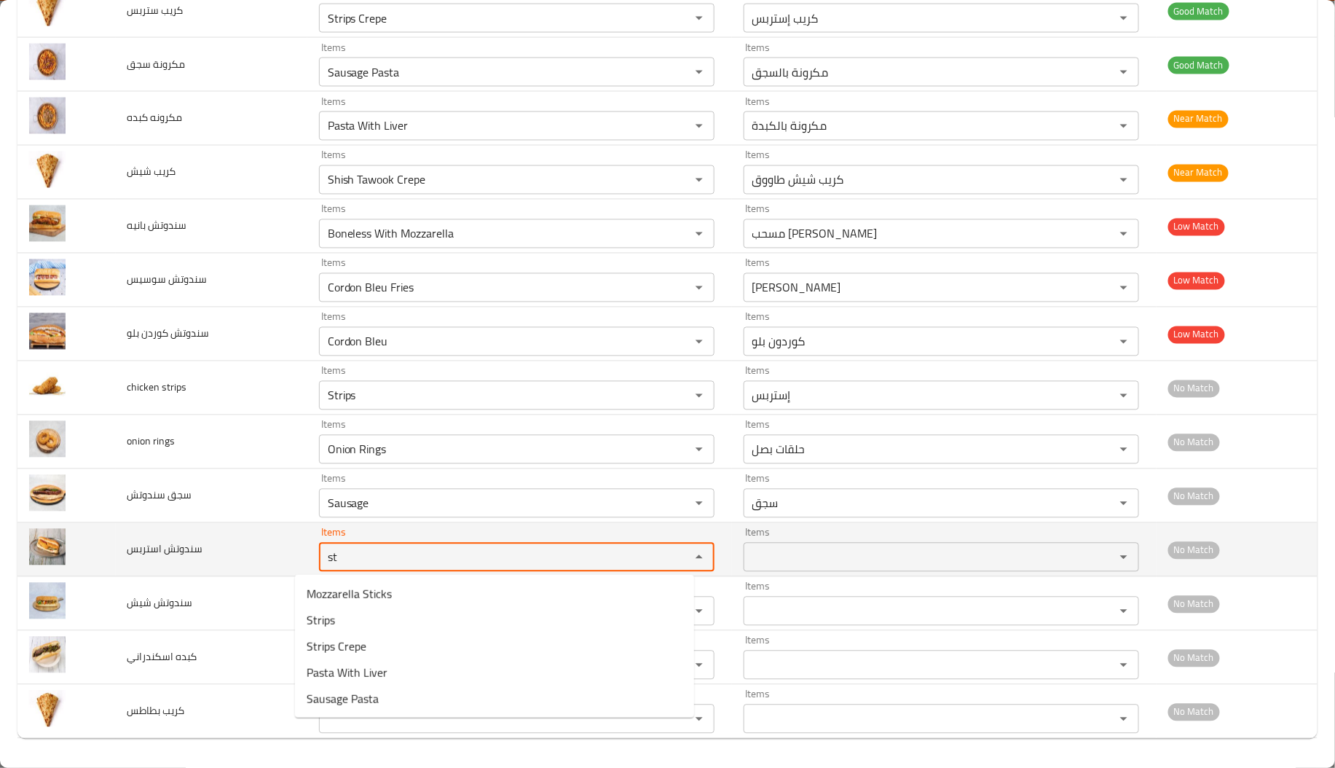
type استربس "s"
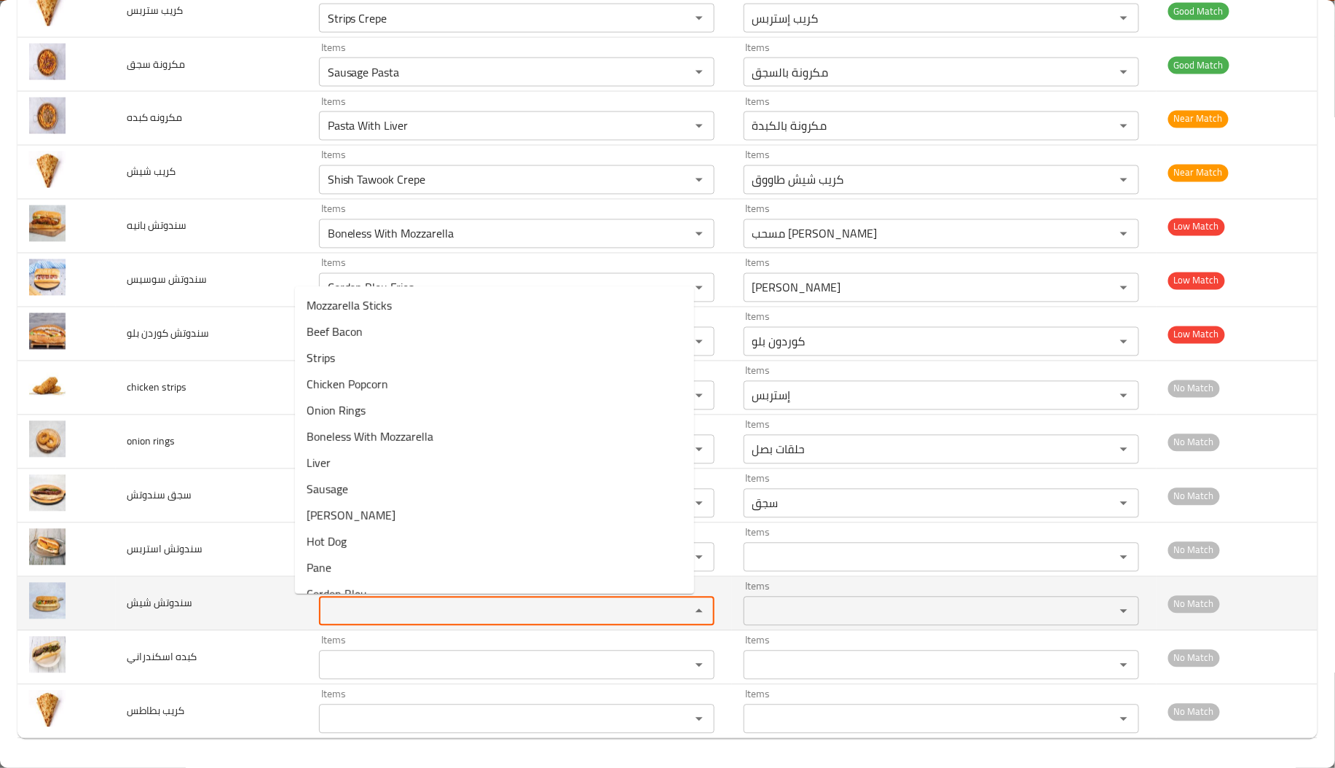
click at [381, 615] on شيش "Items" at bounding box center [495, 611] width 344 height 20
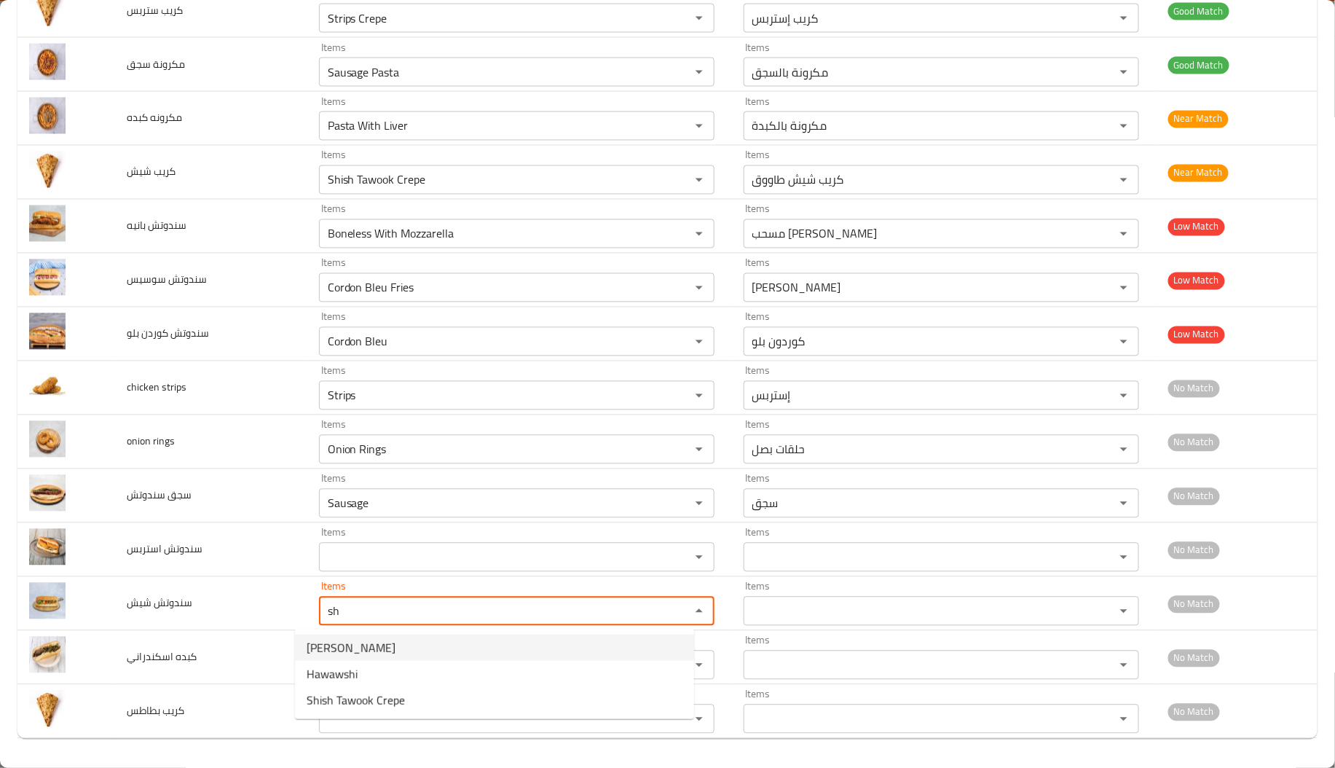
click at [362, 645] on span "Shish Tawook" at bounding box center [351, 647] width 89 height 17
type شيش "Shish Tawook"
type شيش-ar "شيش طاووق"
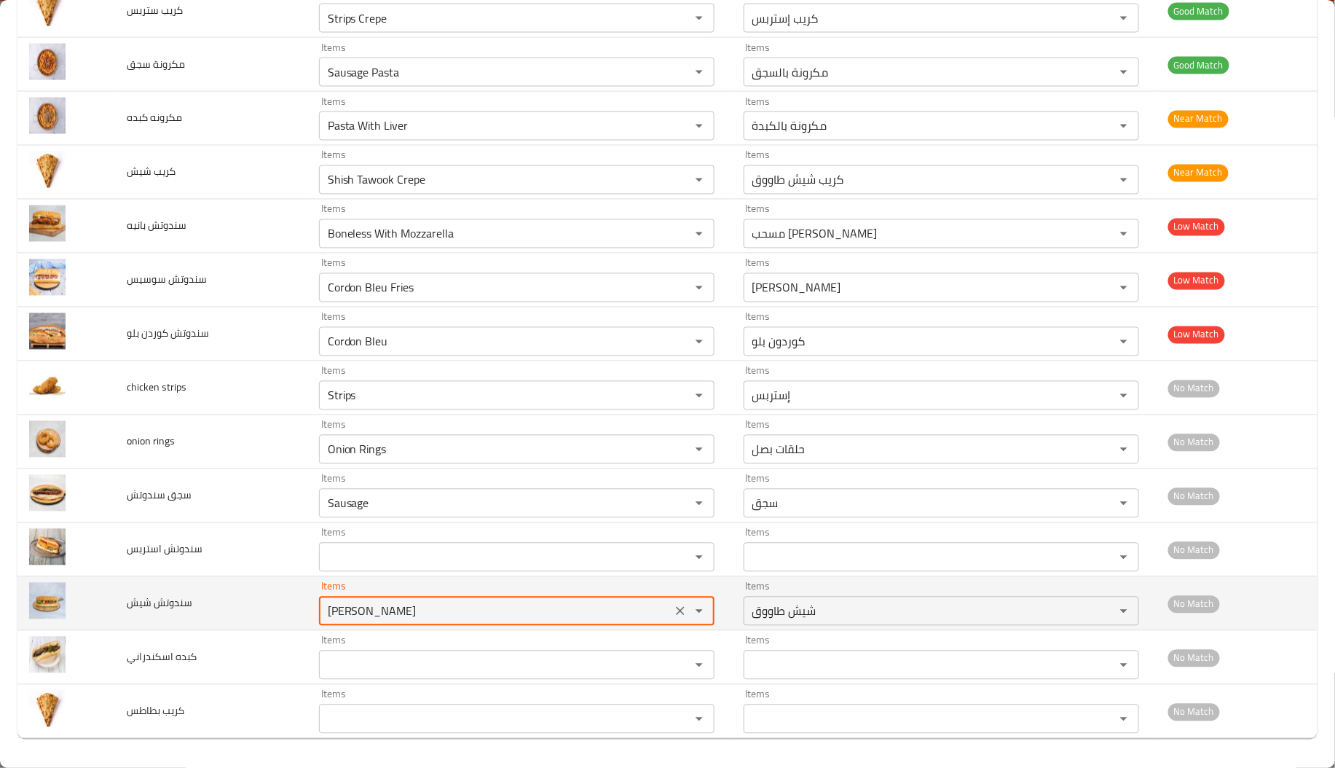
click at [432, 616] on شيش "Shish Tawook" at bounding box center [495, 611] width 344 height 20
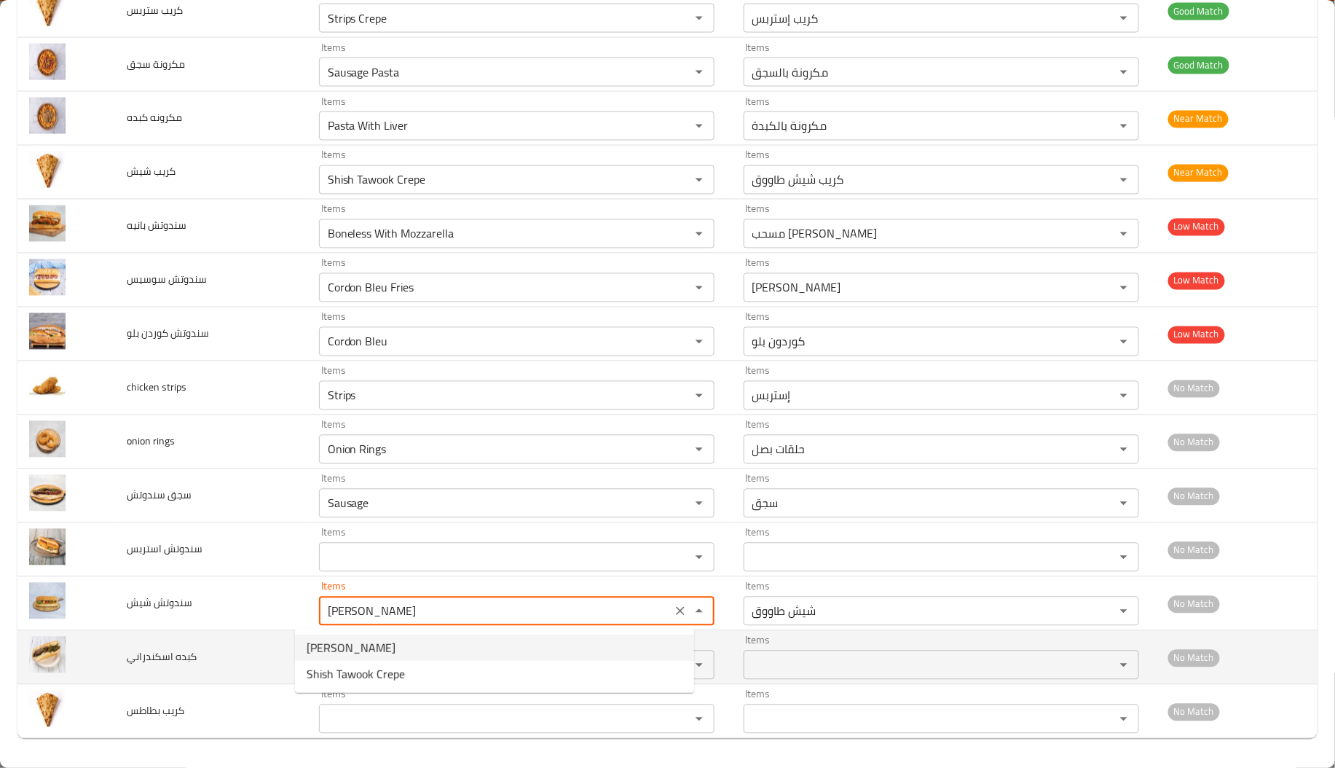
type شيش "Shish Tawook"
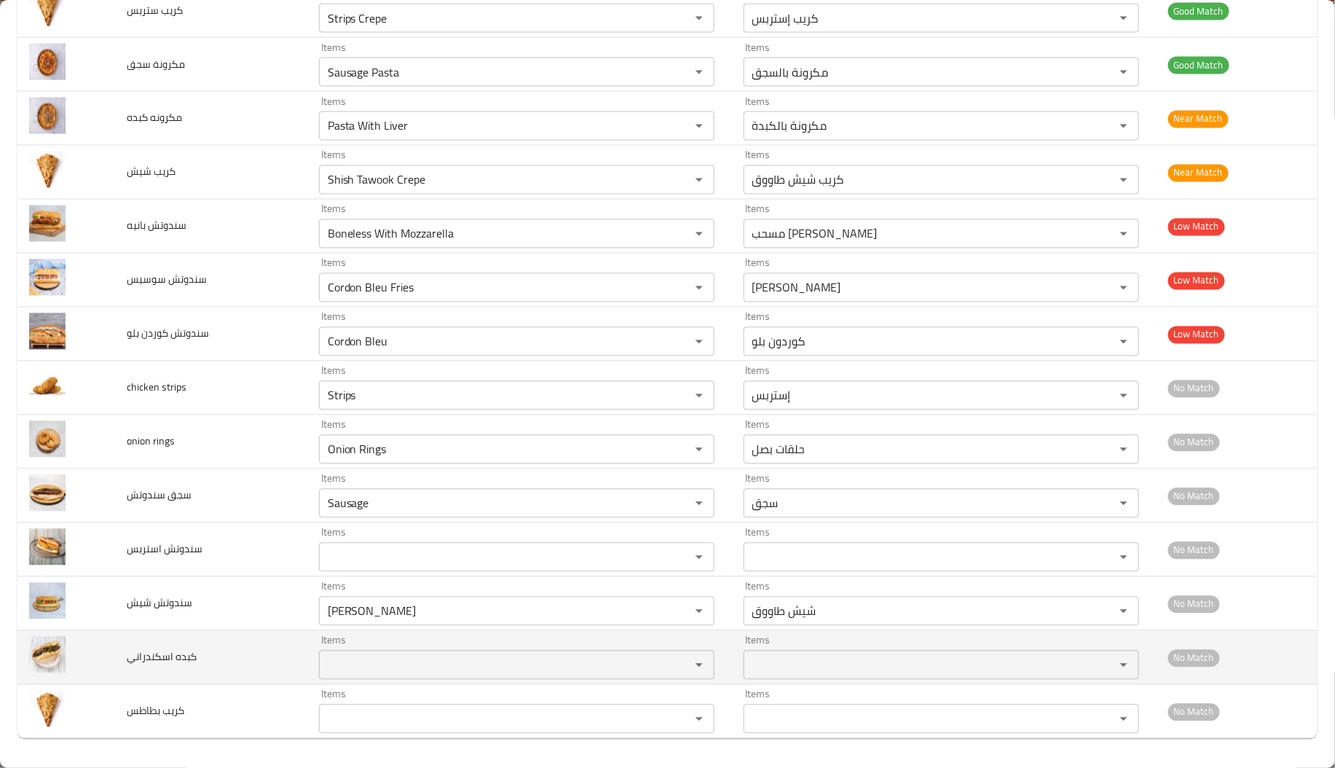
click at [158, 680] on td "كبده اسكندراني" at bounding box center [212, 658] width 192 height 54
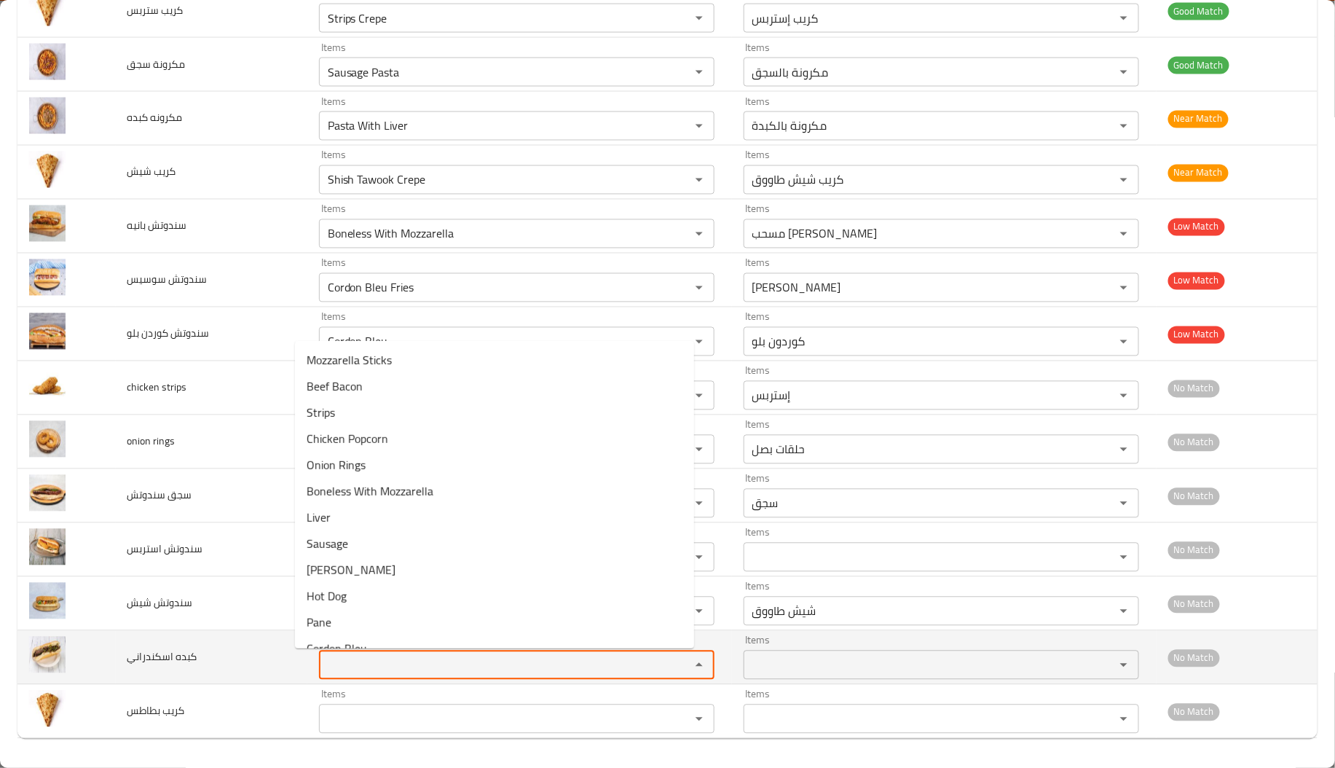
click at [323, 667] on اسكندراني "Items" at bounding box center [495, 665] width 344 height 20
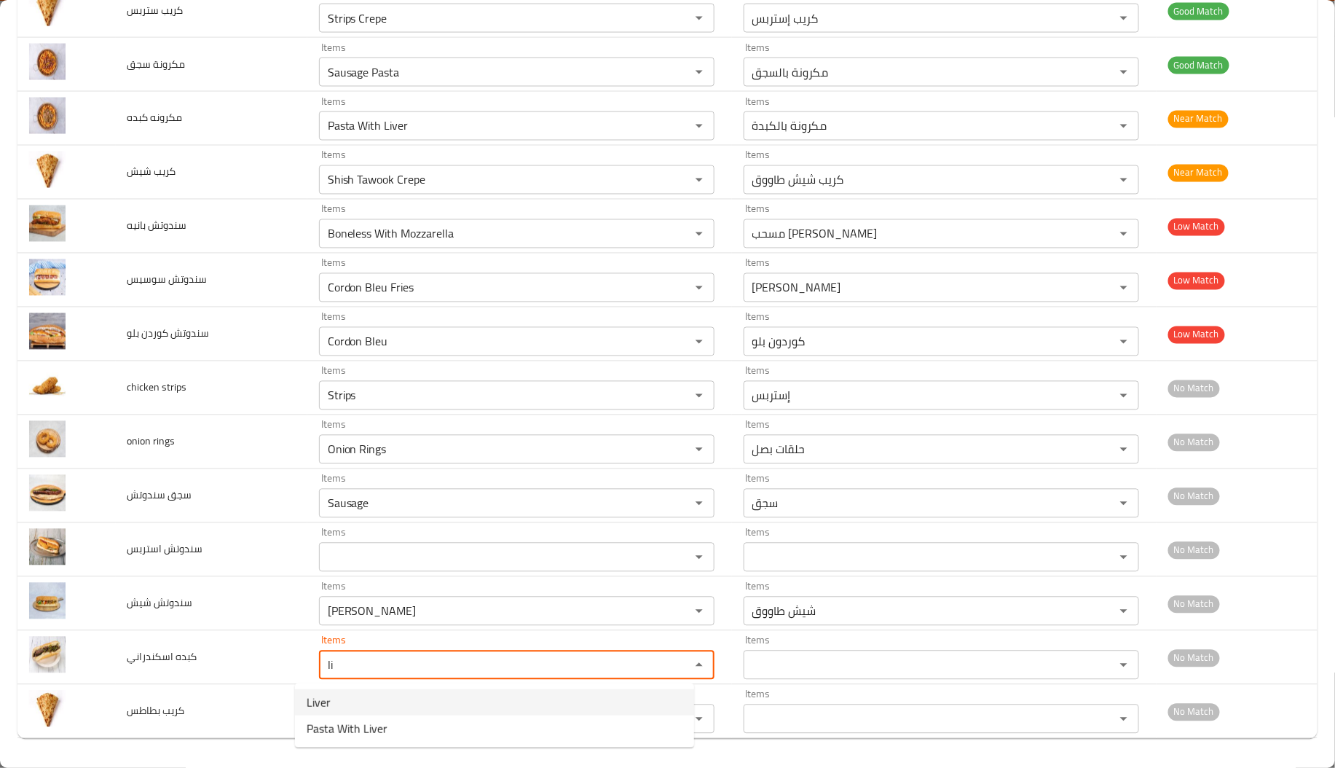
click at [334, 708] on اسكندراني-option-0 "Liver" at bounding box center [494, 702] width 399 height 26
type اسكندراني "Liver"
type اسكندراني-ar "كبدة"
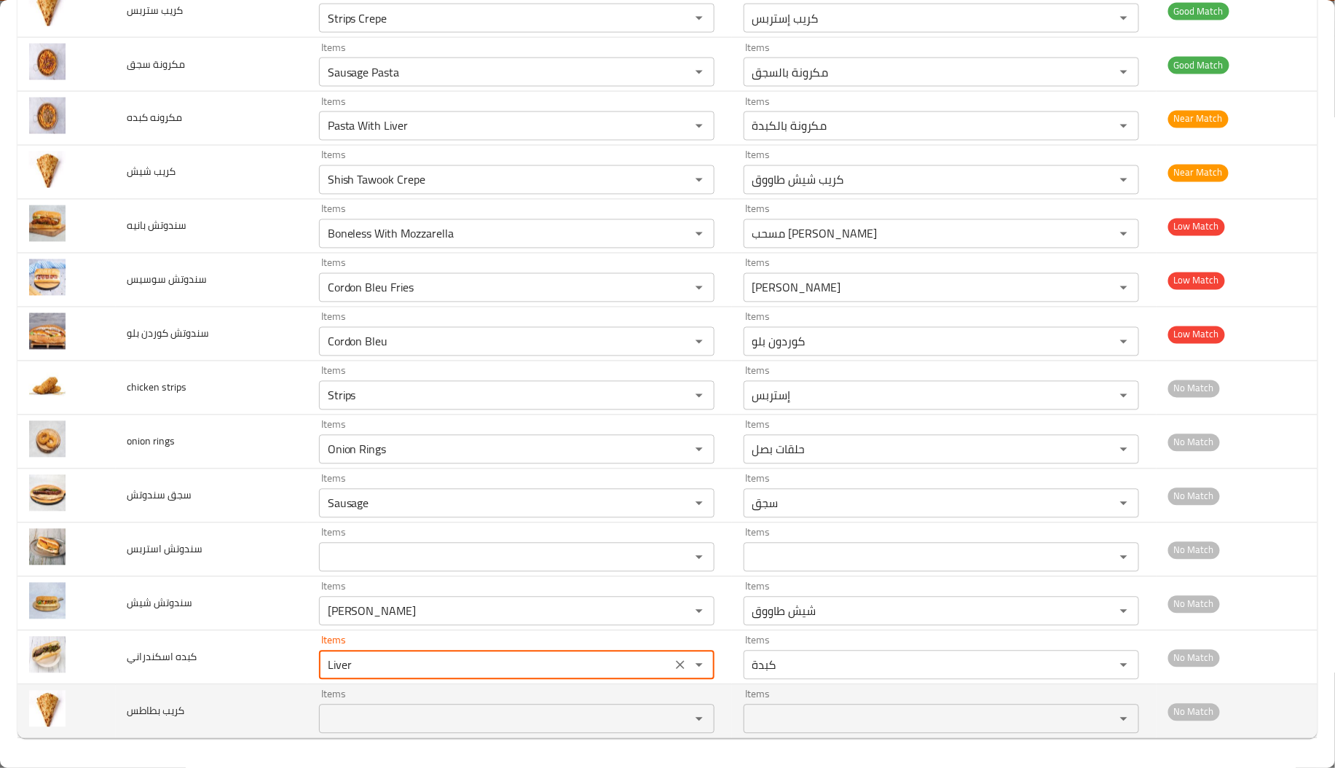
type اسكندراني "Liver"
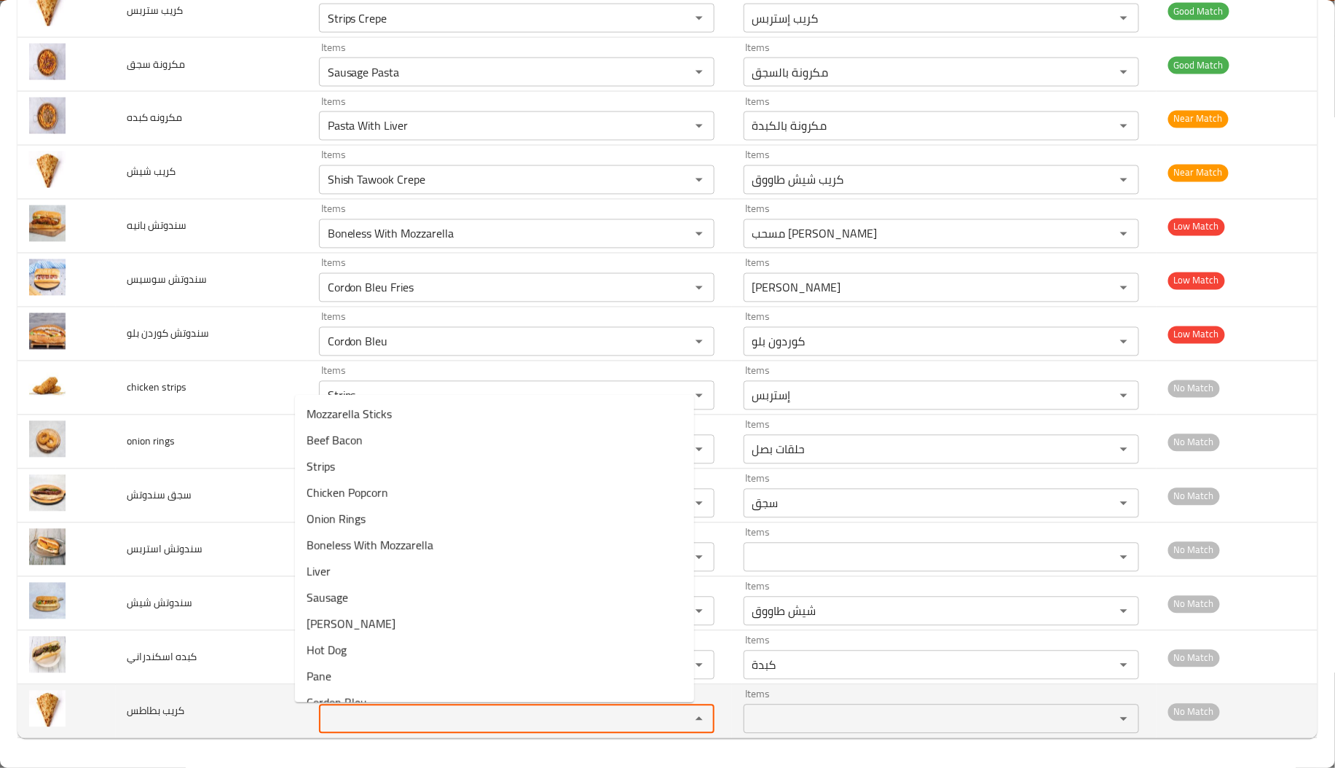
click at [334, 709] on بطاطس "Items" at bounding box center [495, 719] width 344 height 20
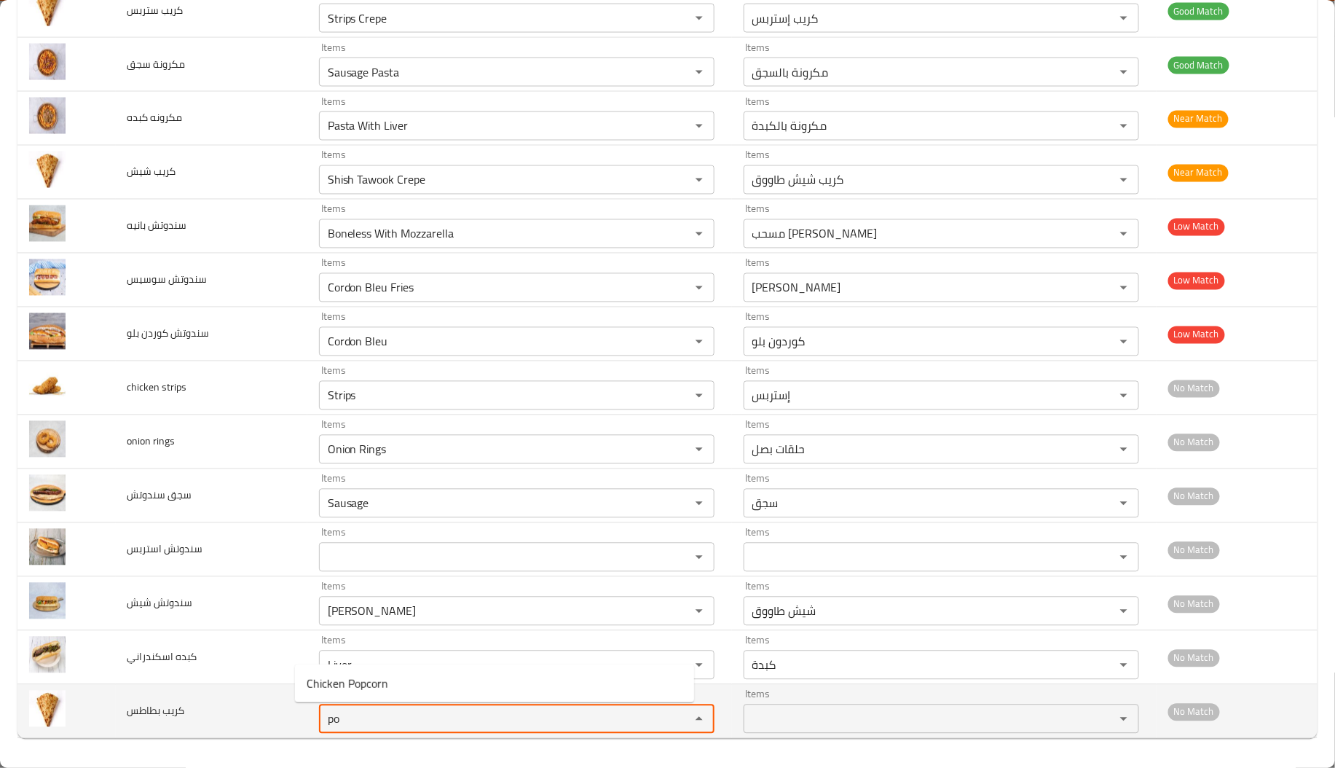
type بطاطس "p"
type بطاطس "f"
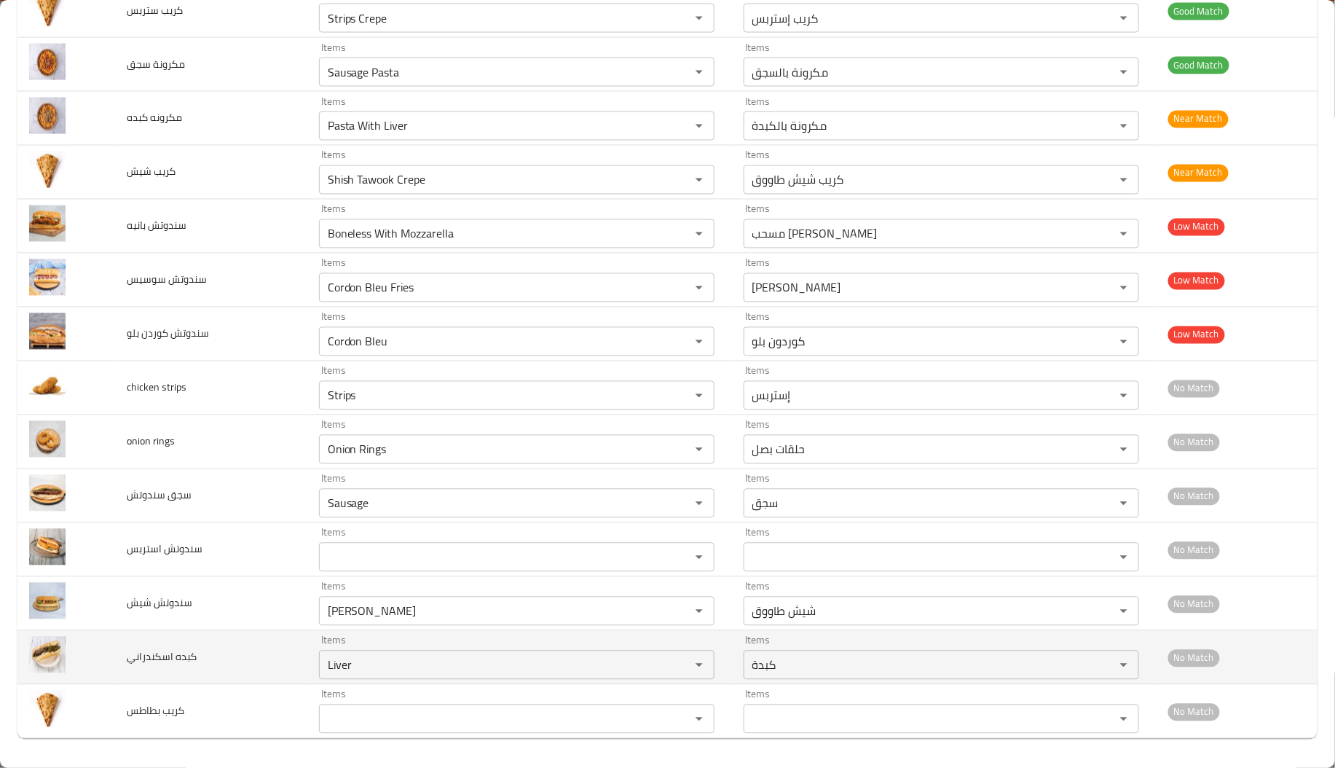
click at [190, 642] on td "كبده اسكندراني" at bounding box center [212, 658] width 192 height 54
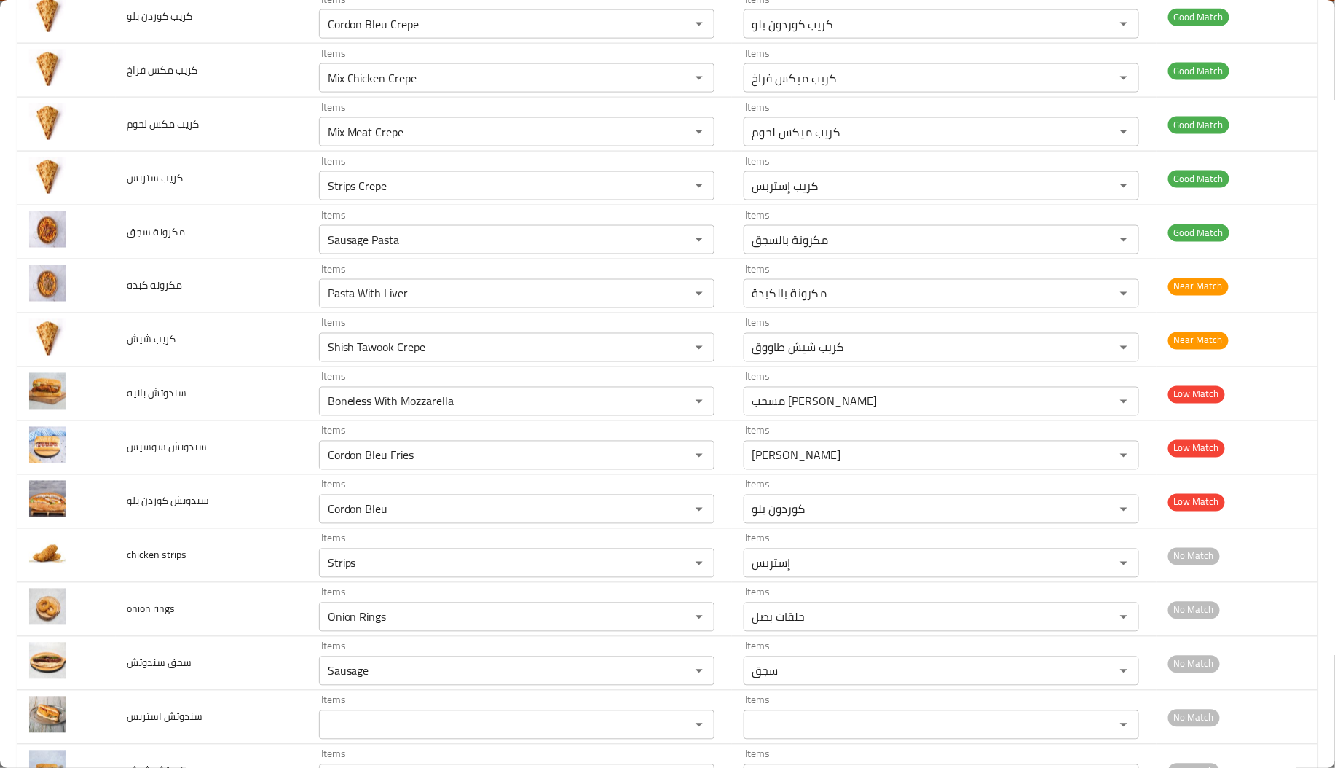
scroll to position [766, 0]
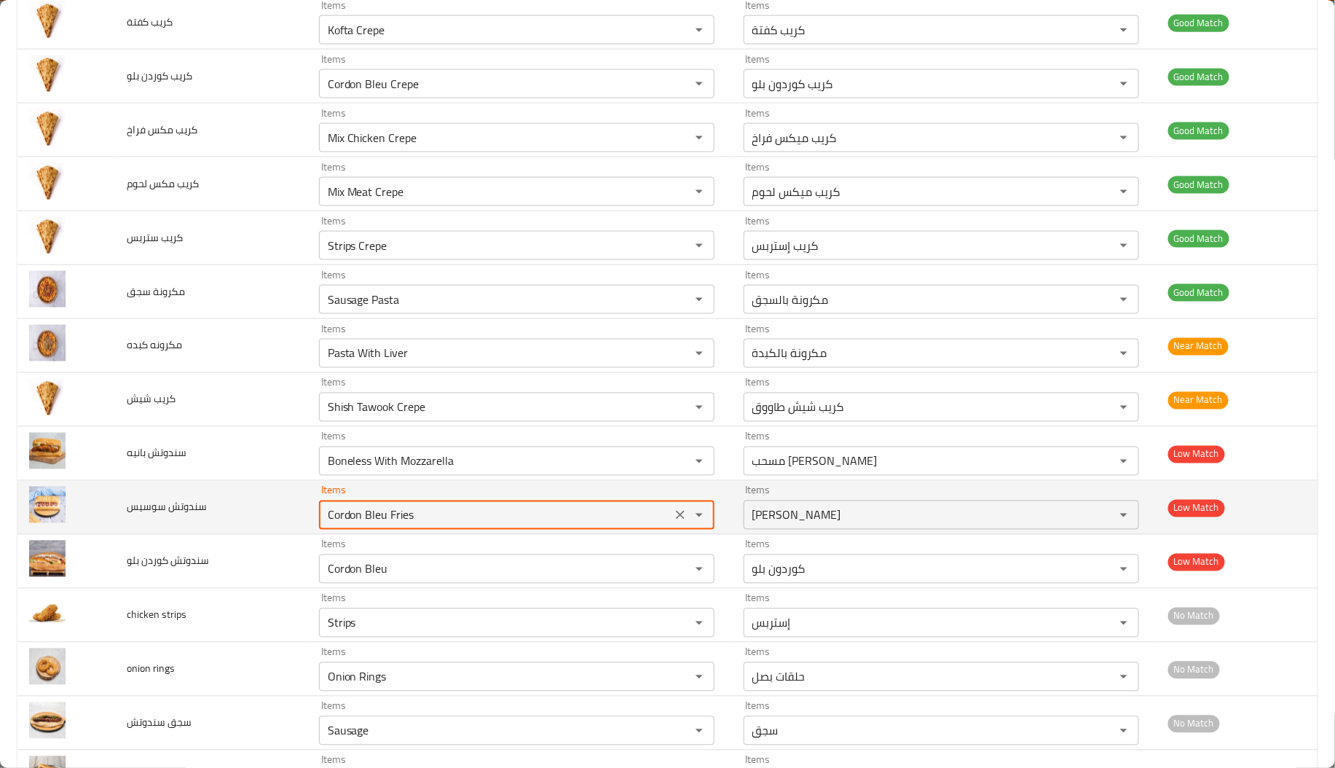
click at [407, 525] on سوسيس "Cordon Bleu Fries" at bounding box center [495, 515] width 344 height 20
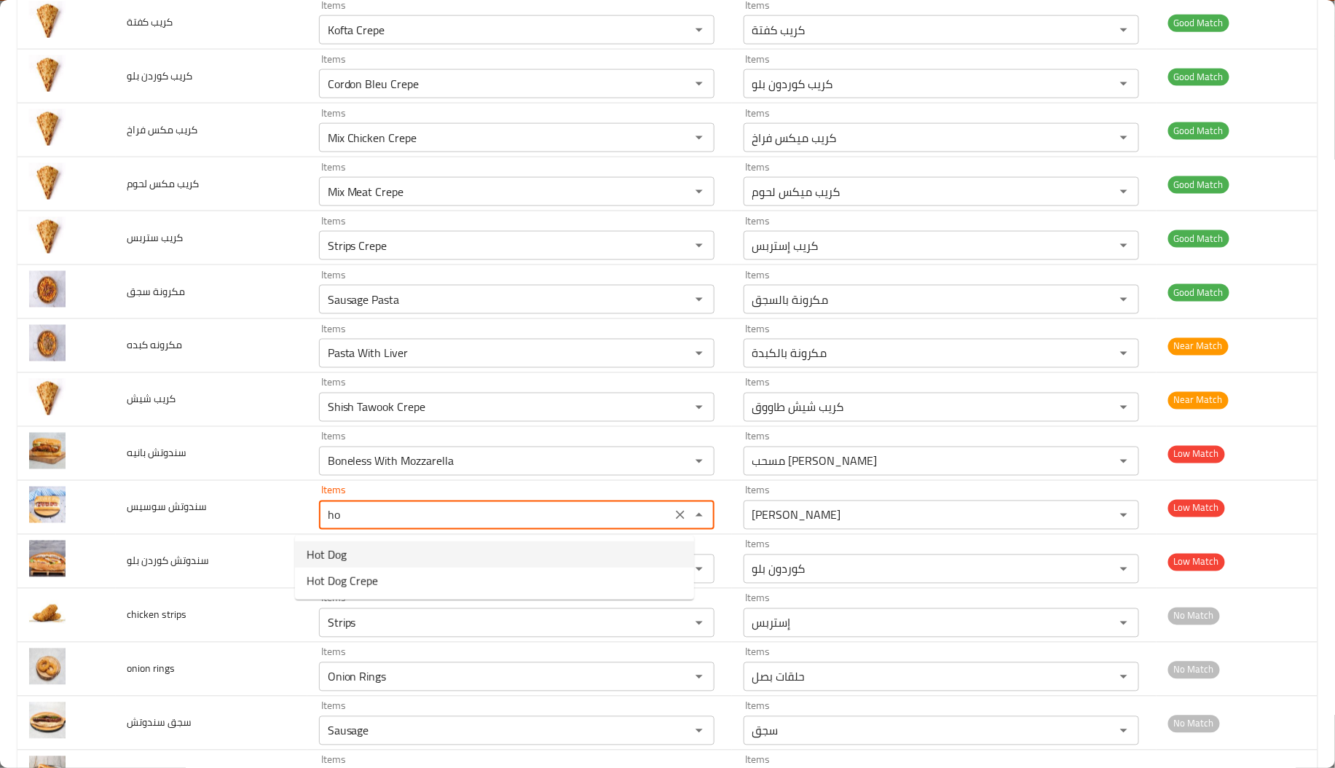
click at [356, 564] on سوسيس-option-0 "Hot Dog" at bounding box center [494, 554] width 399 height 26
type سوسيس "Hot Dog"
type سوسيس-ar "سوسيس"
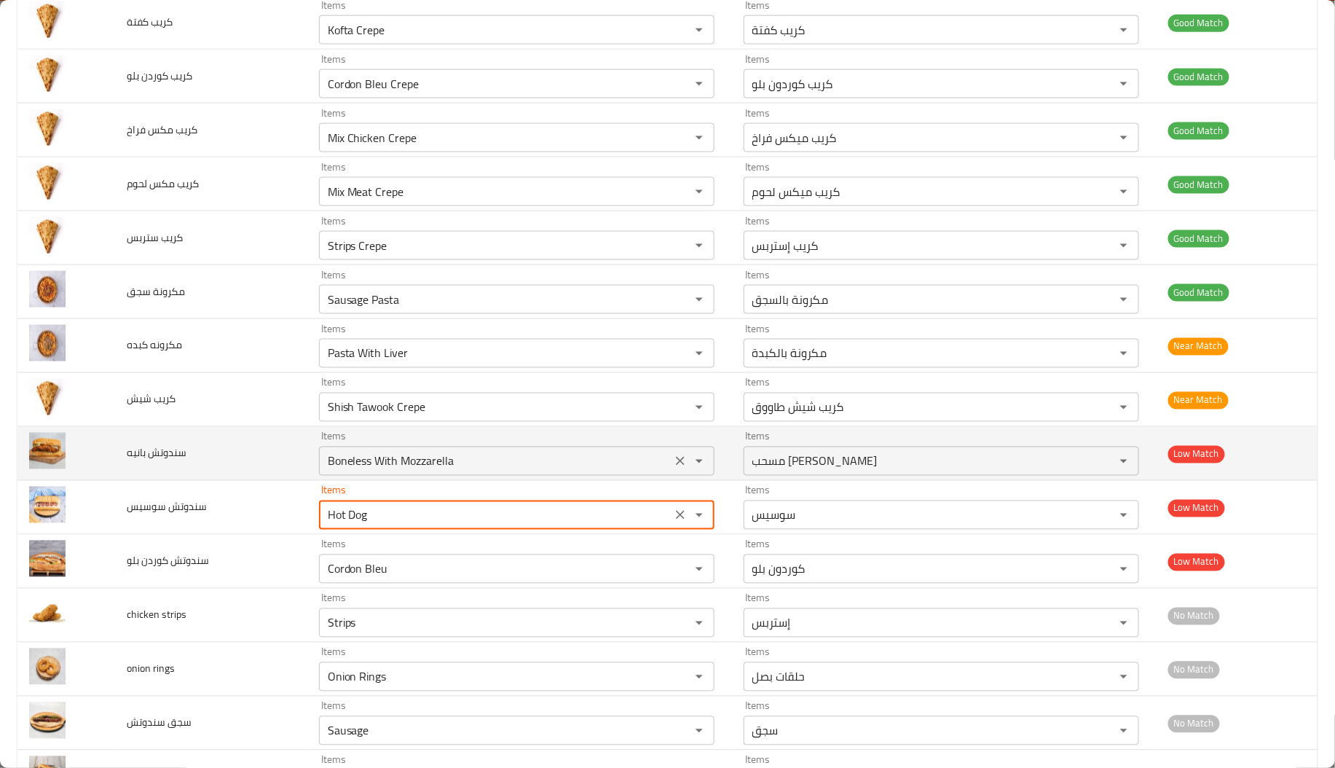
type سوسيس "Hot Dog"
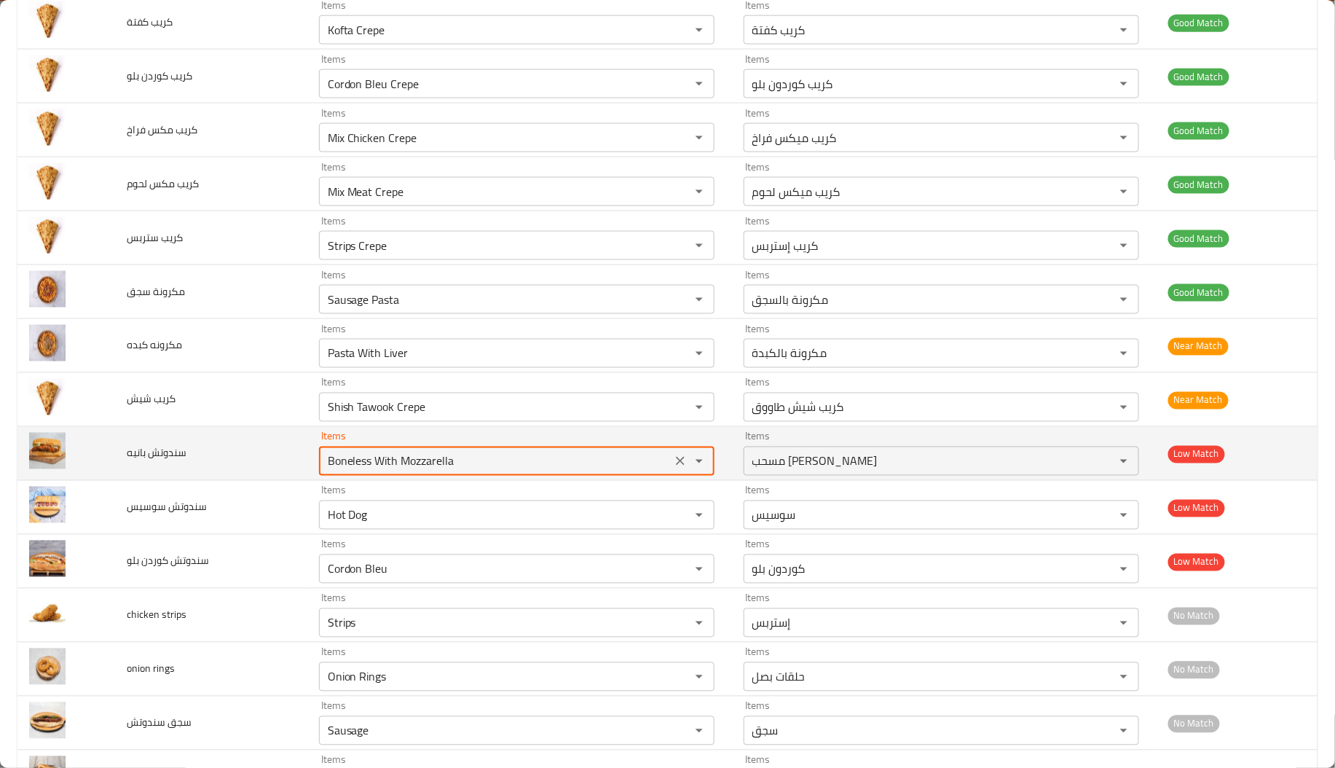
click at [442, 467] on بانيه "Boneless With Mozzarella" at bounding box center [495, 461] width 344 height 20
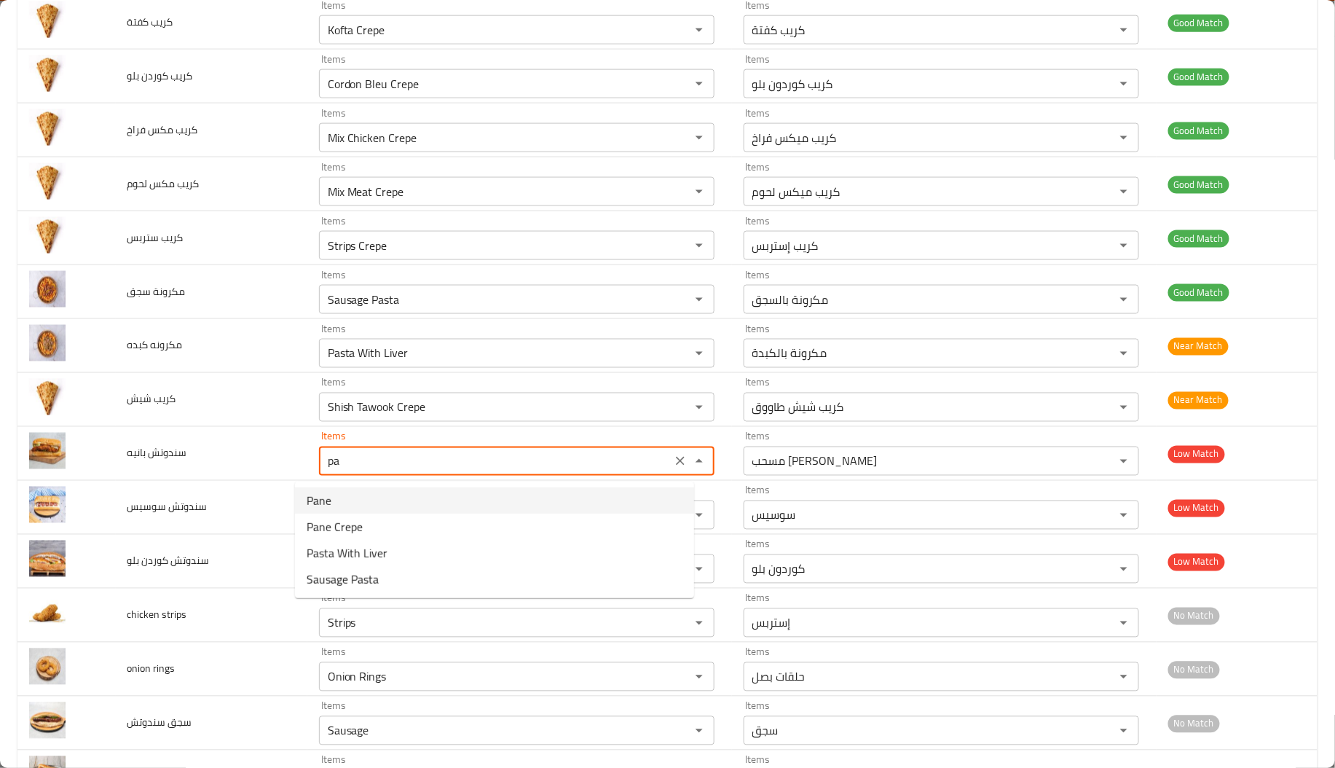
click at [379, 498] on بانيه-option-0 "Pane" at bounding box center [494, 500] width 399 height 26
type بانيه "Pane"
type بانيه-ar "بانيه"
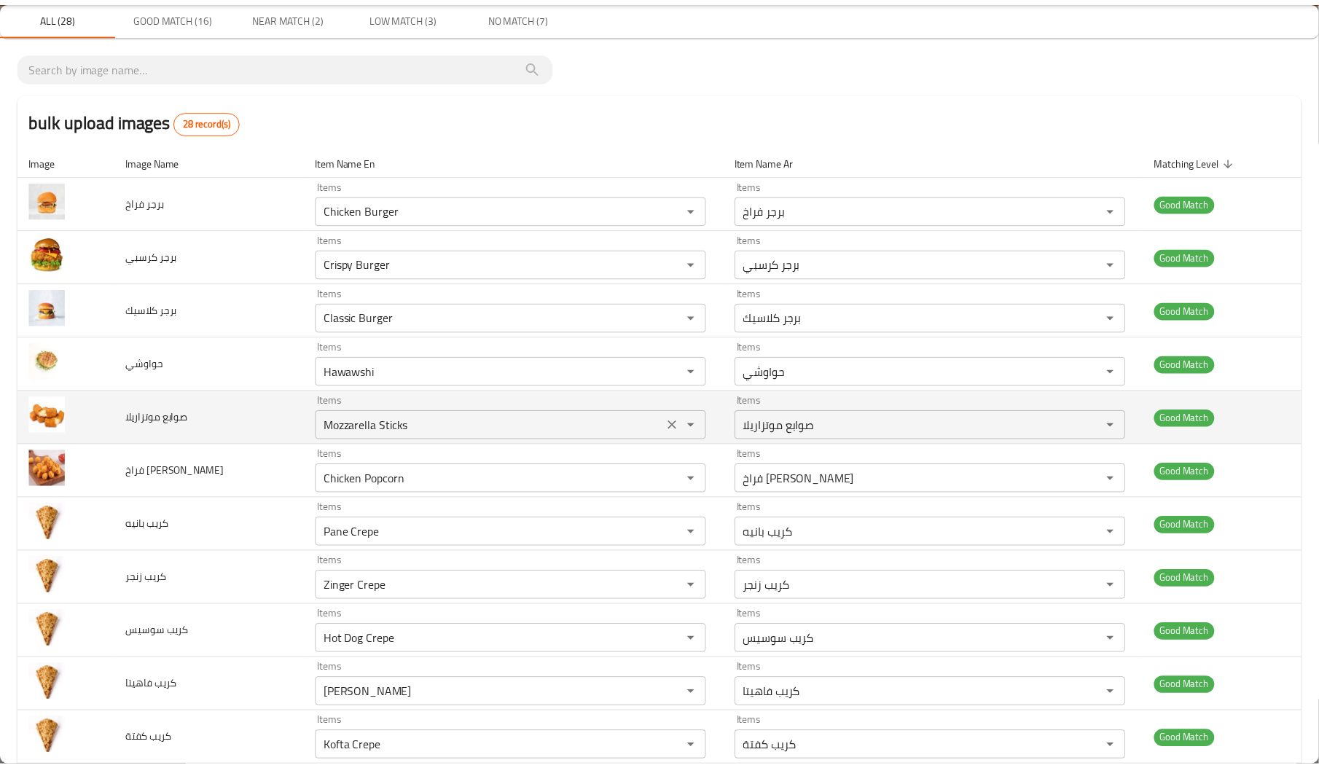
scroll to position [0, 0]
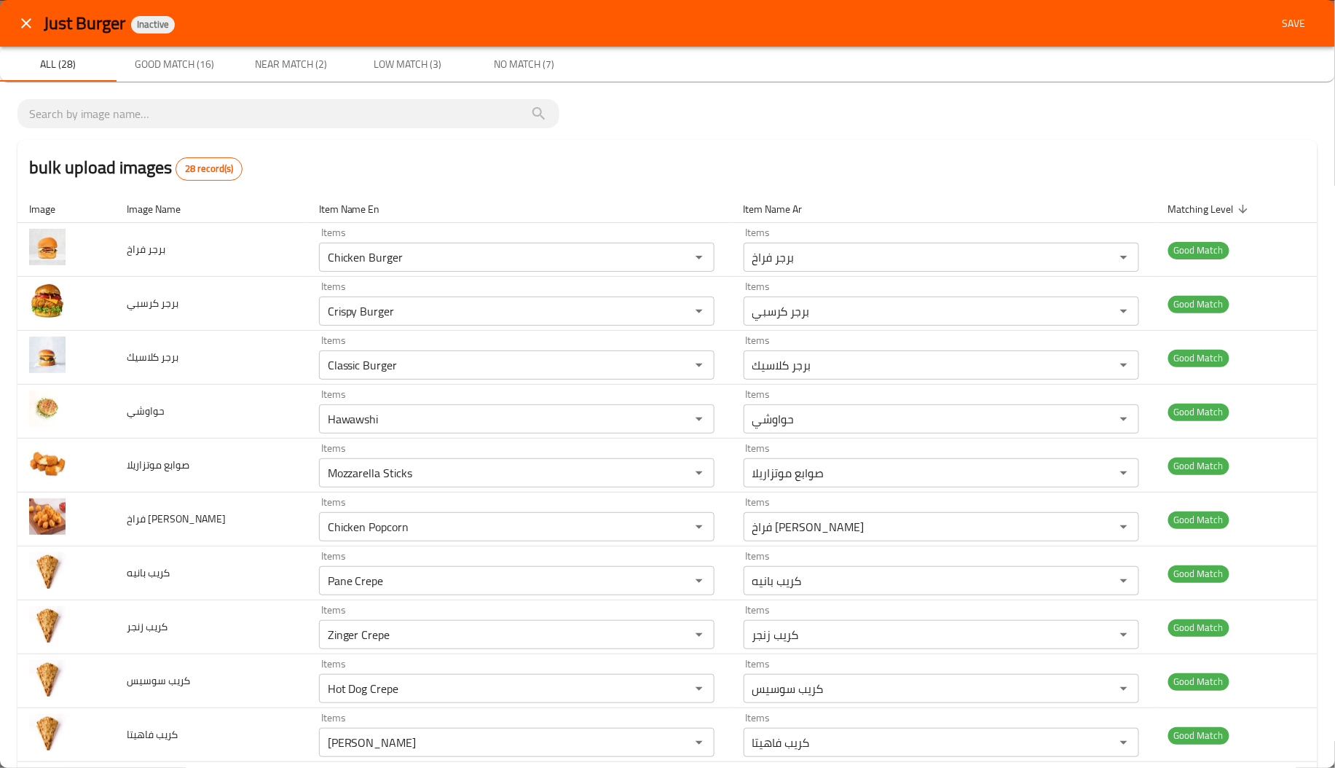
type بانيه "Pane"
click at [1274, 10] on button "Save" at bounding box center [1294, 23] width 47 height 27
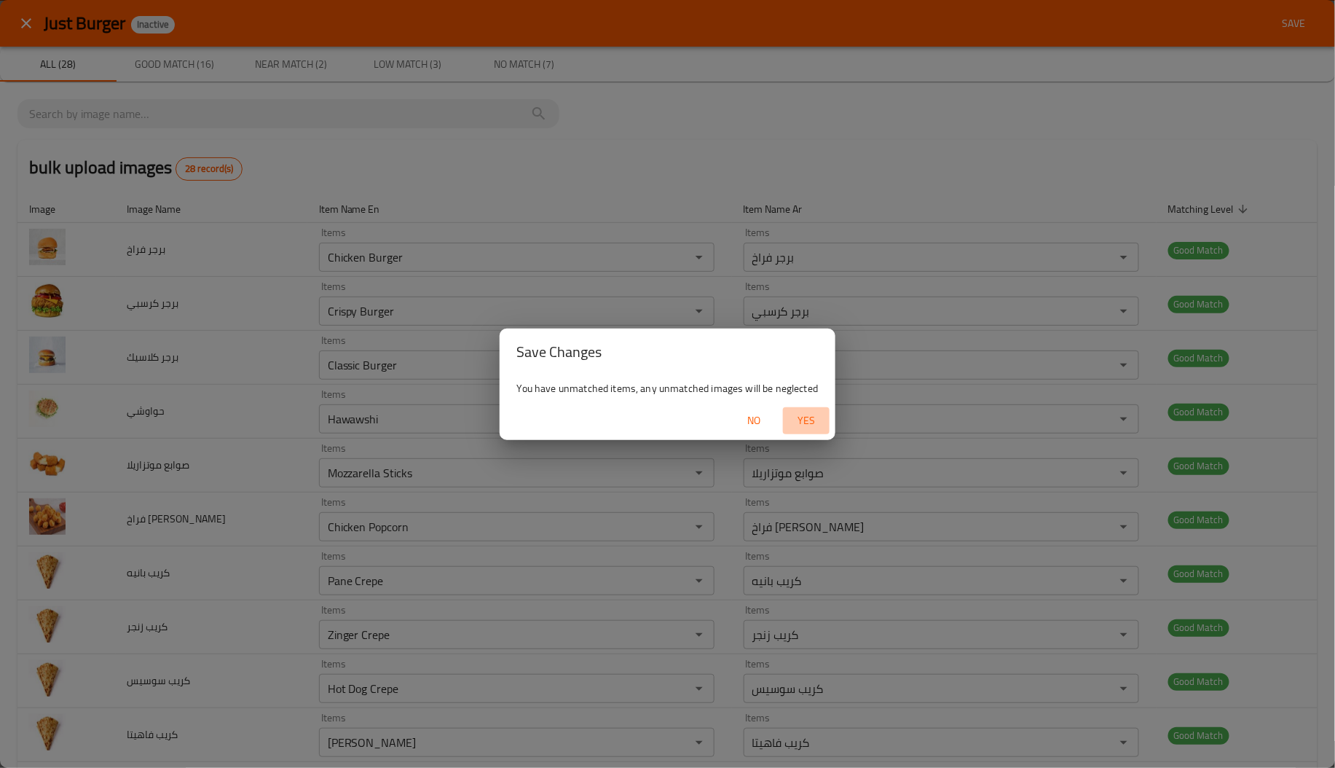
click at [810, 418] on span "Yes" at bounding box center [806, 421] width 35 height 18
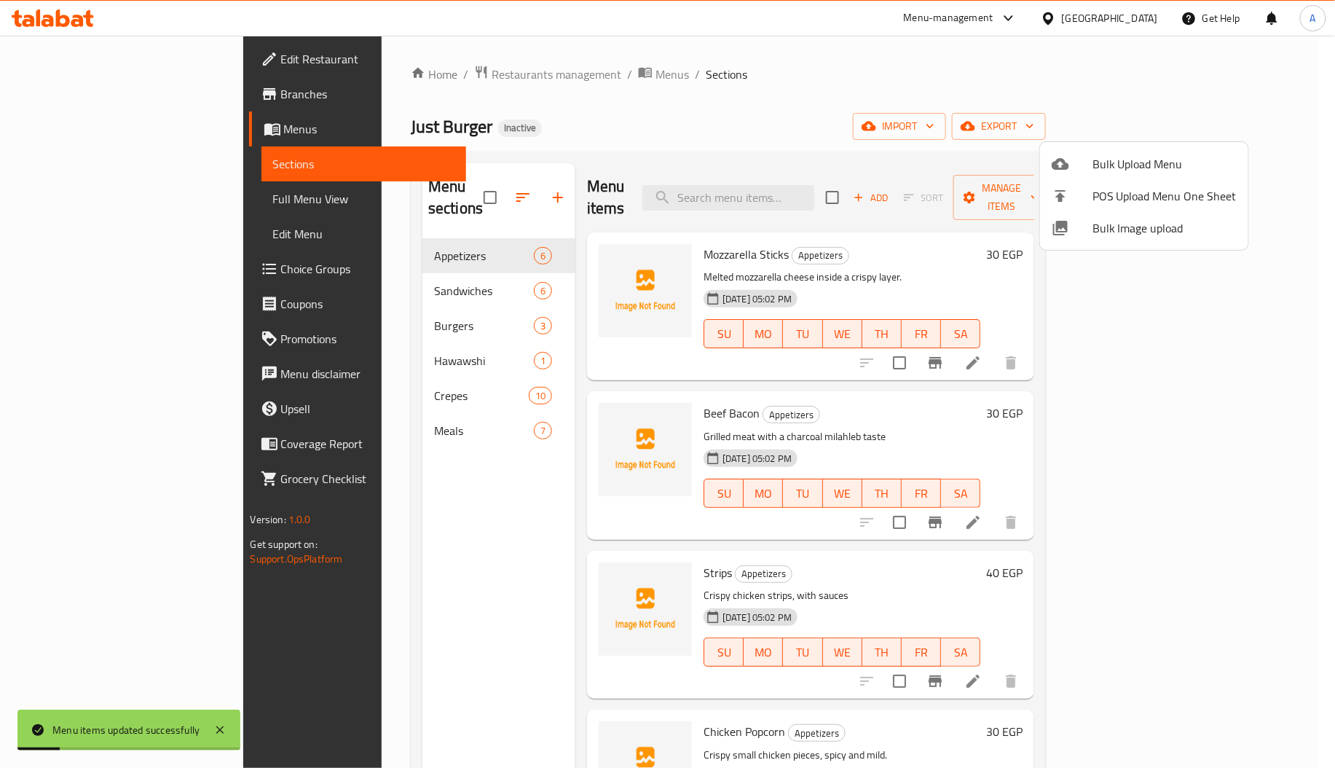
click at [346, 284] on div at bounding box center [667, 384] width 1335 height 768
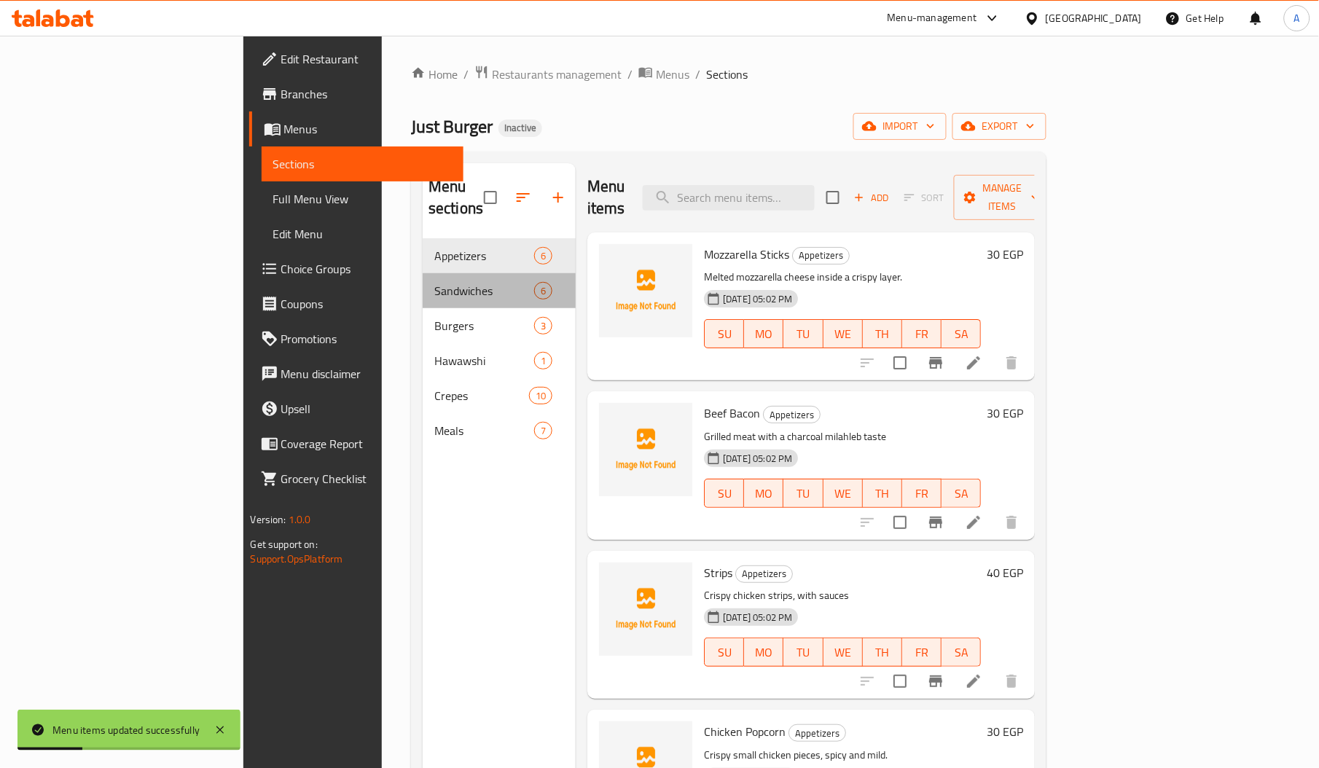
click at [423, 284] on div "Sandwiches 6" at bounding box center [499, 290] width 153 height 35
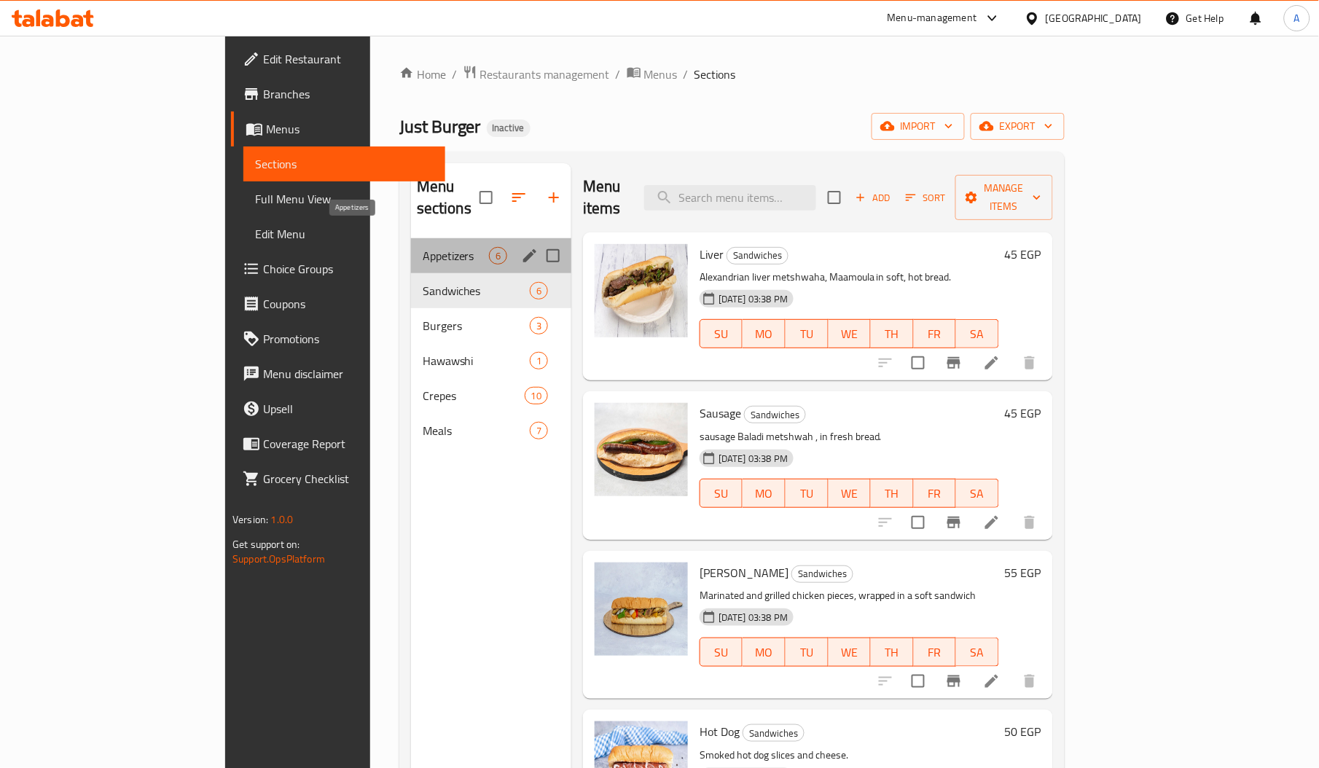
click at [423, 247] on span "Appetizers" at bounding box center [456, 255] width 66 height 17
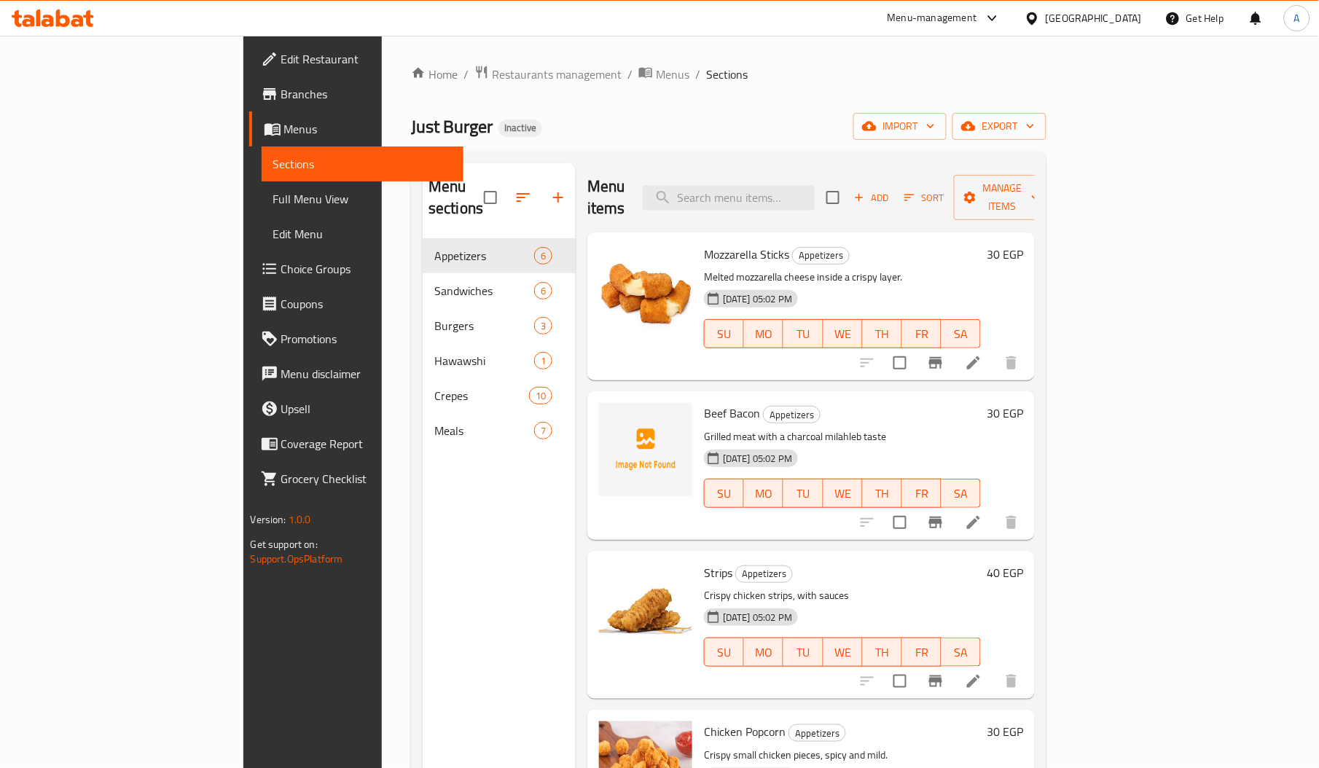
click at [704, 402] on span "Beef Bacon" at bounding box center [732, 413] width 56 height 22
copy h6 "Bacon"
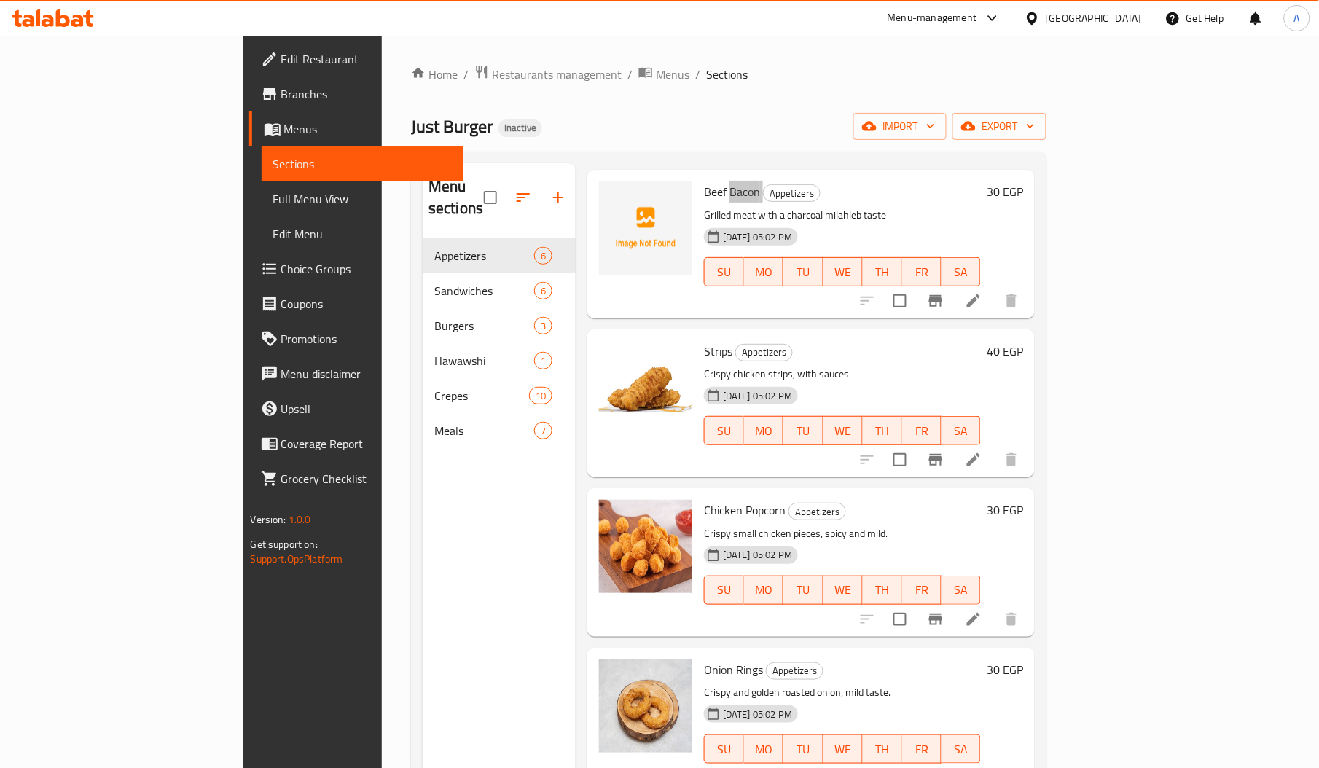
scroll to position [205, 0]
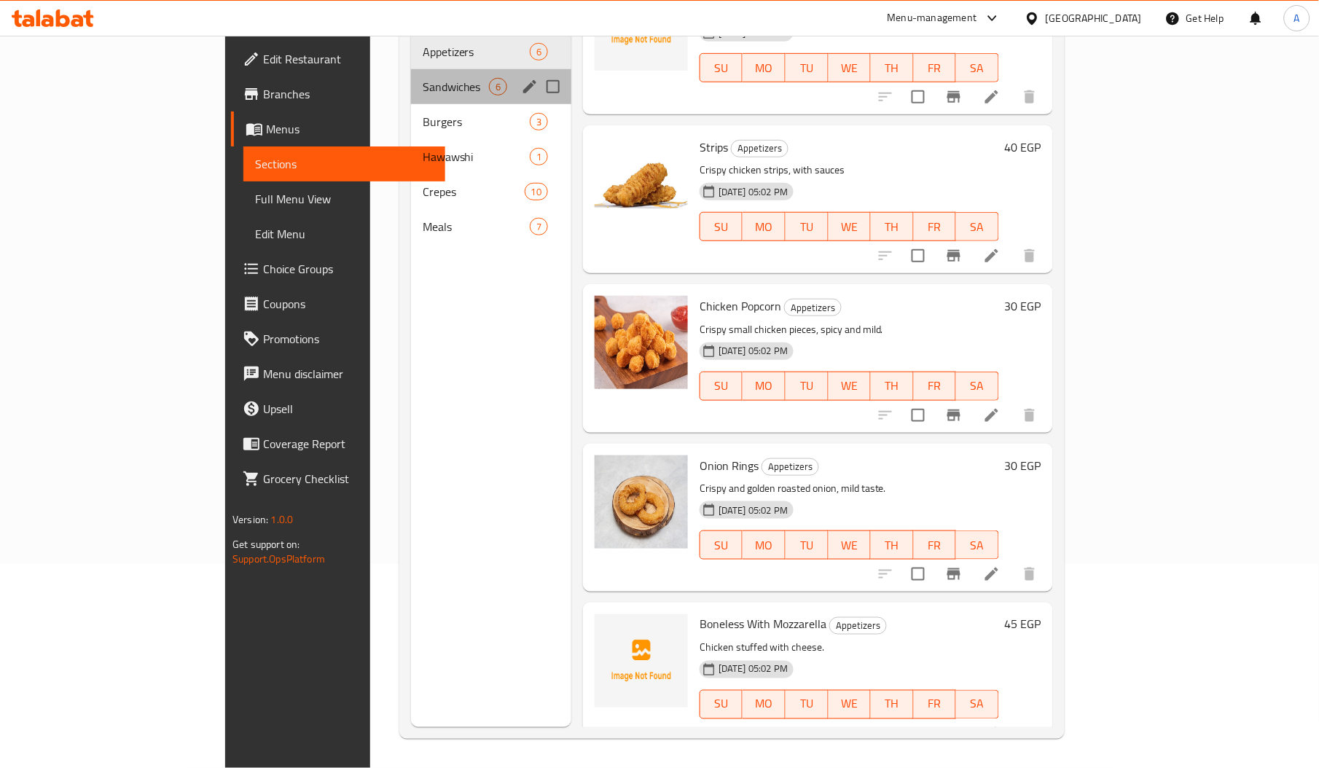
click at [411, 77] on div "Sandwiches 6" at bounding box center [491, 86] width 160 height 35
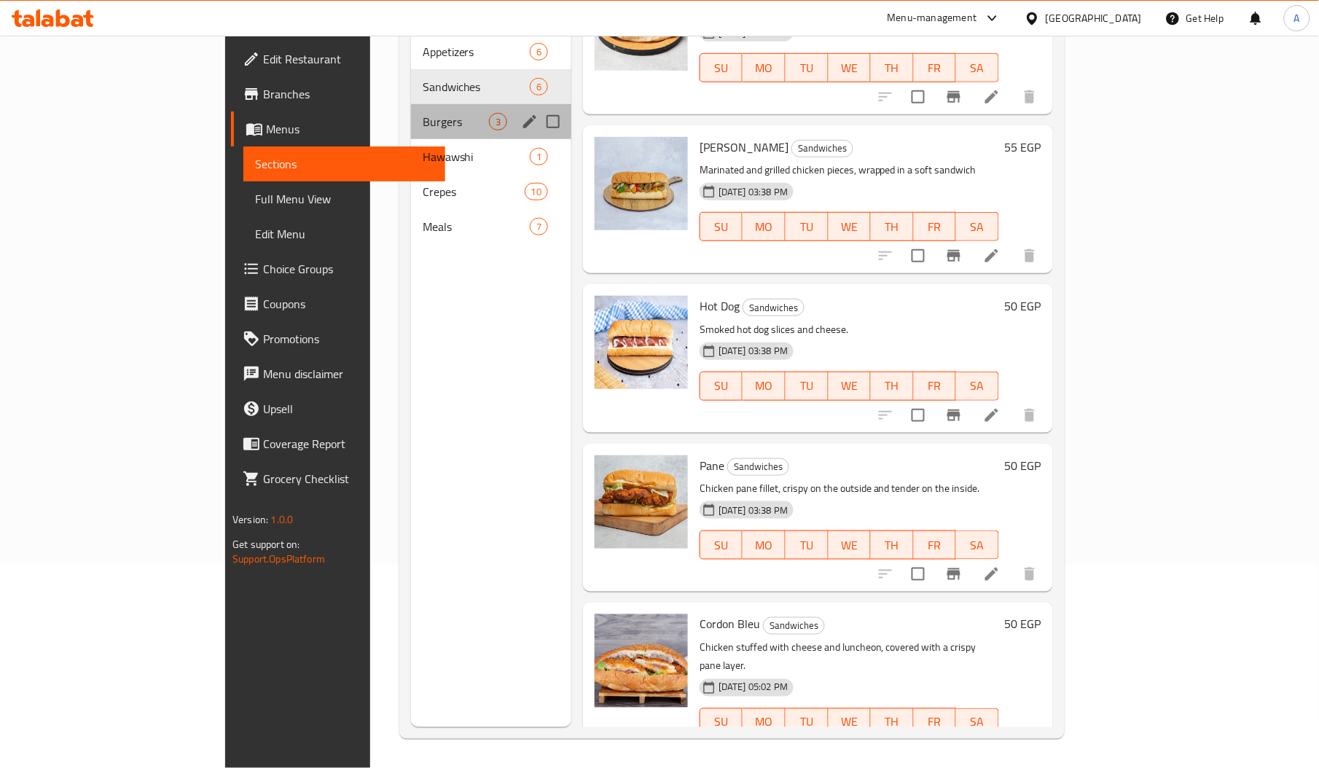
click at [411, 109] on div "Burgers 3" at bounding box center [491, 121] width 160 height 35
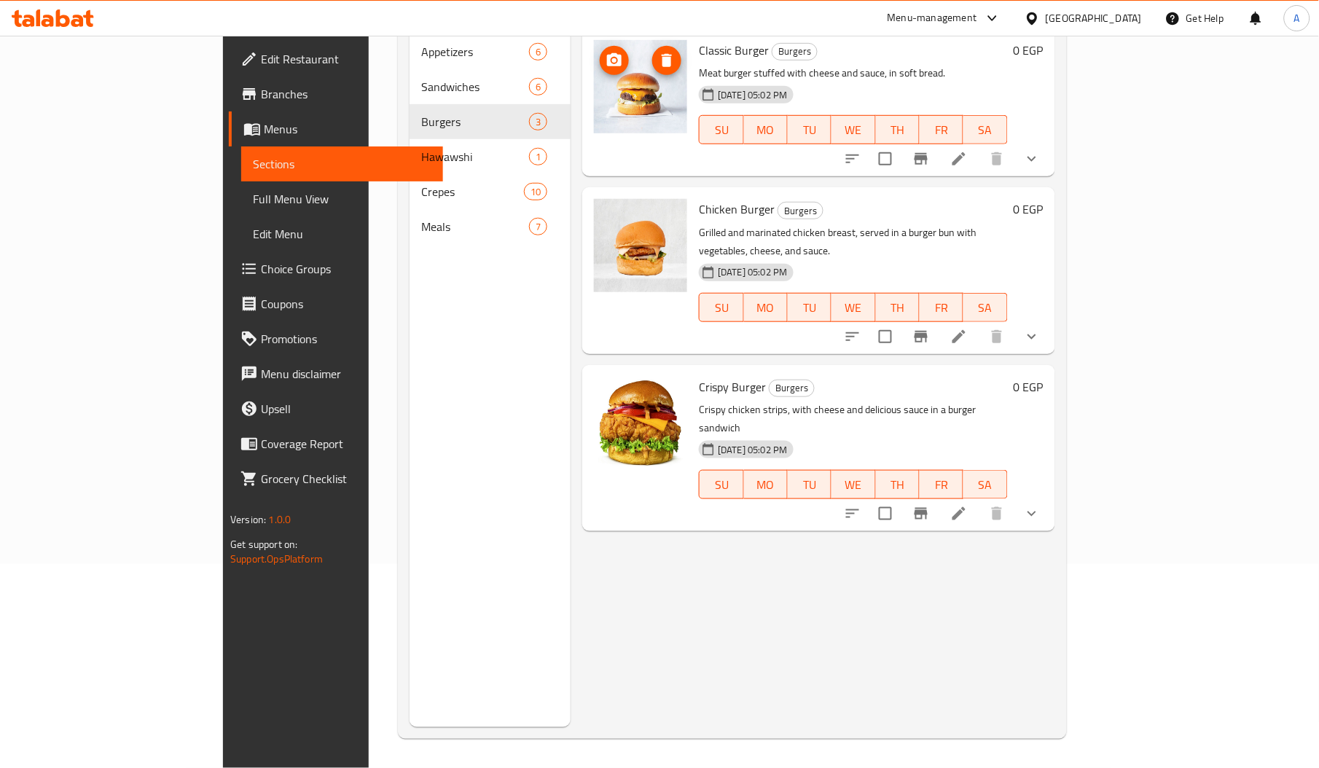
scroll to position [48, 0]
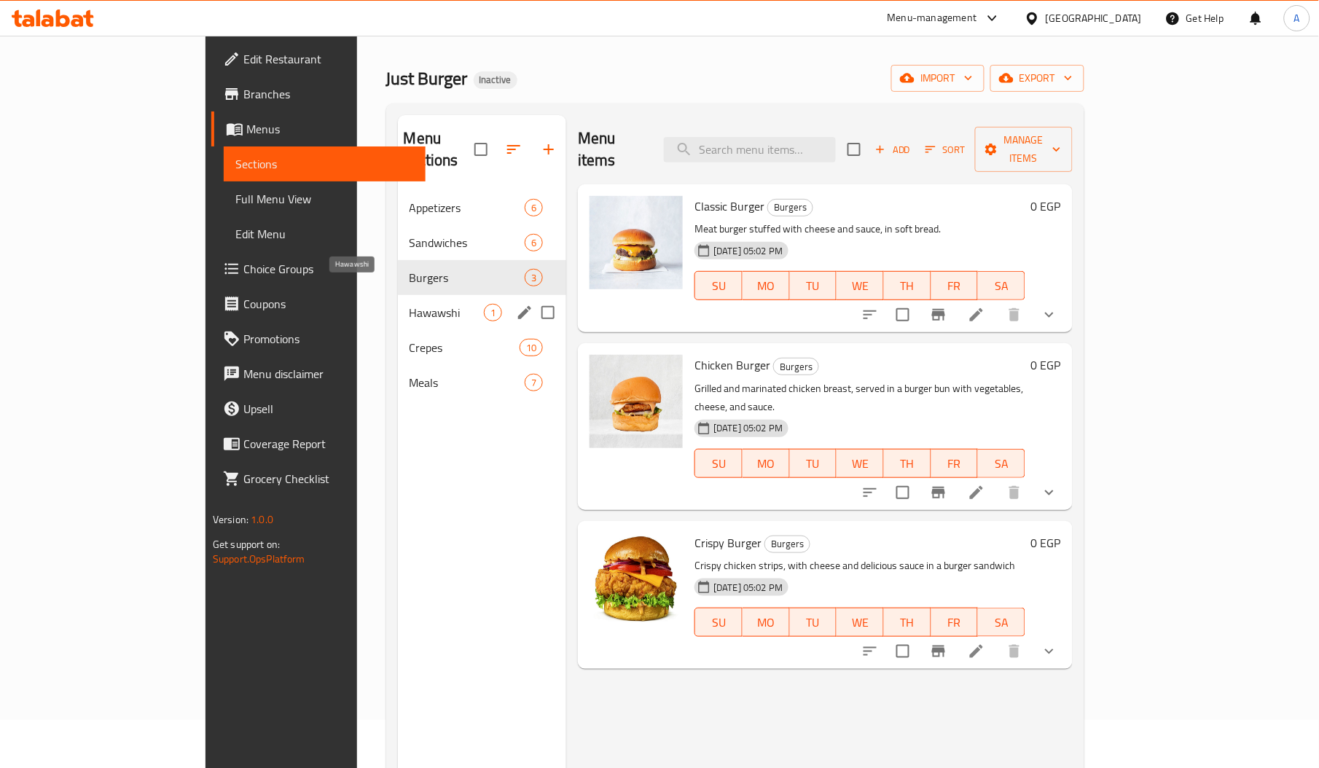
click at [409, 304] on span "Hawawshi" at bounding box center [446, 312] width 74 height 17
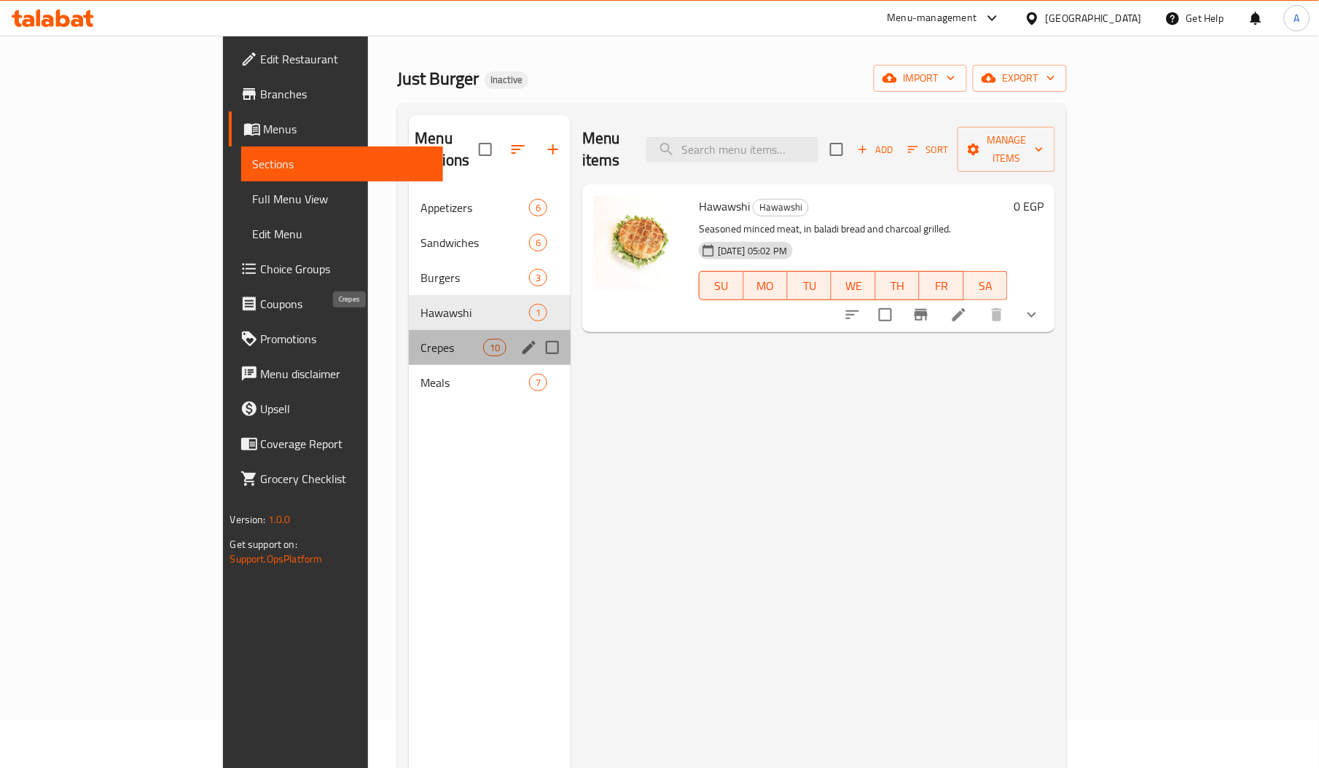
click at [420, 339] on span "Crepes" at bounding box center [451, 347] width 62 height 17
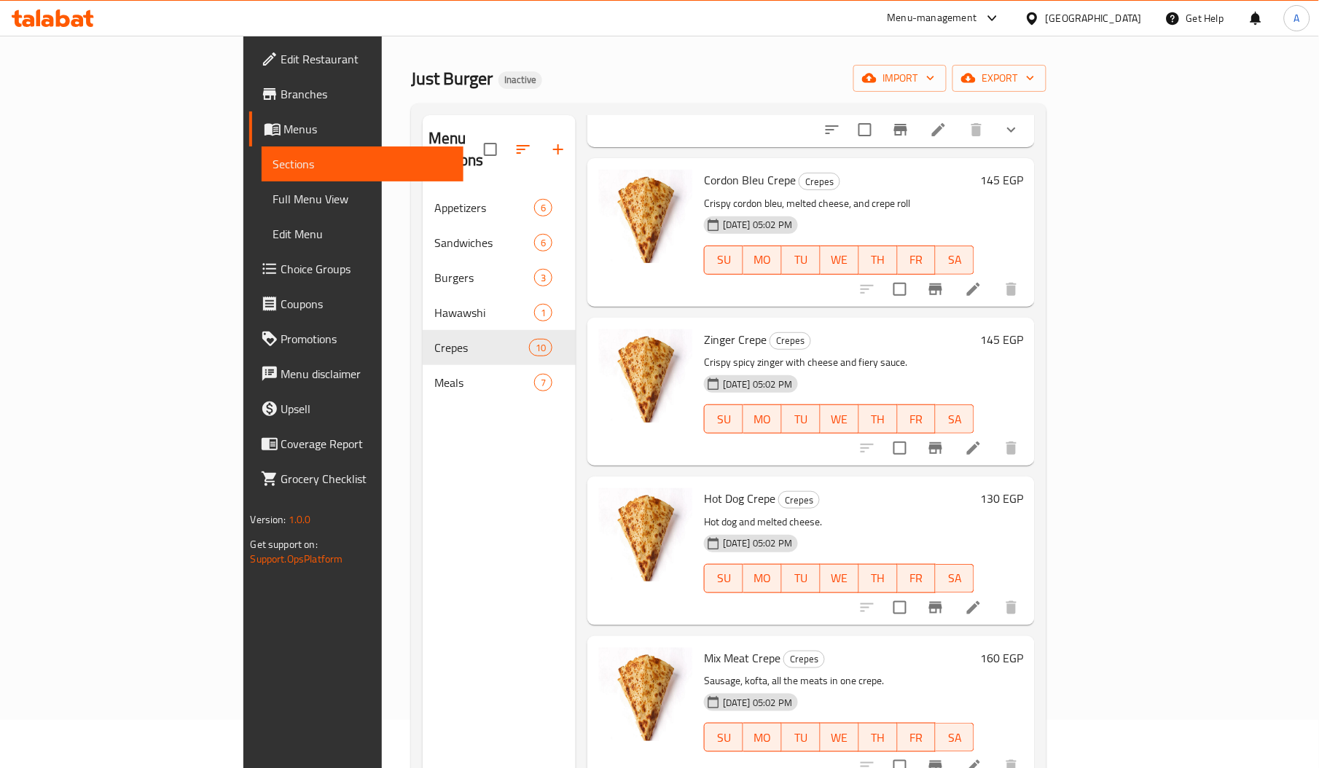
scroll to position [205, 0]
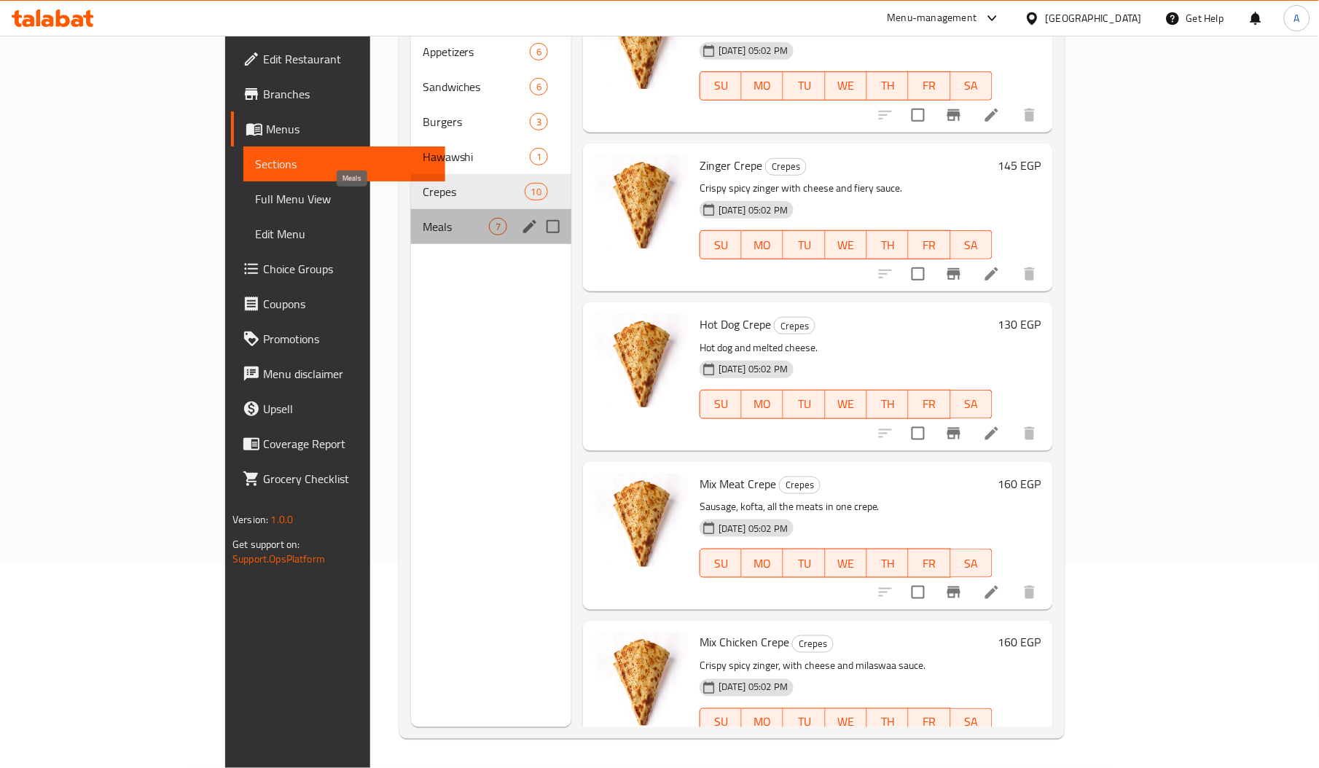
click at [423, 218] on span "Meals" at bounding box center [456, 226] width 66 height 17
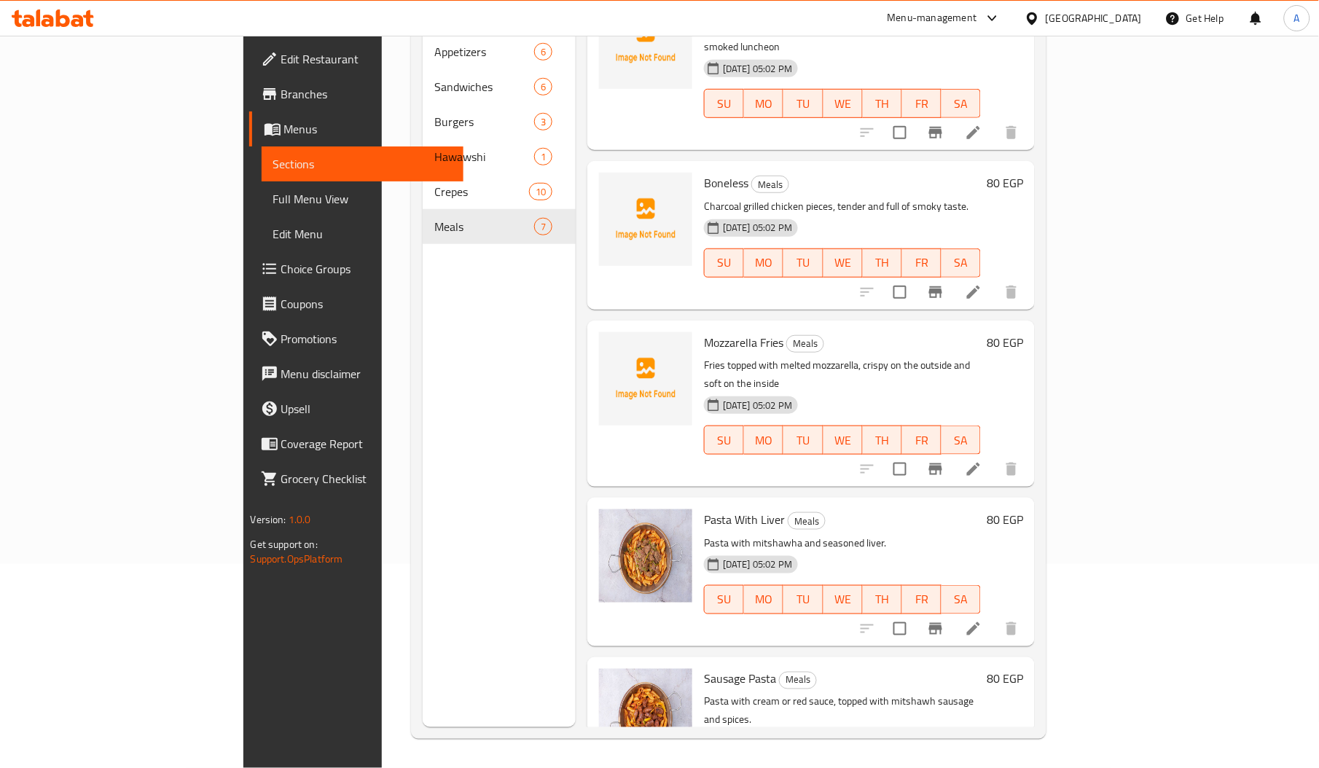
click at [704, 331] on span "Mozzarella Fries" at bounding box center [743, 342] width 79 height 22
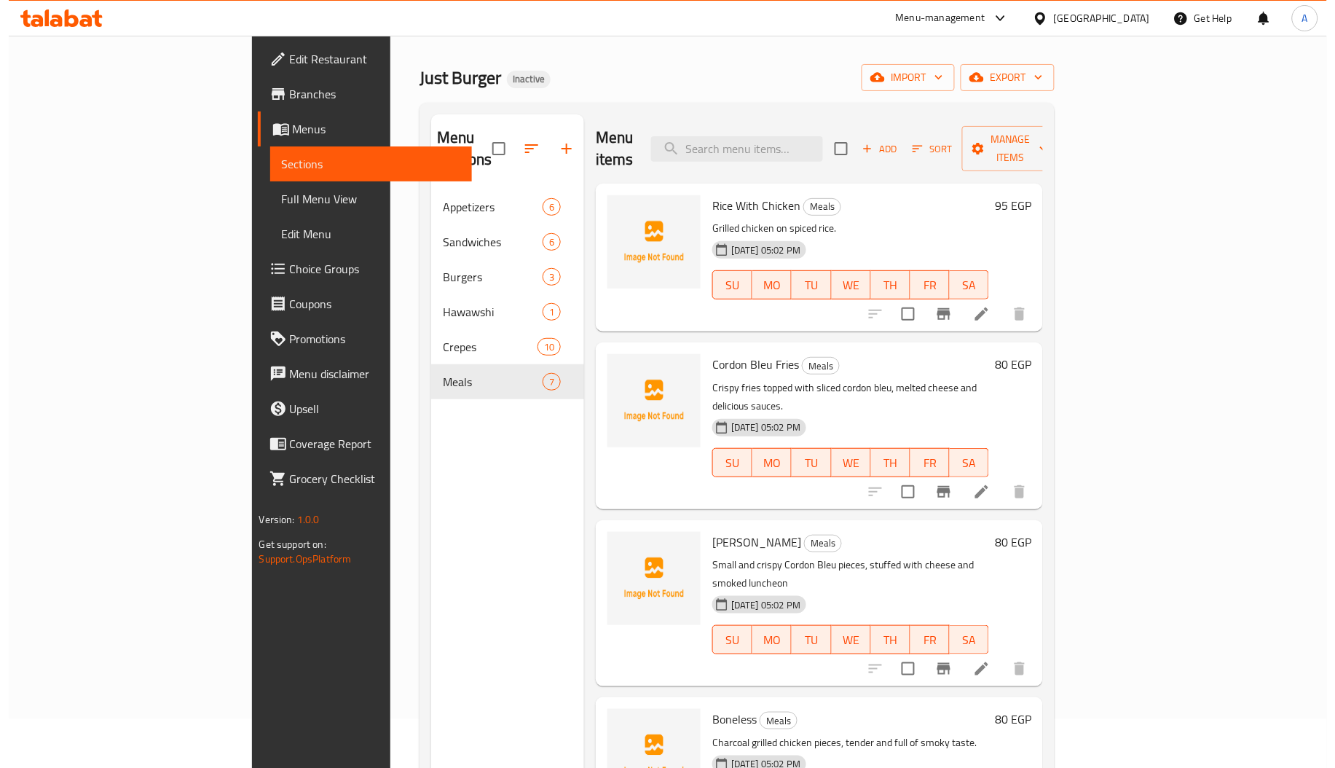
scroll to position [0, 0]
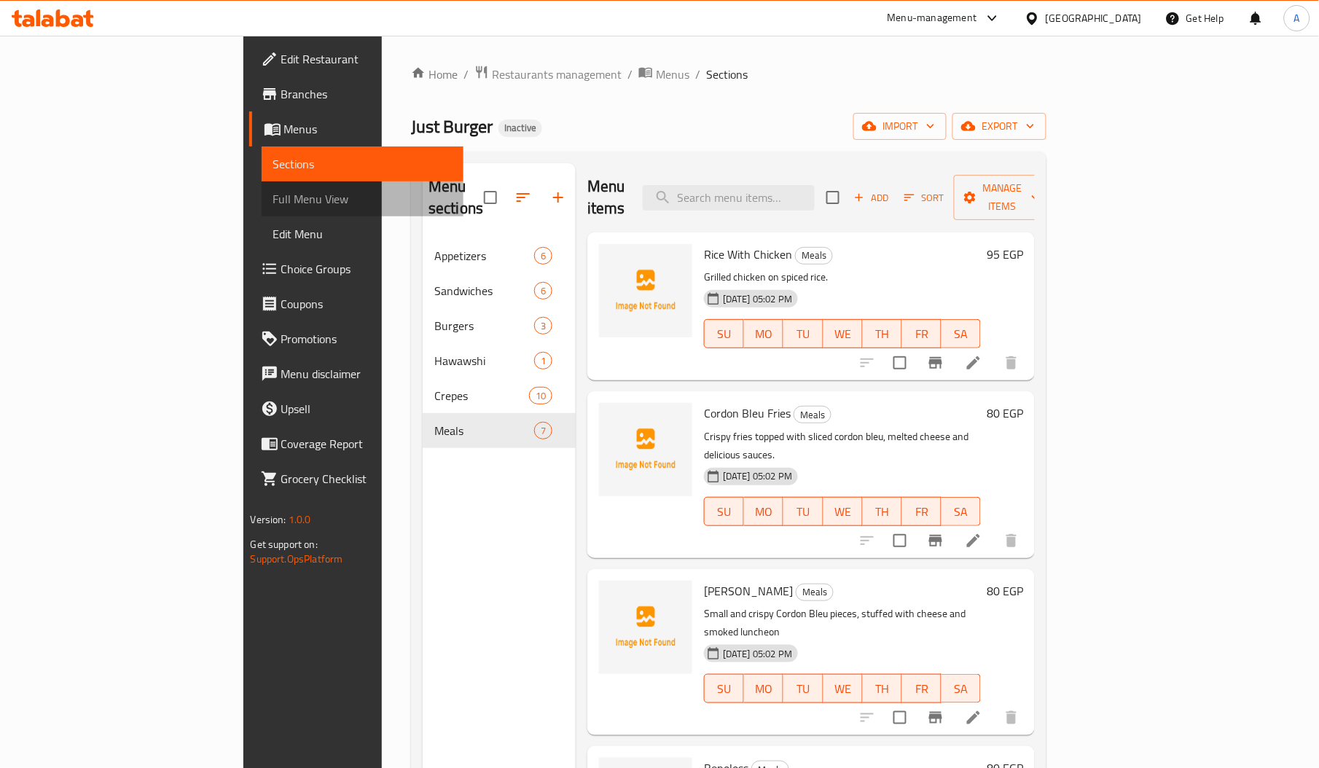
click at [262, 188] on link "Full Menu View" at bounding box center [363, 198] width 202 height 35
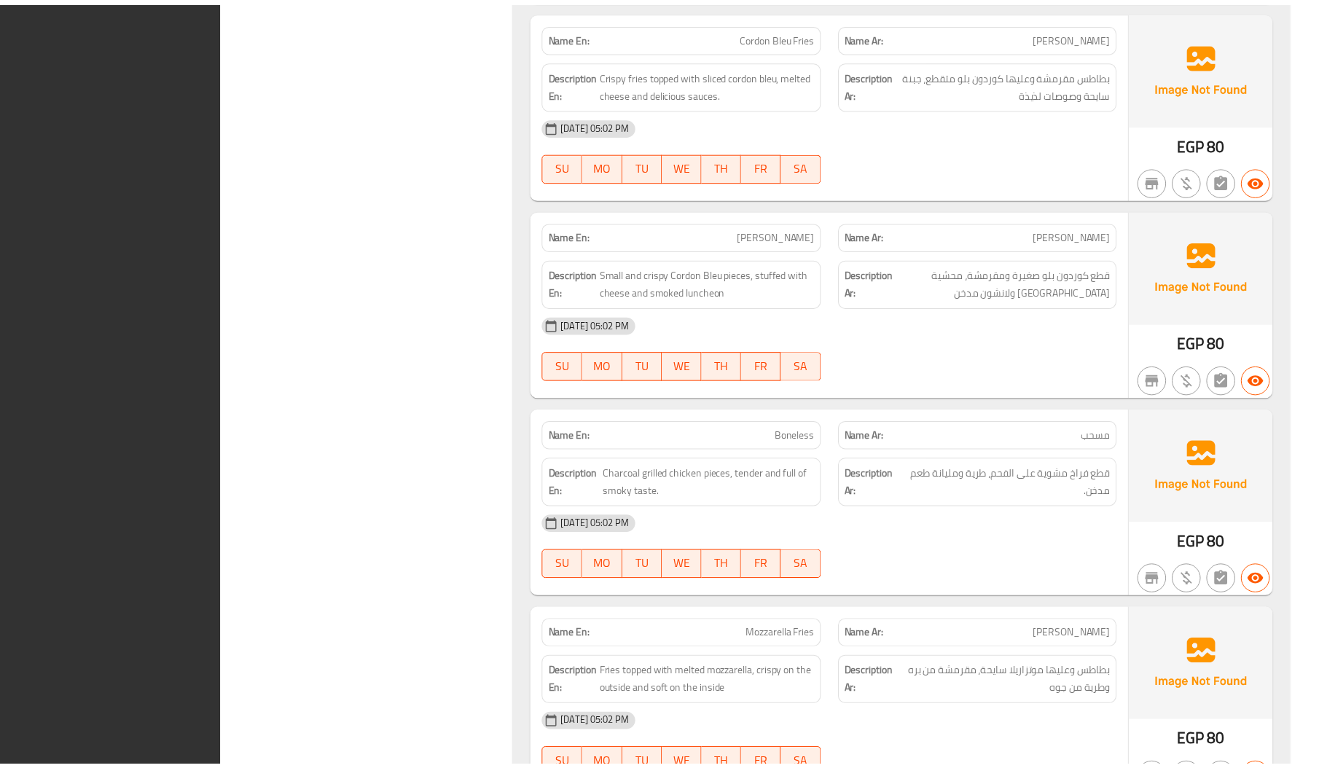
scroll to position [6733, 0]
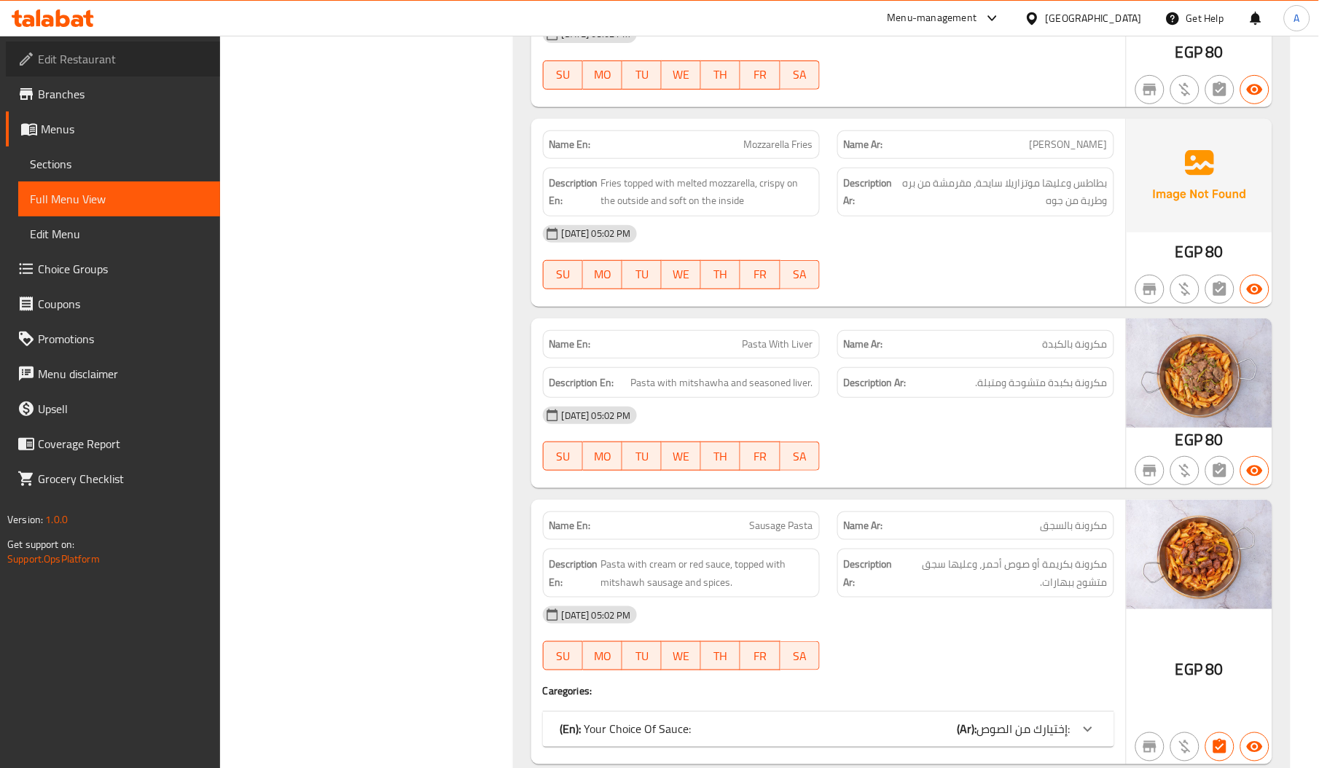
click at [125, 52] on span "Edit Restaurant" at bounding box center [123, 58] width 170 height 17
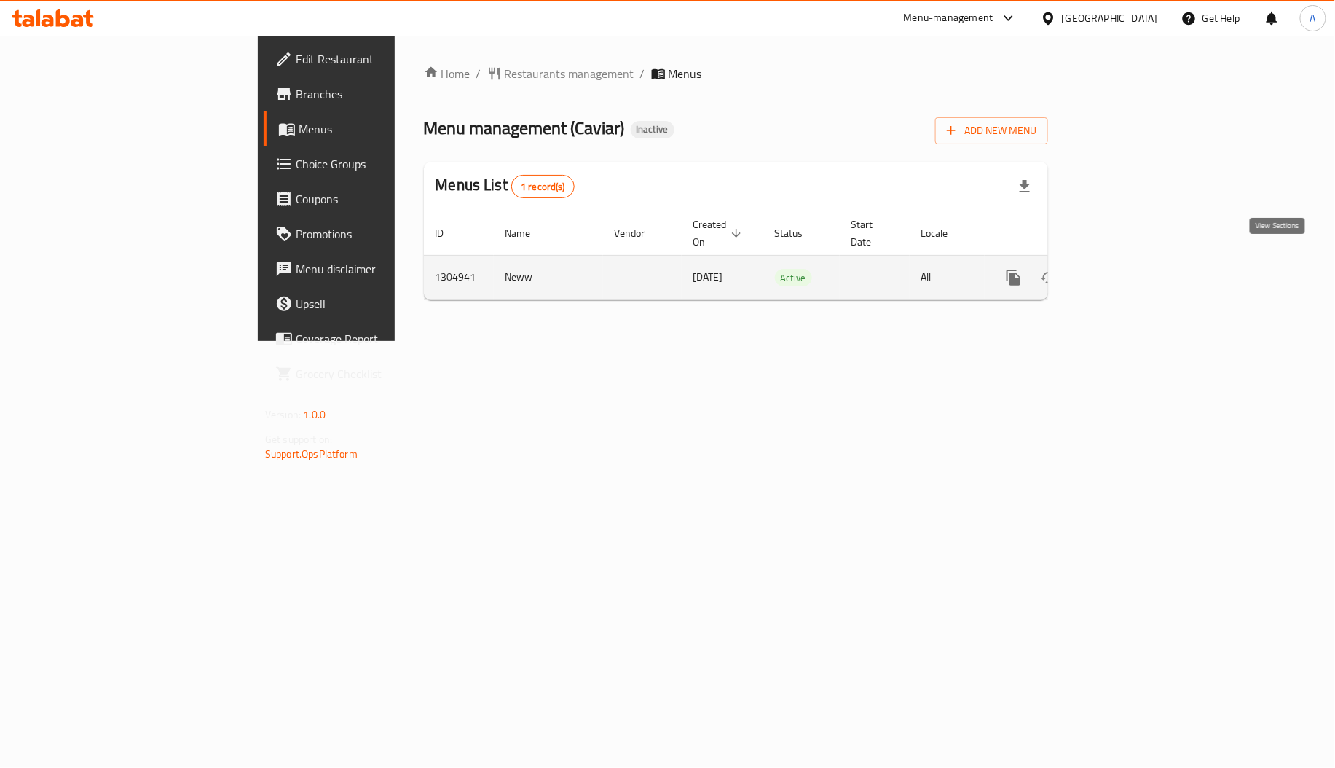
click at [1128, 269] on icon "enhanced table" at bounding box center [1118, 277] width 17 height 17
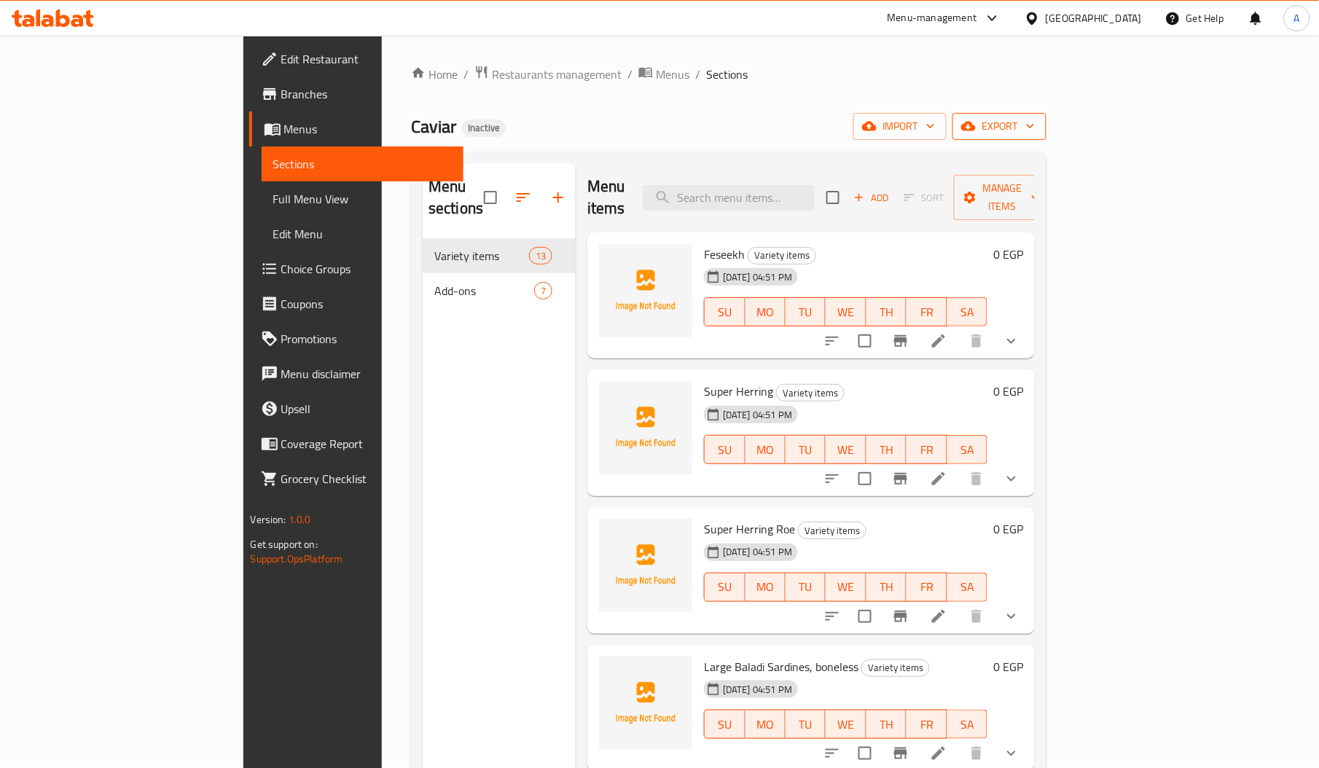
click at [1046, 140] on button "export" at bounding box center [999, 126] width 94 height 27
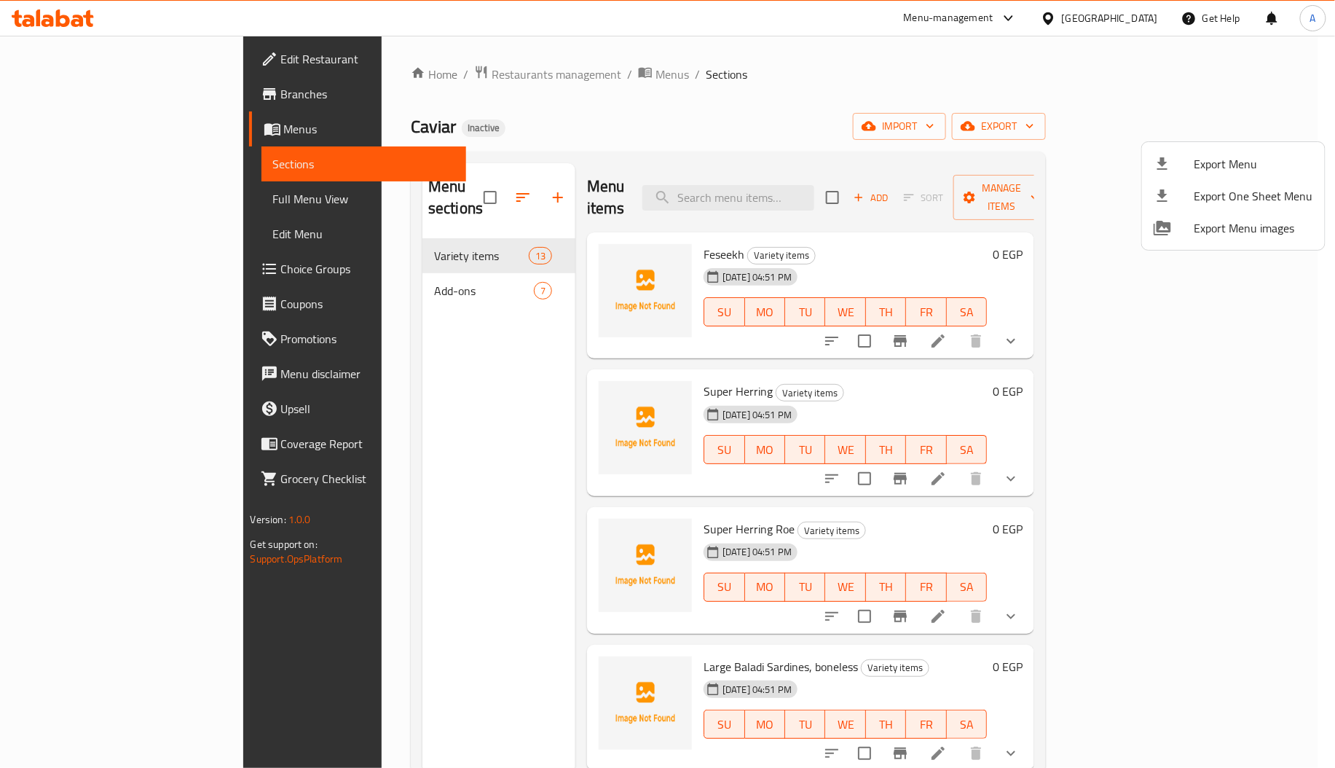
click at [1136, 136] on div at bounding box center [667, 384] width 1335 height 768
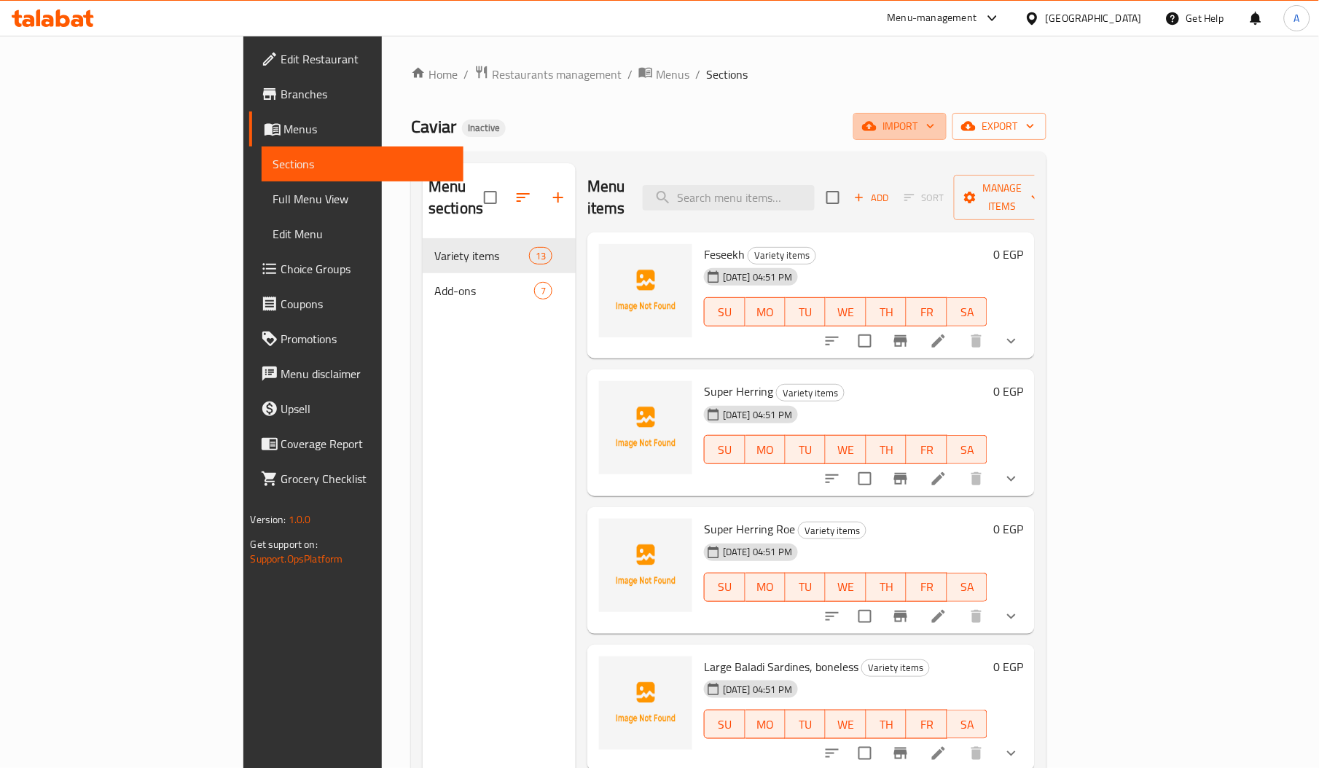
click at [935, 136] on span "import" at bounding box center [900, 126] width 70 height 18
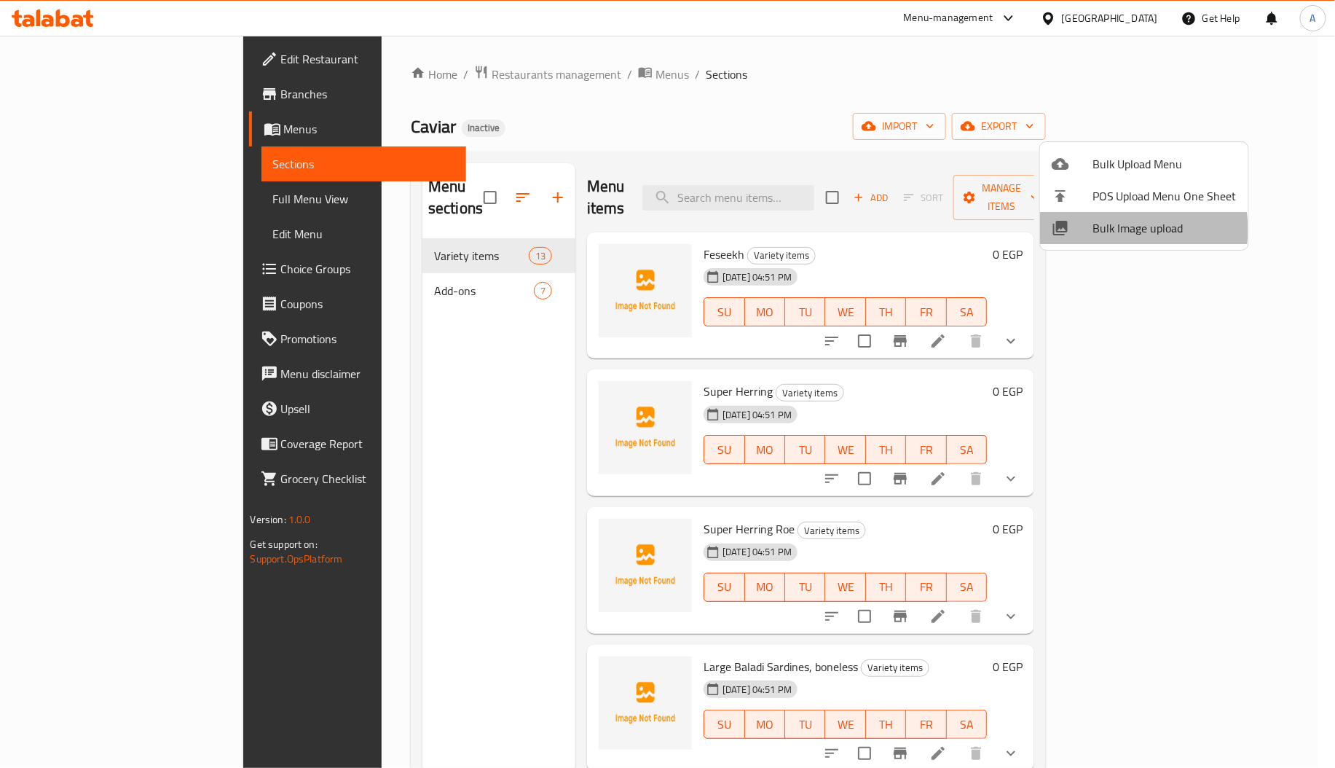
click at [1116, 229] on span "Bulk Image upload" at bounding box center [1165, 227] width 144 height 17
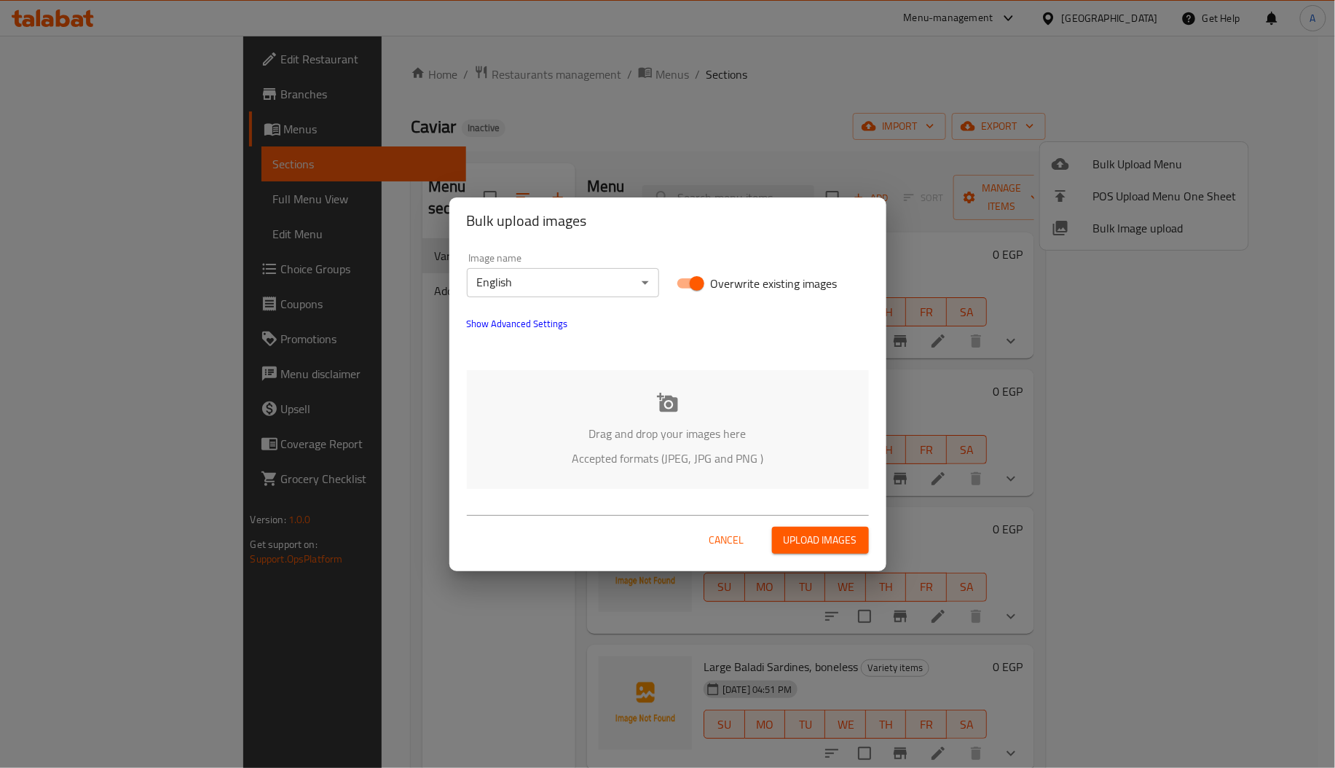
click at [633, 467] on p "Accepted formats (JPEG, JPG and PNG )" at bounding box center [668, 457] width 358 height 17
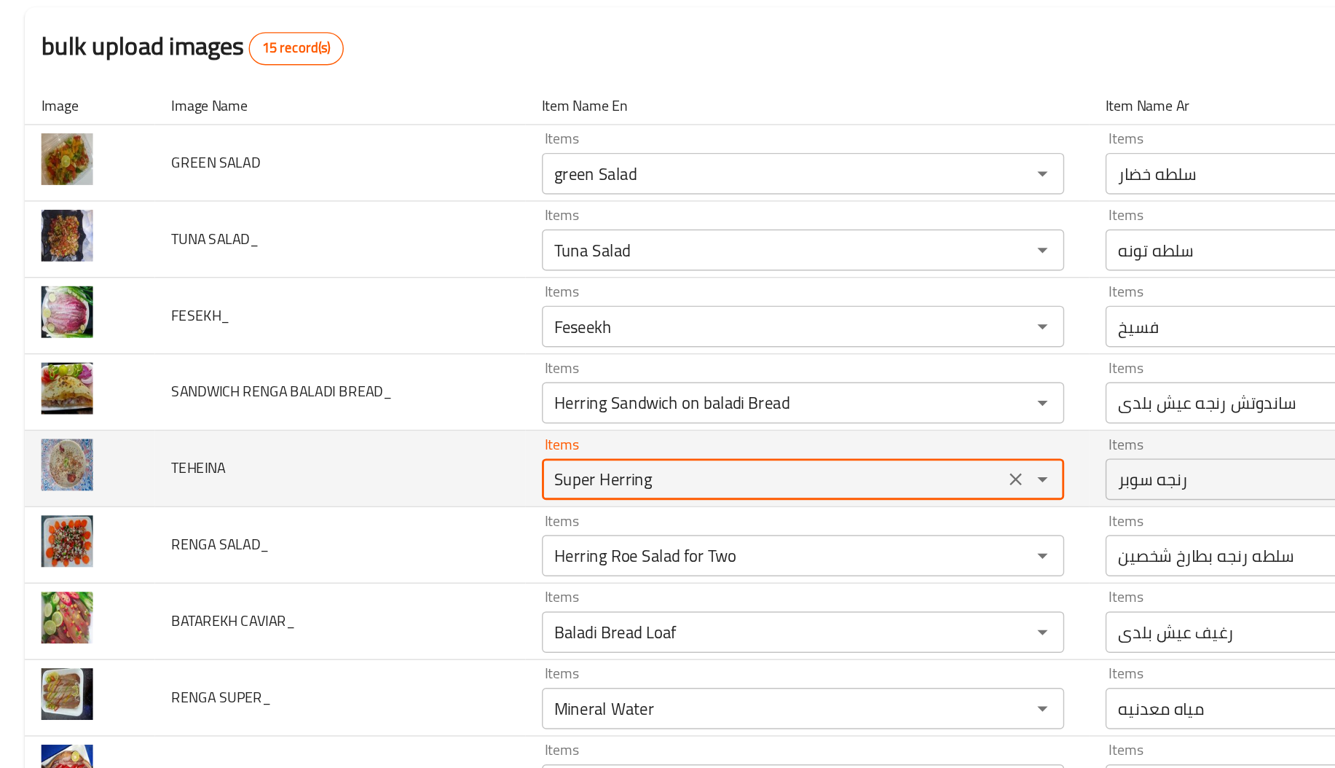
click at [482, 474] on input "Super Herring" at bounding box center [545, 473] width 317 height 20
type input "ف"
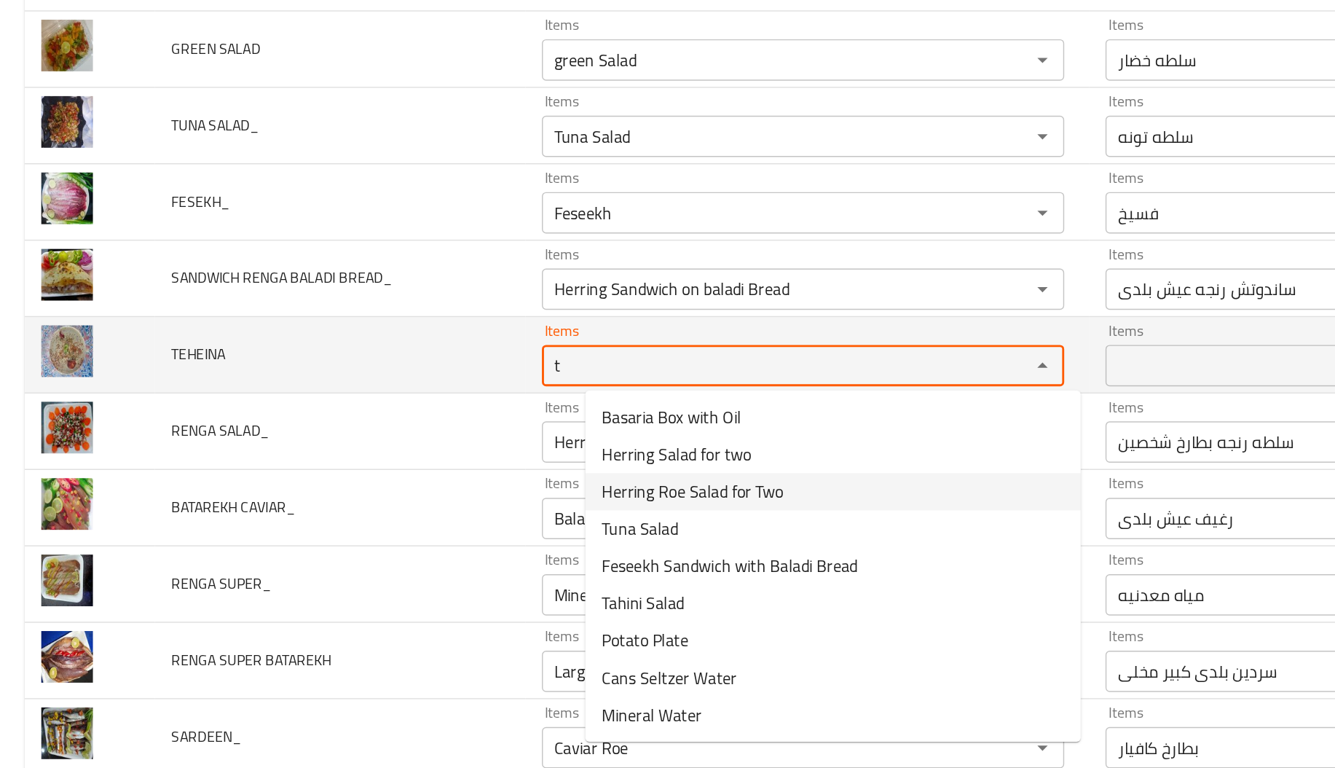
scroll to position [81, 0]
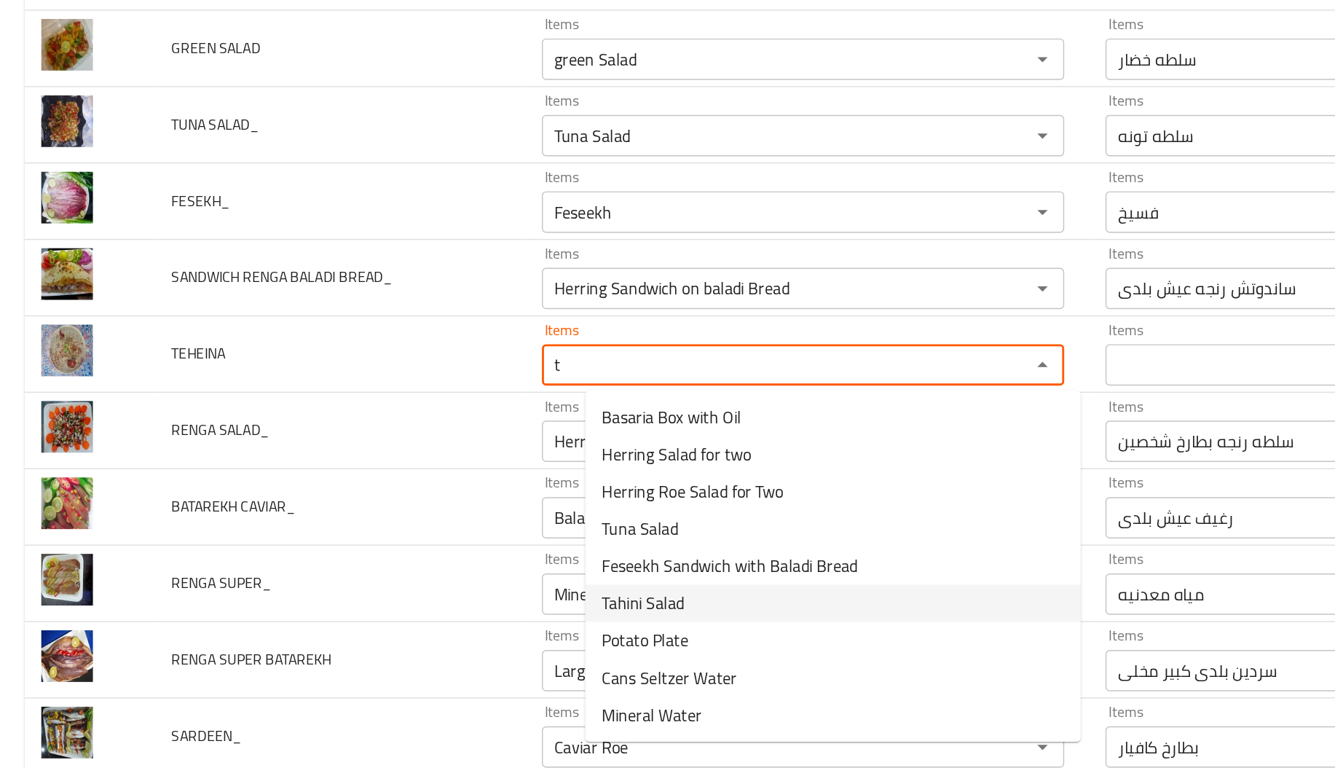
click at [471, 566] on span "Tahini Salad" at bounding box center [454, 559] width 58 height 17
type input "Tahini Salad"
type input "سلطه طحينه"
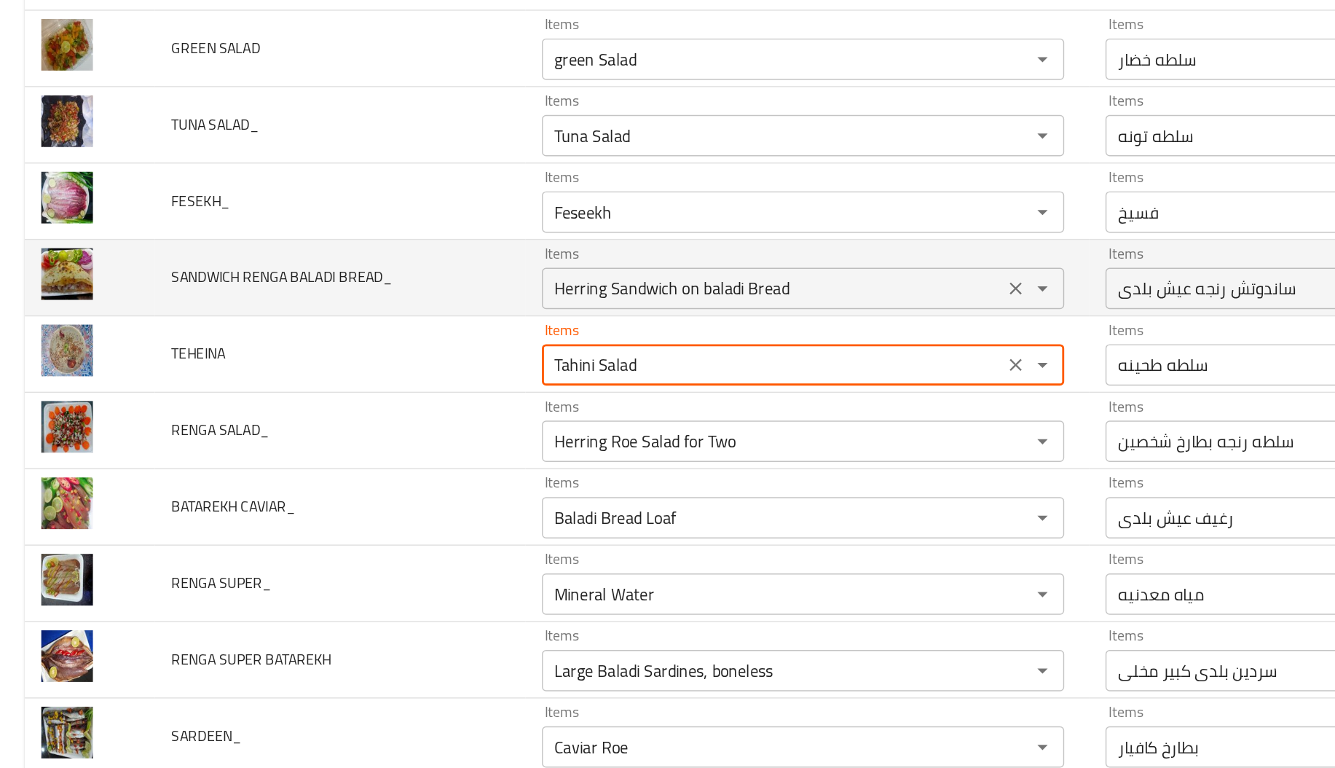
type input "Tahini Salad"
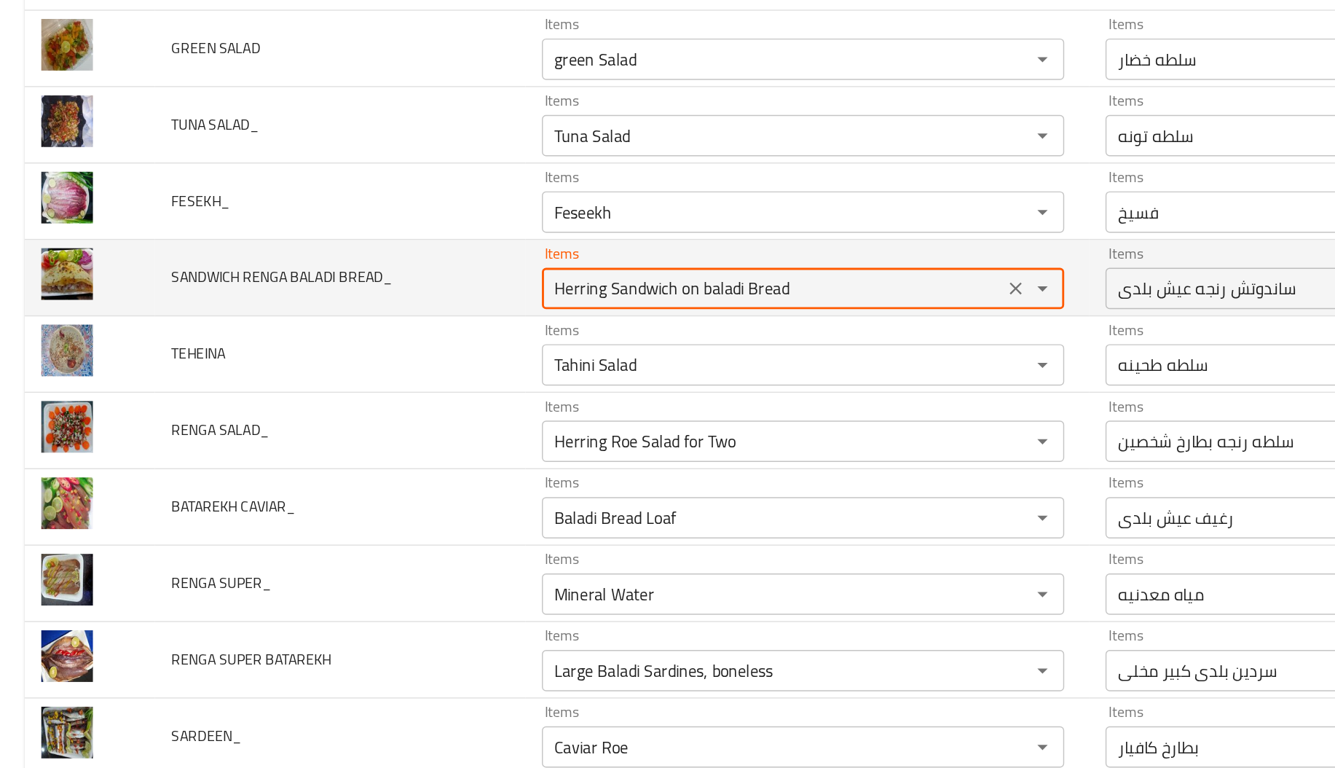
click at [546, 340] on BREAD_ "Herring Sandwich on baladi Bread" at bounding box center [545, 338] width 317 height 20
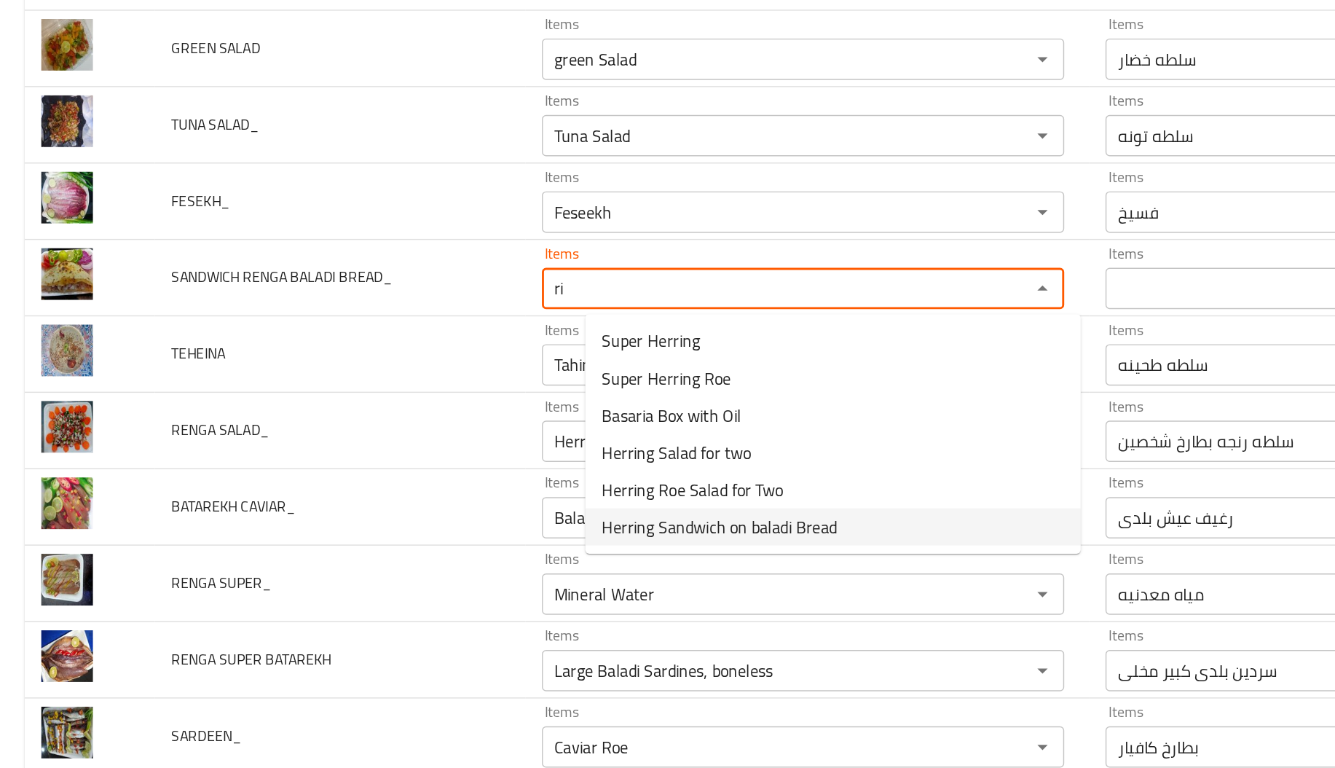
click at [549, 499] on span "Herring Sandwich on baladi Bread" at bounding box center [508, 506] width 166 height 17
type BREAD_ "Herring Sandwich on baladi Bread"
type BREAD_-ar "ساندوتش رنجه عيش بلدى"
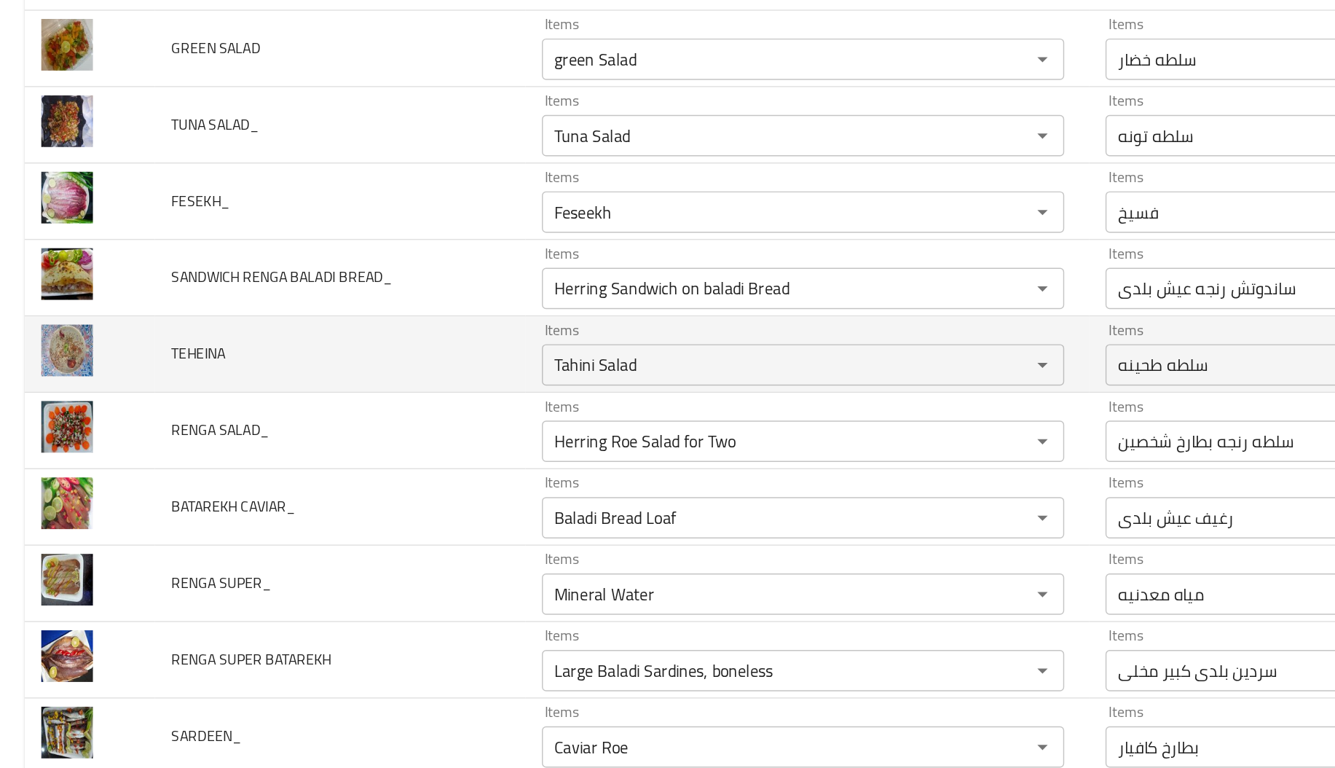
click at [361, 374] on td "TEHEINA" at bounding box center [240, 385] width 262 height 54
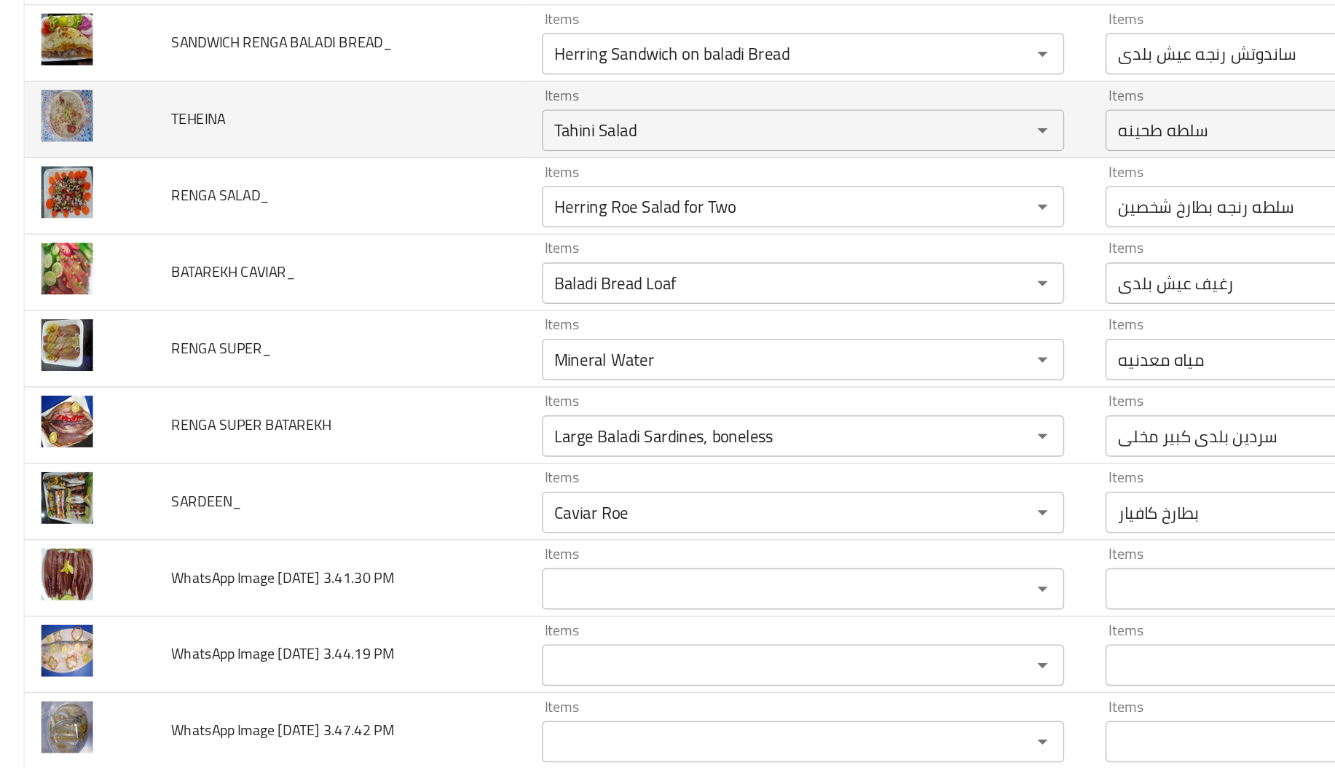
scroll to position [256, 0]
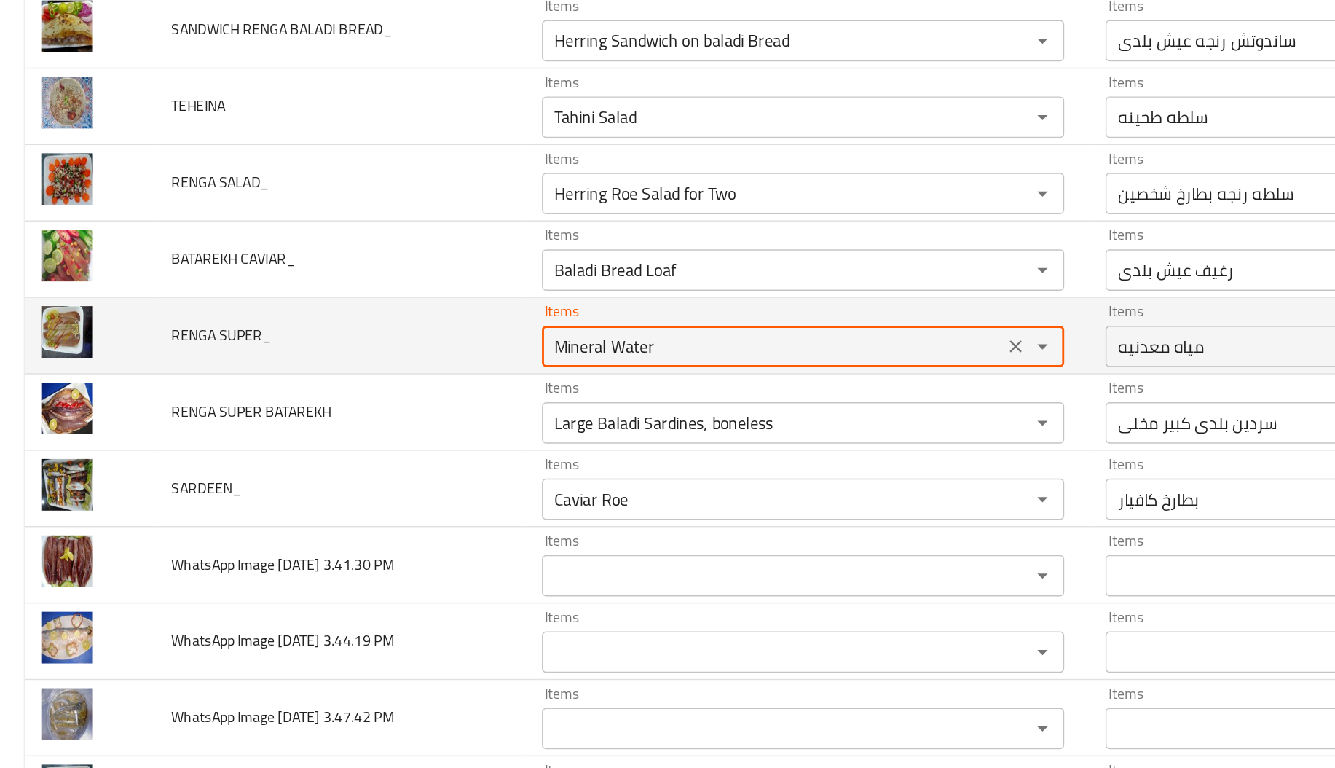
click at [498, 378] on SUPER_ "Mineral Water" at bounding box center [545, 379] width 317 height 20
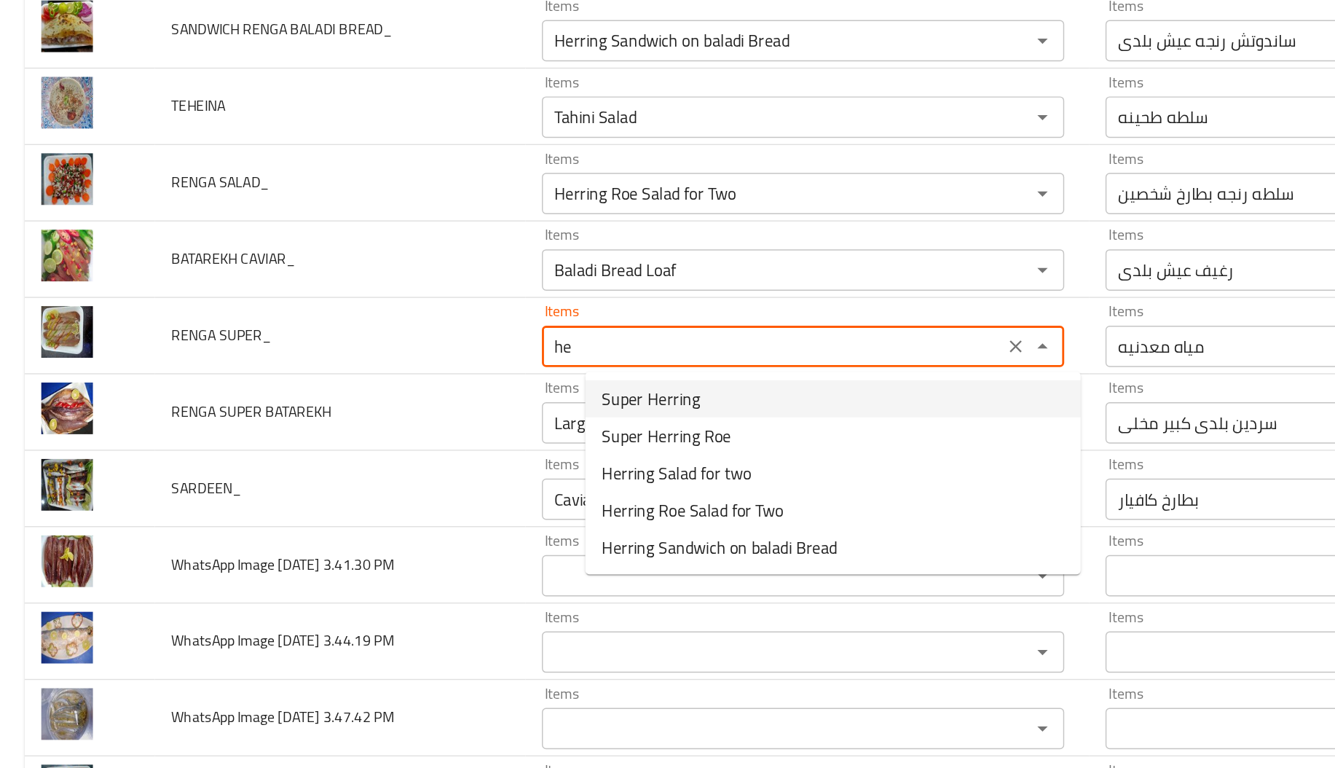
click at [546, 414] on SUPER_-option-0 "Super Herring" at bounding box center [588, 416] width 350 height 26
type SUPER_ "Super Herring"
type SUPER_-ar "رنجه سوبر"
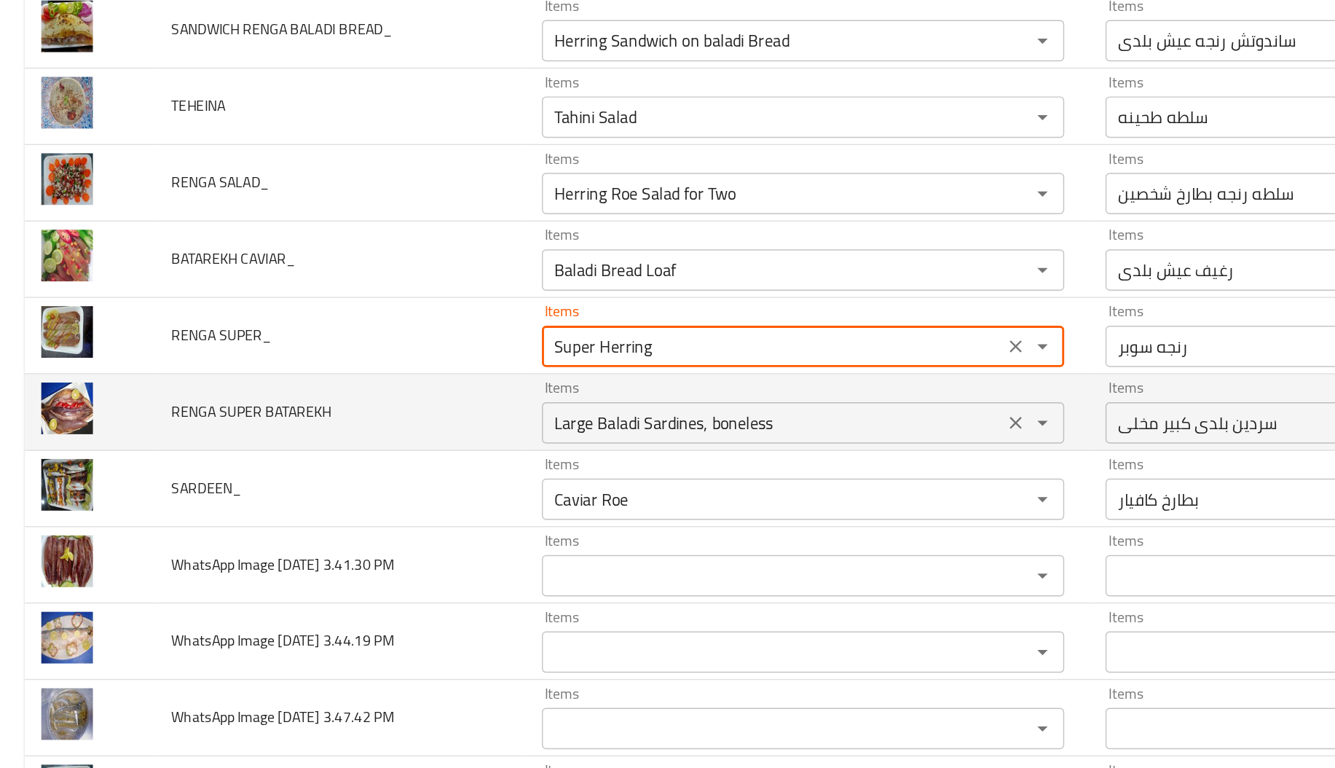
type SUPER_ "Super Herring"
click at [609, 433] on BATAREKH "Large Baladi Sardines, boneless" at bounding box center [545, 433] width 317 height 20
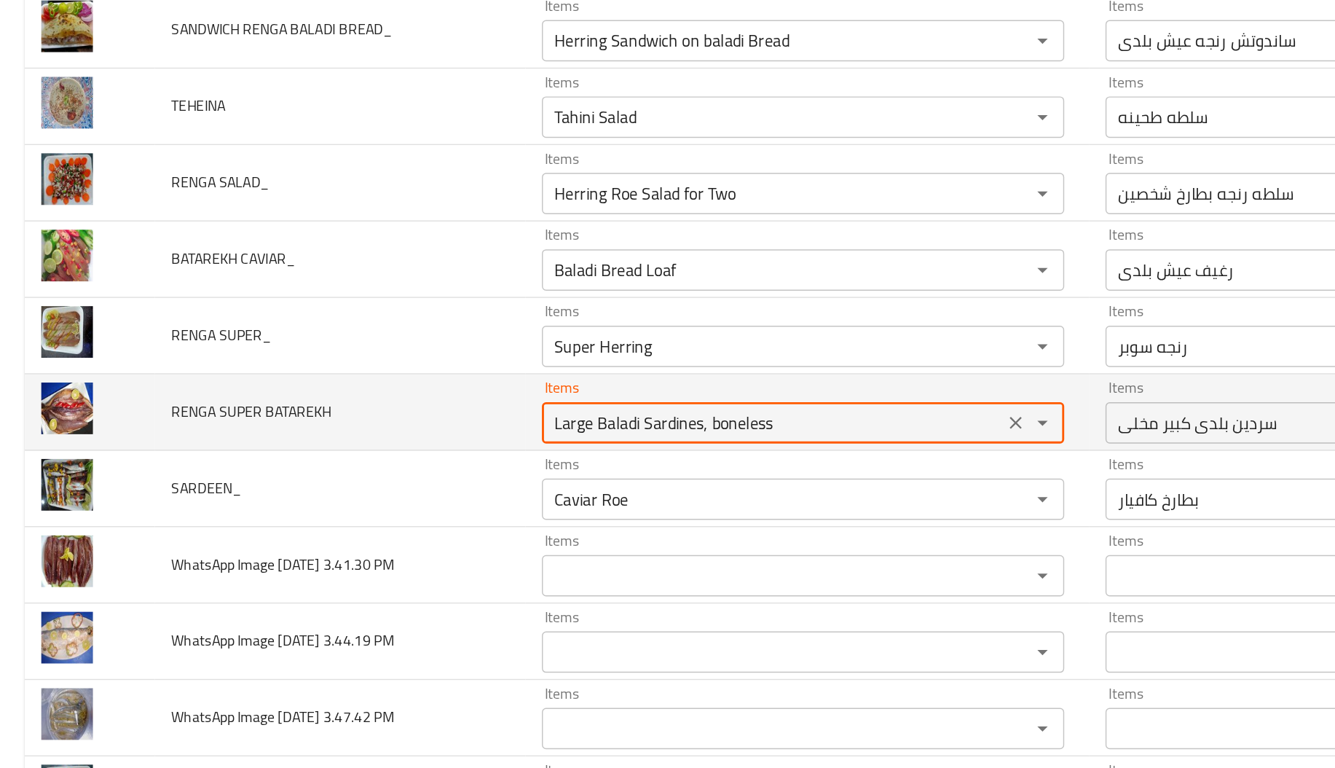
click at [609, 433] on BATAREKH "Large Baladi Sardines, boneless" at bounding box center [545, 433] width 317 height 20
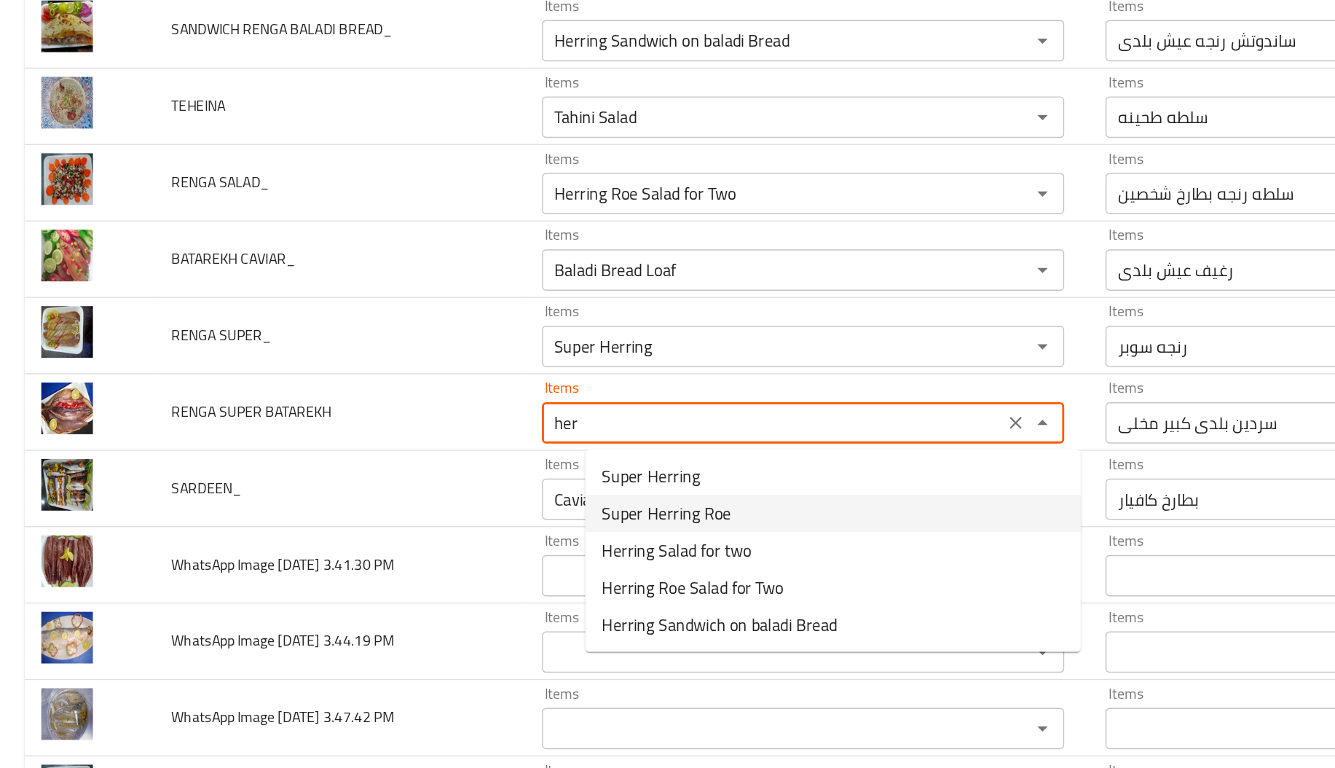
click at [559, 490] on BATAREKH-option-1 "Super Herring Roe" at bounding box center [588, 497] width 350 height 26
type BATAREKH "Super Herring Roe"
type BATAREKH-ar "رنجه سوبر بطارخ"
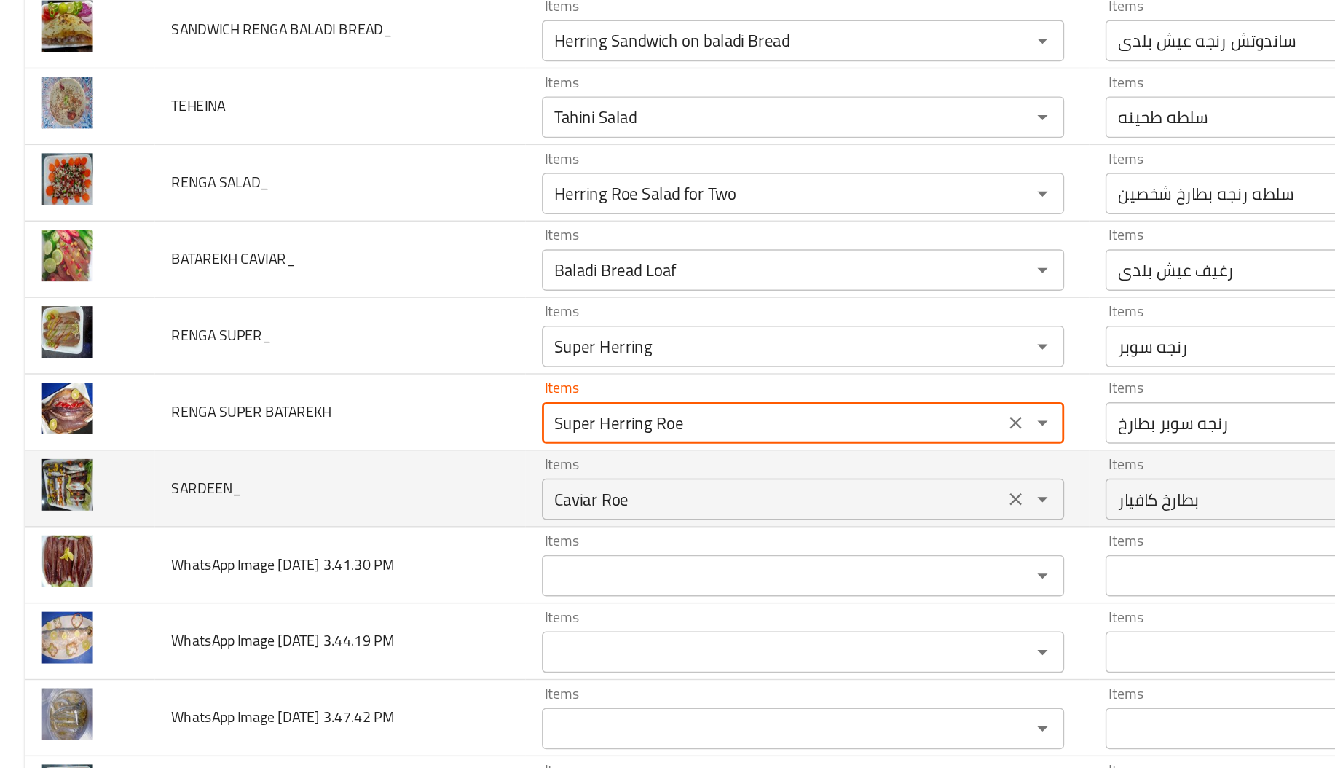
type BATAREKH "Super Herring Roe"
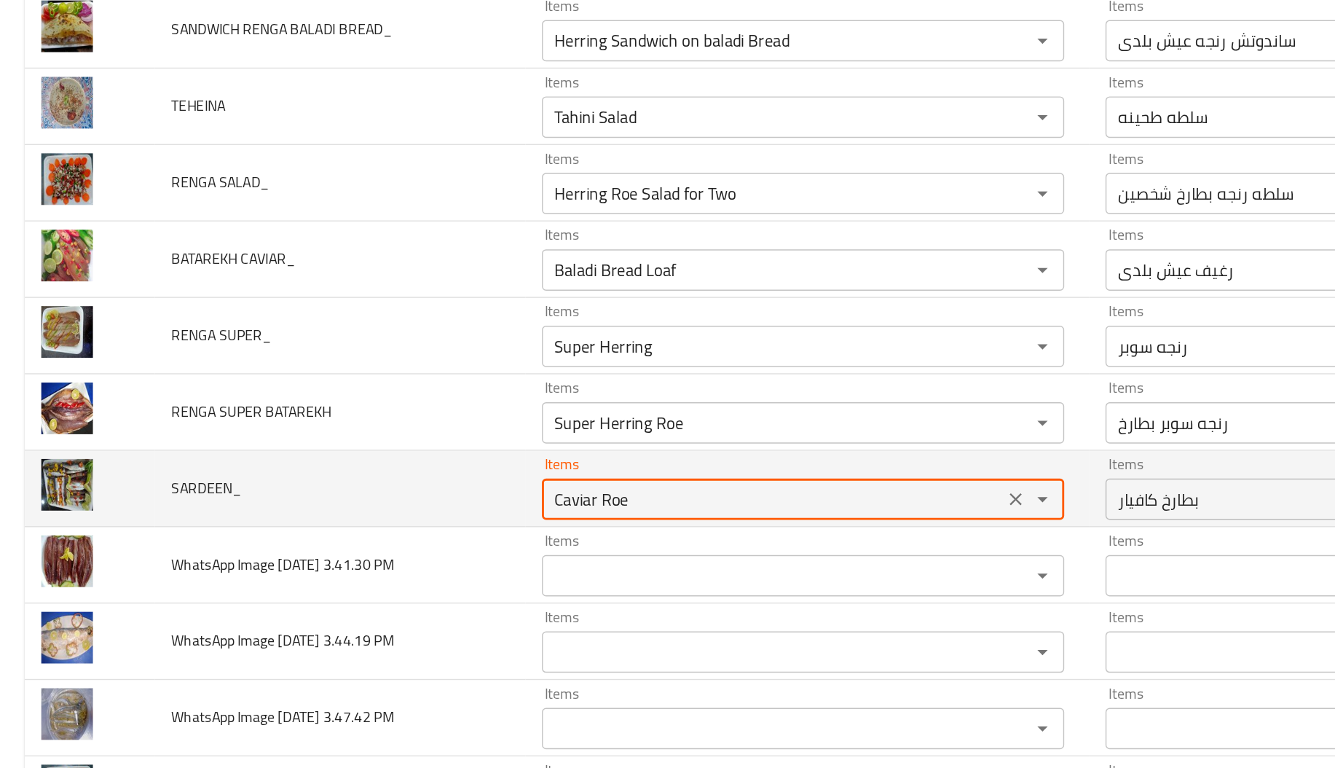
click at [448, 490] on input "Caviar Roe" at bounding box center [545, 486] width 317 height 20
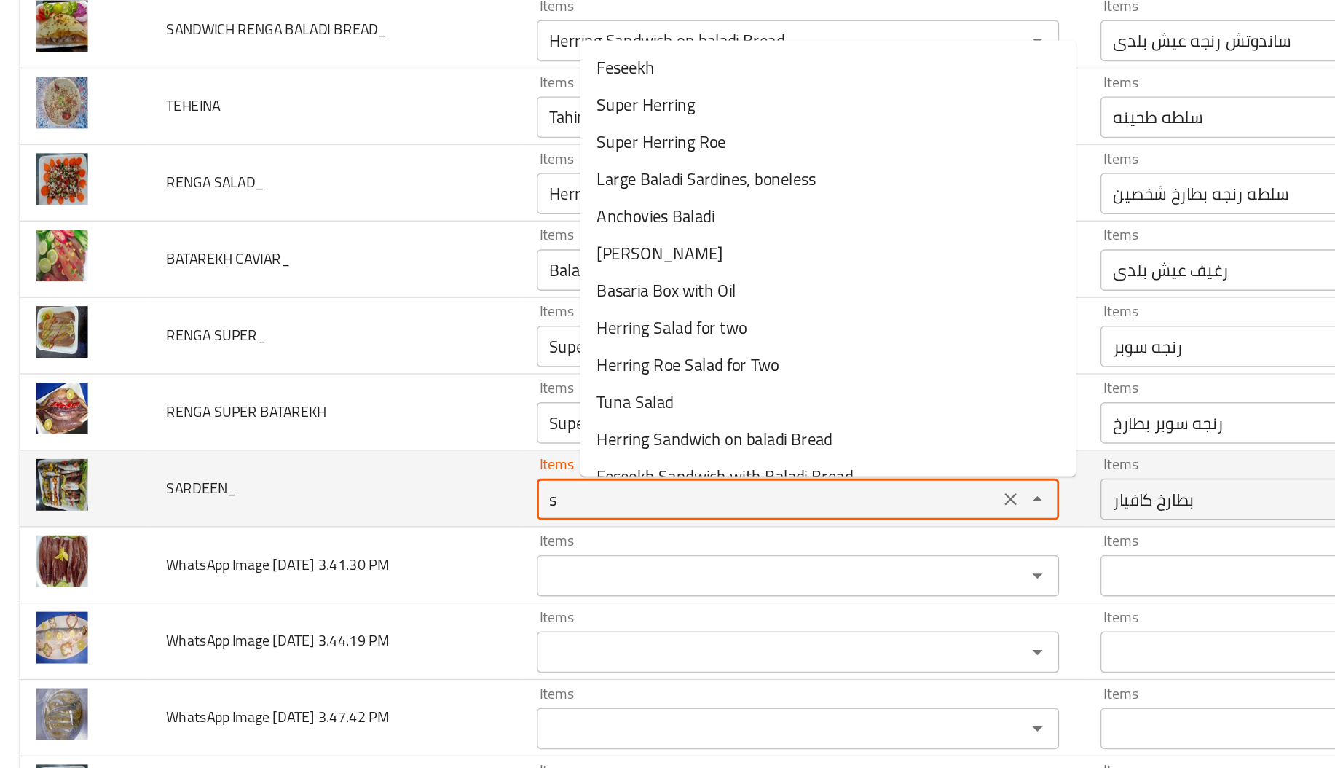
type input "sa"
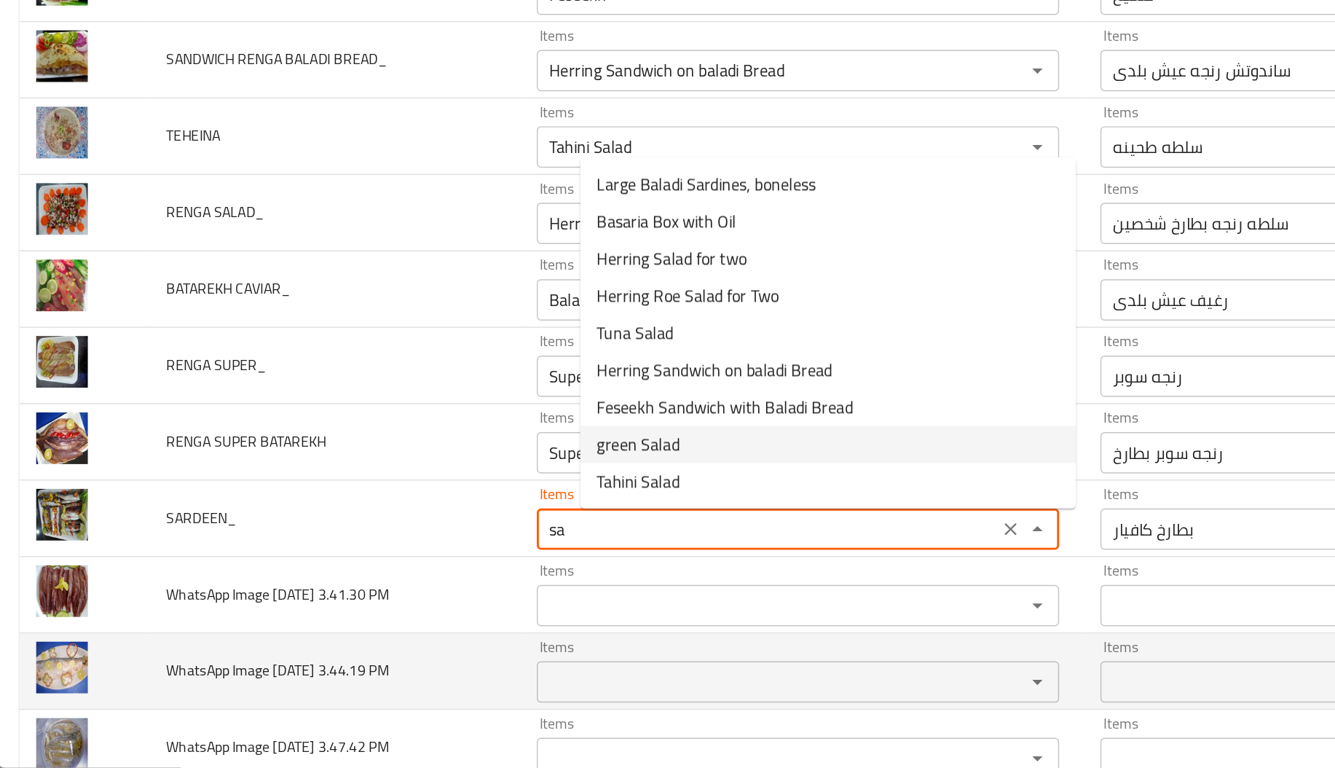
scroll to position [141, 0]
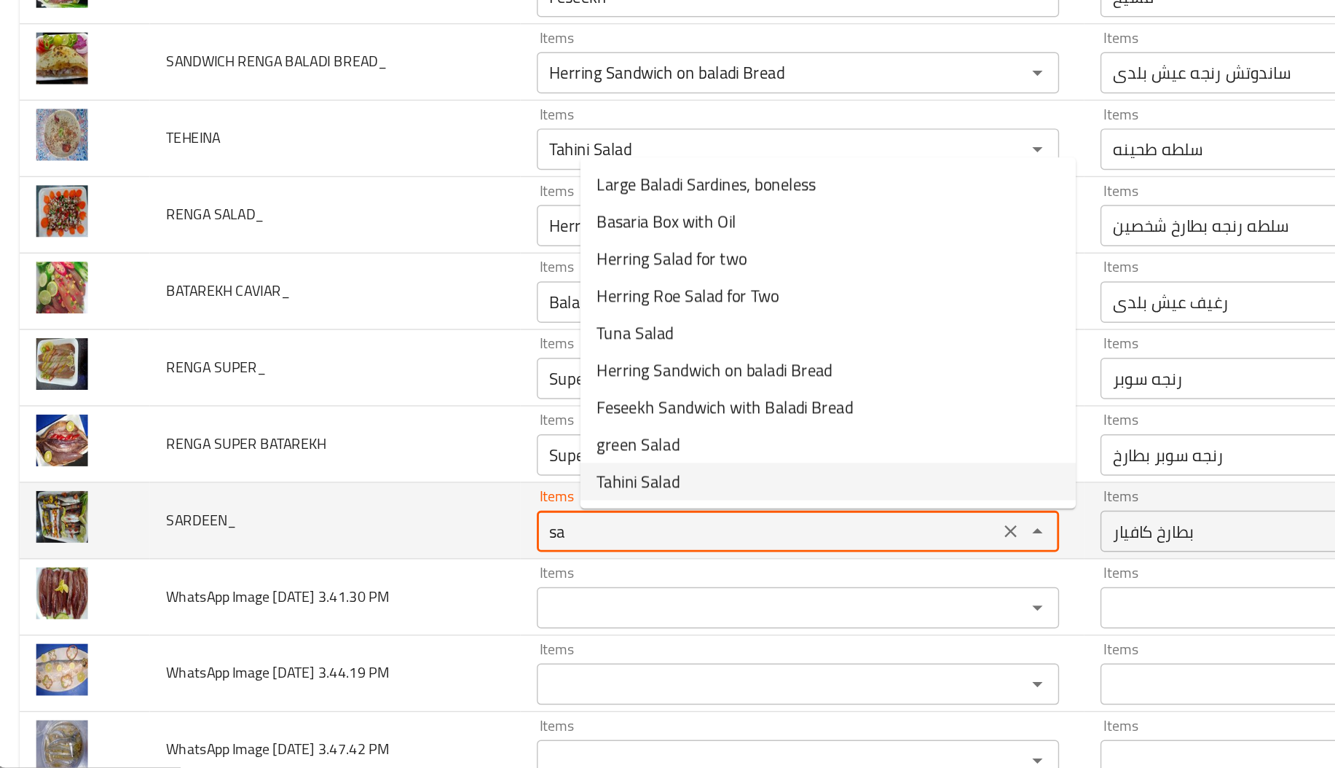
click at [471, 613] on div "sa Items" at bounding box center [566, 600] width 369 height 29
click at [471, 608] on input "sa" at bounding box center [545, 601] width 317 height 20
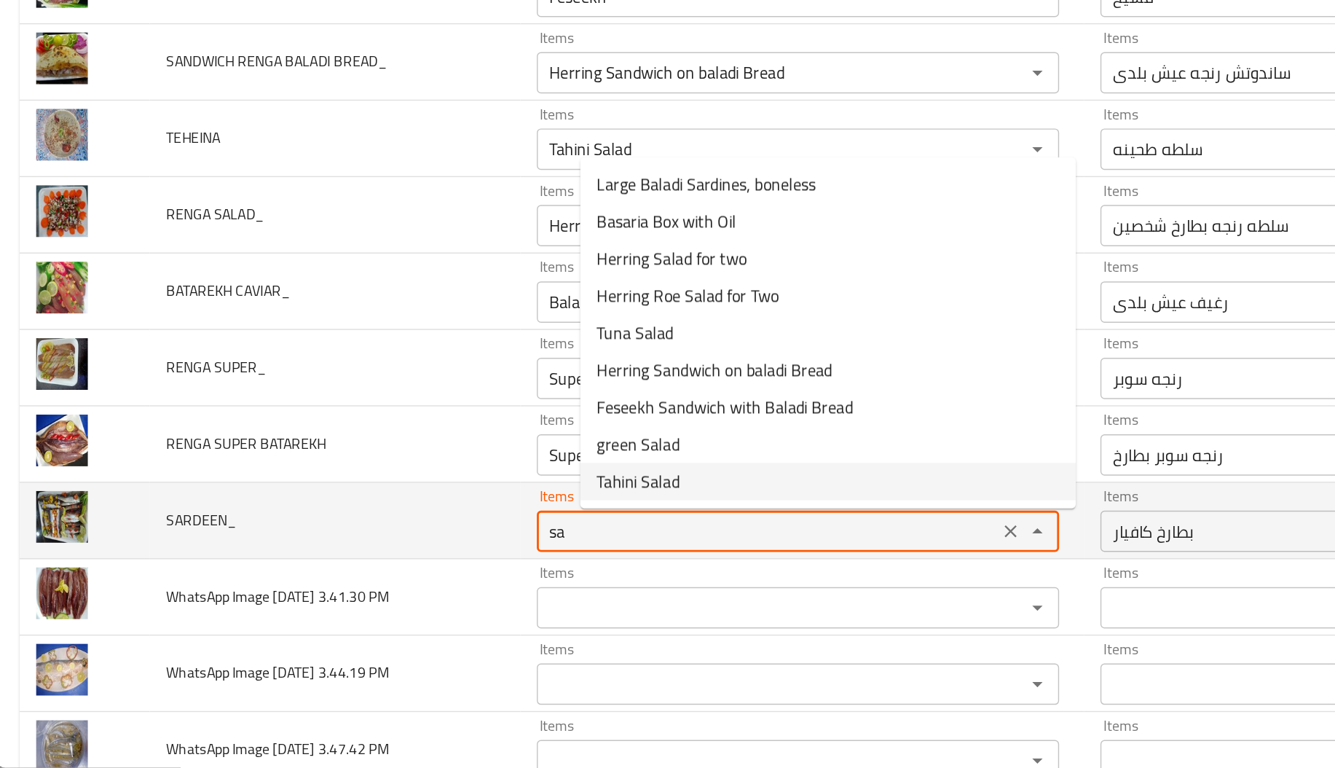
click at [471, 608] on input "sa" at bounding box center [545, 601] width 317 height 20
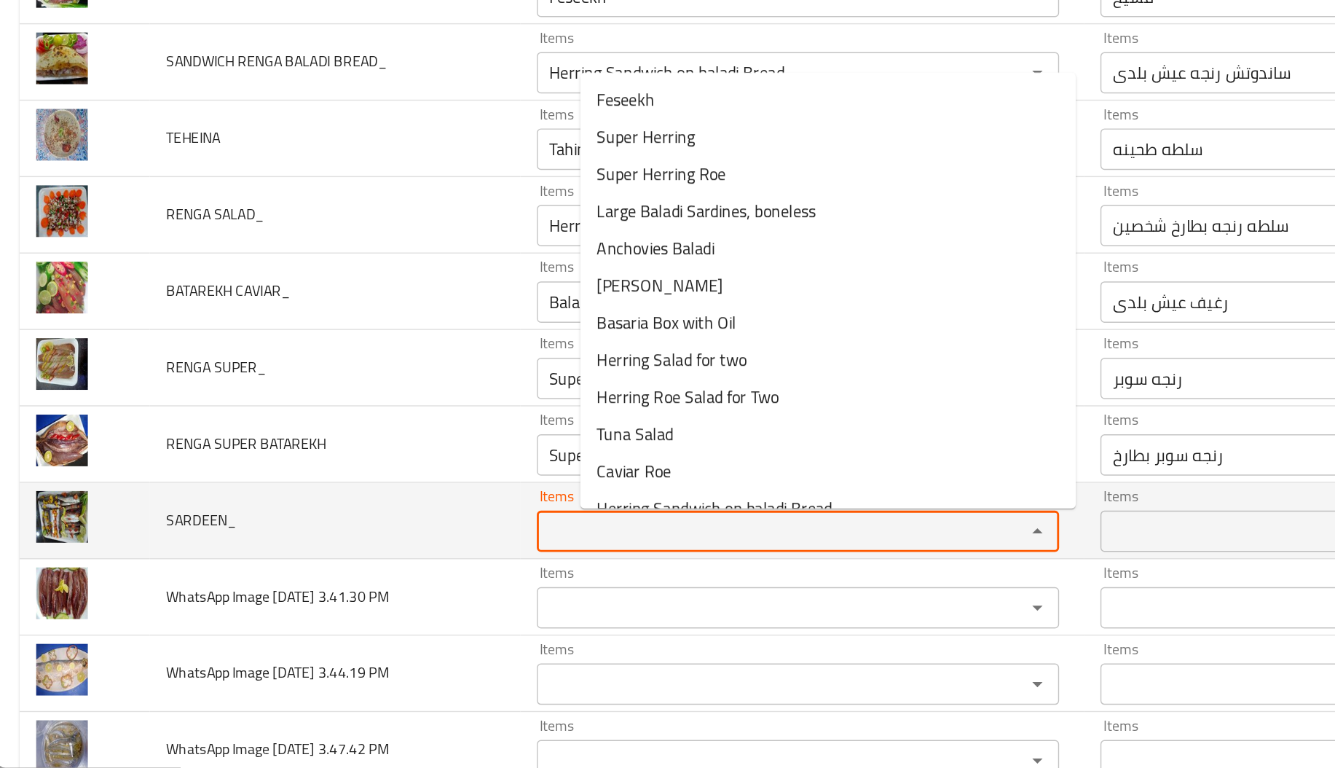
click at [371, 616] on td "SARDEEN_" at bounding box center [240, 594] width 262 height 54
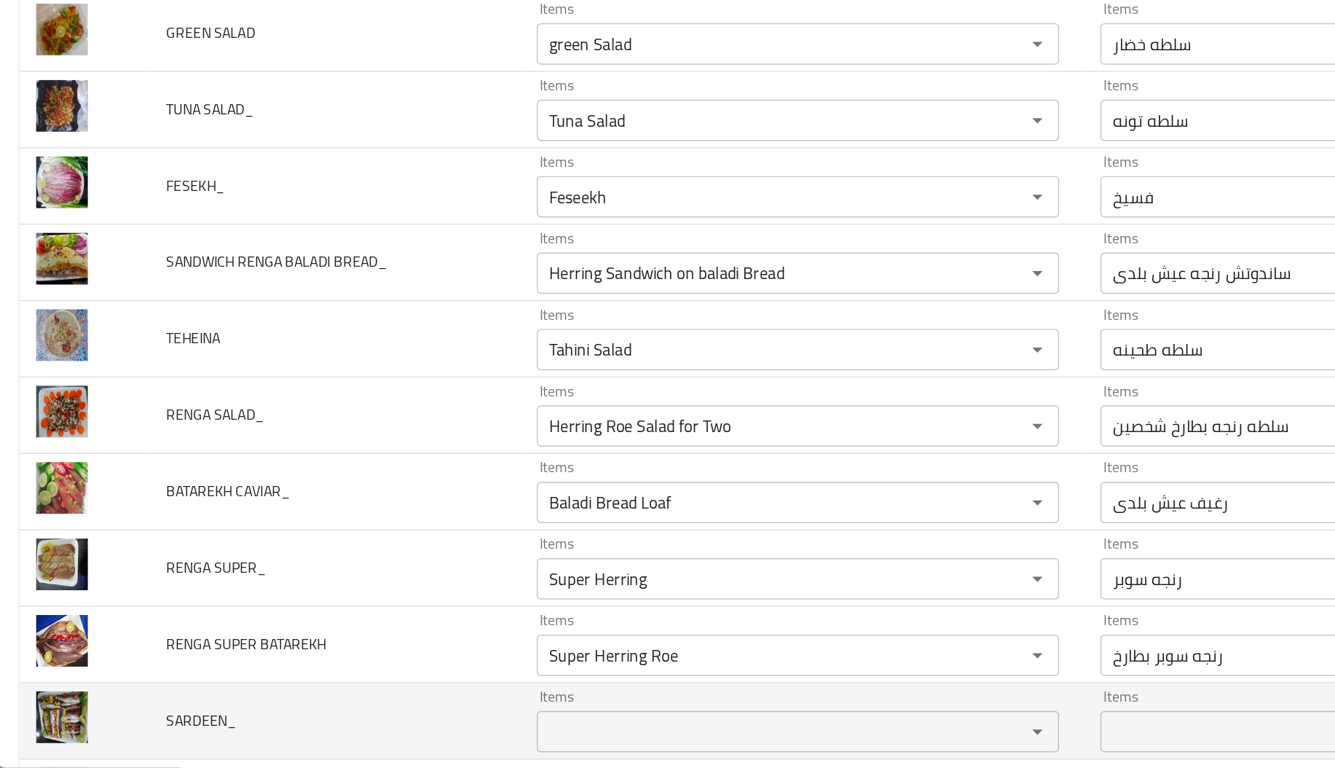
scroll to position [0, 0]
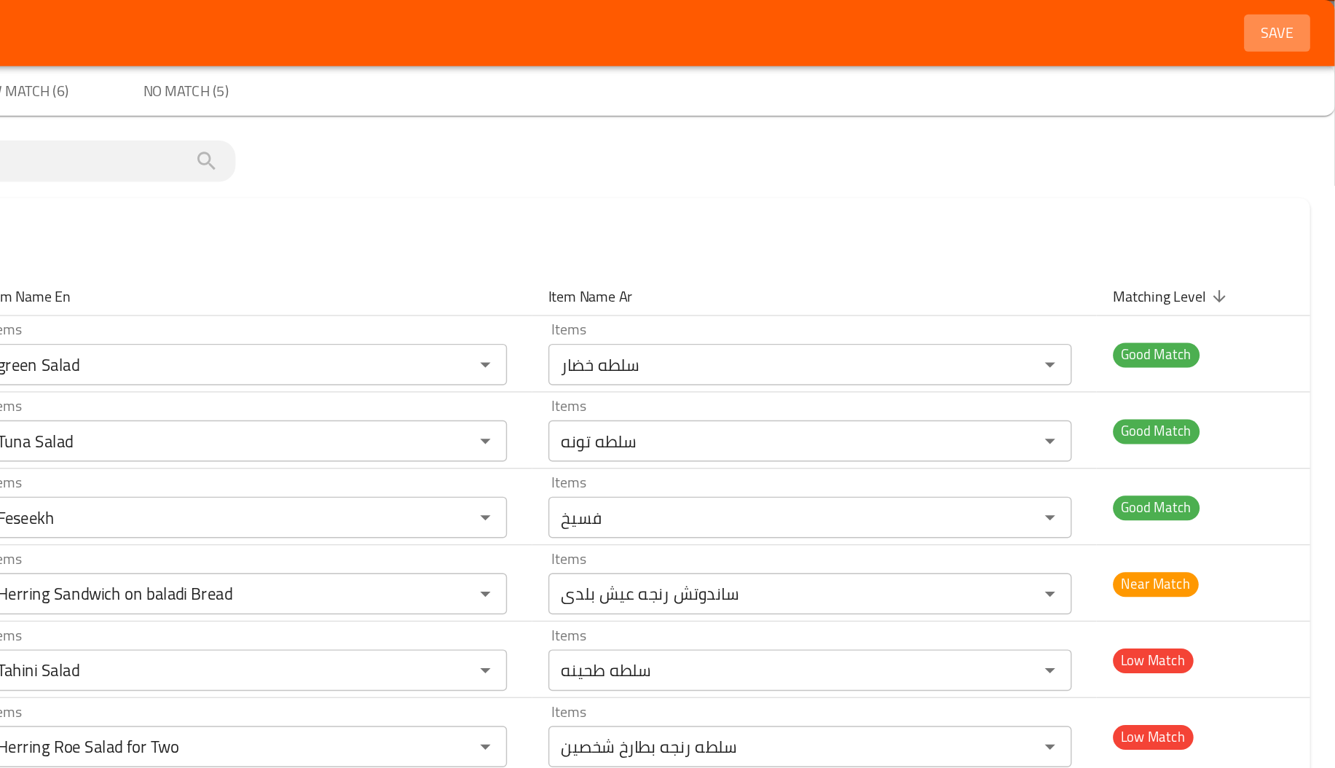
click at [1285, 29] on span "Save" at bounding box center [1294, 24] width 35 height 18
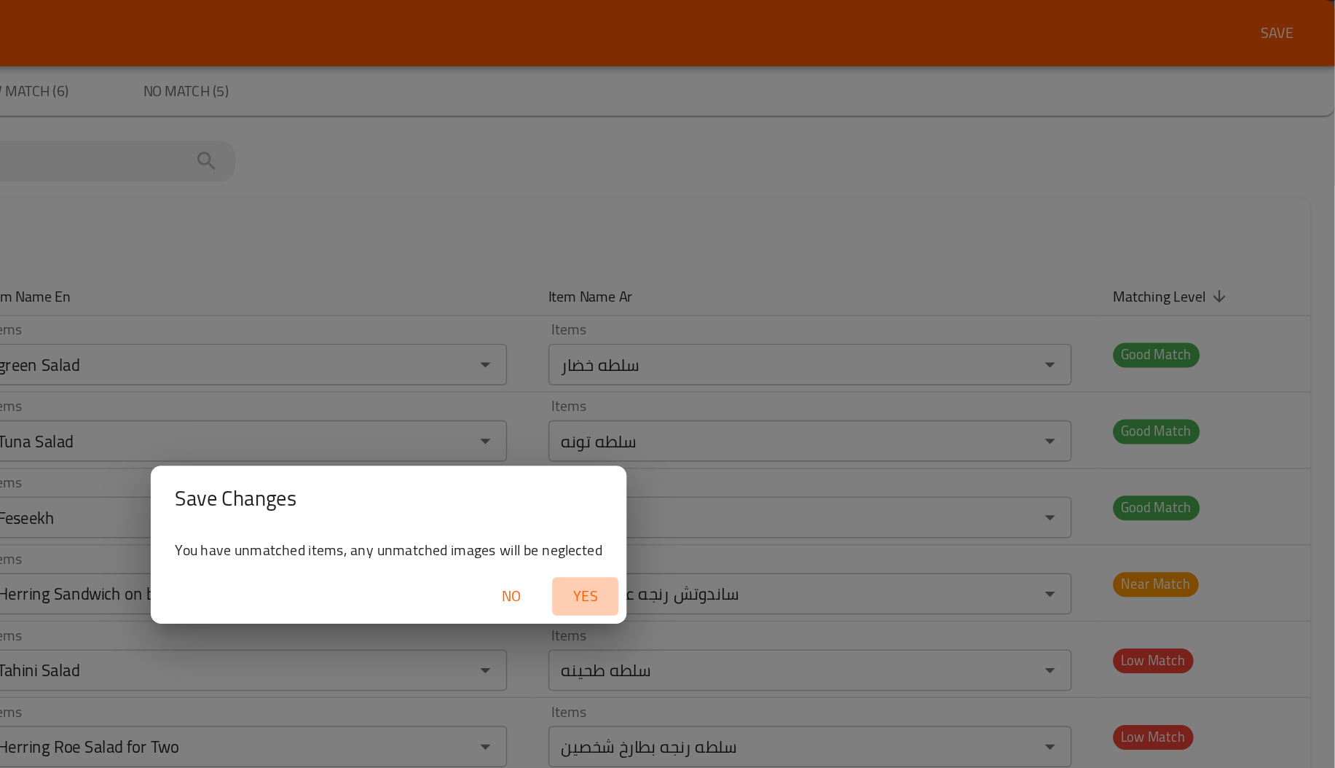
click at [809, 415] on span "Yes" at bounding box center [806, 421] width 35 height 18
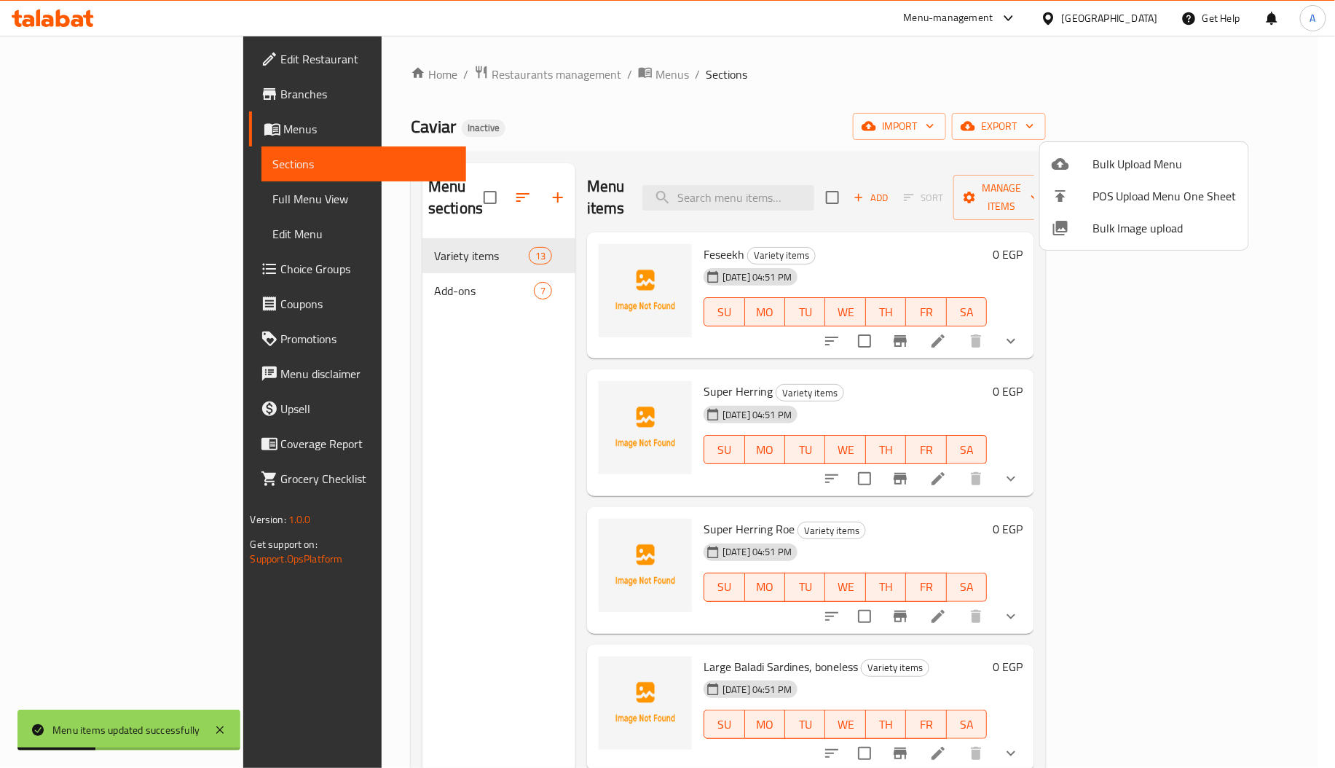
click at [873, 535] on div at bounding box center [667, 384] width 1335 height 768
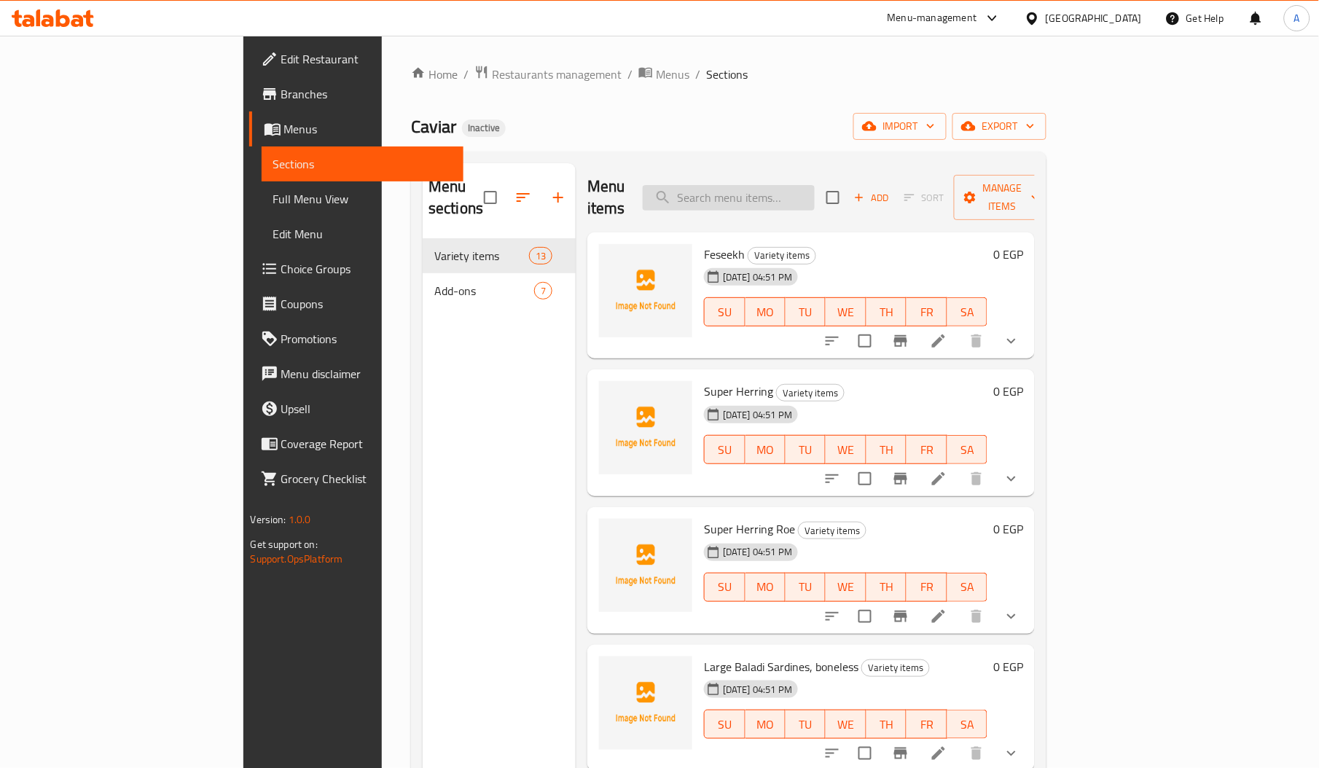
click at [803, 195] on input "search" at bounding box center [729, 197] width 172 height 25
type input "s"
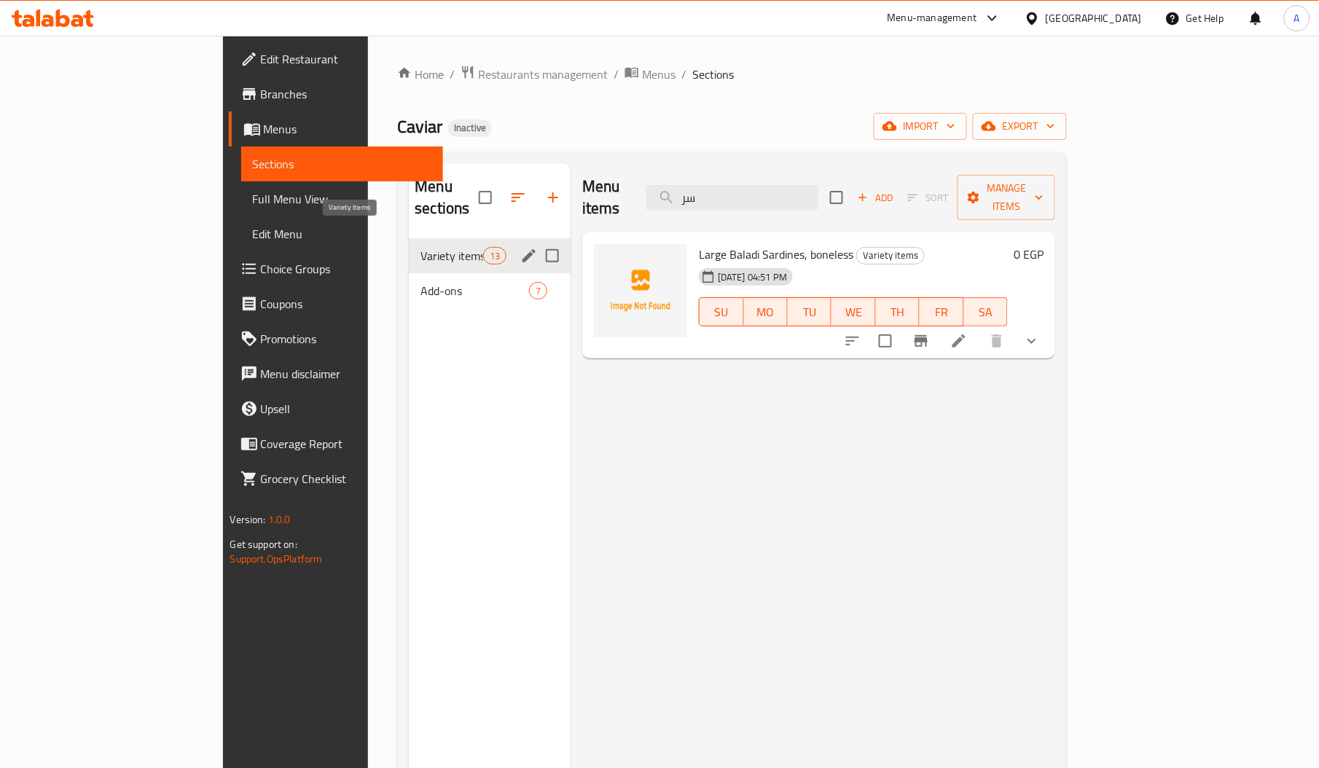
type input "سر"
click at [420, 247] on span "Variety items" at bounding box center [451, 255] width 62 height 17
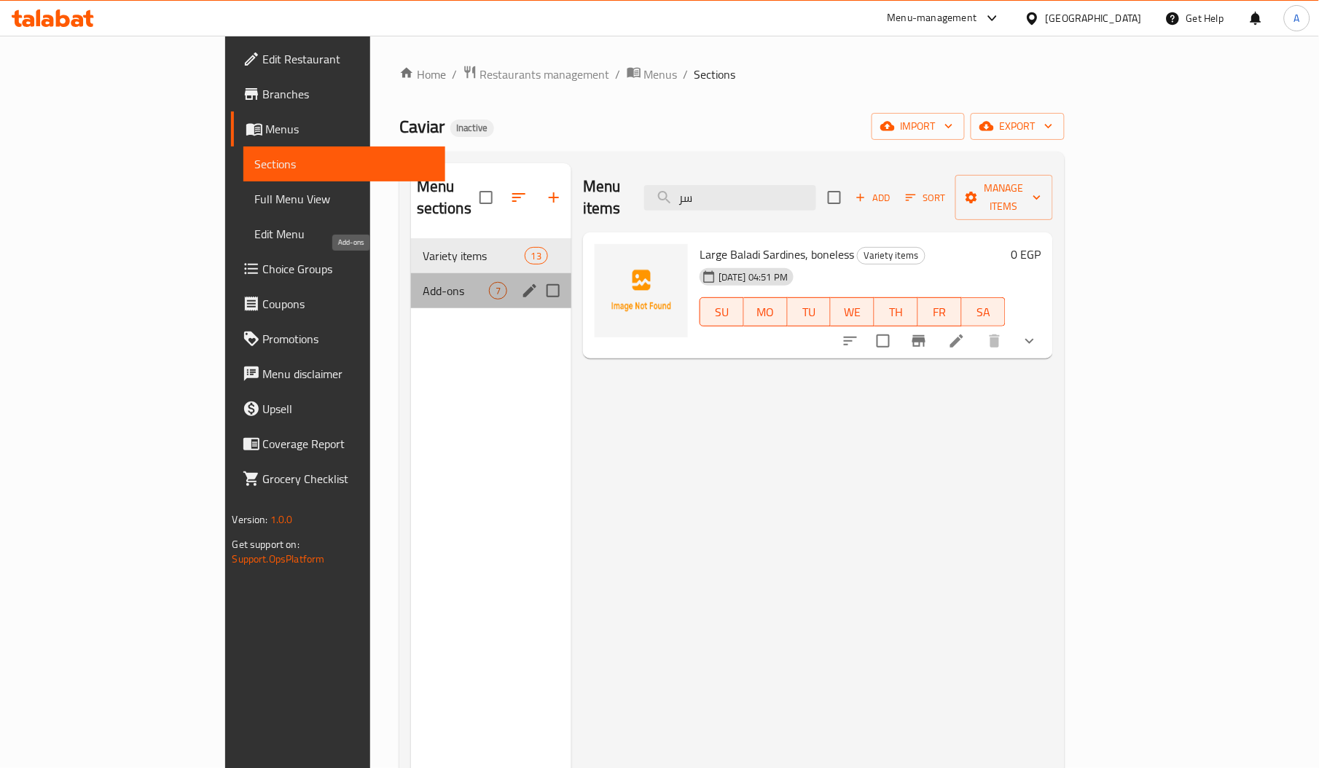
click at [423, 282] on span "Add-ons" at bounding box center [456, 290] width 66 height 17
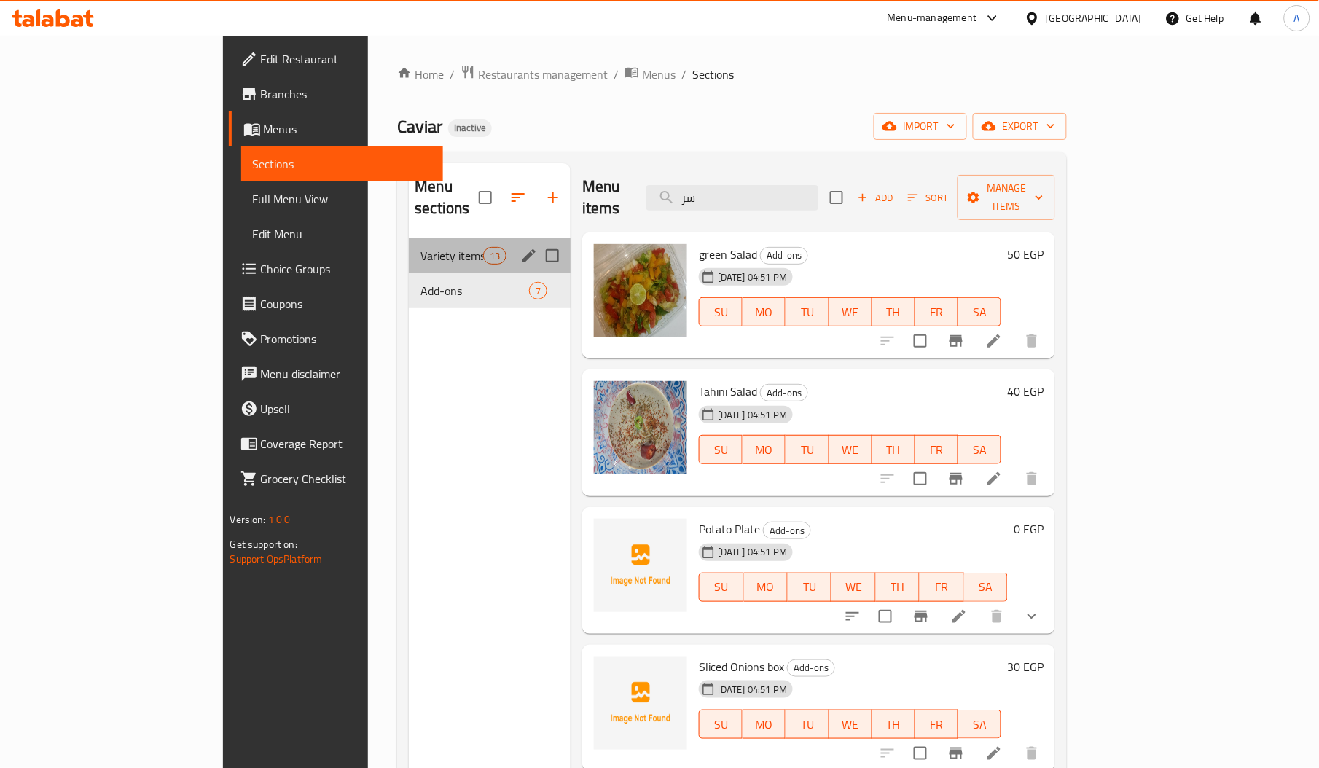
click at [409, 251] on div "Variety items 13" at bounding box center [490, 255] width 162 height 35
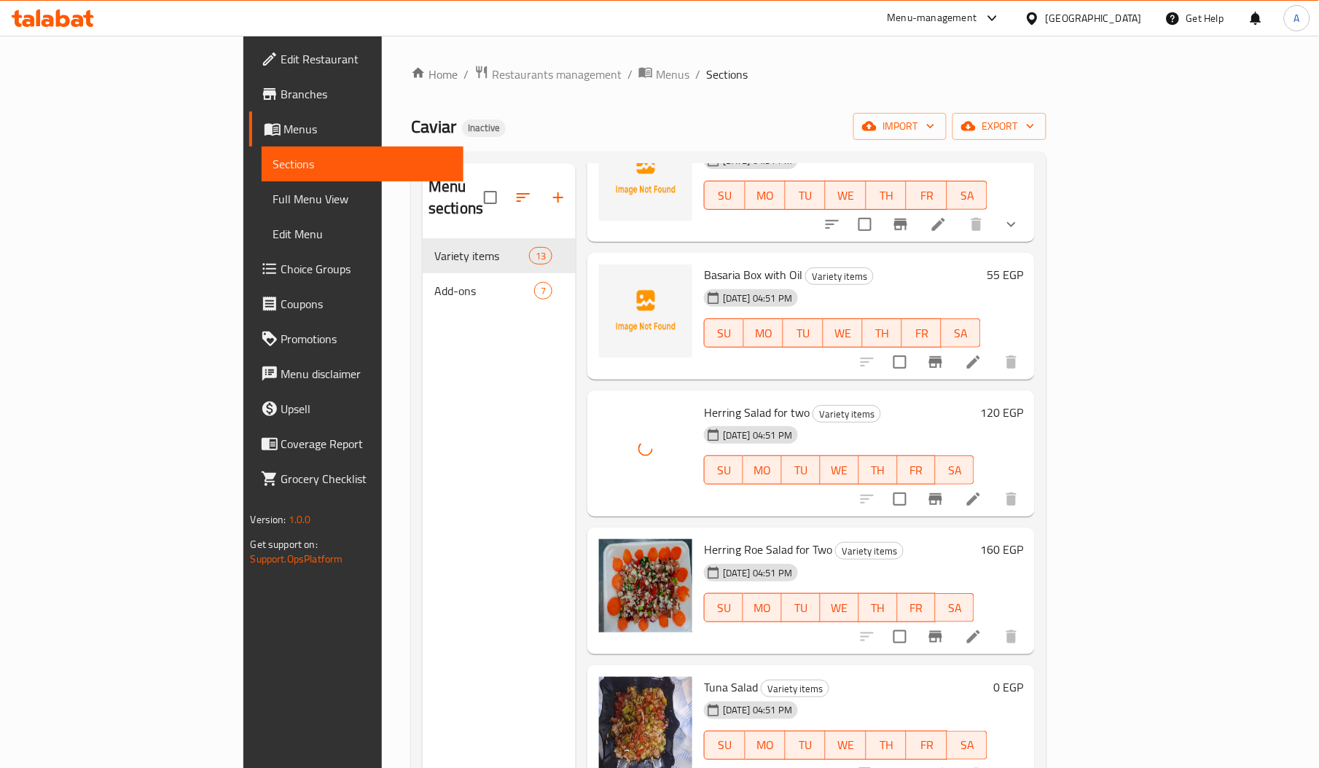
scroll to position [850, 0]
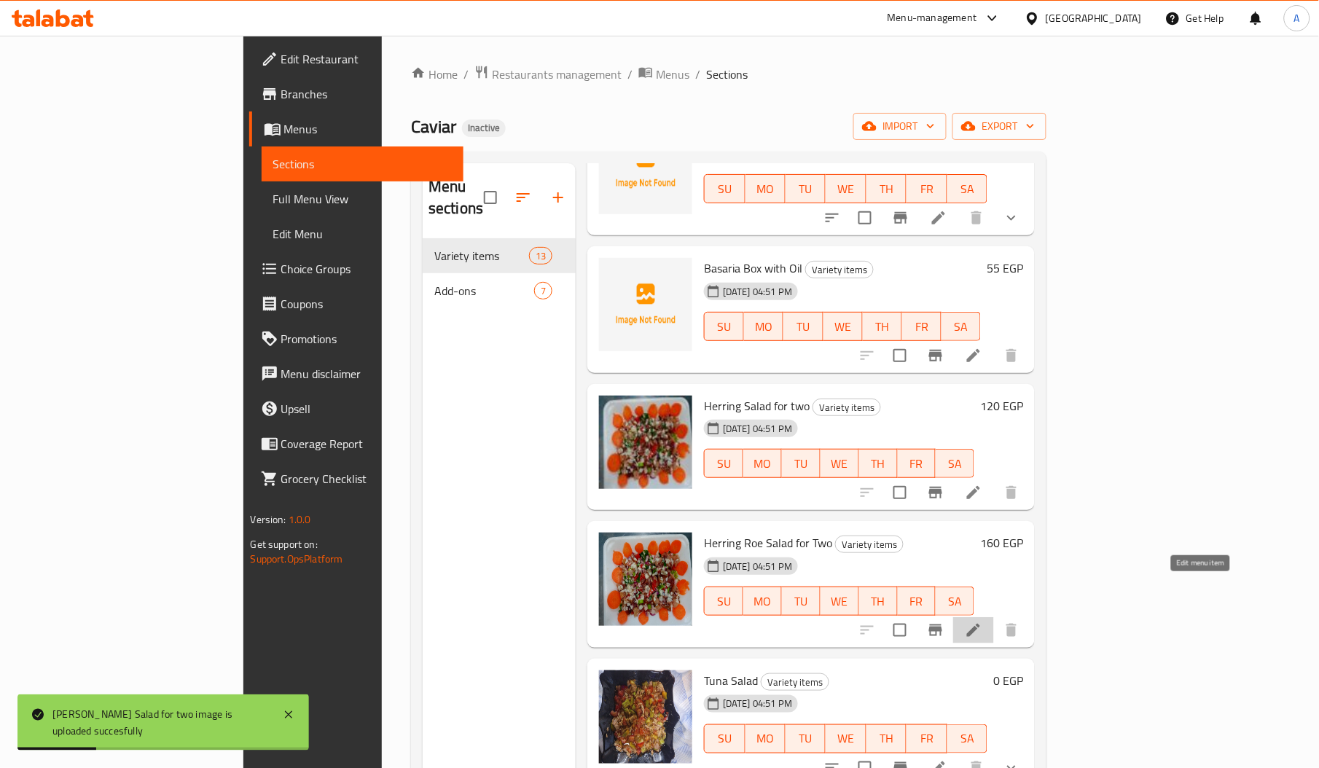
click at [982, 621] on icon at bounding box center [973, 629] width 17 height 17
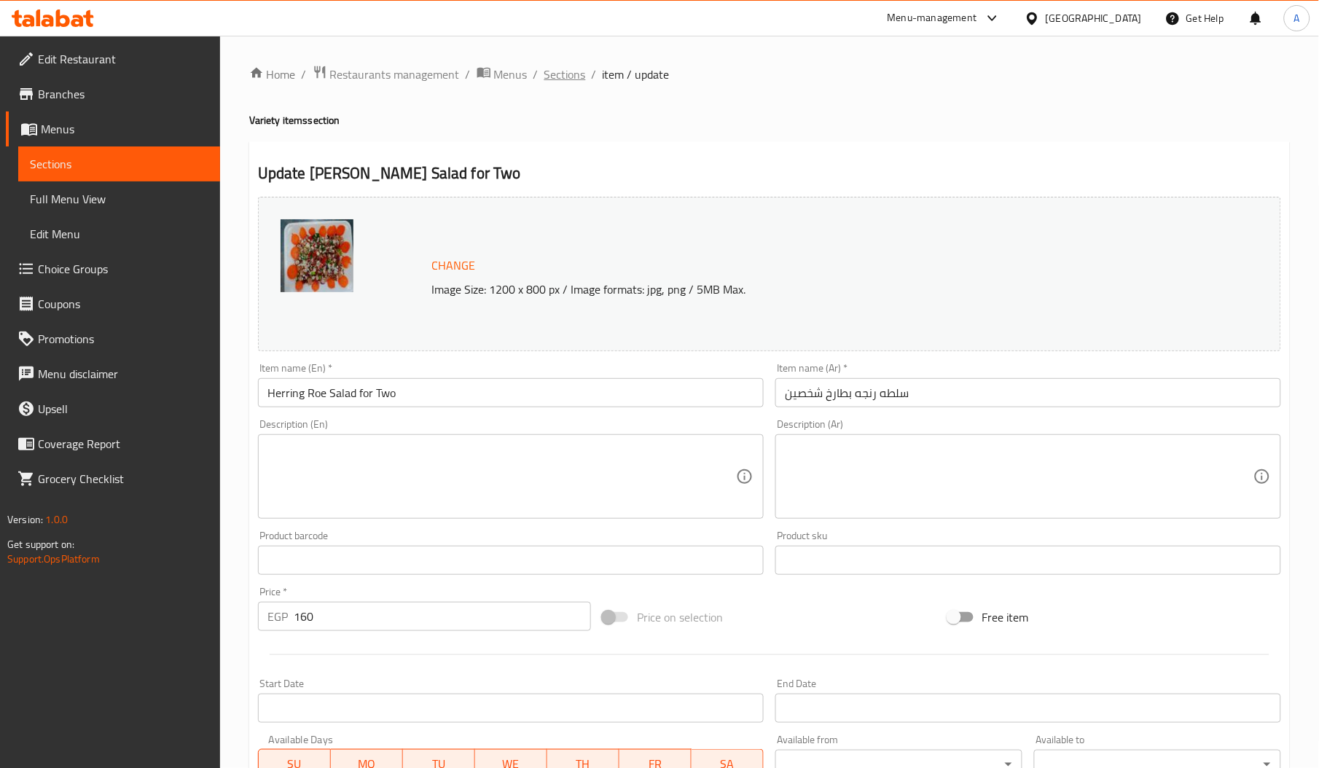
click at [562, 69] on span "Sections" at bounding box center [565, 74] width 42 height 17
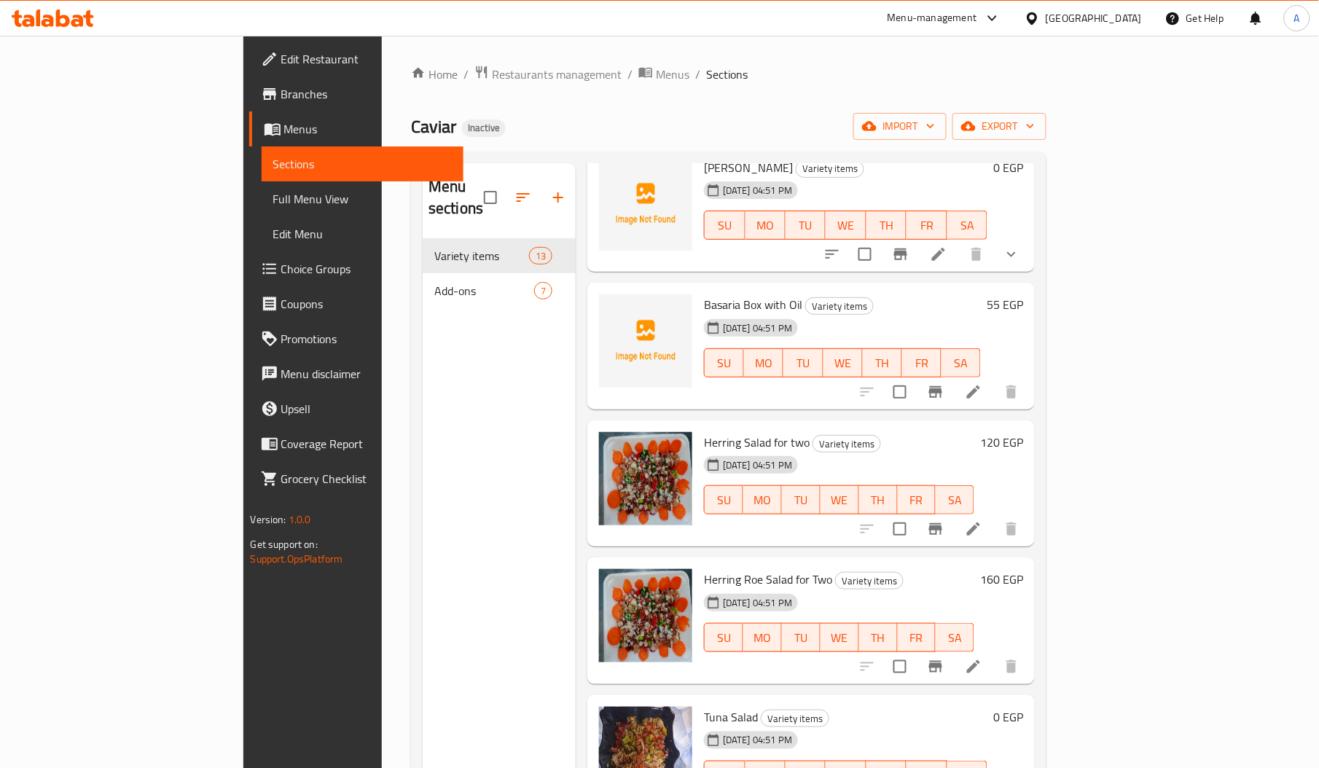
scroll to position [862, 0]
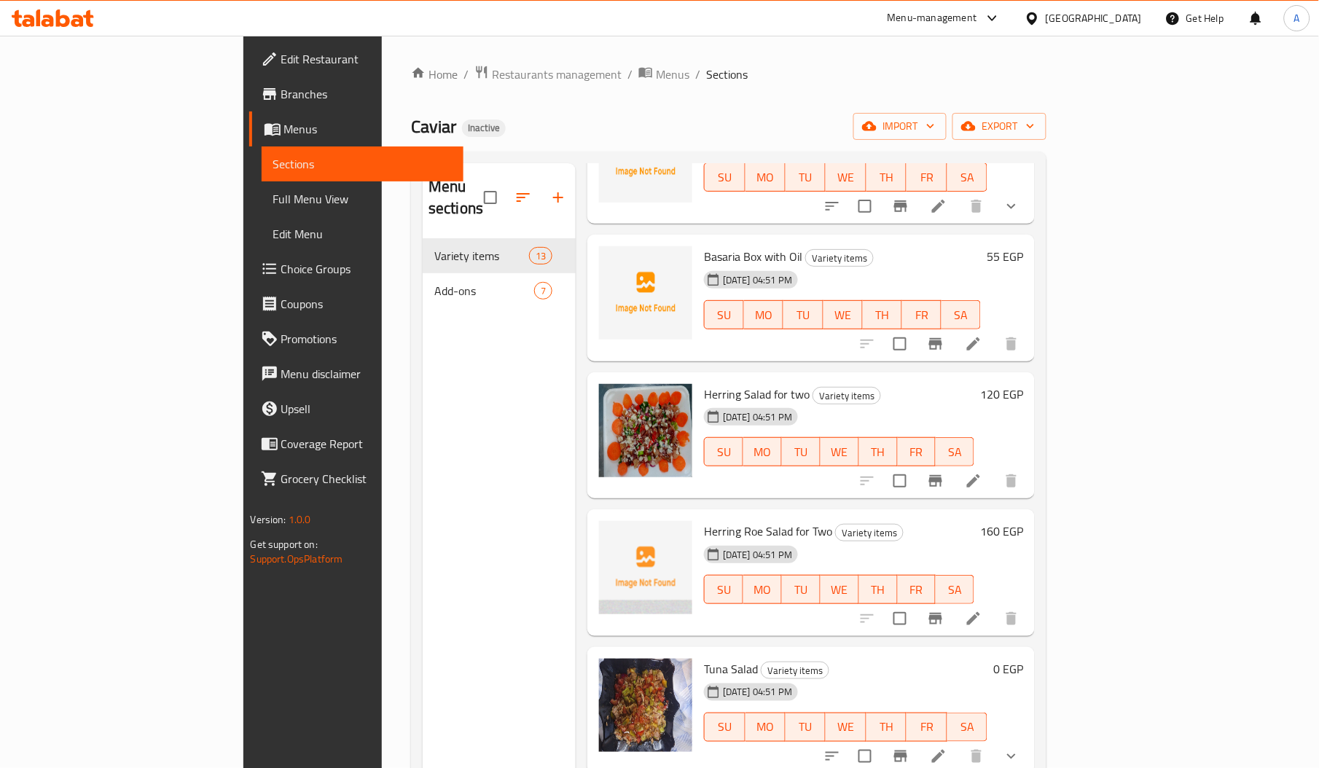
click at [460, 562] on div "Menu sections Variety items 13 Add-ons 7" at bounding box center [499, 547] width 153 height 768
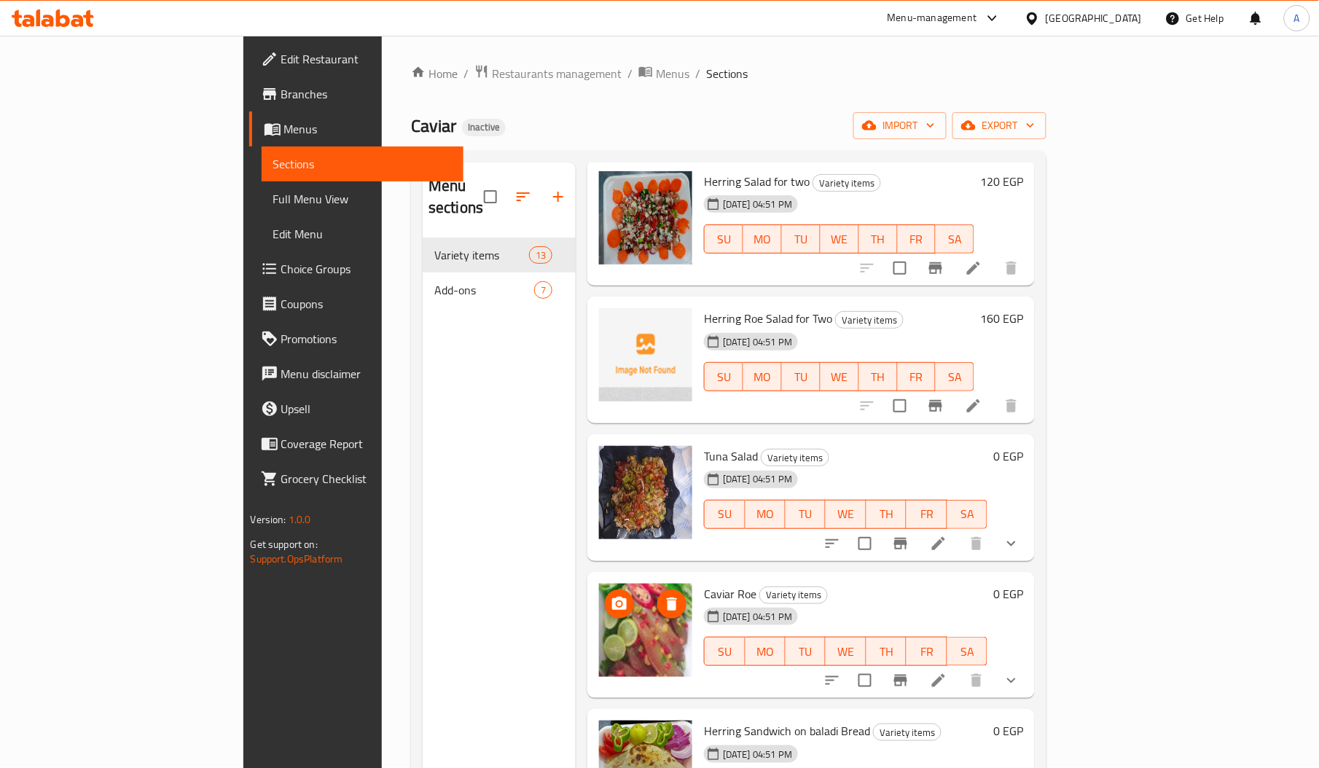
scroll to position [205, 0]
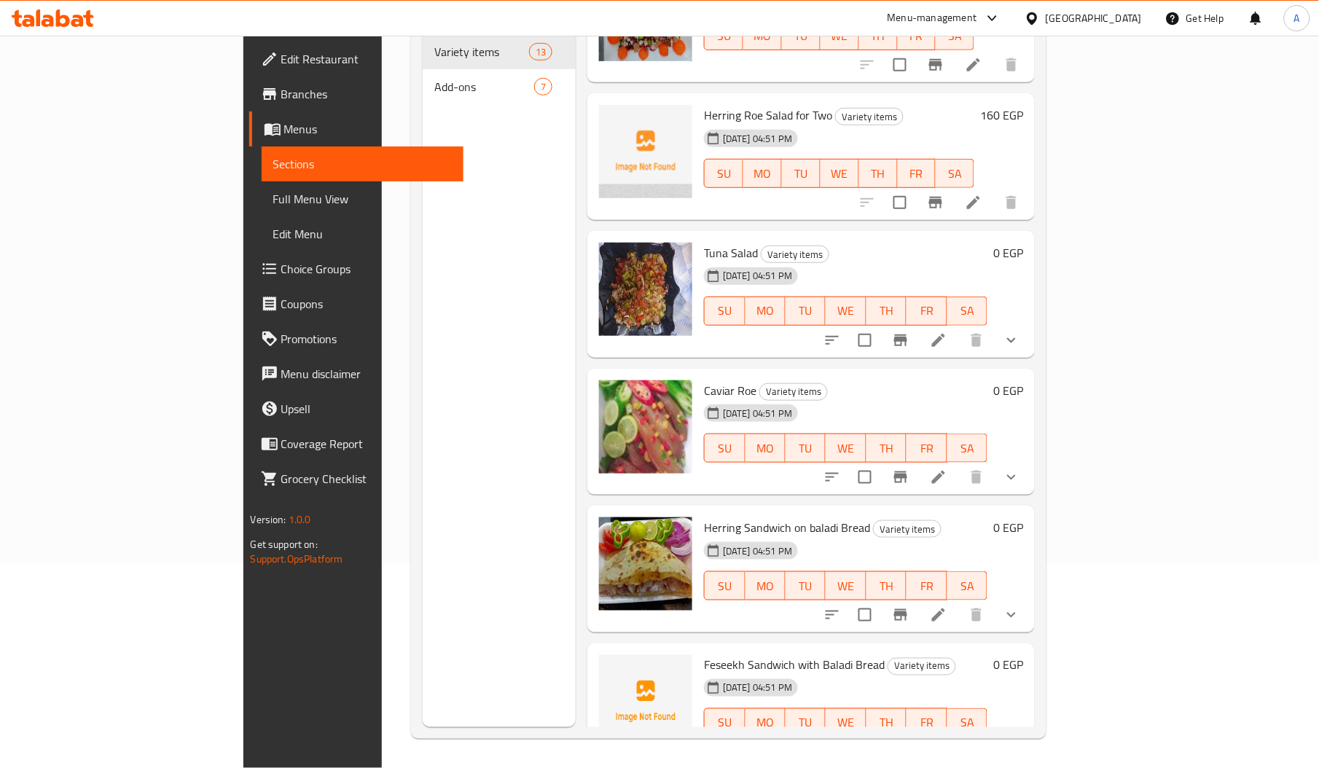
click at [788, 536] on div "10-08-2025 04:51 PM SU MO TU WE TH FR SA" at bounding box center [845, 575] width 295 height 79
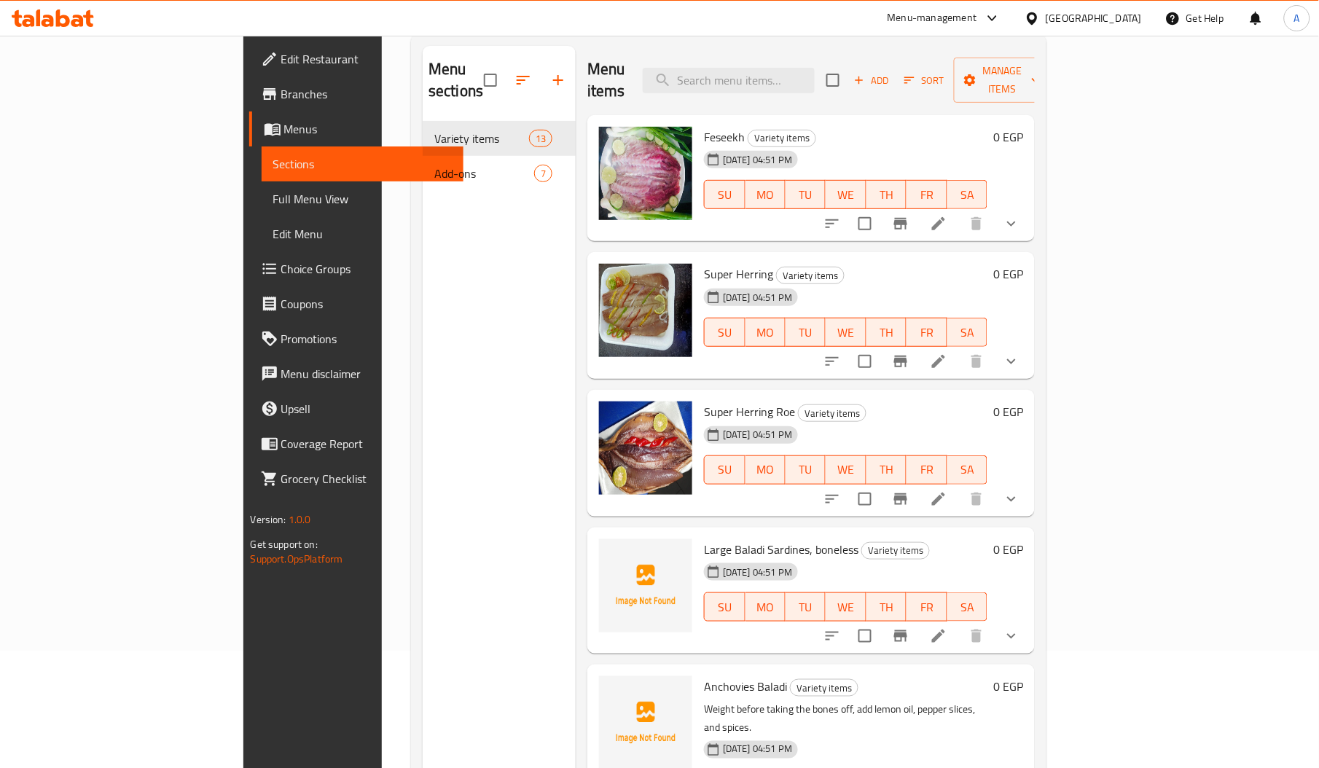
scroll to position [114, 0]
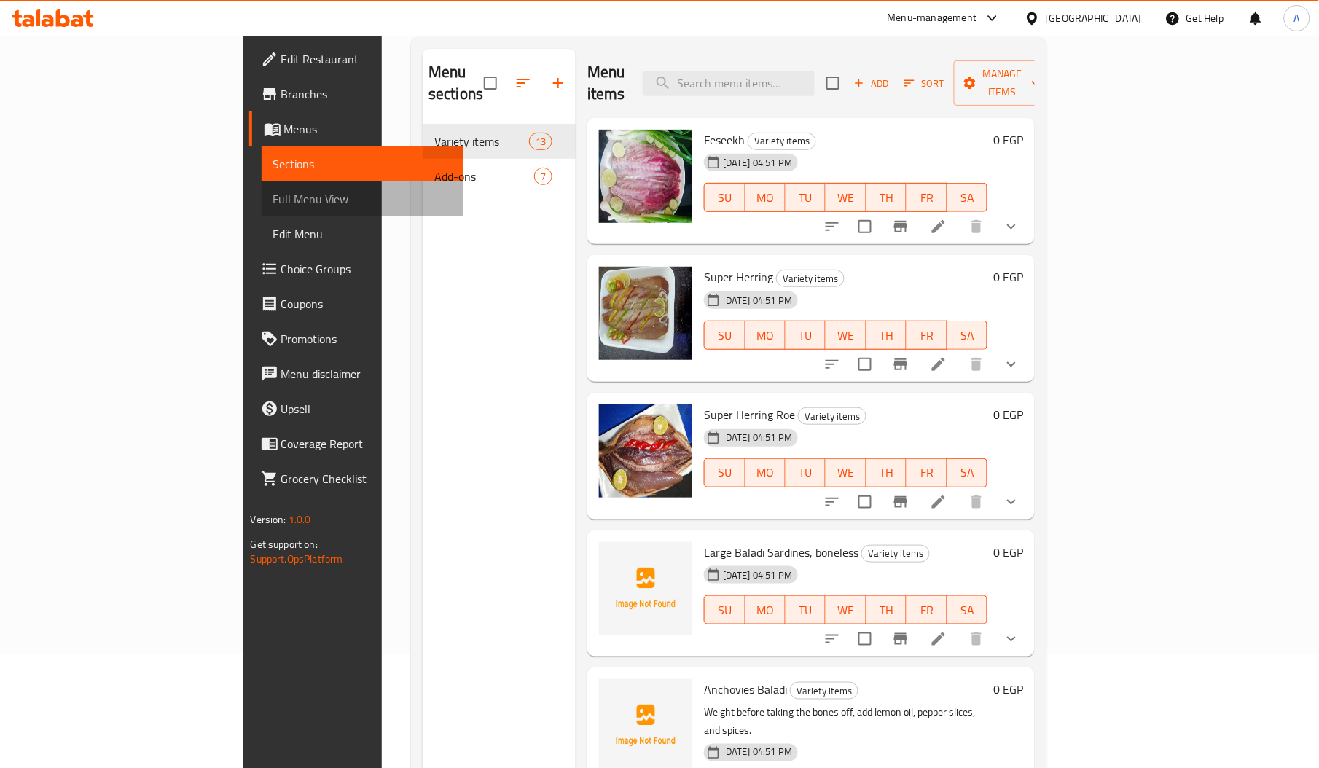
click at [273, 192] on span "Full Menu View" at bounding box center [362, 198] width 178 height 17
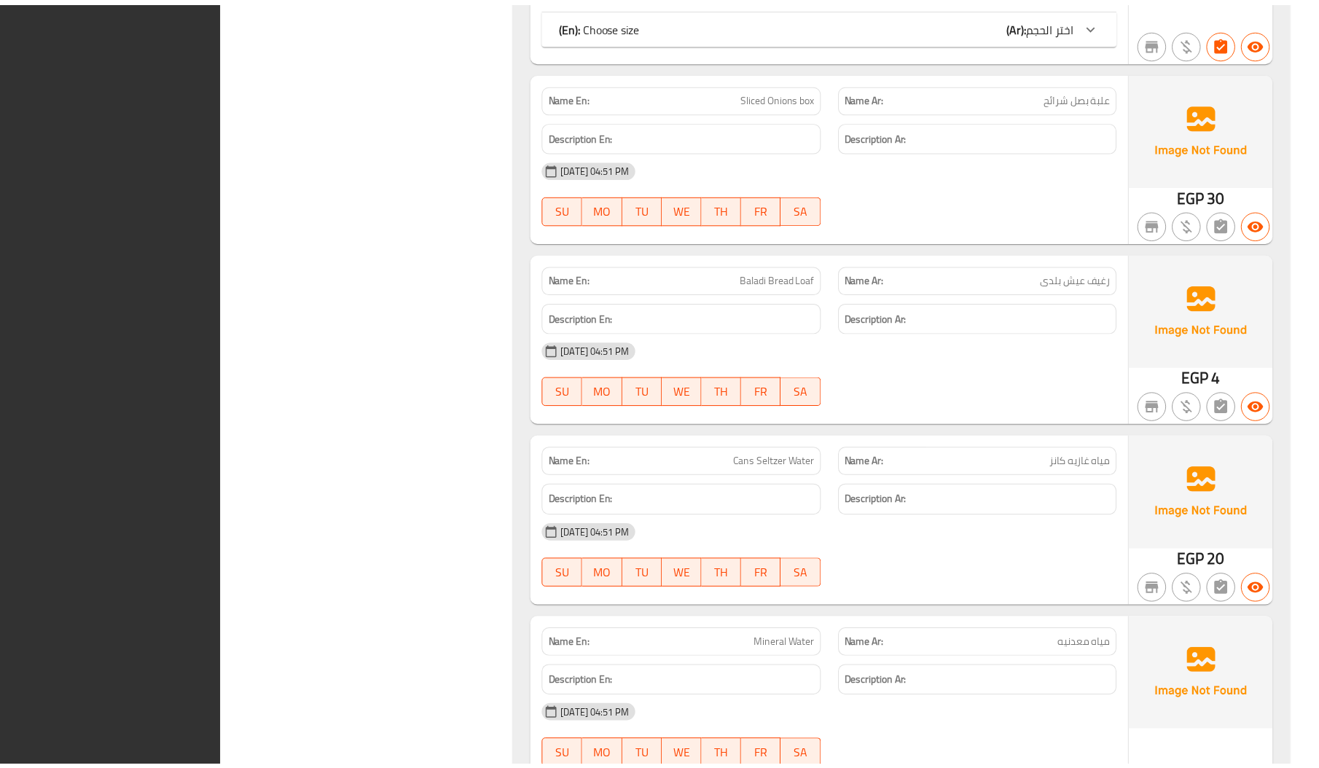
scroll to position [4508, 0]
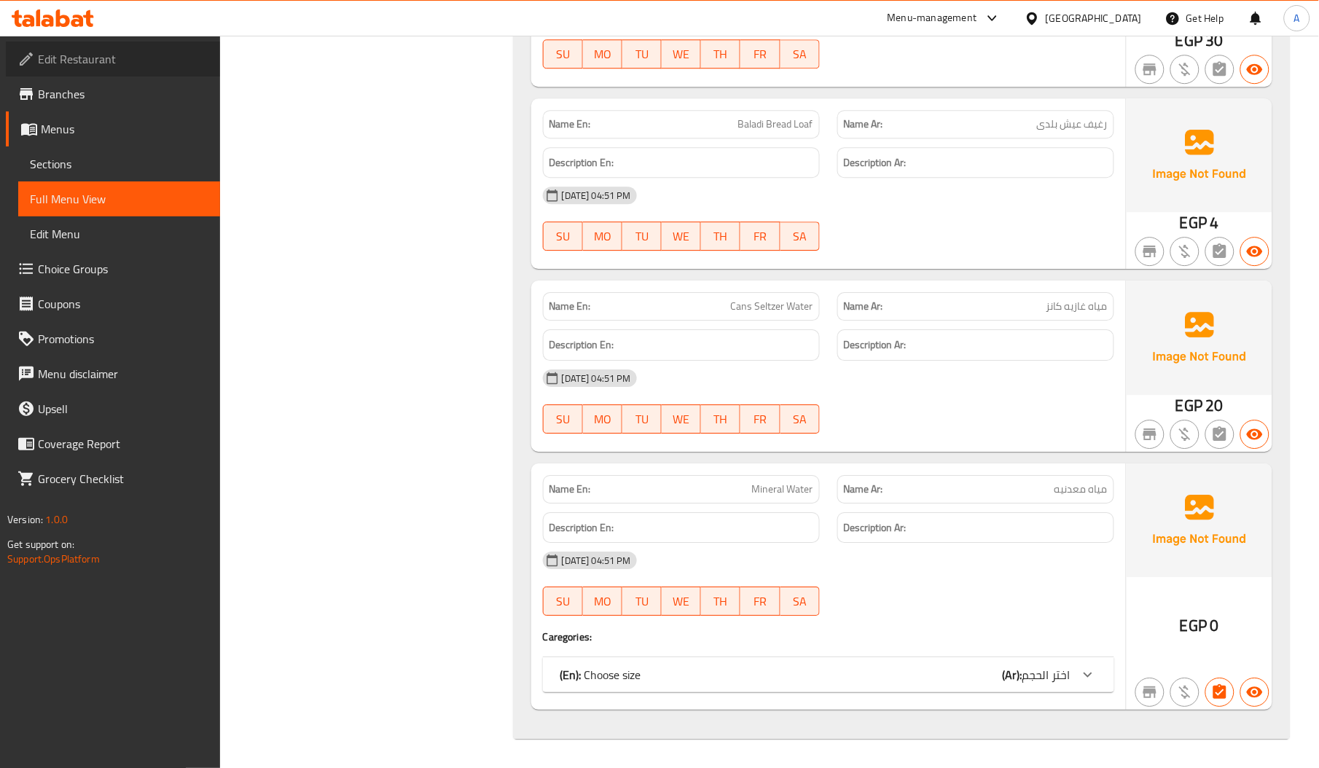
click at [98, 74] on link "Edit Restaurant" at bounding box center [113, 59] width 214 height 35
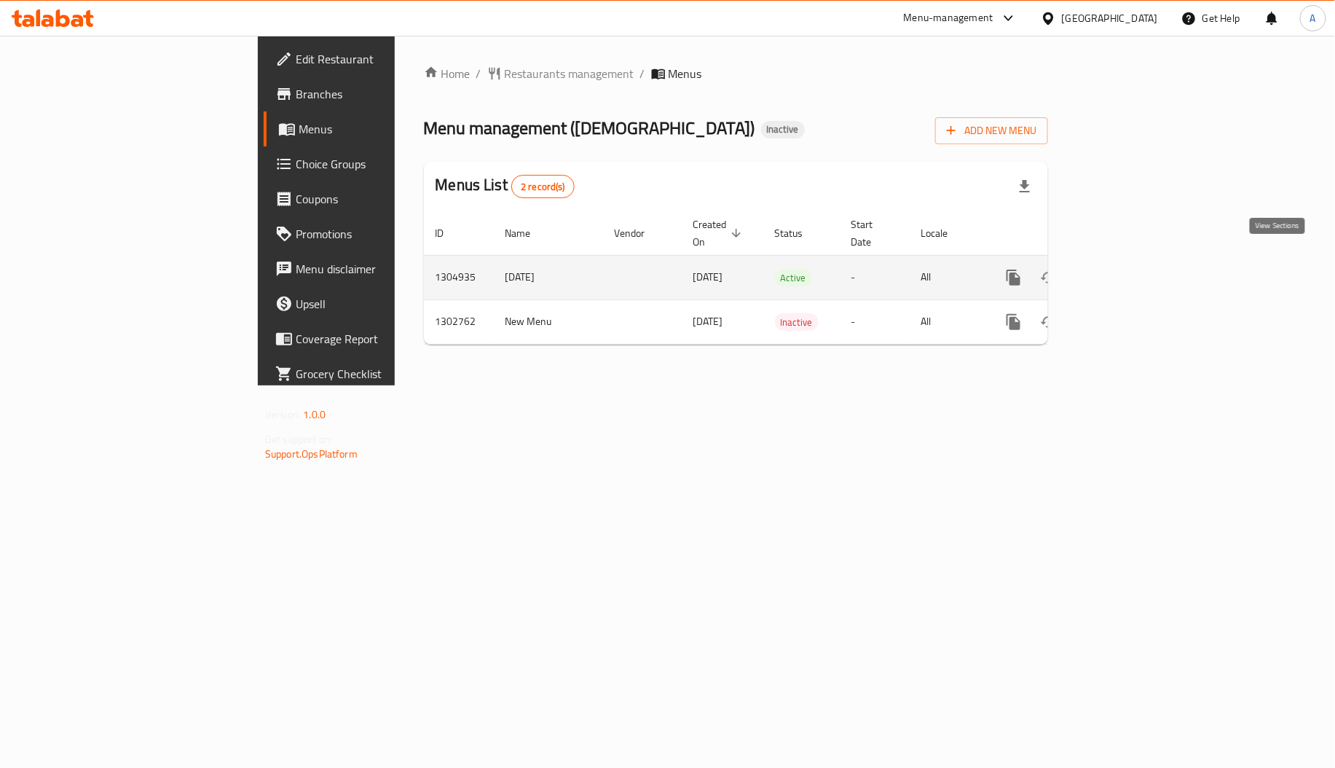
click at [1128, 269] on icon "enhanced table" at bounding box center [1118, 277] width 17 height 17
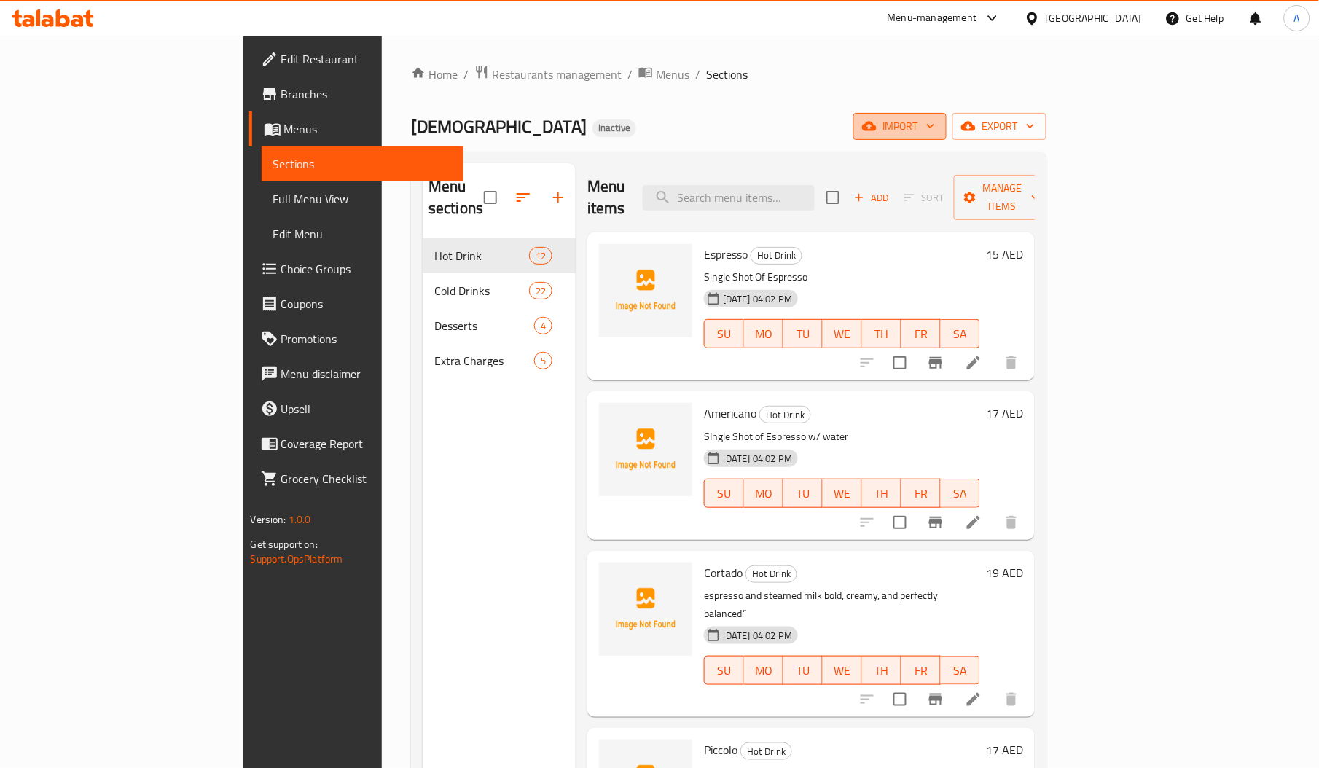
click at [935, 128] on span "import" at bounding box center [900, 126] width 70 height 18
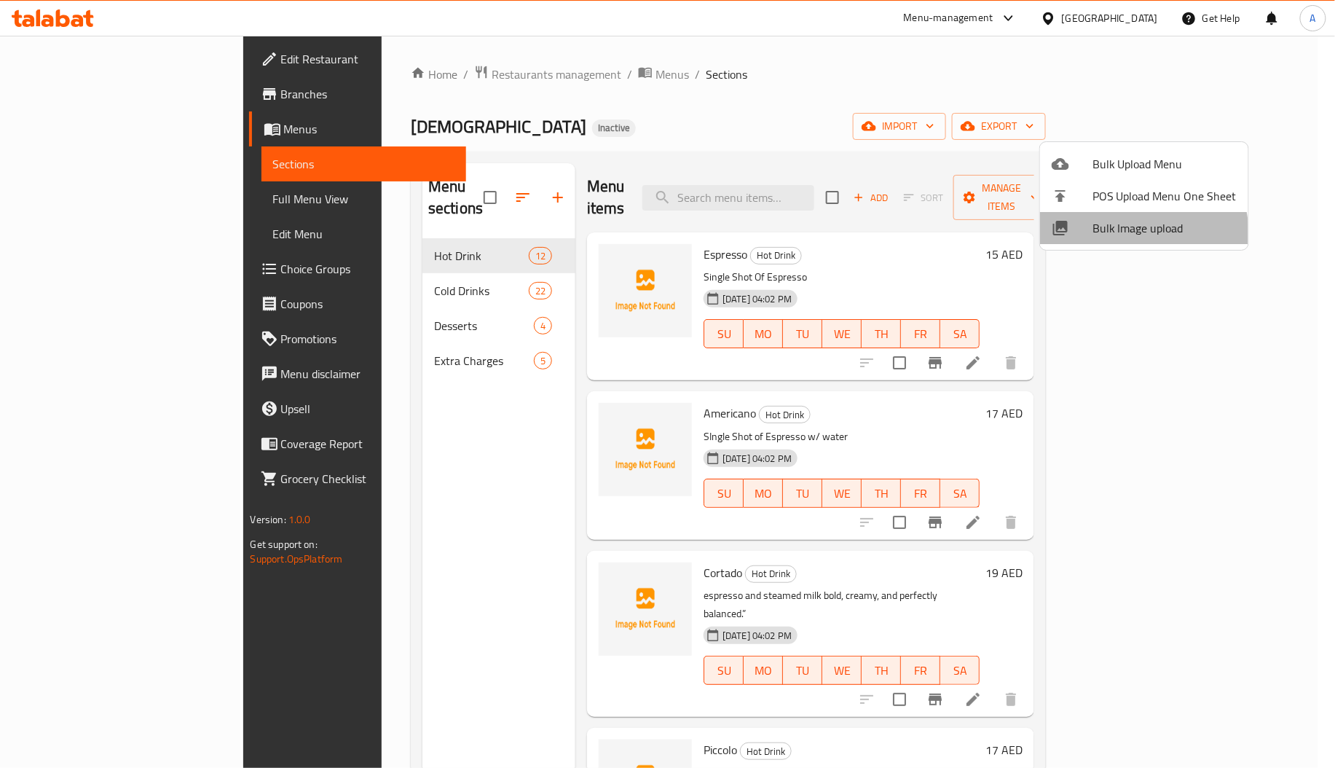
click at [1127, 234] on span "Bulk Image upload" at bounding box center [1165, 227] width 144 height 17
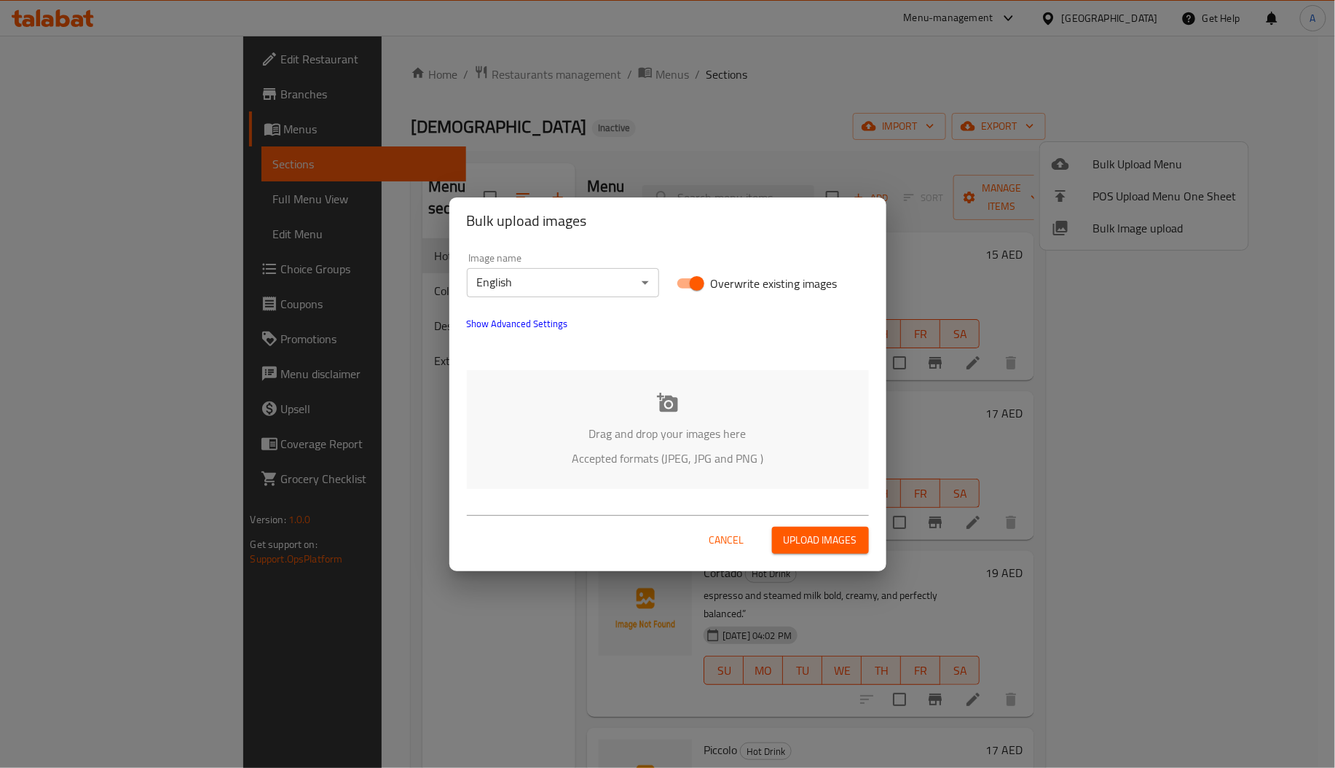
click at [707, 425] on p "Drag and drop your images here" at bounding box center [668, 433] width 358 height 17
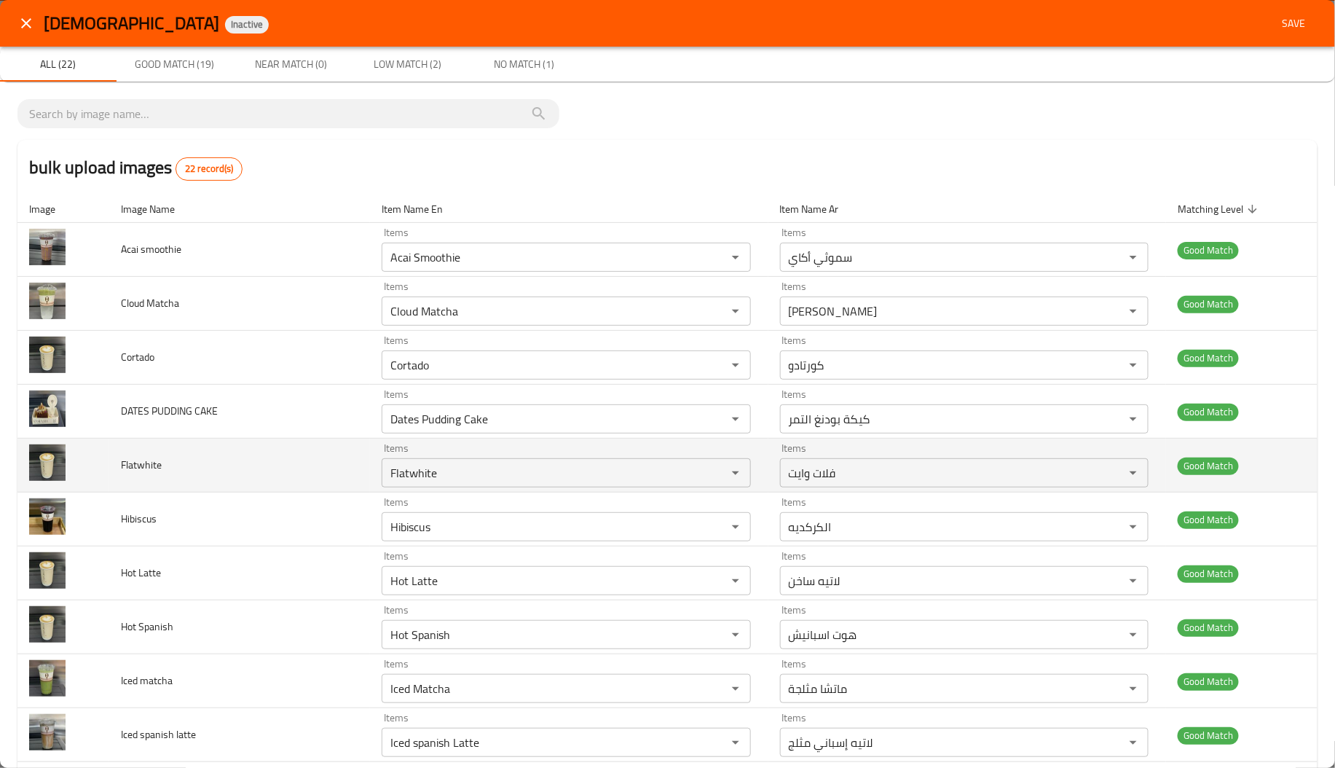
drag, startPoint x: 707, startPoint y: 422, endPoint x: 1155, endPoint y: 479, distance: 451.7
click at [1166, 479] on td "Good Match" at bounding box center [1242, 466] width 152 height 54
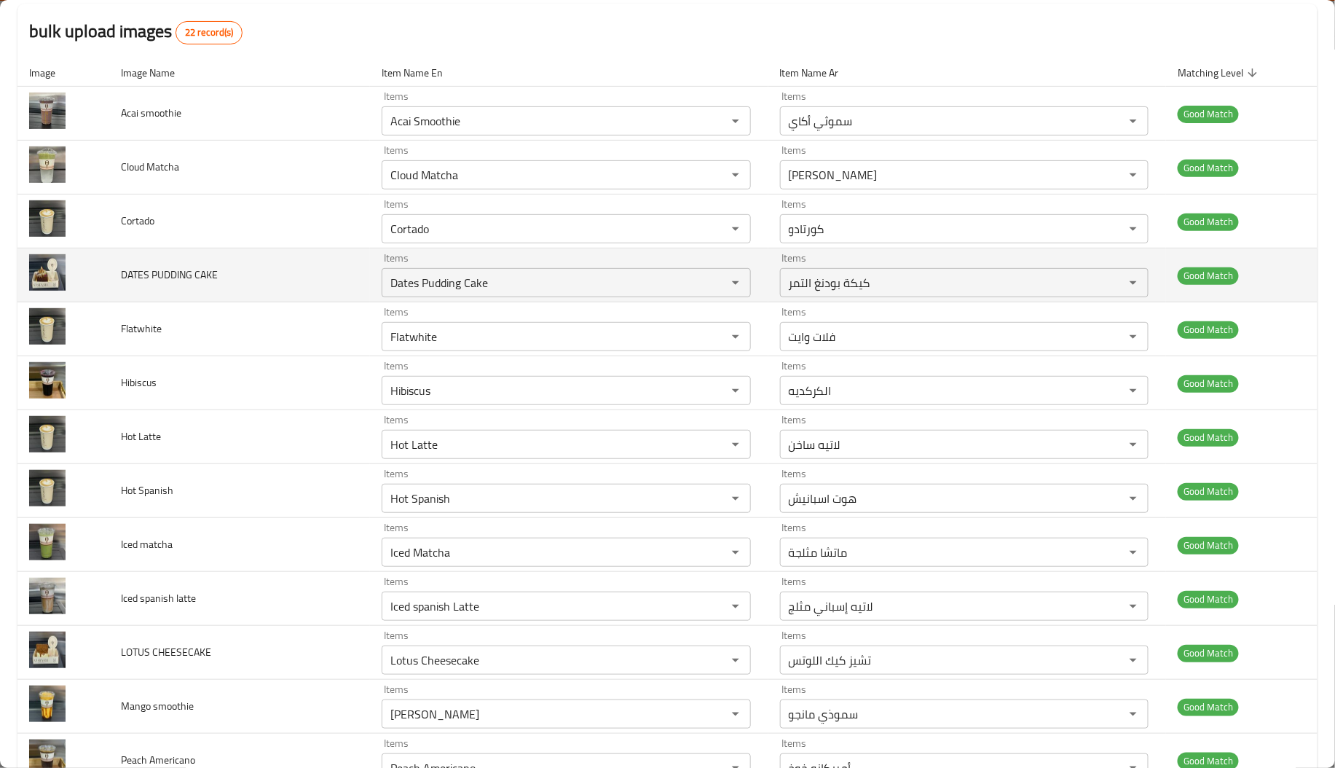
scroll to position [672, 0]
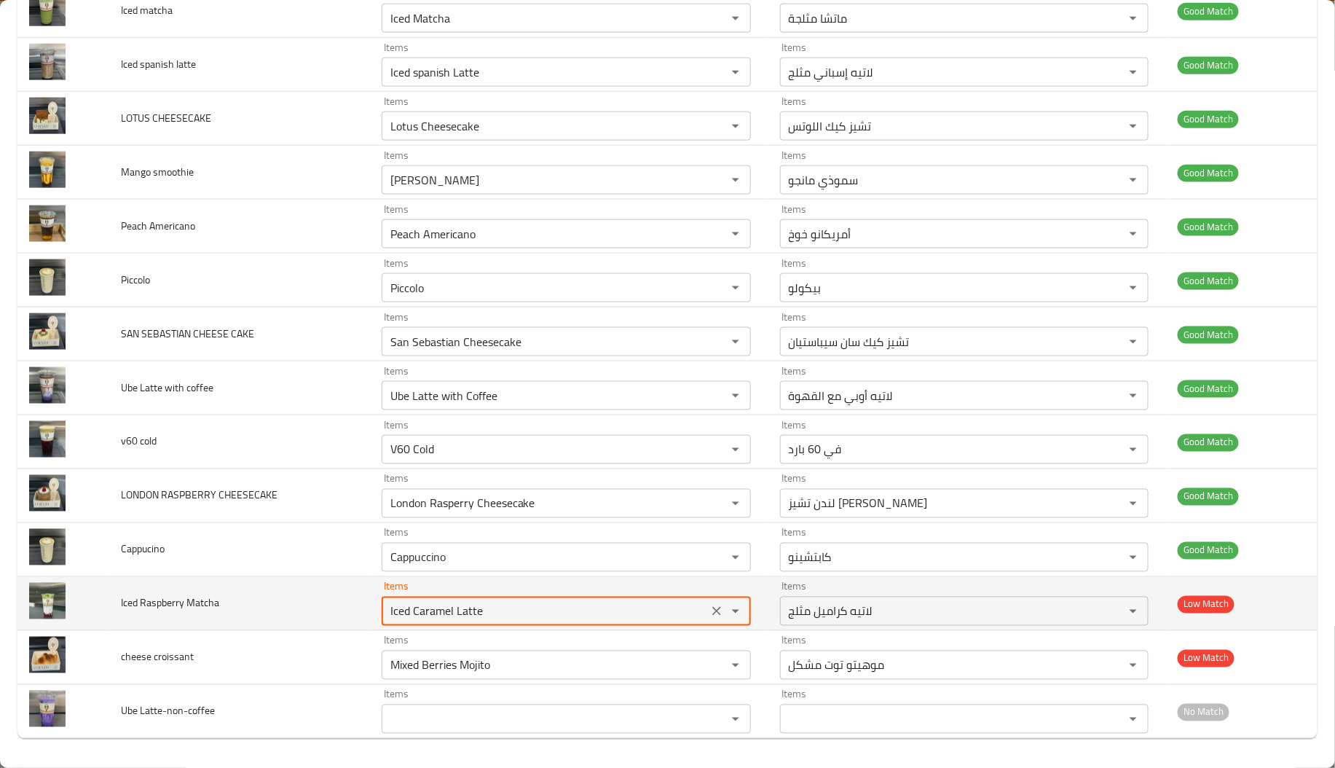
click at [463, 602] on Matcha "Iced Caramel Latte" at bounding box center [545, 611] width 318 height 20
type Matcha "ق"
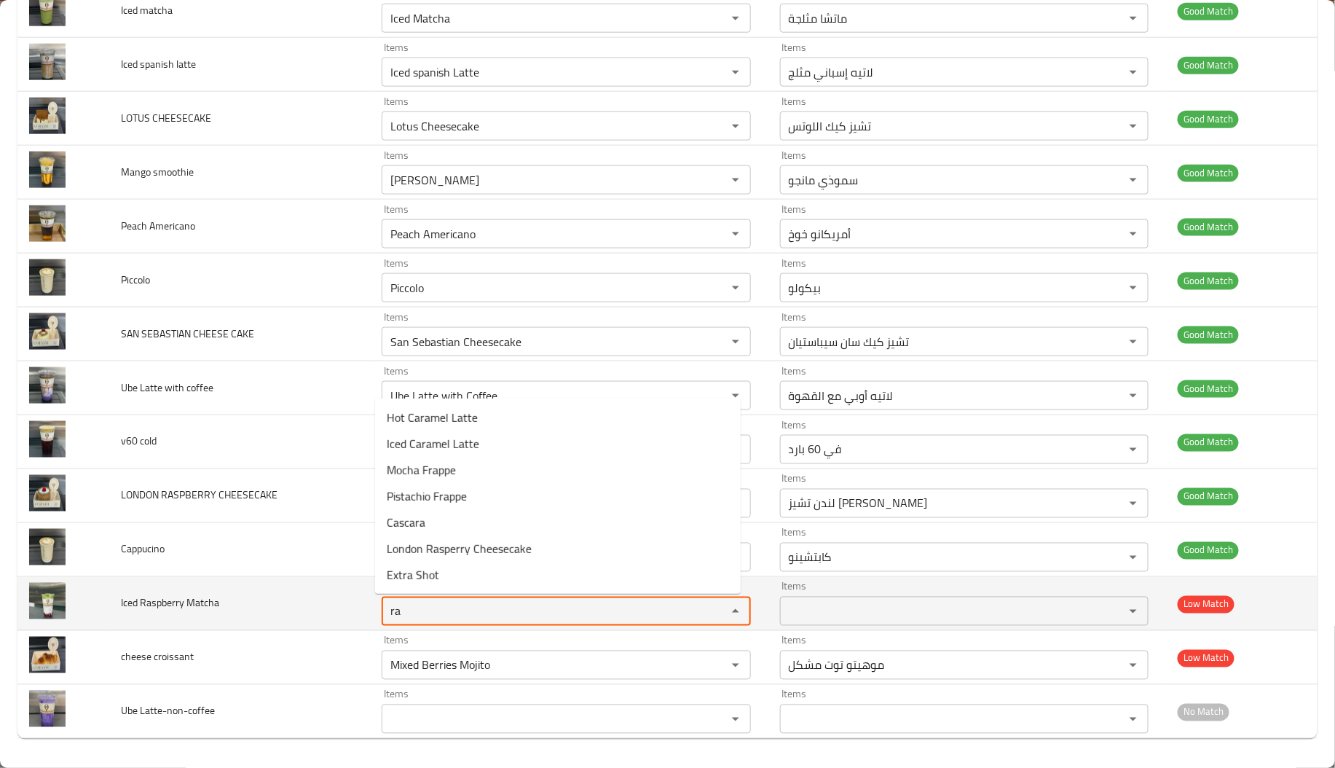
type Matcha "r"
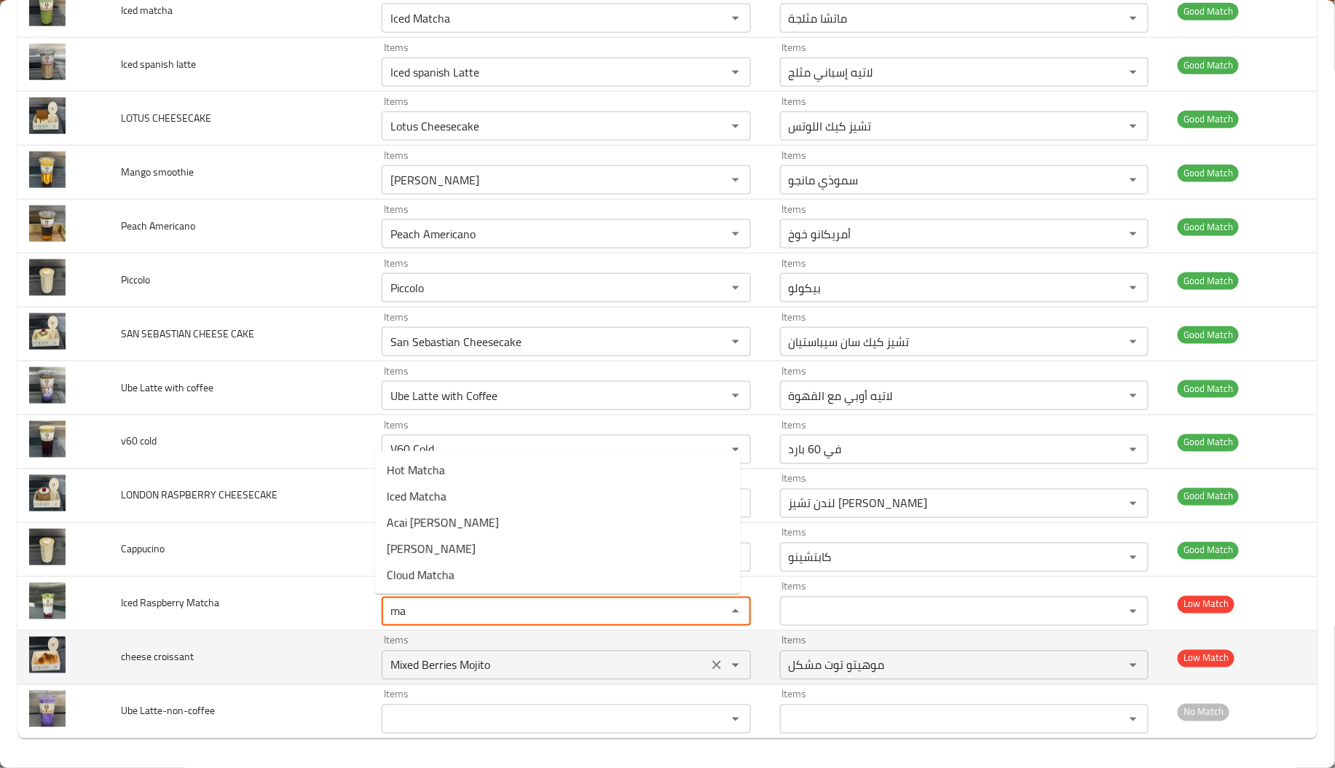
type Matcha "ma"
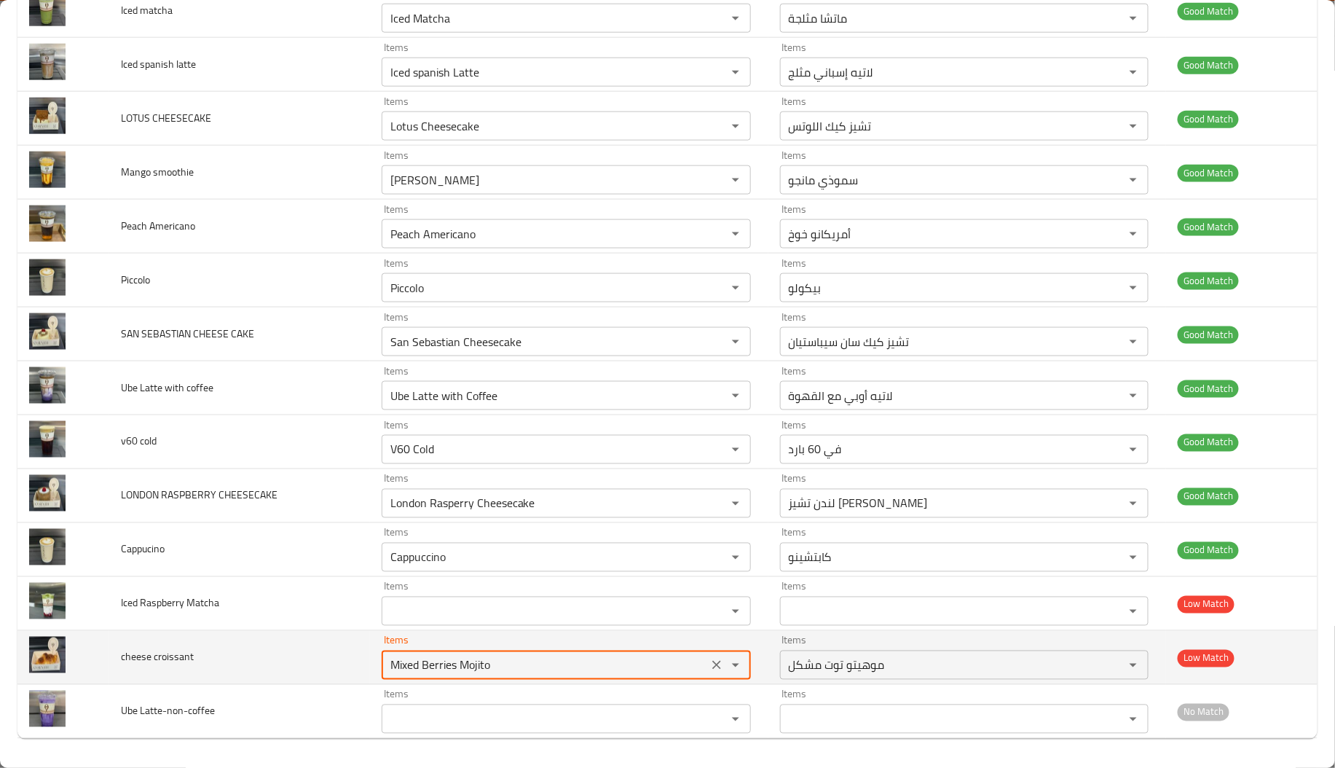
click at [447, 663] on croissant "Mixed Berries Mojito" at bounding box center [545, 665] width 318 height 20
type croissant "c"
click at [313, 650] on td "cheese croissant" at bounding box center [239, 658] width 261 height 54
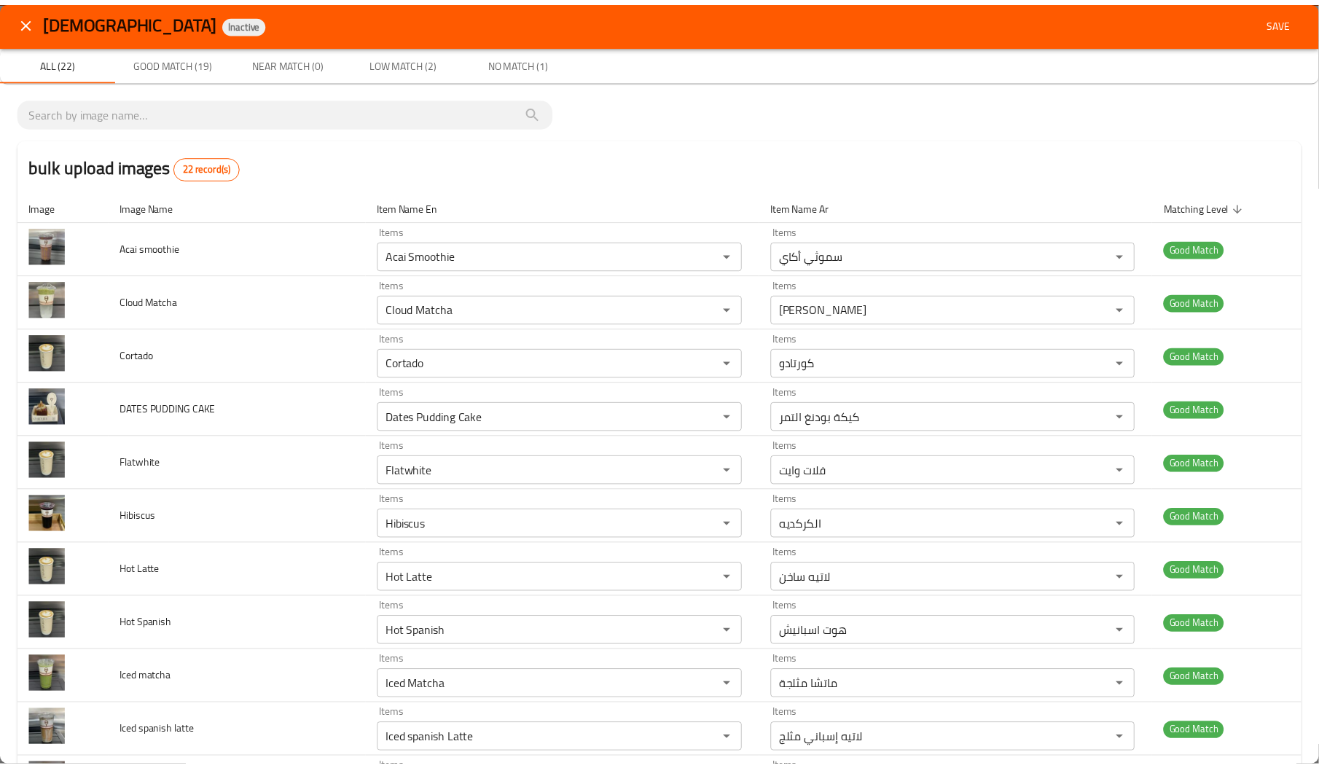
scroll to position [0, 0]
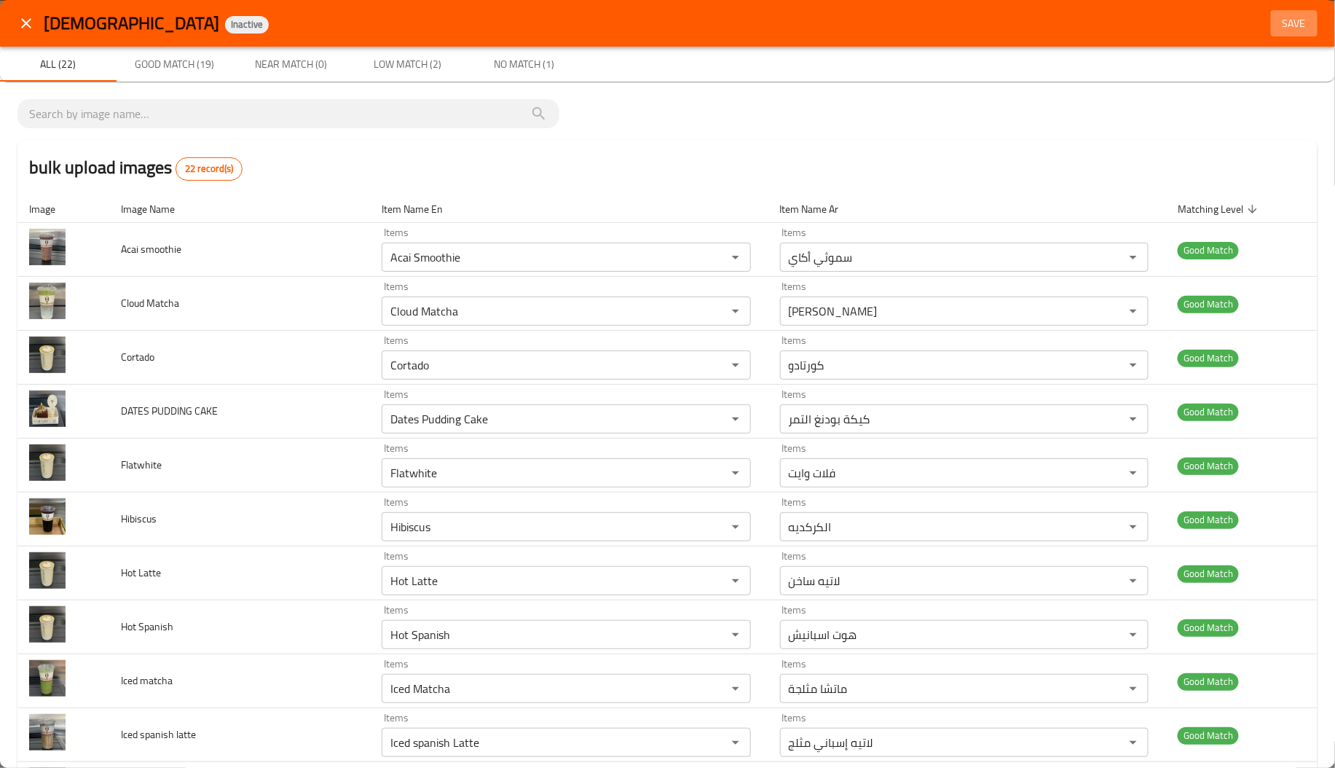
click at [1277, 20] on span "Save" at bounding box center [1294, 24] width 35 height 18
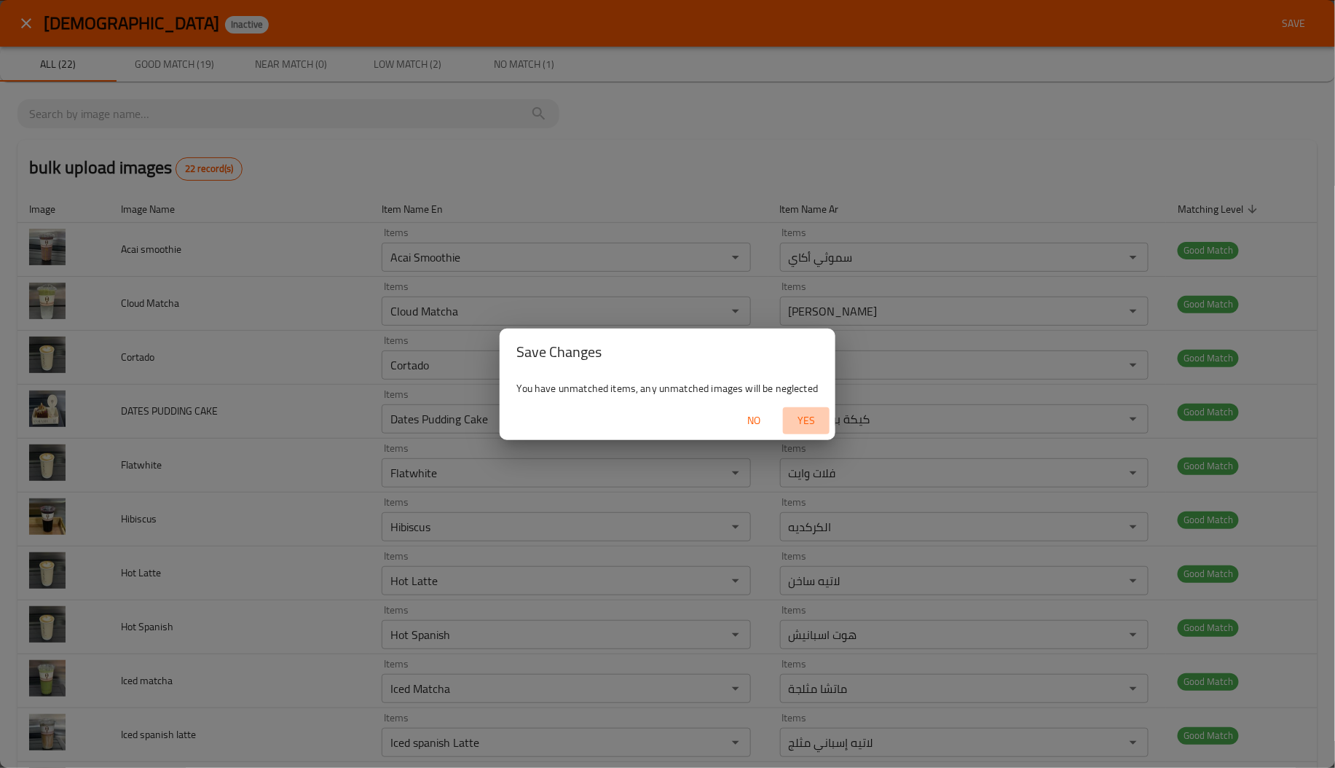
click at [807, 414] on span "Yes" at bounding box center [806, 421] width 35 height 18
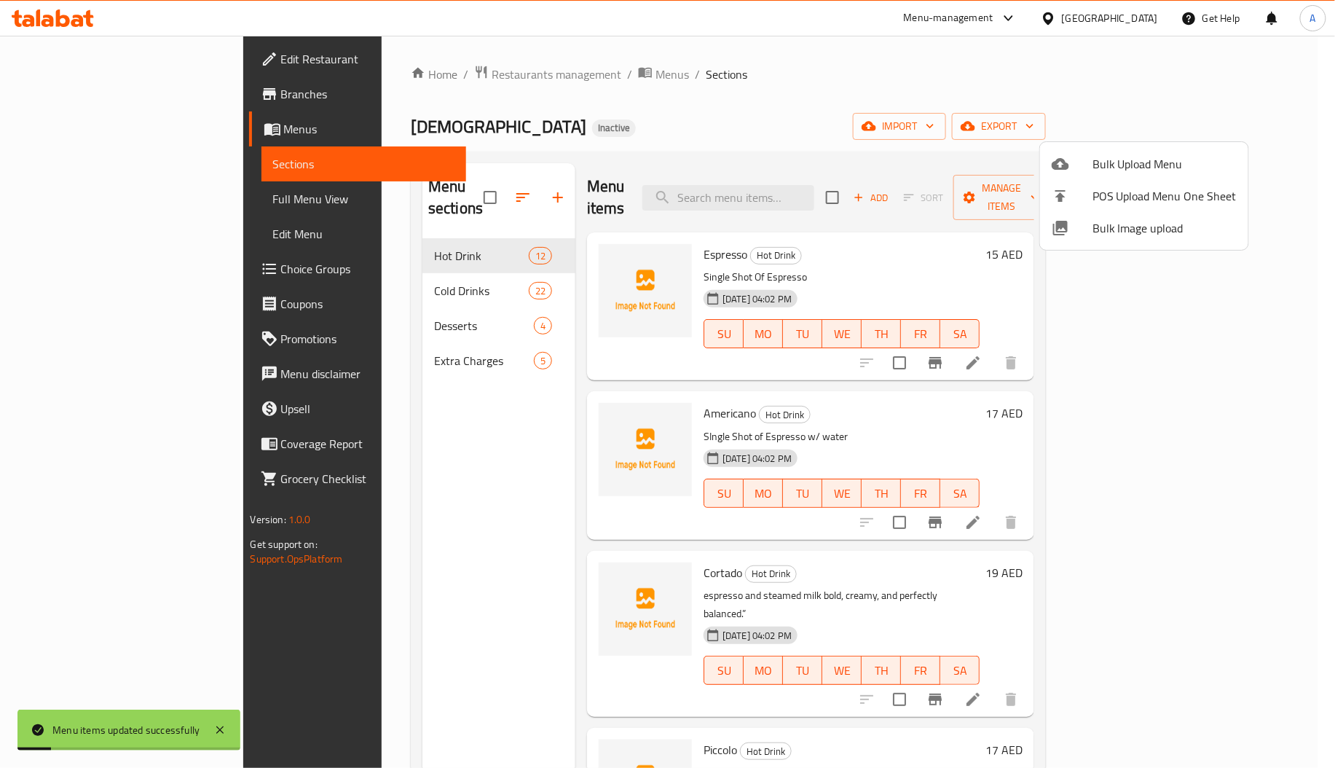
click at [334, 291] on div at bounding box center [667, 384] width 1335 height 768
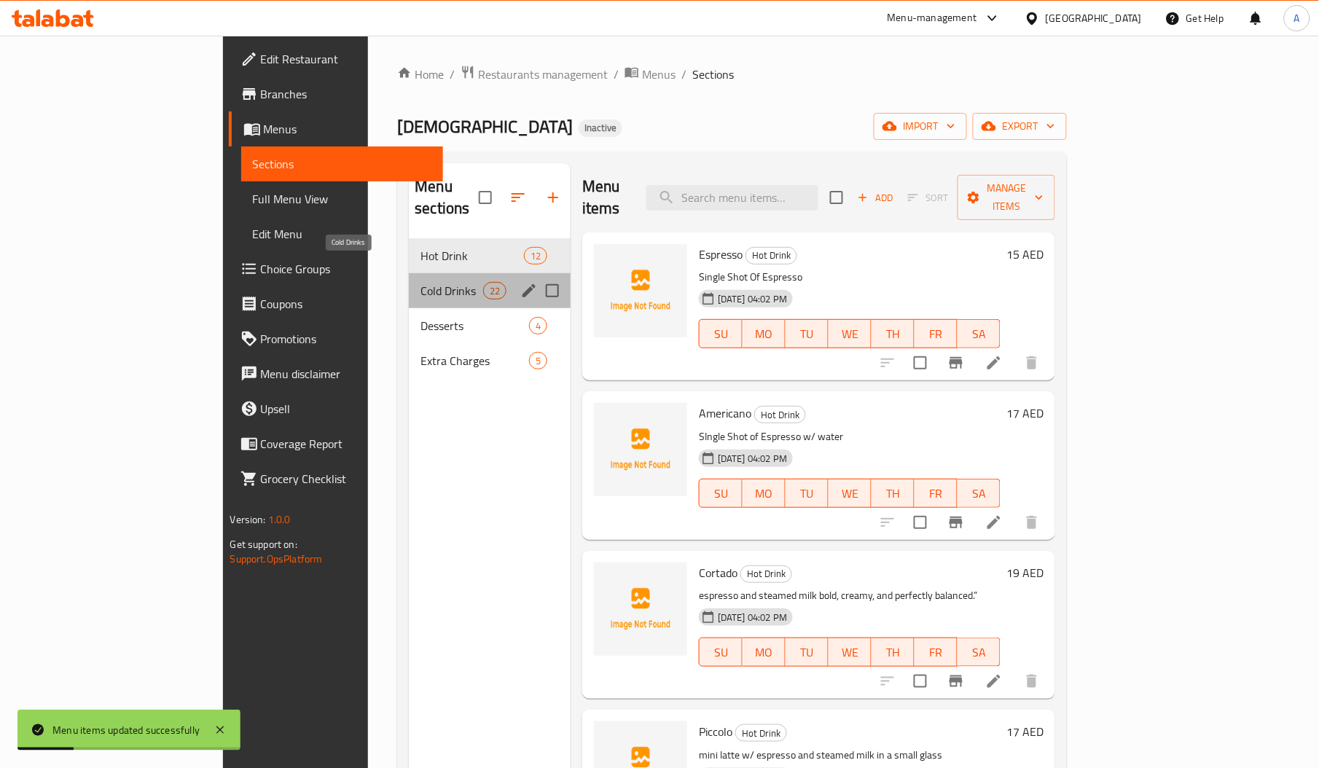
click at [420, 282] on span "Cold Drinks" at bounding box center [451, 290] width 62 height 17
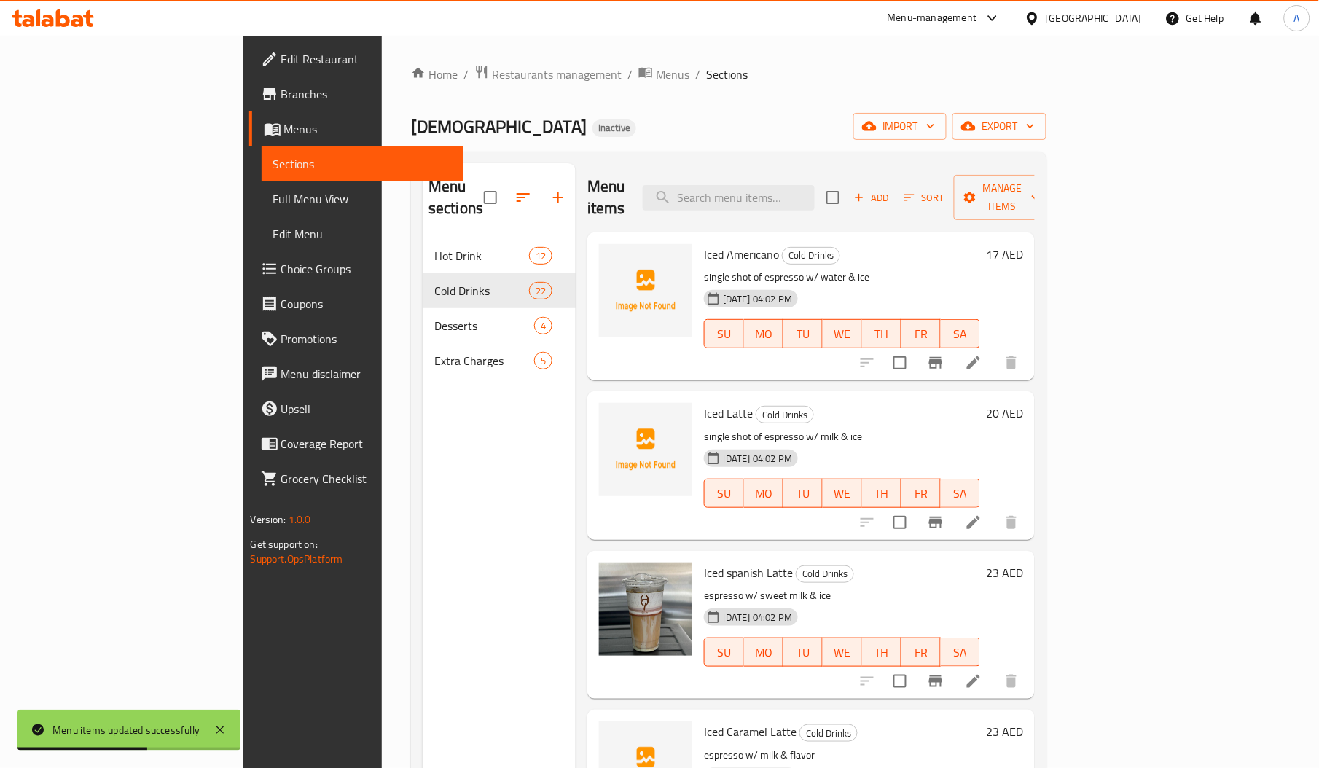
click at [704, 402] on span "Iced Latte" at bounding box center [728, 413] width 49 height 22
copy span "Latte"
click at [704, 243] on span "Iced Americano" at bounding box center [741, 254] width 75 height 22
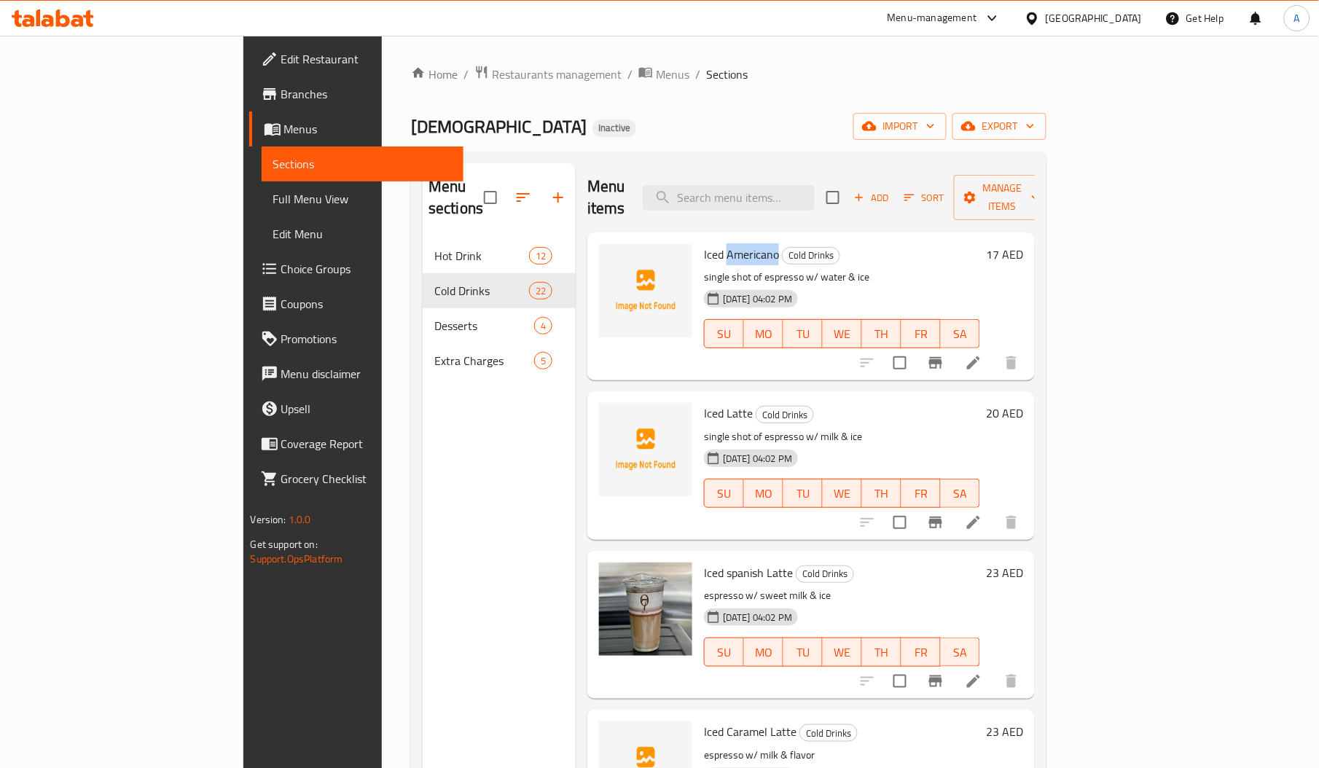
click at [704, 243] on span "Iced Americano" at bounding box center [741, 254] width 75 height 22
copy span "Americano"
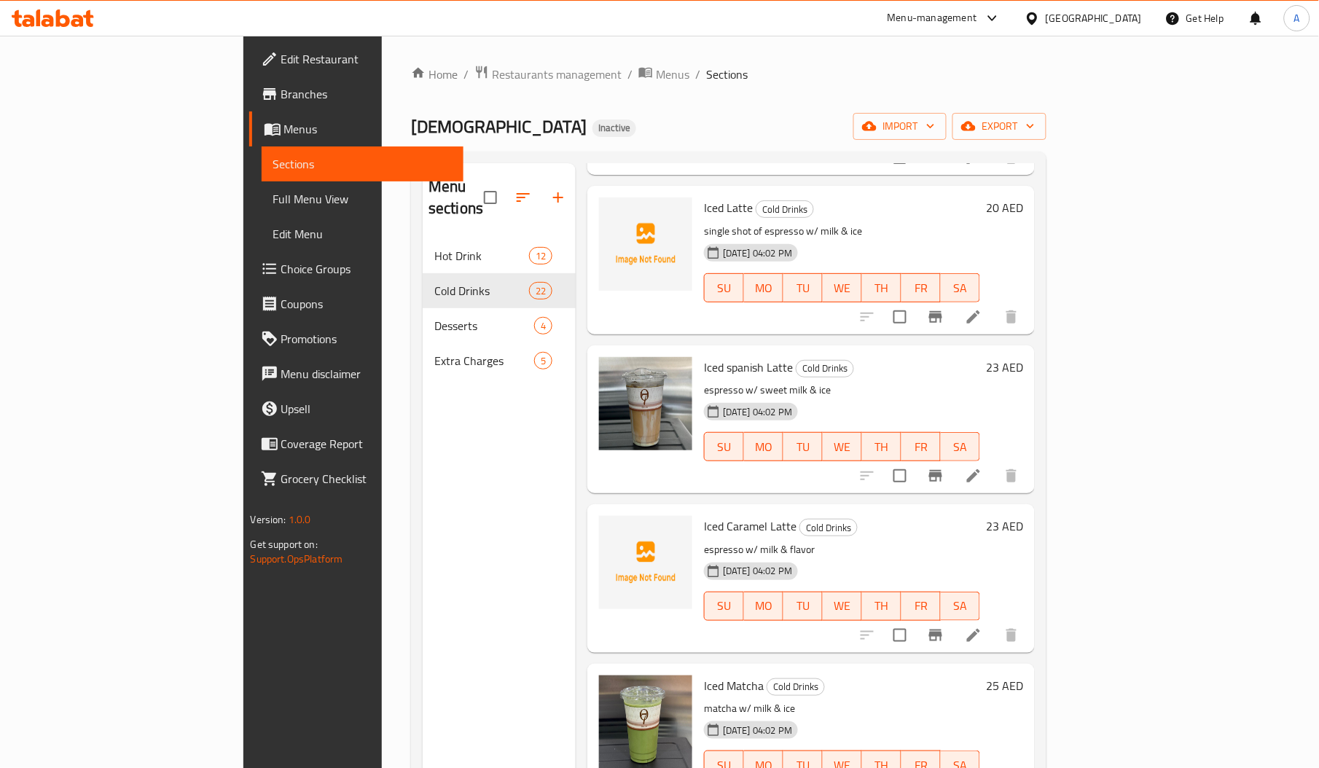
scroll to position [210, 0]
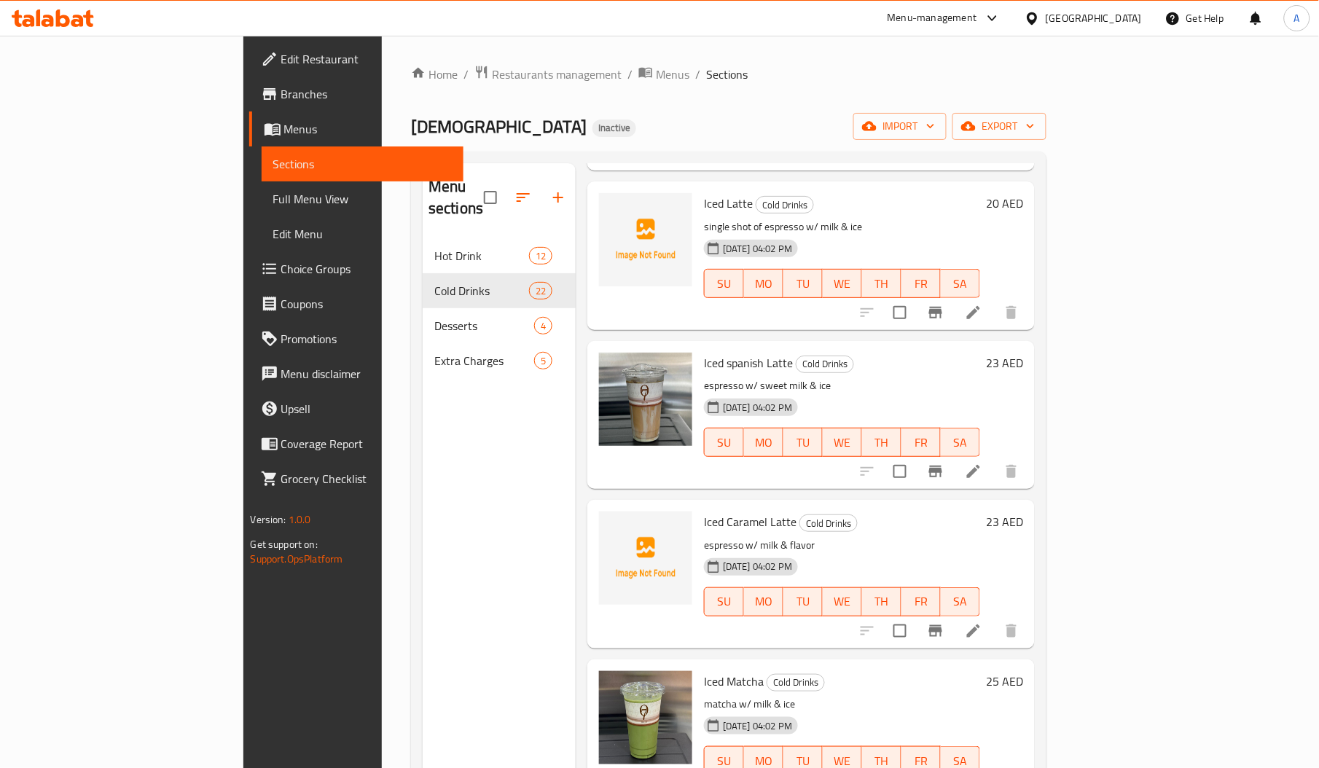
click at [704, 511] on span "Iced Caramel Latte" at bounding box center [750, 522] width 93 height 22
copy span "Caramel"
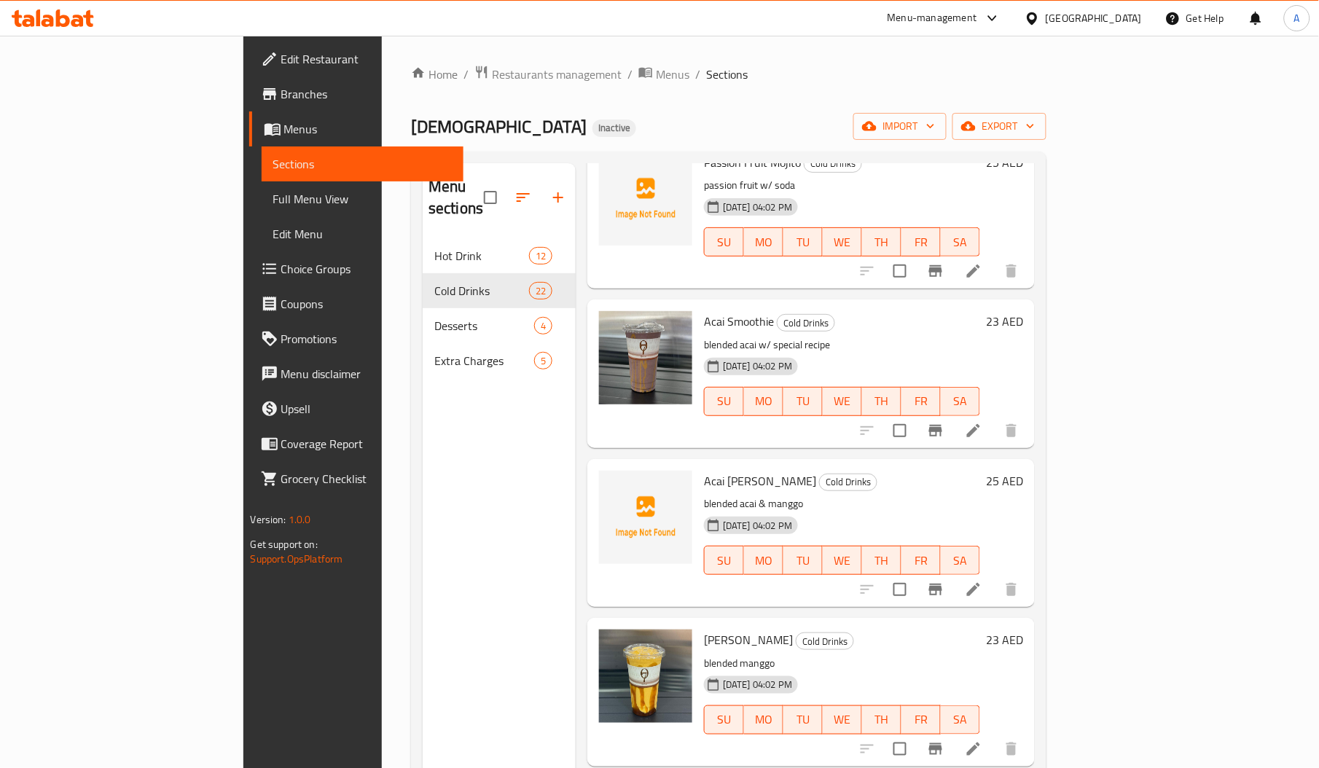
scroll to position [1048, 0]
click at [704, 469] on span "Acai Mango Smoothie" at bounding box center [760, 480] width 112 height 22
copy span "Mango"
click at [704, 469] on span "Acai Mango Smoothie" at bounding box center [760, 480] width 112 height 22
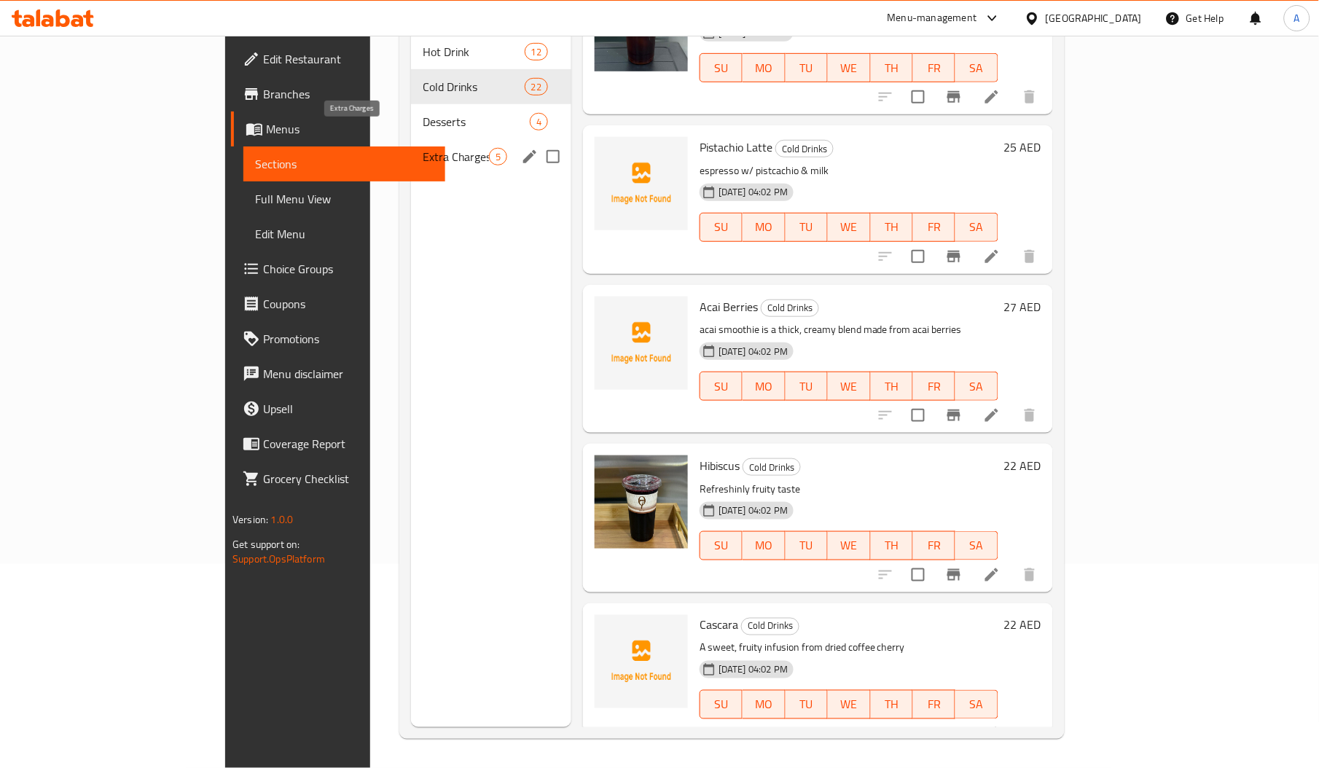
scroll to position [0, 0]
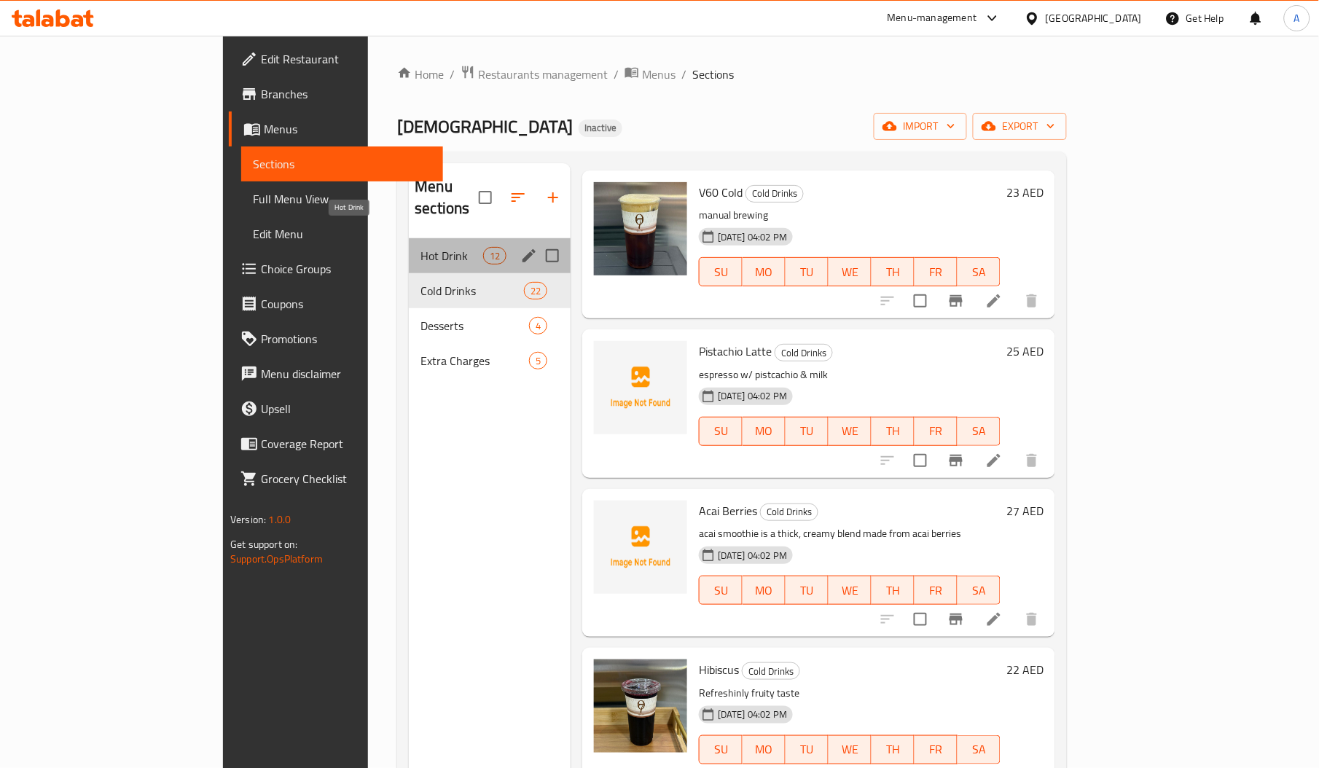
click at [420, 247] on span "Hot Drink" at bounding box center [451, 255] width 62 height 17
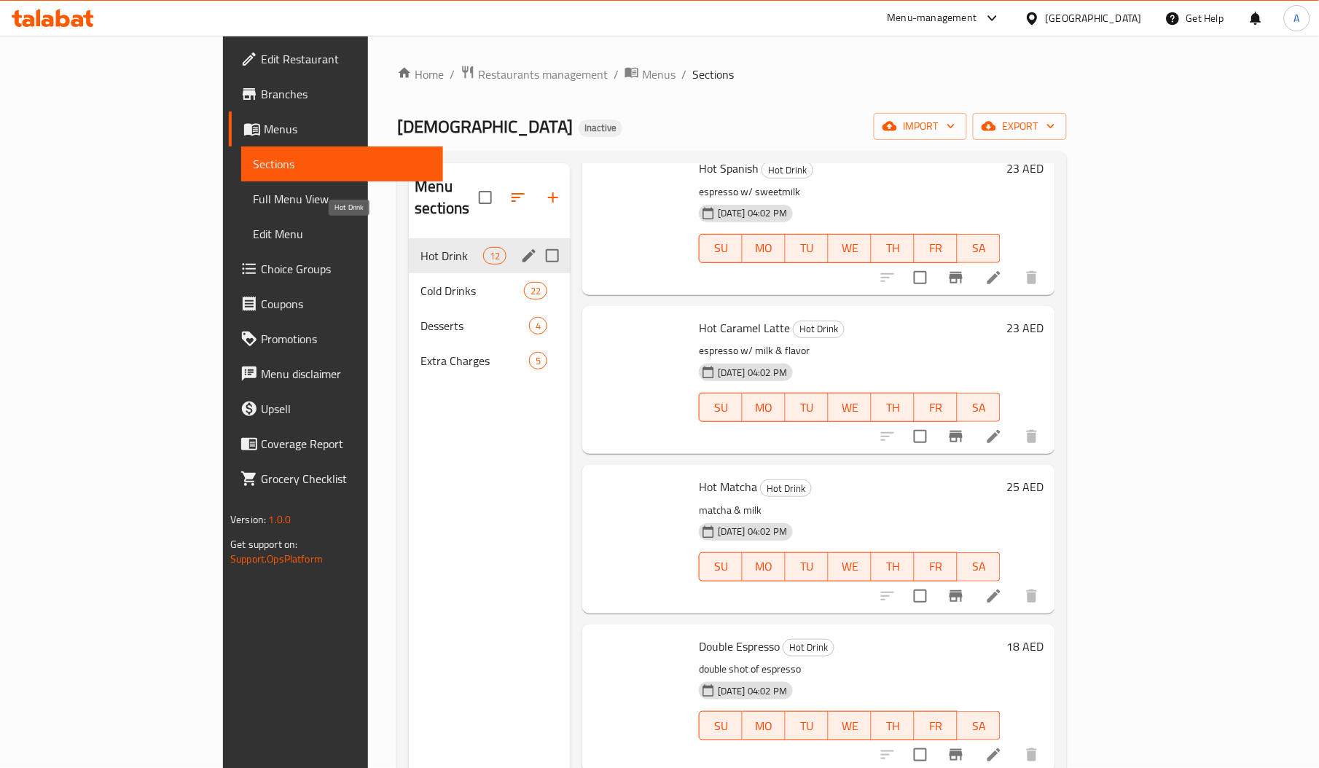
scroll to position [1177, 0]
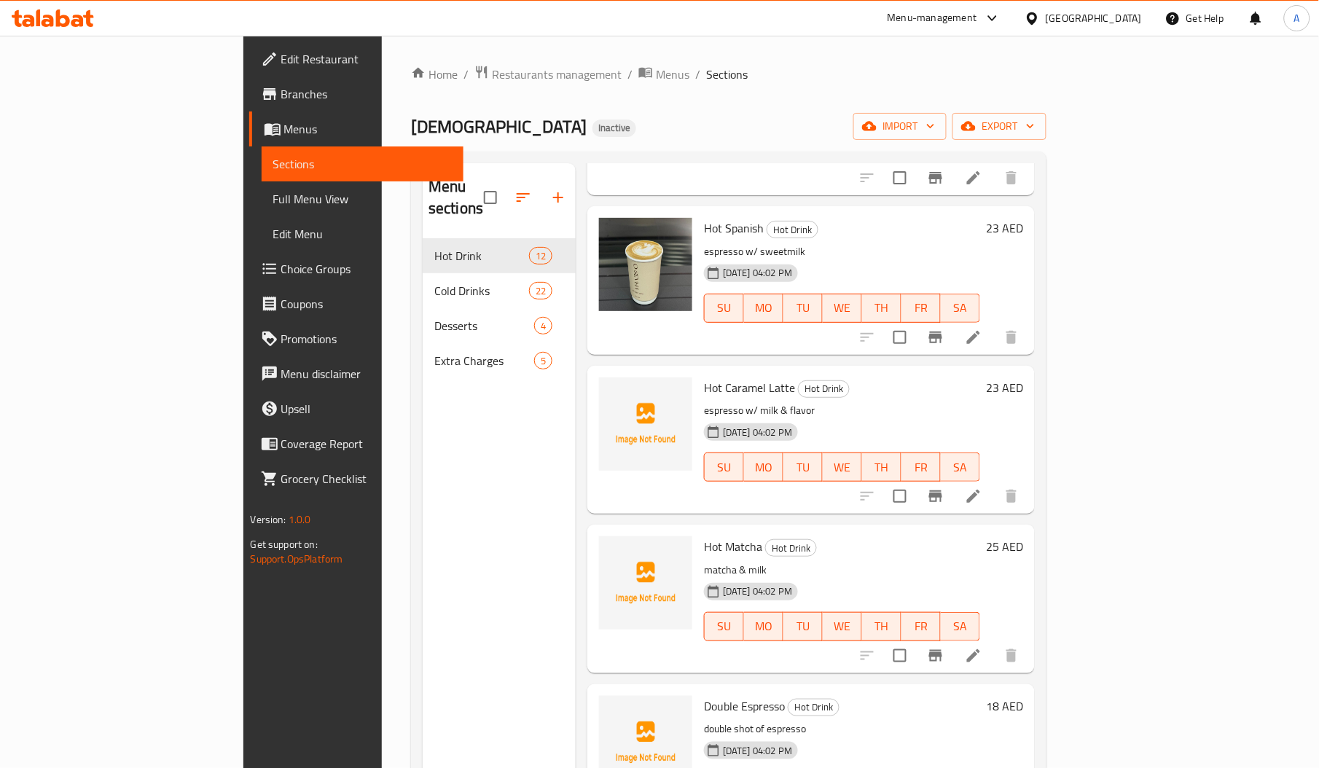
click at [704, 377] on span "Hot Caramel Latte" at bounding box center [749, 388] width 91 height 22
copy span "Caramel"
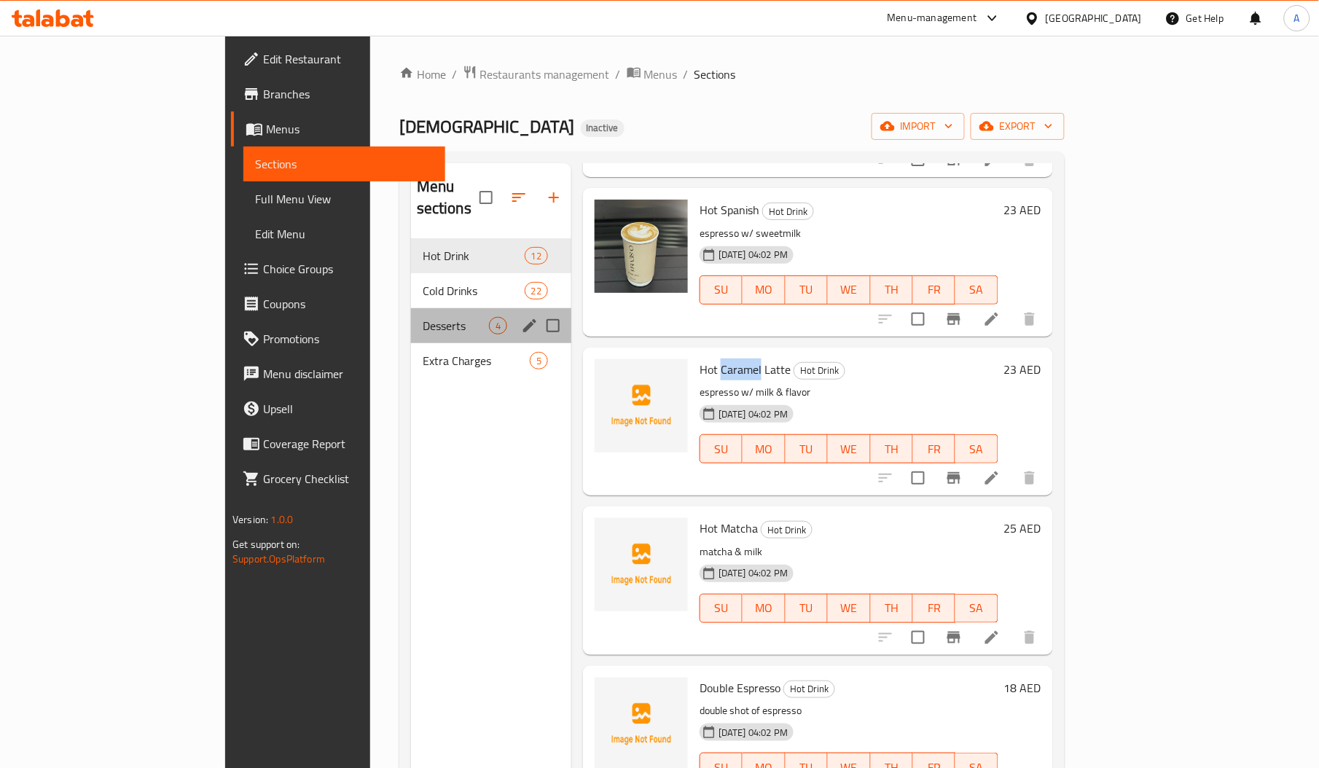
click at [411, 308] on div "Desserts 4" at bounding box center [491, 325] width 160 height 35
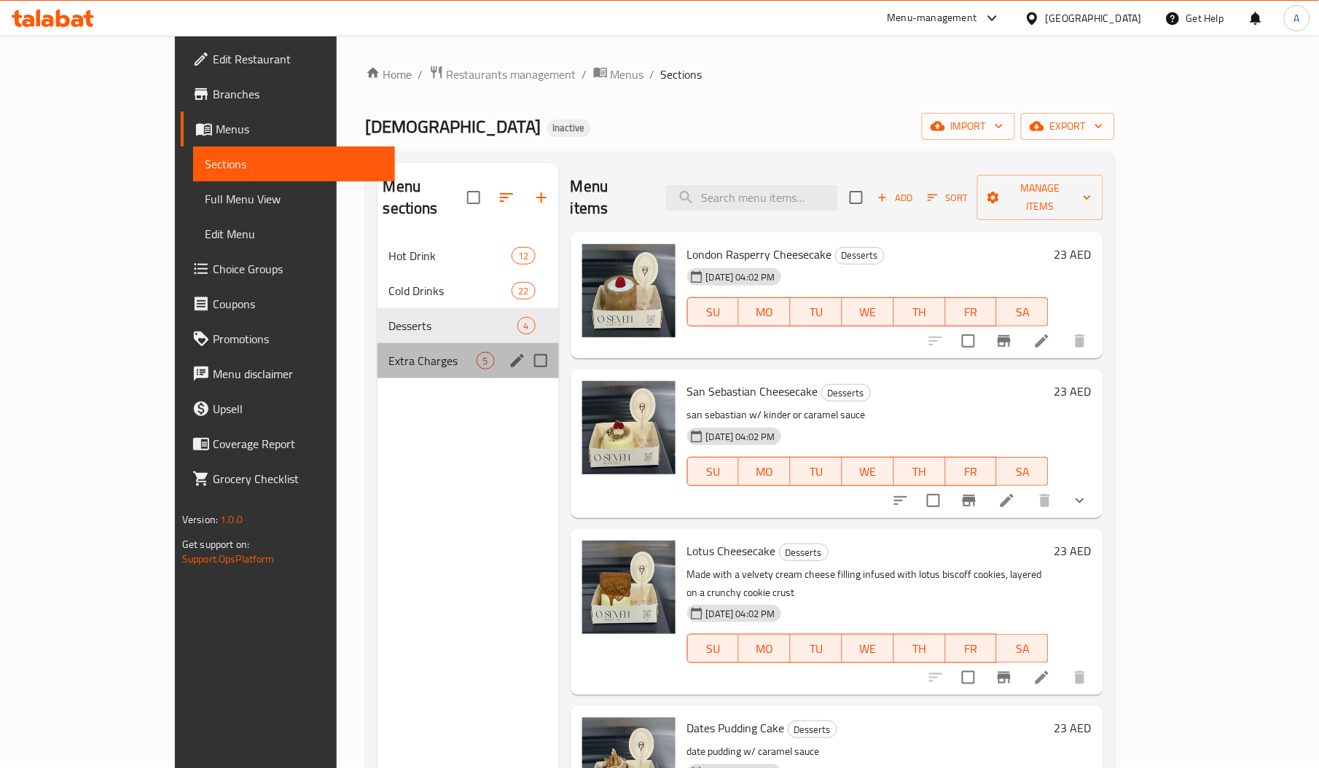
click at [377, 343] on div "Extra Charges 5" at bounding box center [467, 360] width 181 height 35
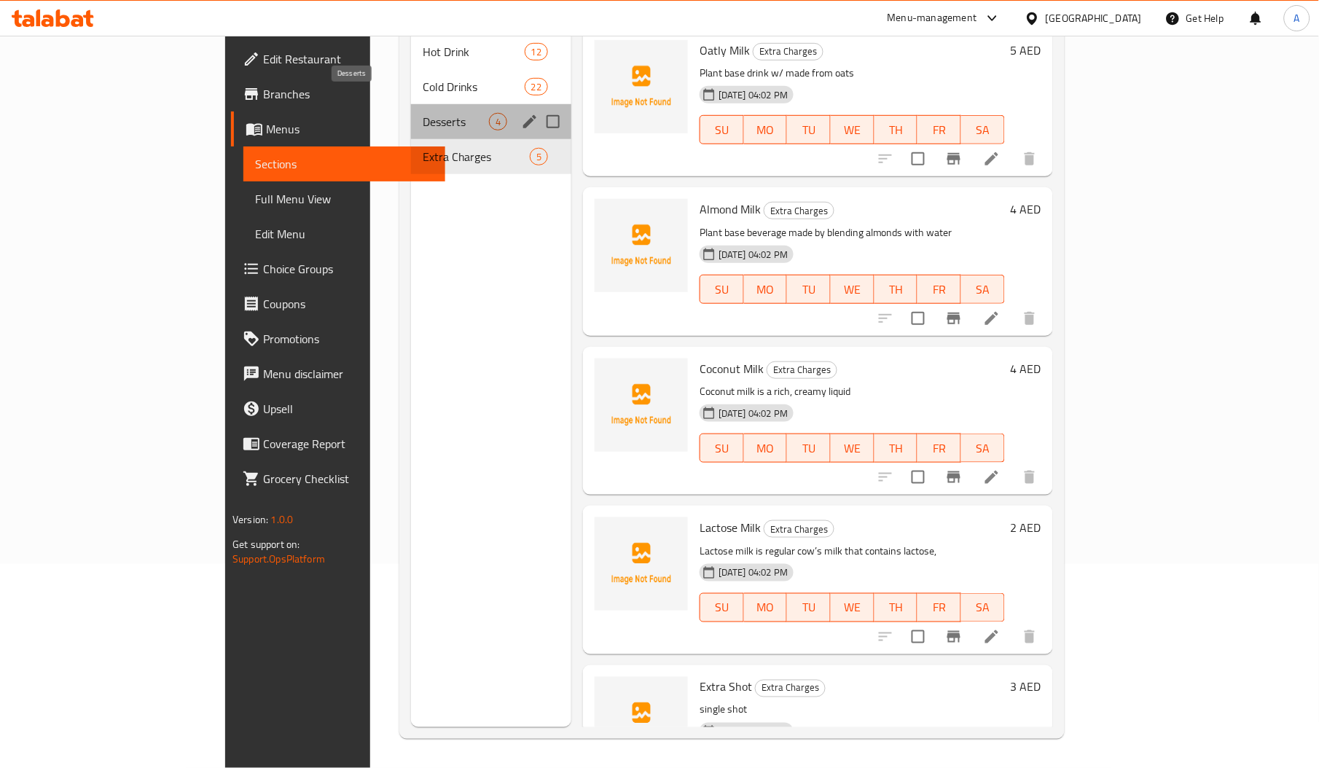
click at [423, 113] on span "Desserts" at bounding box center [456, 121] width 66 height 17
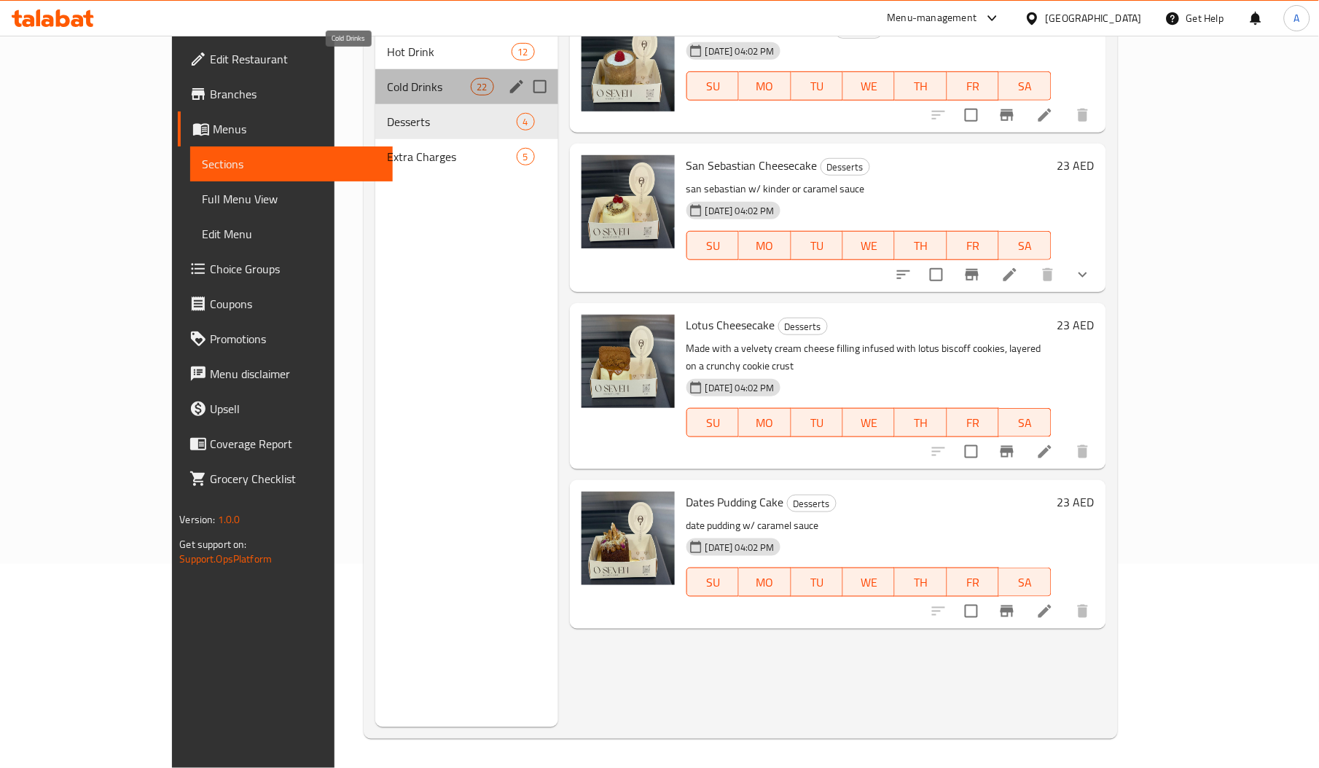
click at [387, 78] on span "Cold Drinks" at bounding box center [428, 86] width 83 height 17
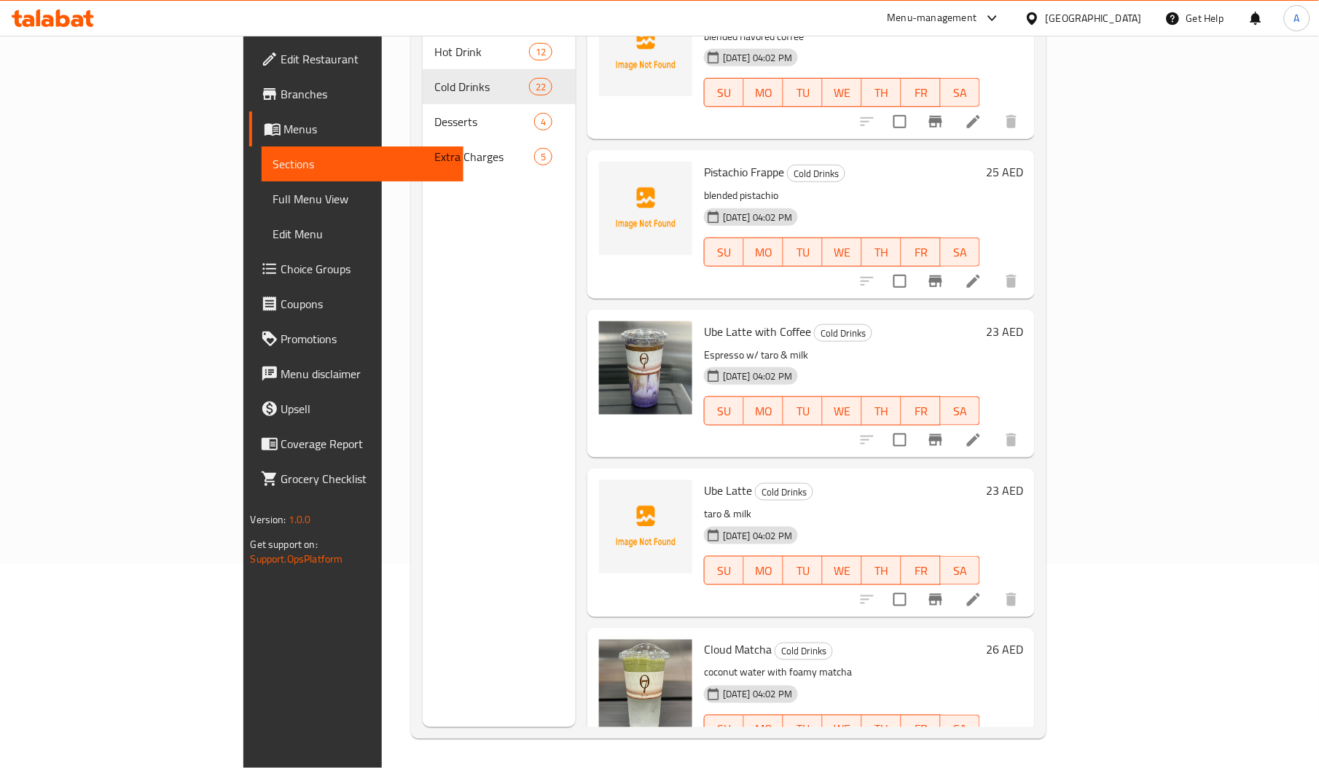
scroll to position [1801, 0]
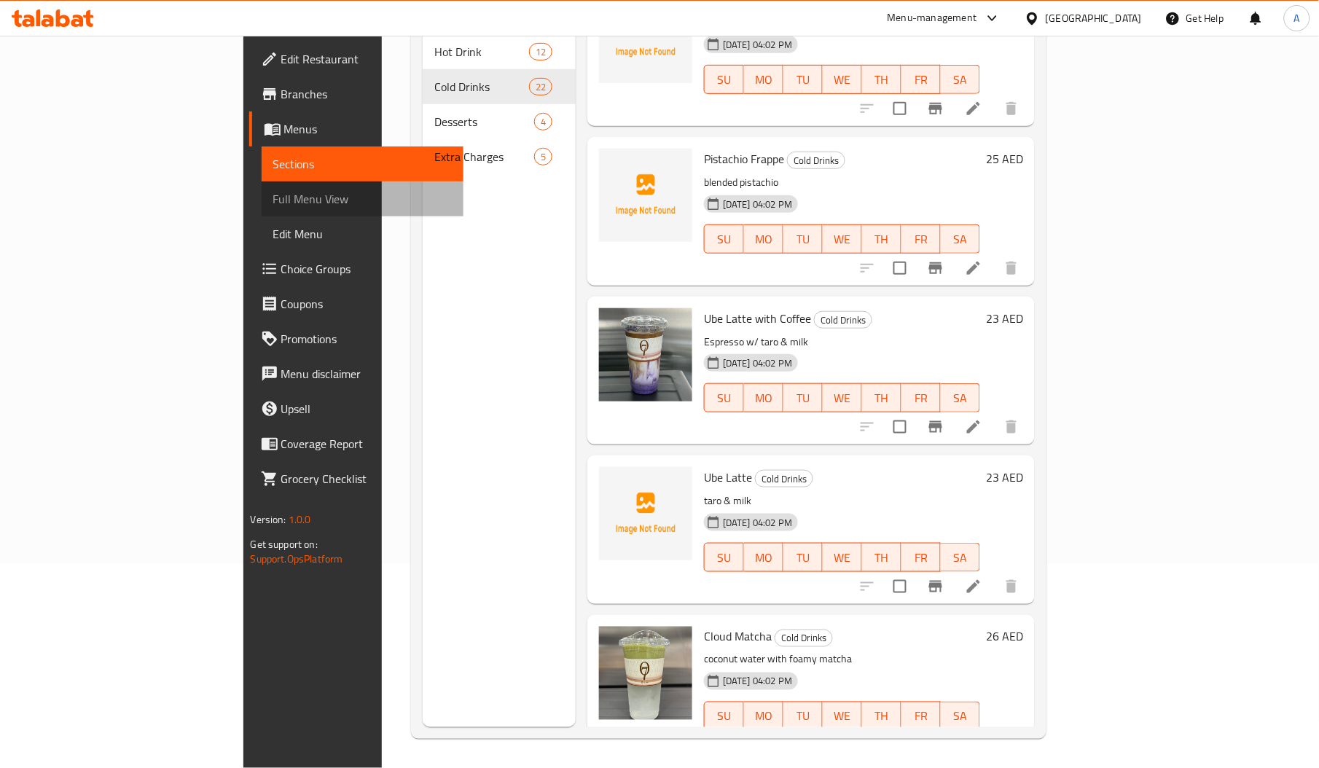
click at [262, 188] on link "Full Menu View" at bounding box center [363, 198] width 202 height 35
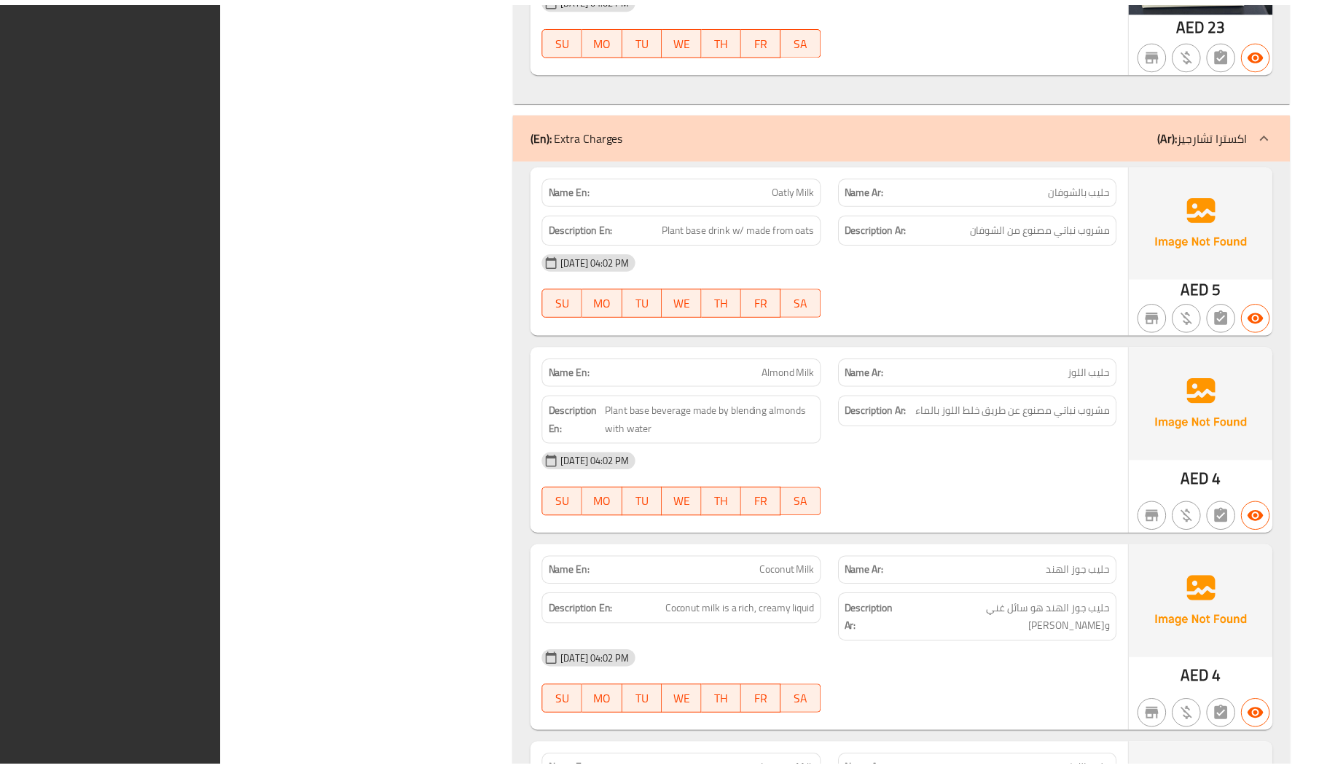
scroll to position [7849, 0]
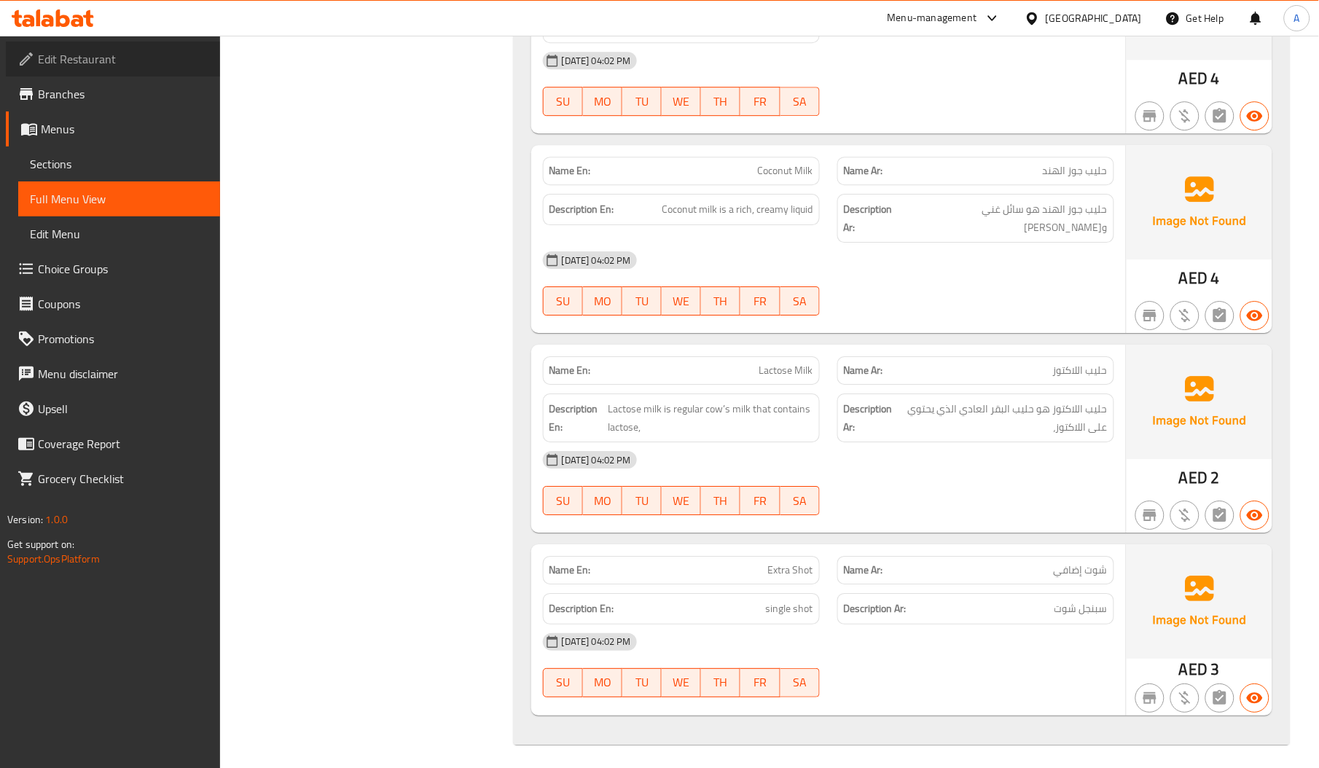
click at [95, 68] on span "Edit Restaurant" at bounding box center [123, 58] width 170 height 17
